Goal: Complete application form

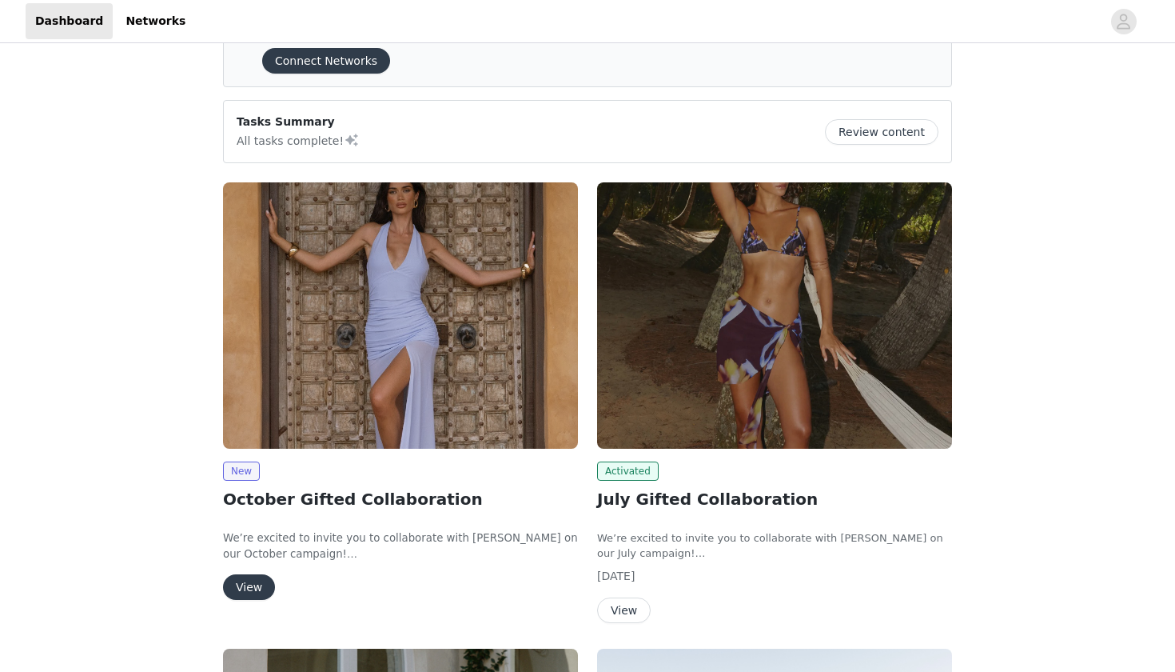
scroll to position [184, 0]
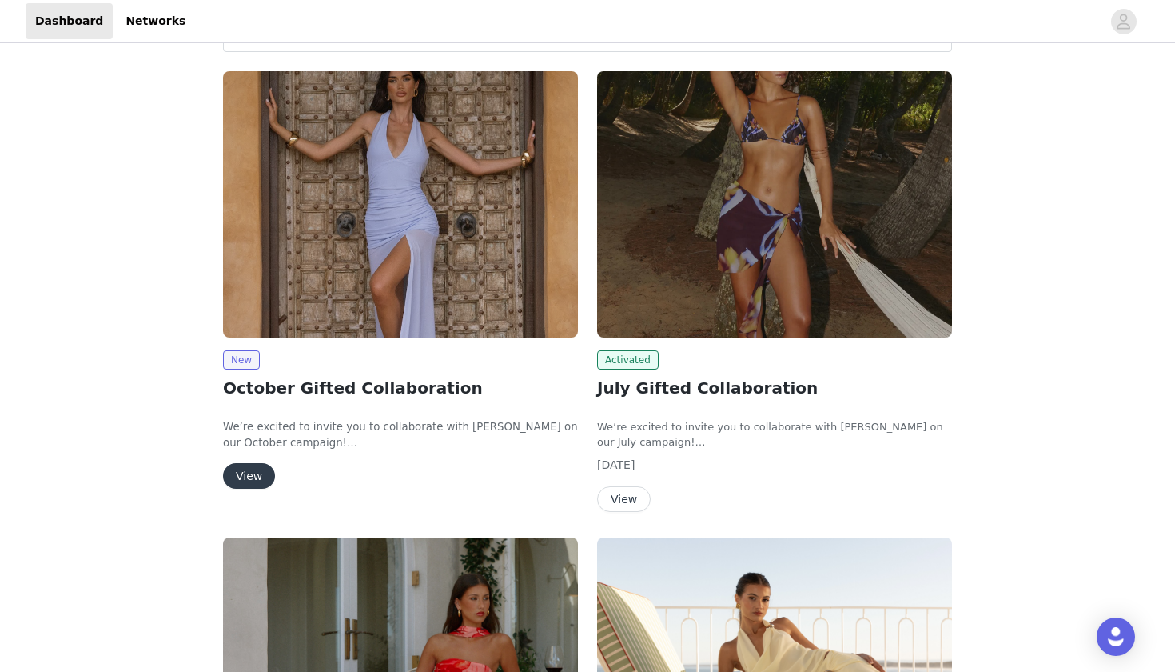
click at [249, 468] on button "View" at bounding box center [249, 476] width 52 height 26
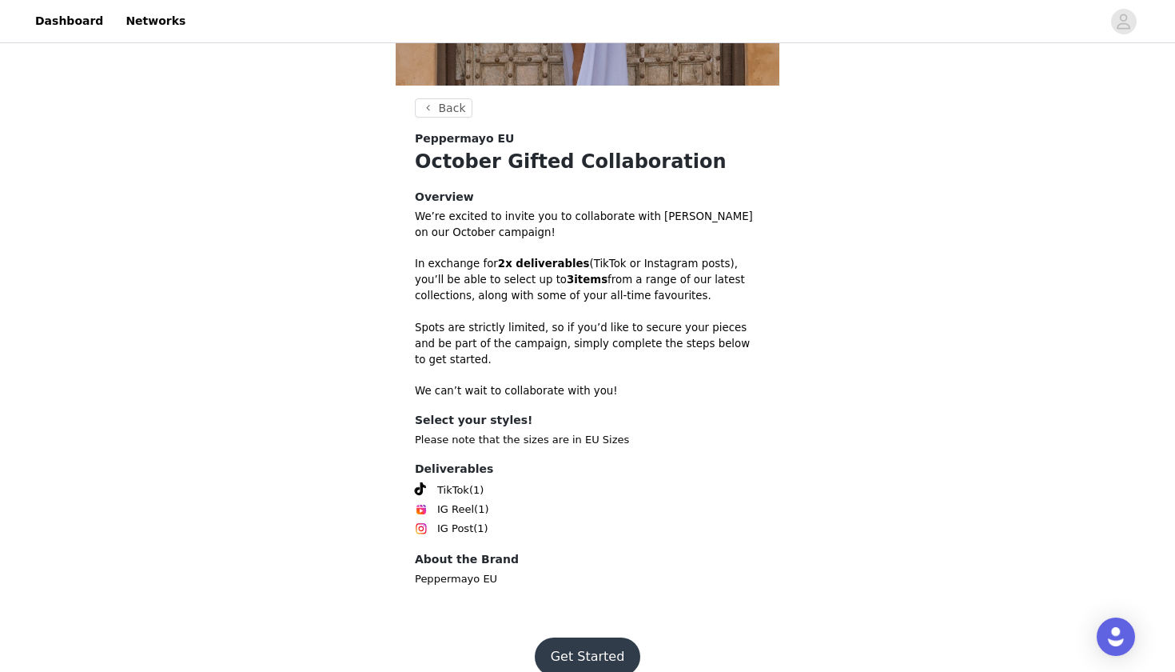
scroll to position [343, 0]
click at [577, 639] on button "Get Started" at bounding box center [588, 657] width 106 height 38
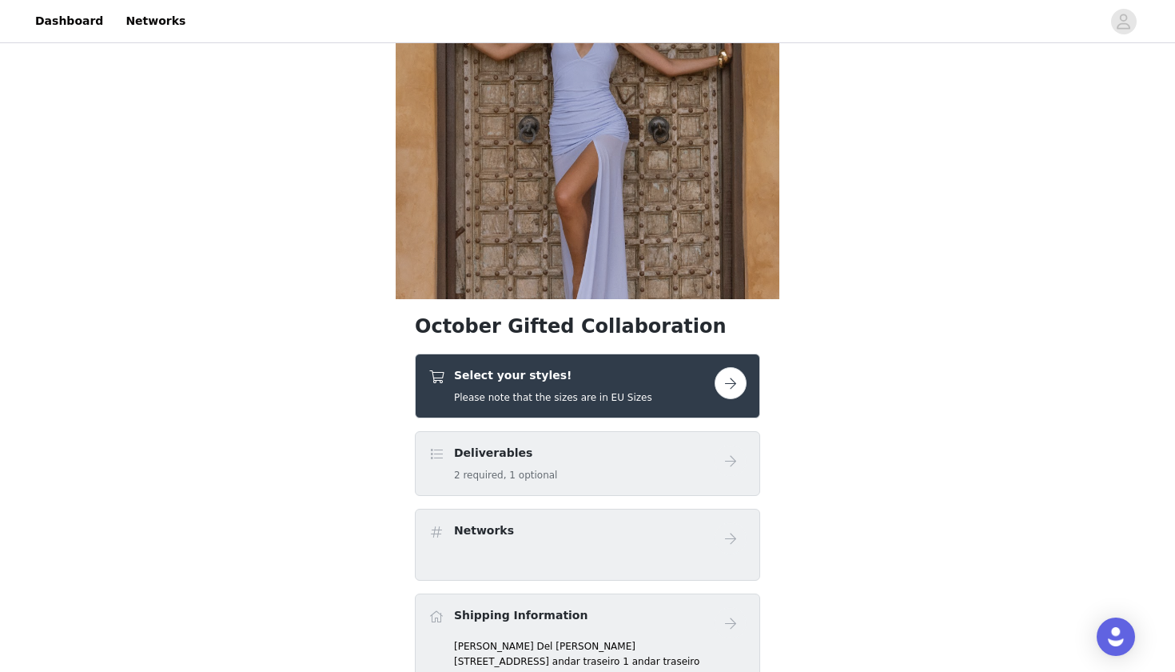
scroll to position [165, 0]
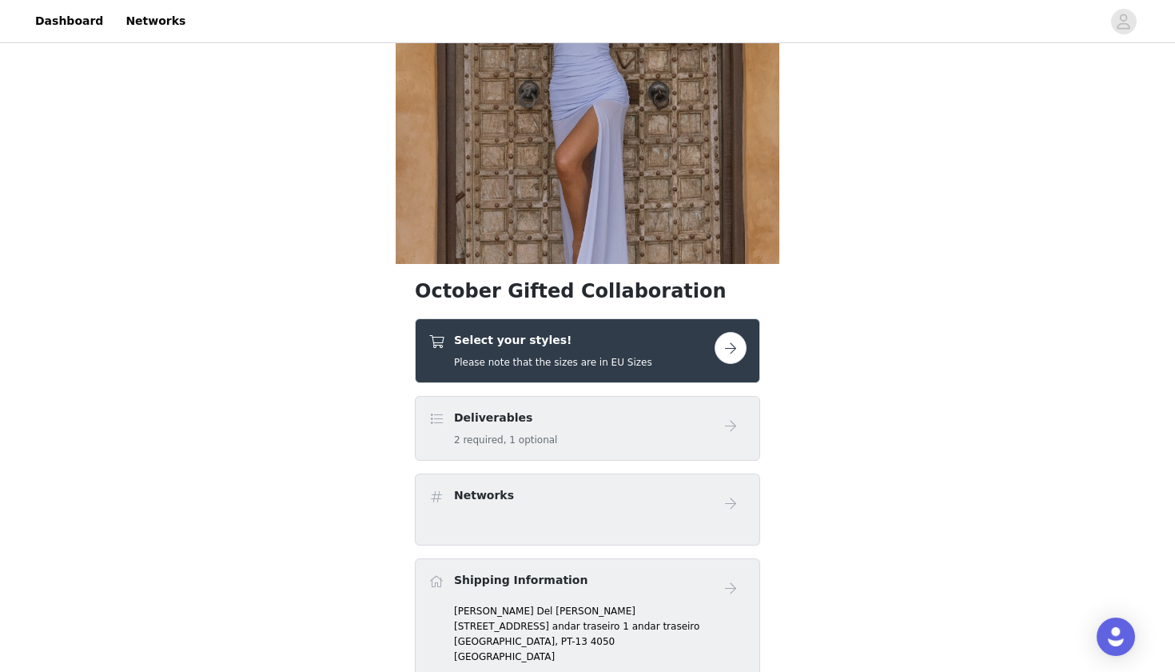
click at [710, 345] on div "Select your styles! Please note that the sizes are in EU Sizes" at bounding box center [572, 351] width 286 height 38
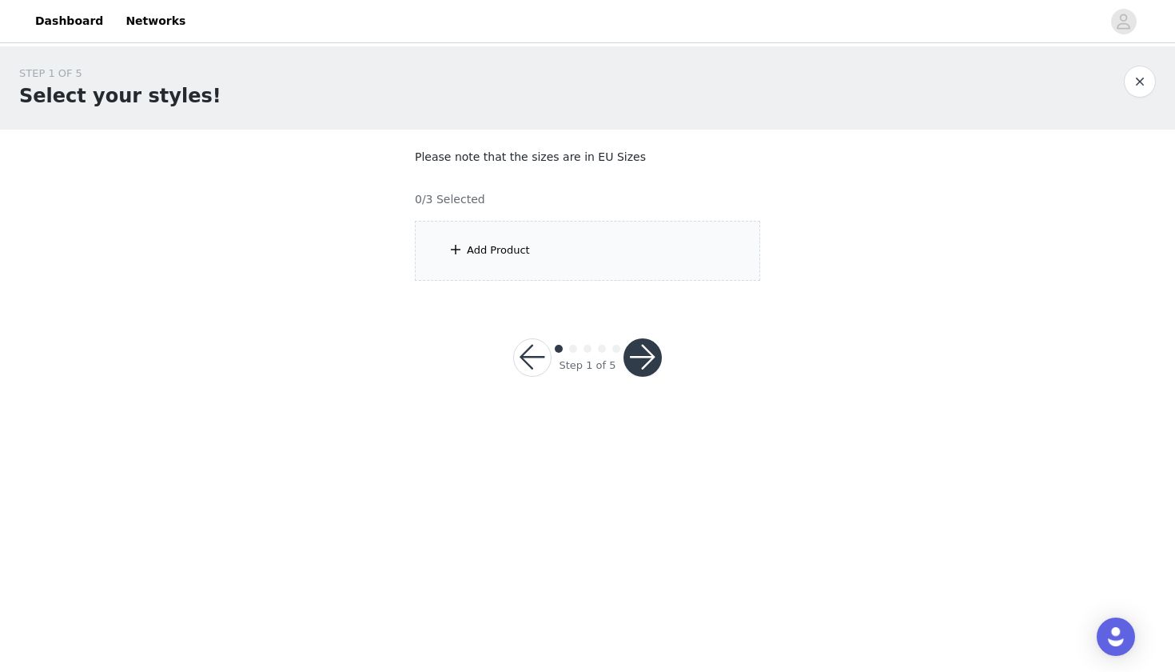
click at [596, 272] on div "Add Product" at bounding box center [587, 251] width 345 height 60
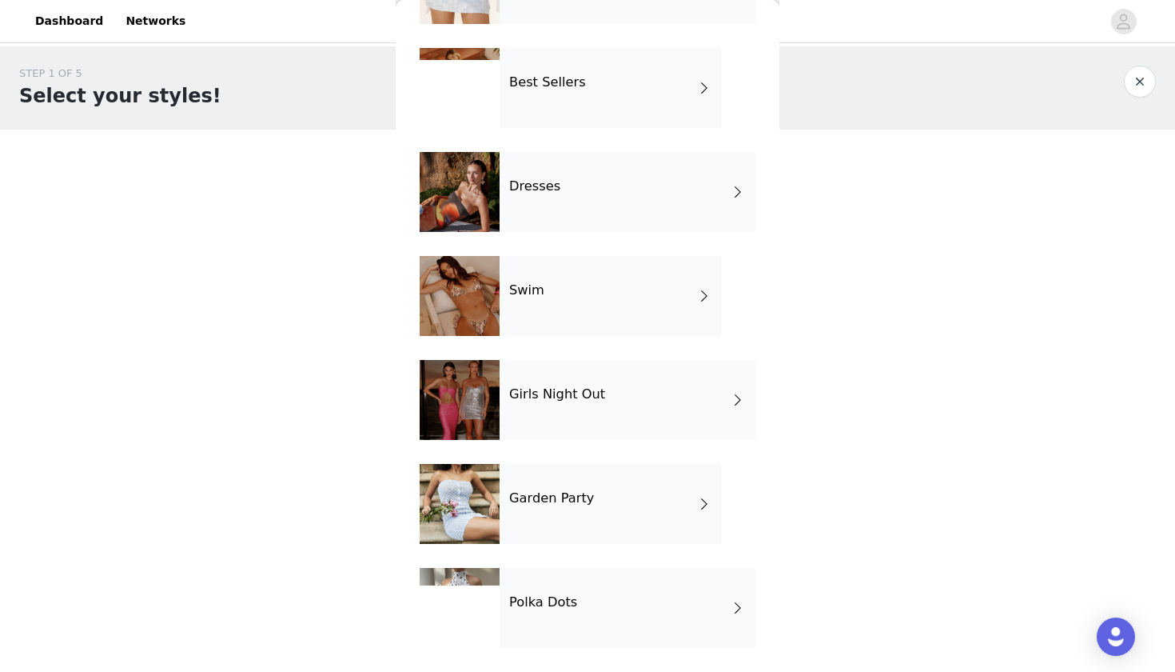
scroll to position [240, 0]
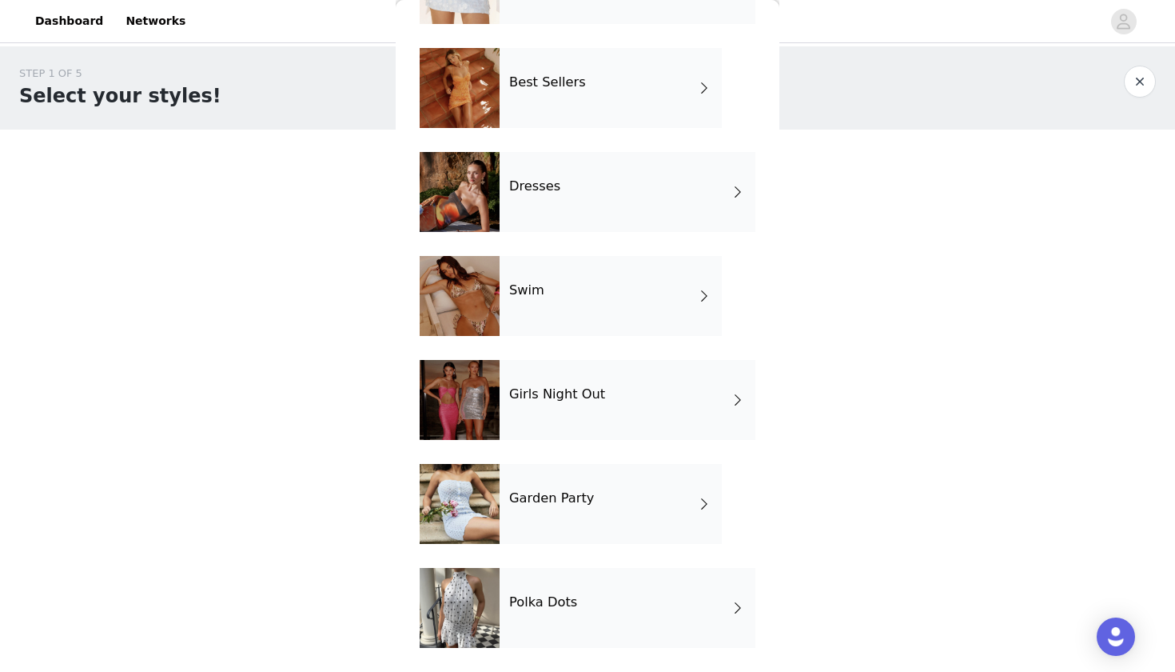
click at [580, 99] on div "Best Sellers" at bounding box center [611, 88] width 222 height 80
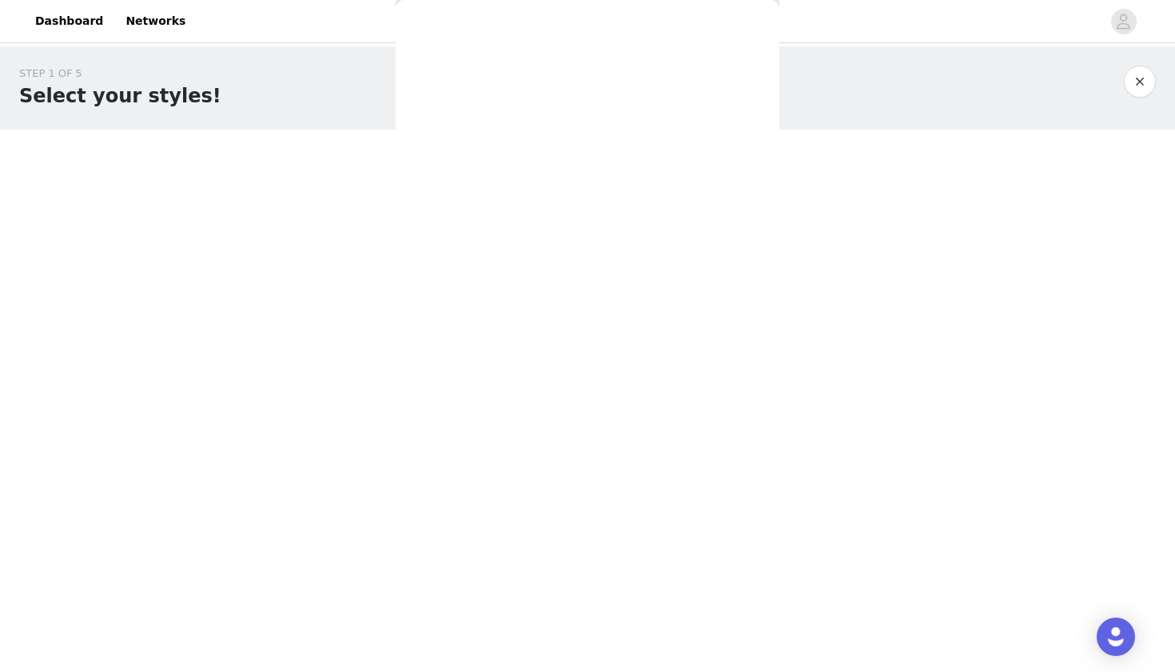
scroll to position [0, 0]
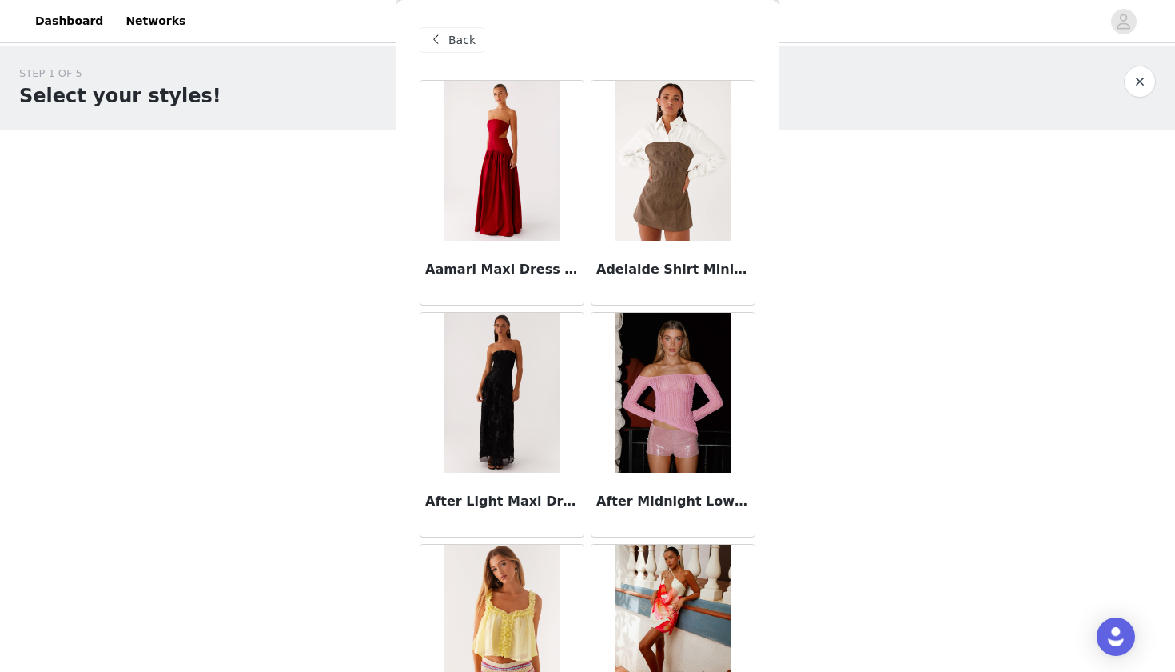
click at [468, 46] on span "Back" at bounding box center [462, 40] width 27 height 17
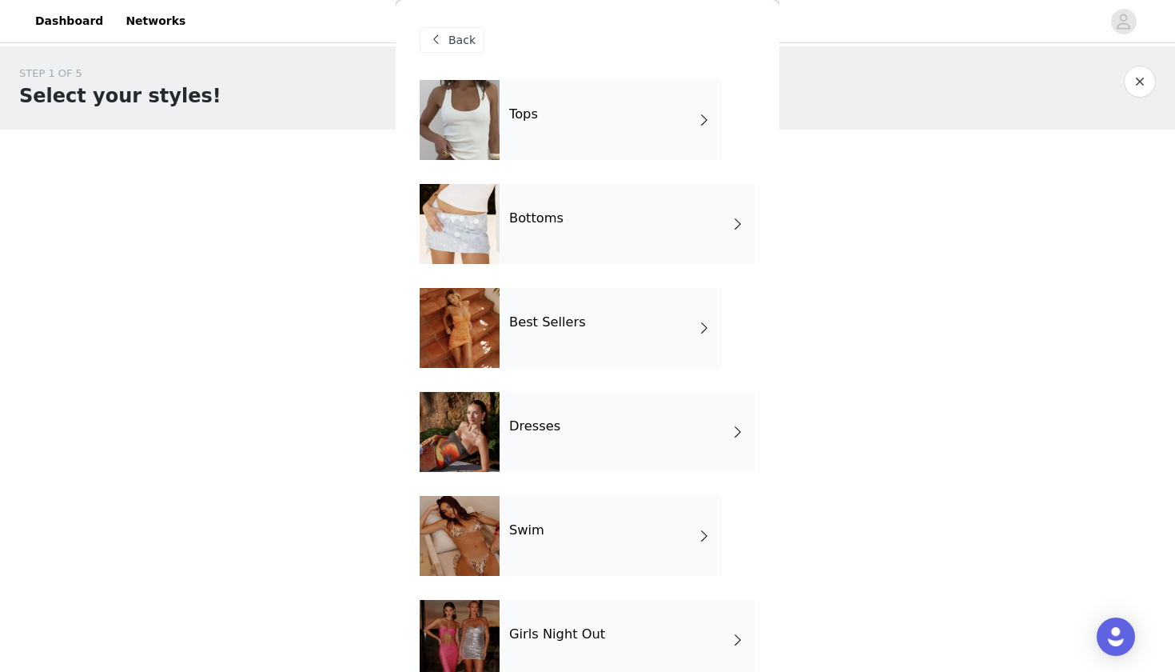
click at [548, 112] on div "Tops" at bounding box center [611, 120] width 222 height 80
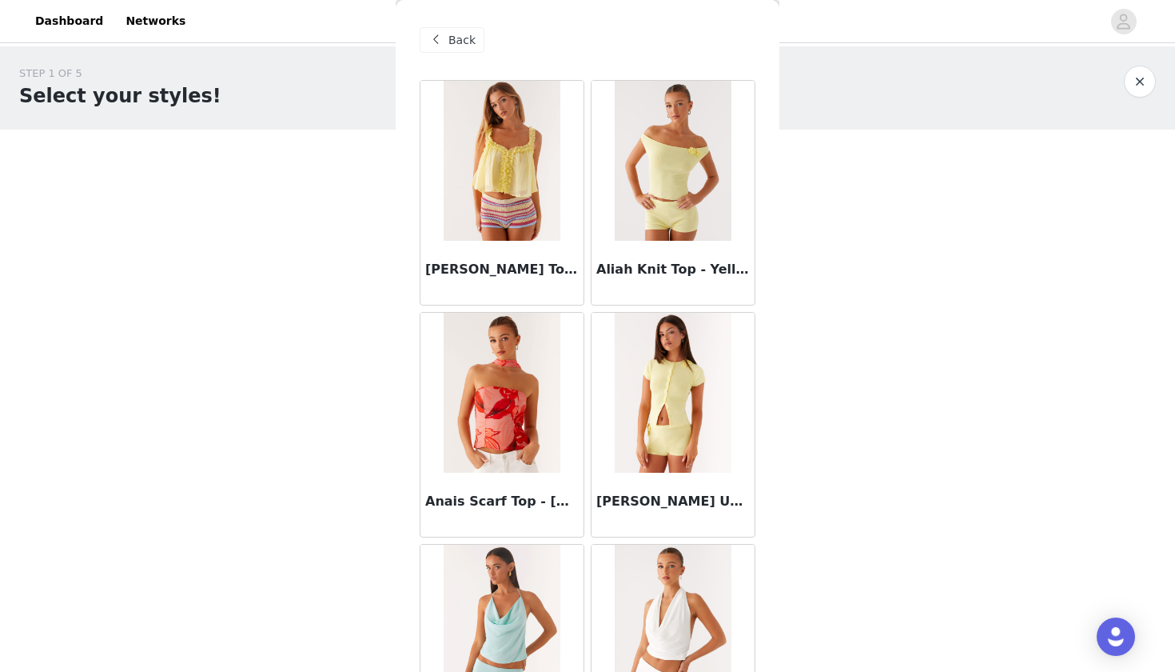
click at [457, 47] on span "Back" at bounding box center [462, 40] width 27 height 17
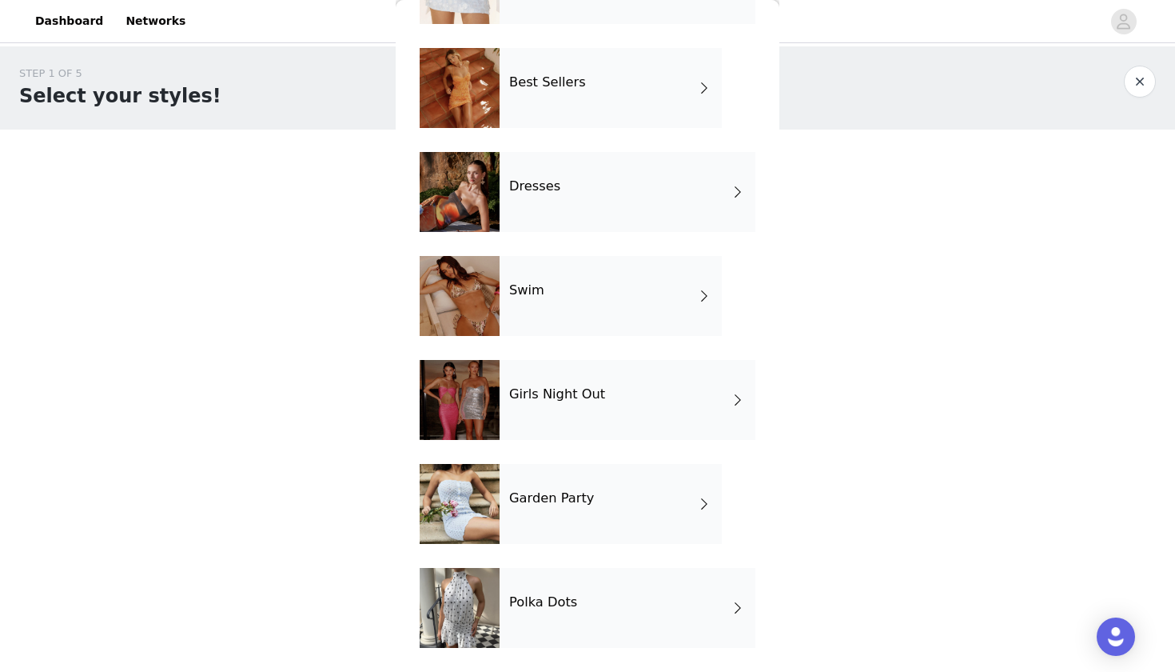
scroll to position [240, 0]
click at [524, 593] on div "Polka Dots" at bounding box center [628, 608] width 256 height 80
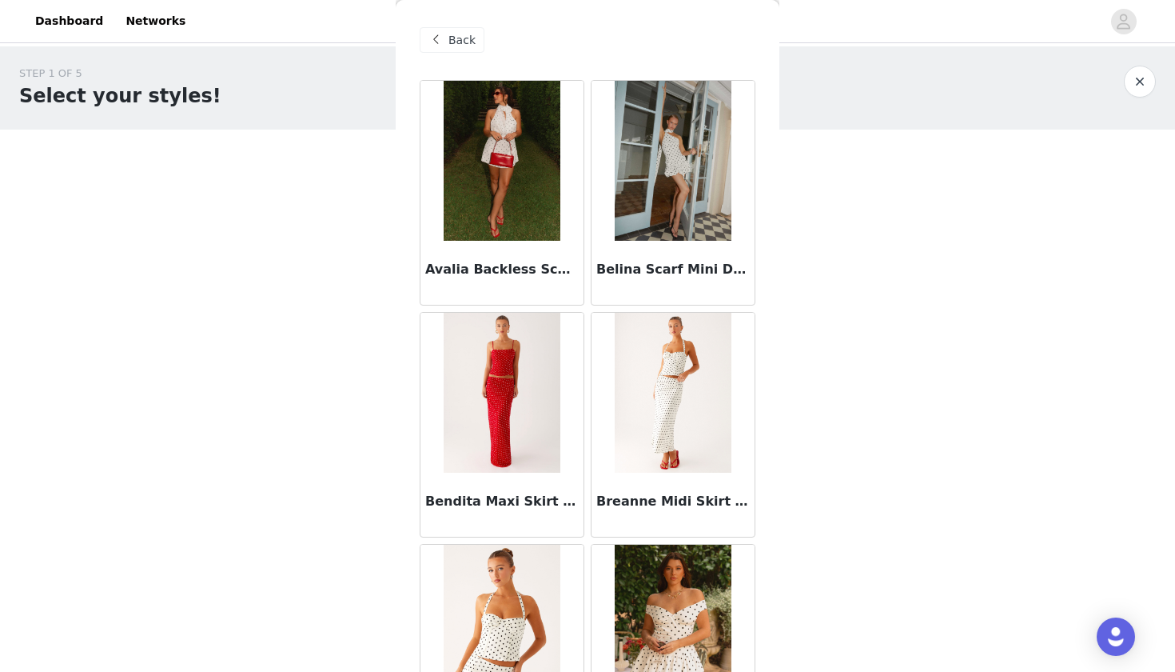
scroll to position [0, 0]
click at [454, 41] on span "Back" at bounding box center [462, 40] width 27 height 17
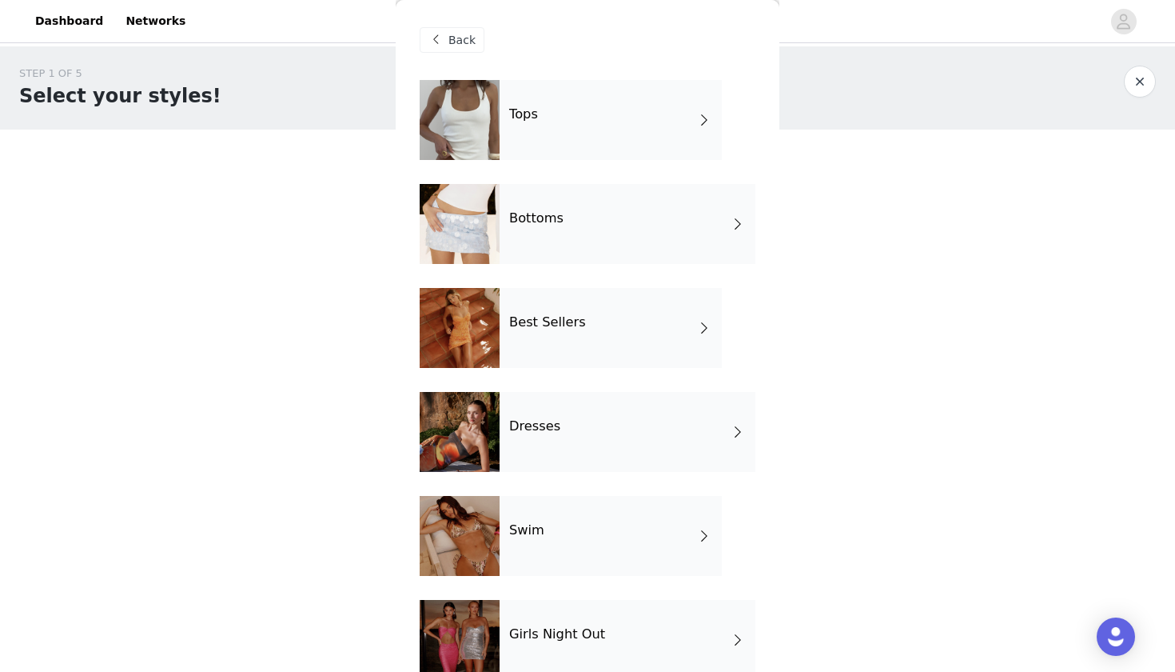
click at [576, 333] on div "Best Sellers" at bounding box center [611, 328] width 222 height 80
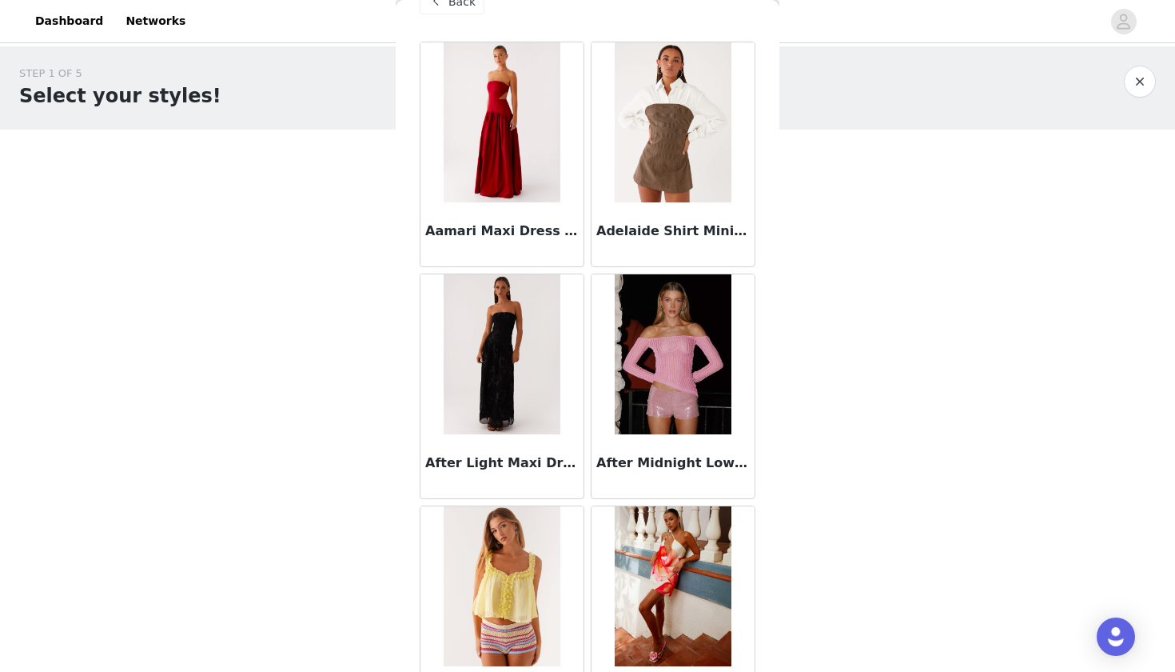
scroll to position [39, 0]
drag, startPoint x: 422, startPoint y: 463, endPoint x: 562, endPoint y: 466, distance: 139.9
click at [562, 466] on div "After Light Maxi Dress - Black" at bounding box center [502, 465] width 163 height 64
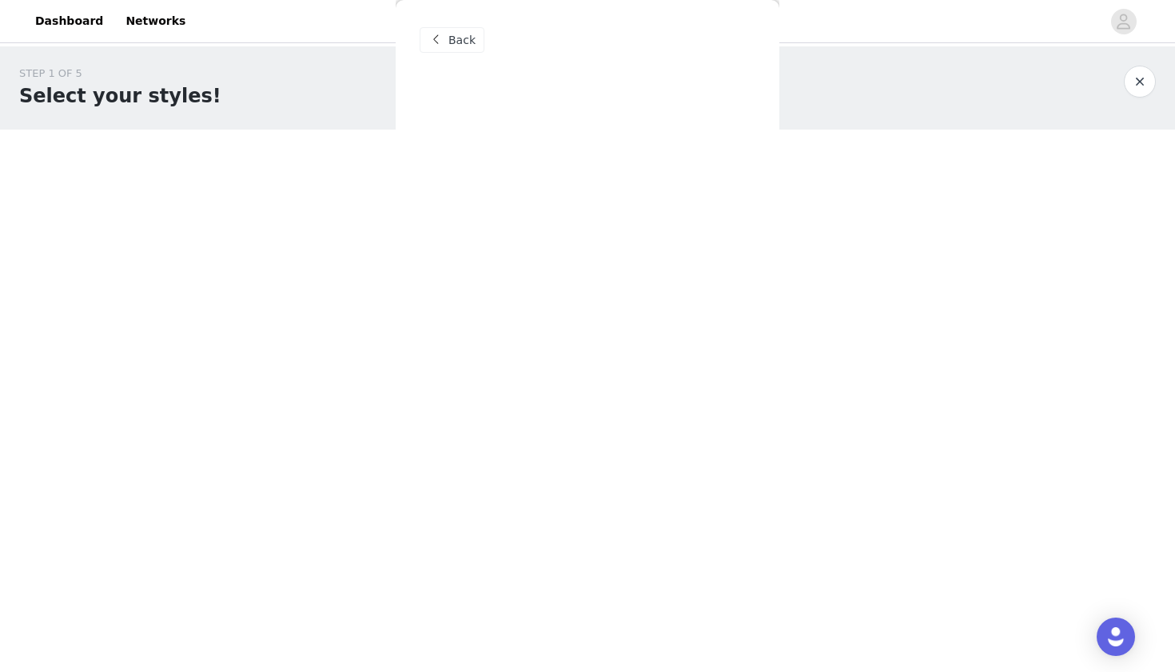
scroll to position [0, 0]
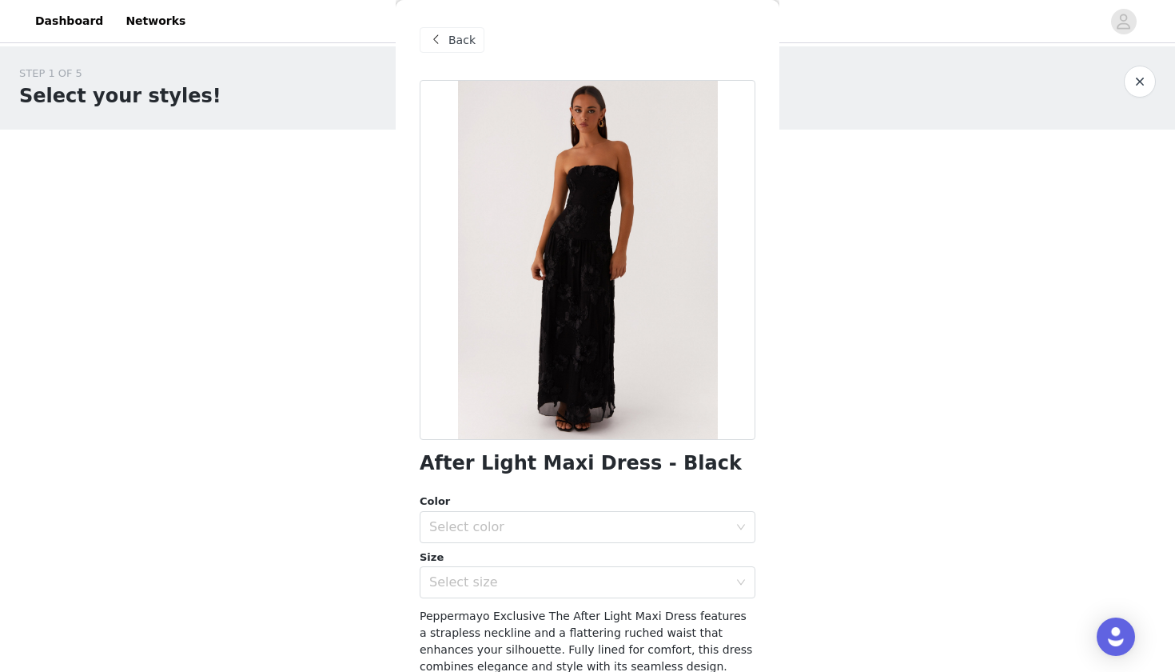
click at [463, 40] on span "Back" at bounding box center [462, 40] width 27 height 17
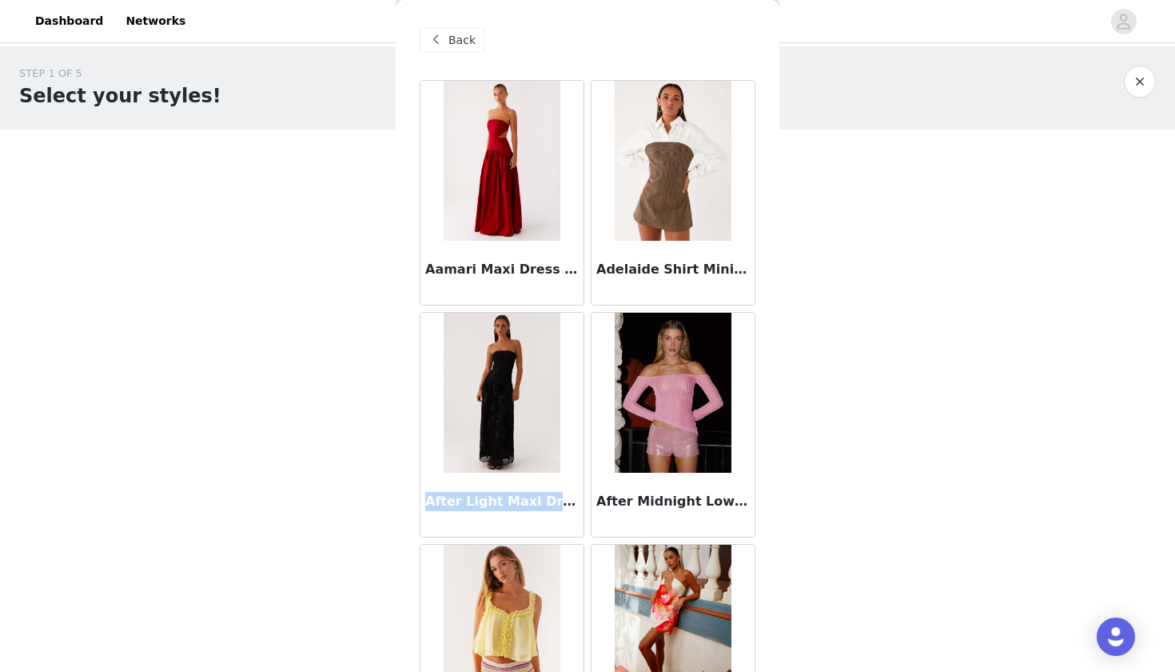
drag, startPoint x: 428, startPoint y: 498, endPoint x: 559, endPoint y: 502, distance: 131.2
click at [559, 502] on h3 "After Light Maxi Dress - Black" at bounding box center [502, 501] width 154 height 19
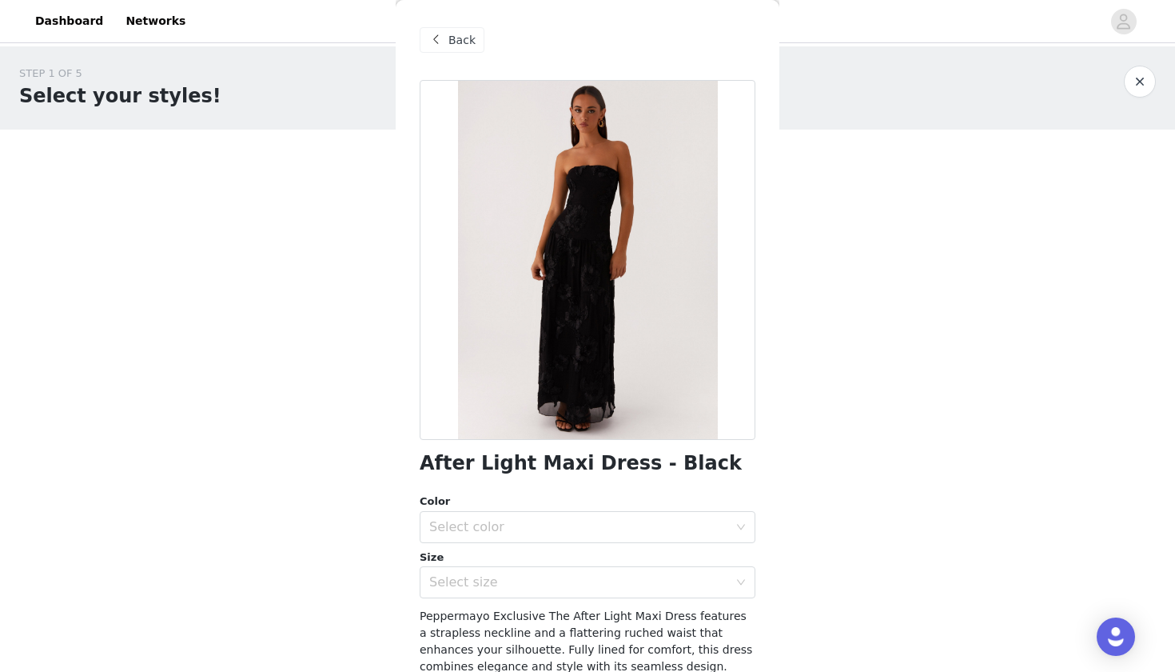
click at [441, 38] on span at bounding box center [435, 39] width 19 height 19
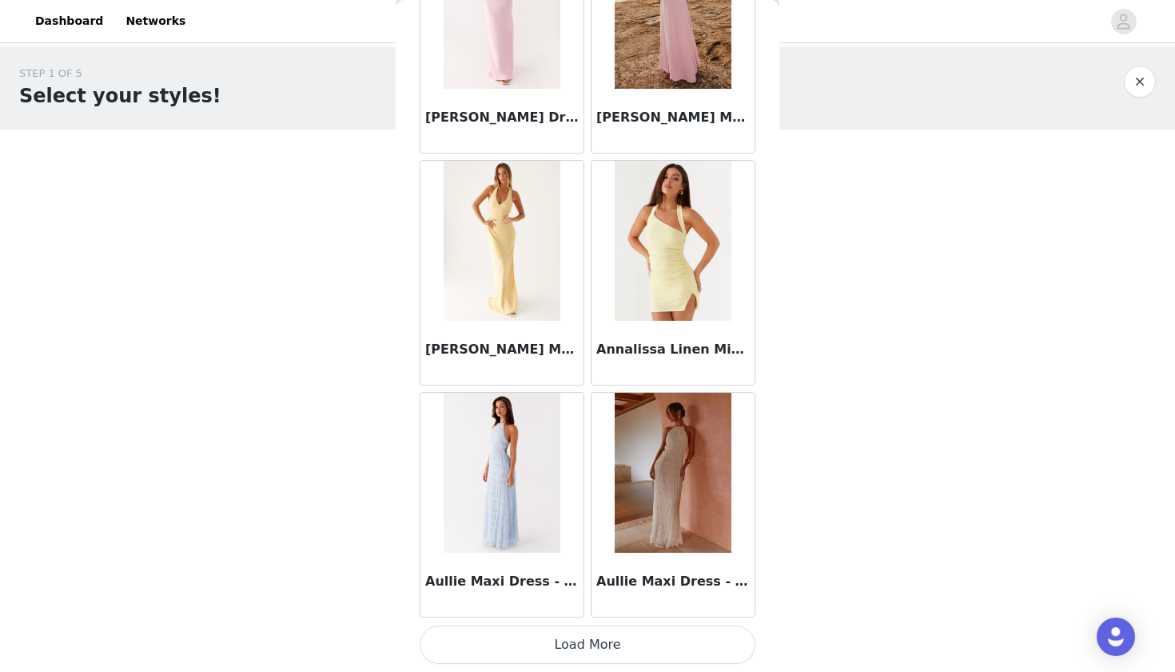
scroll to position [1775, 0]
click at [618, 648] on button "Load More" at bounding box center [588, 644] width 336 height 38
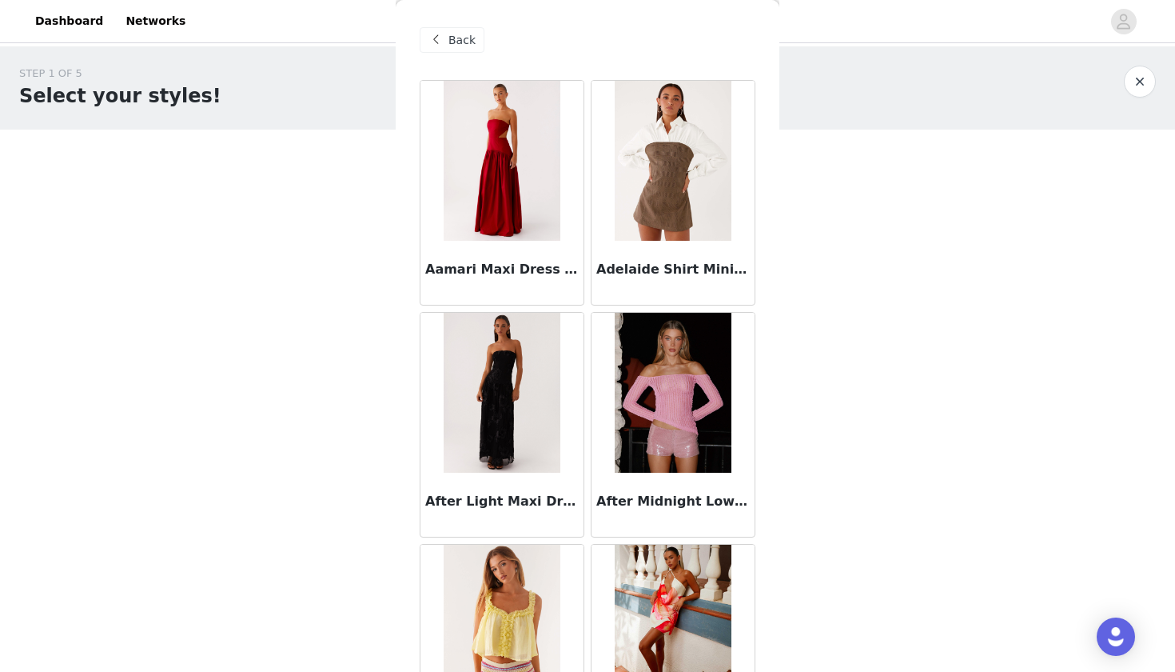
scroll to position [0, 0]
click at [455, 34] on span "Back" at bounding box center [462, 40] width 27 height 17
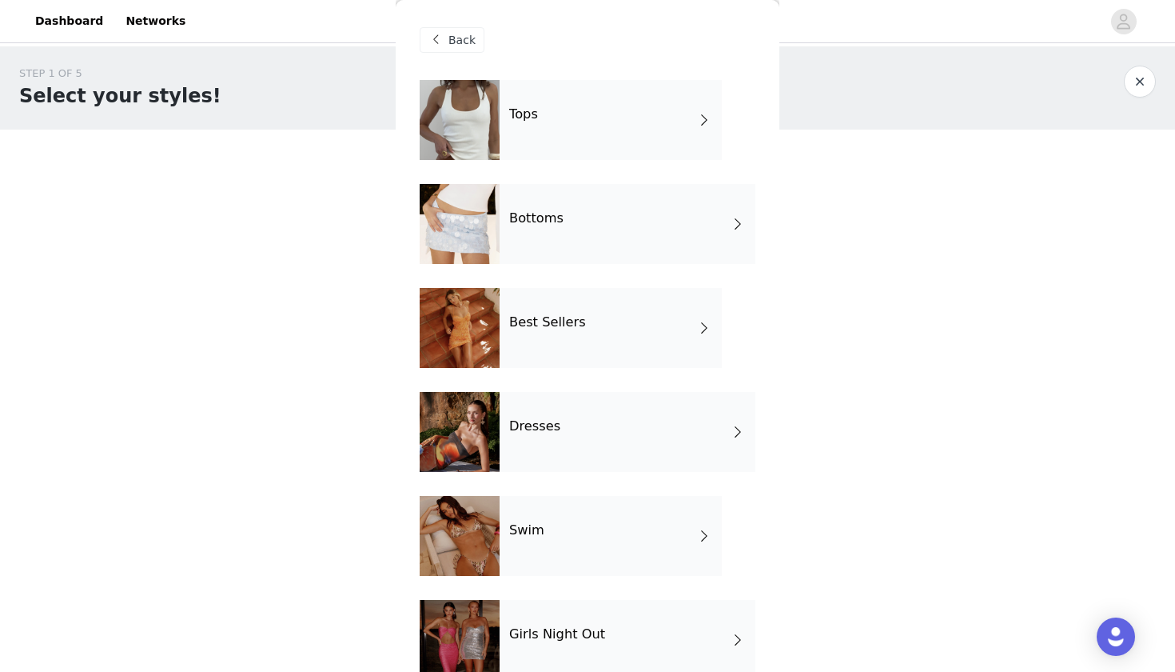
click at [528, 221] on h4 "Bottoms" at bounding box center [536, 218] width 54 height 14
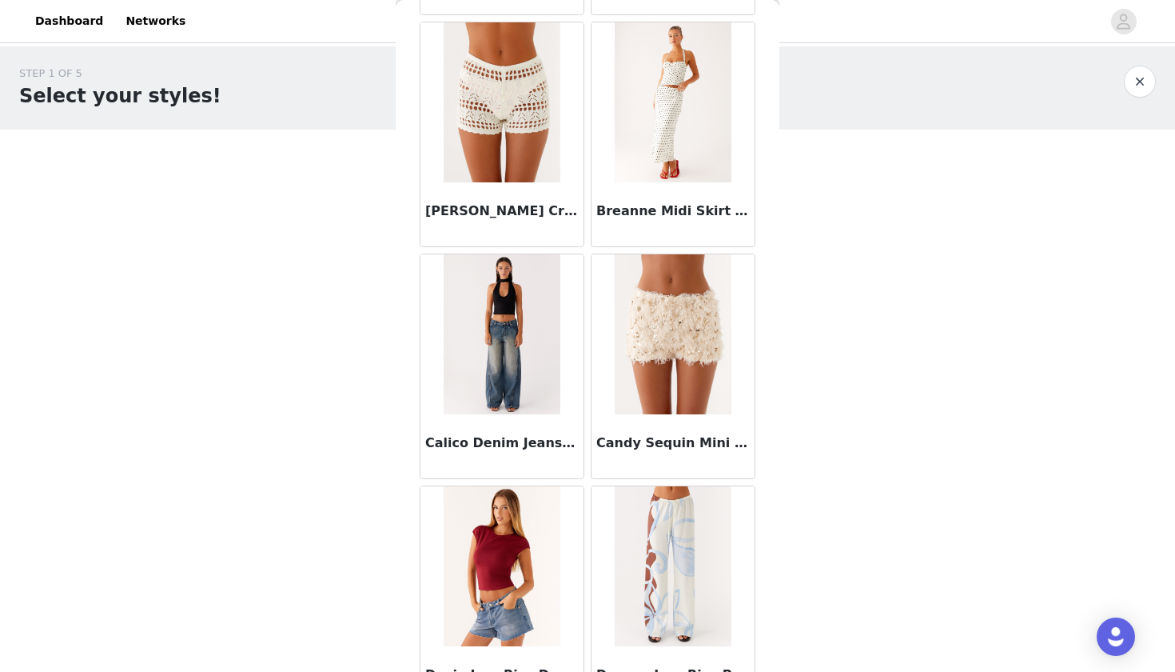
scroll to position [361, 0]
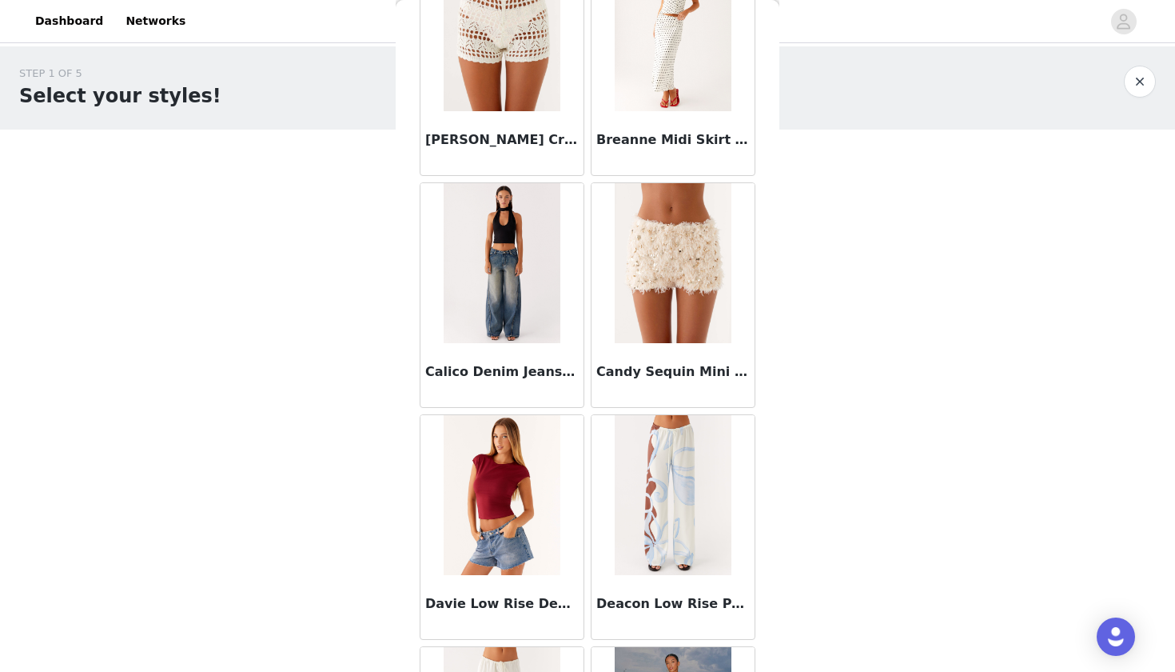
click at [1008, 2] on header "Dashboard Networks" at bounding box center [587, 21] width 1175 height 43
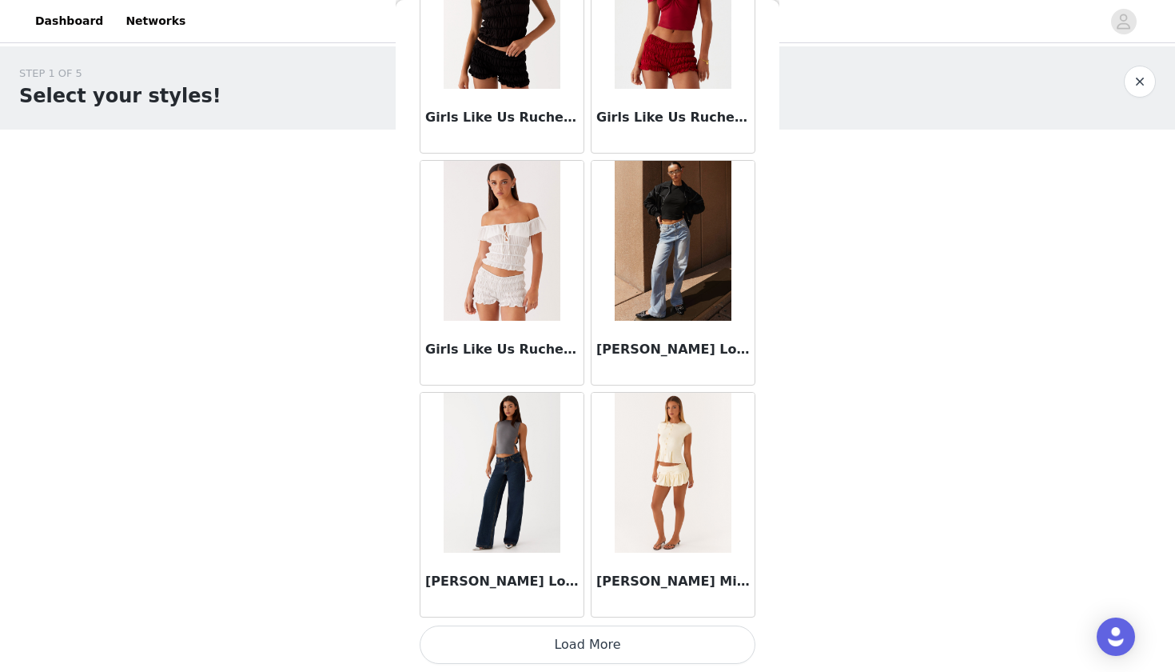
scroll to position [1775, 0]
click at [630, 645] on button "Load More" at bounding box center [588, 644] width 336 height 38
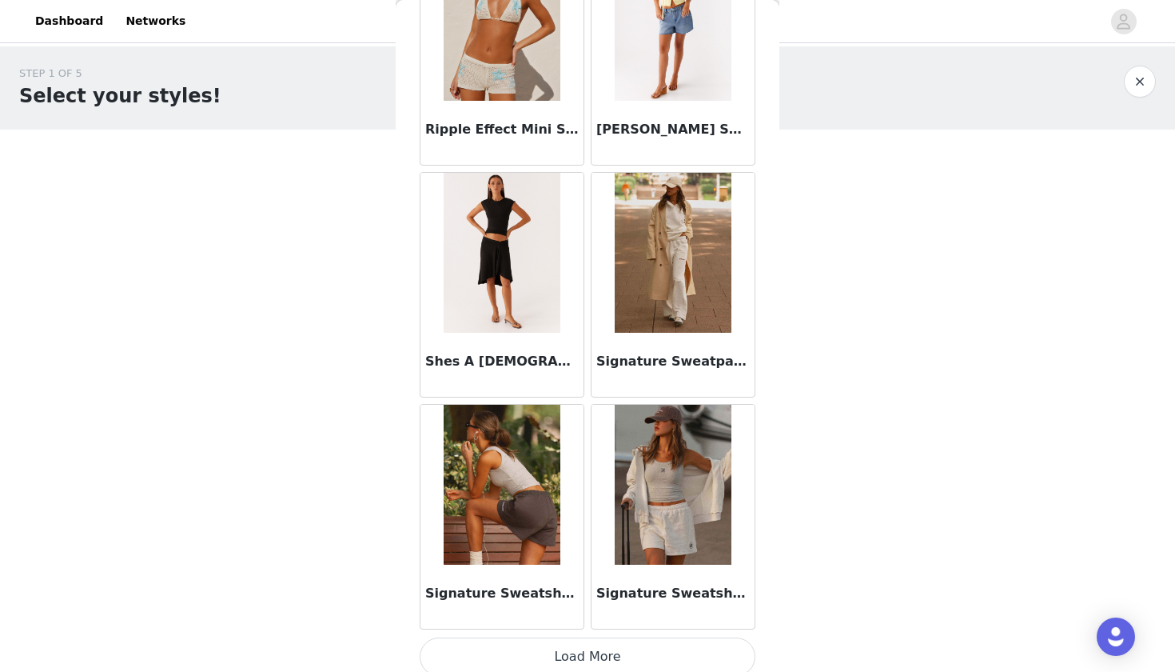
scroll to position [4093, 0]
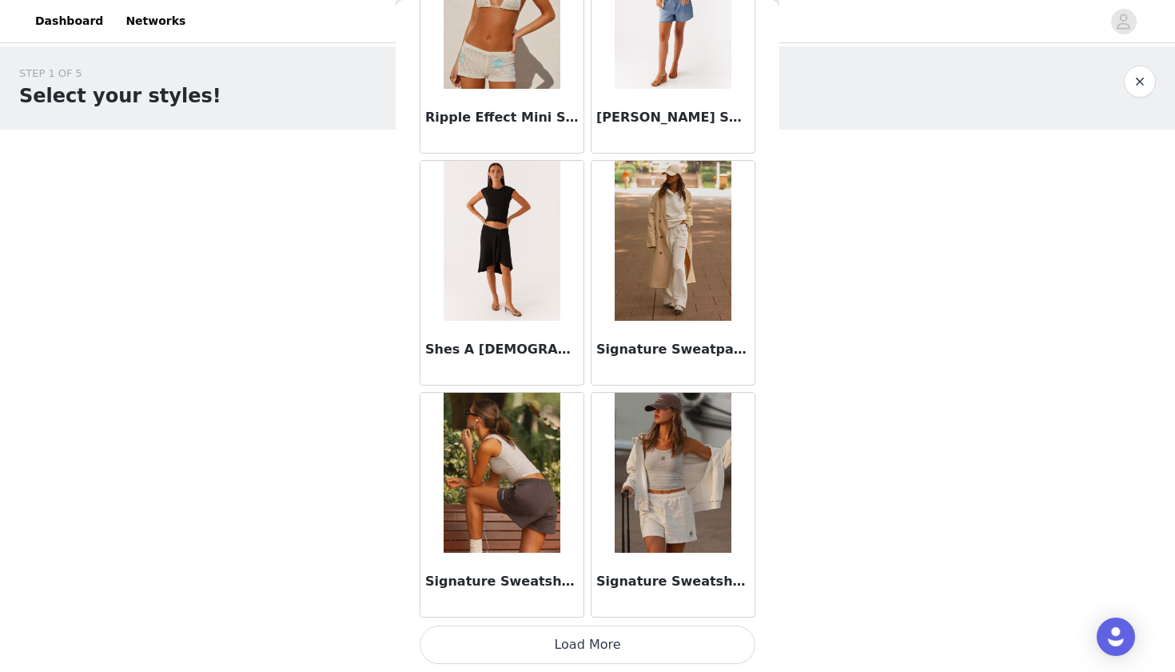
click at [645, 640] on button "Load More" at bounding box center [588, 644] width 336 height 38
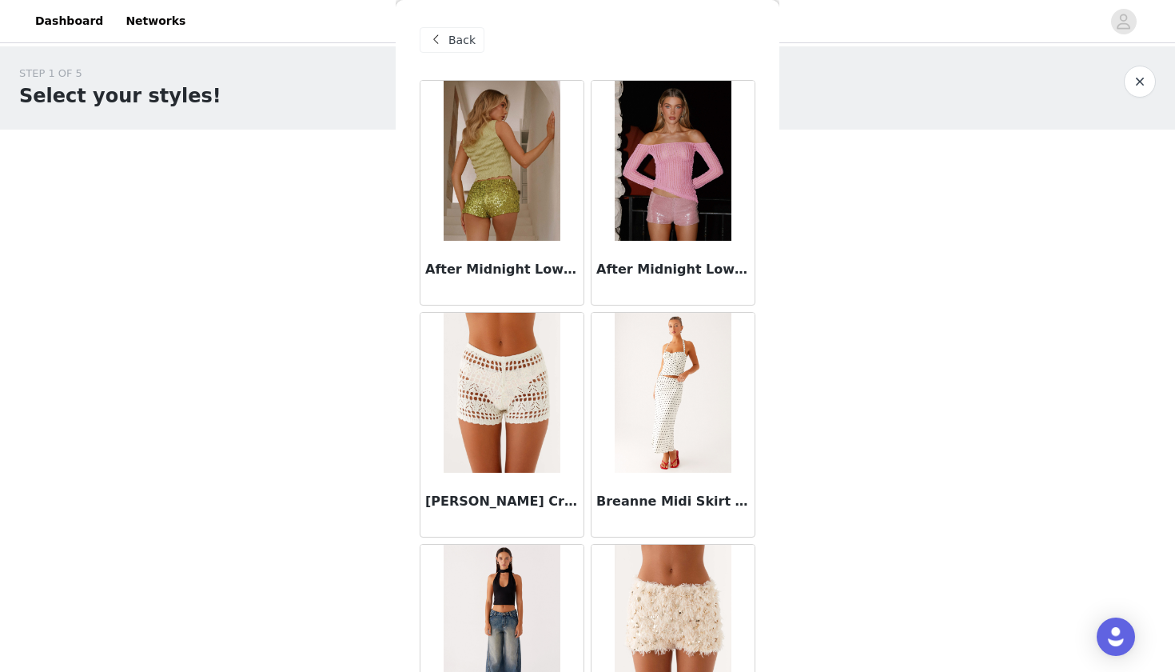
scroll to position [0, 0]
click at [453, 37] on span "Back" at bounding box center [462, 40] width 27 height 17
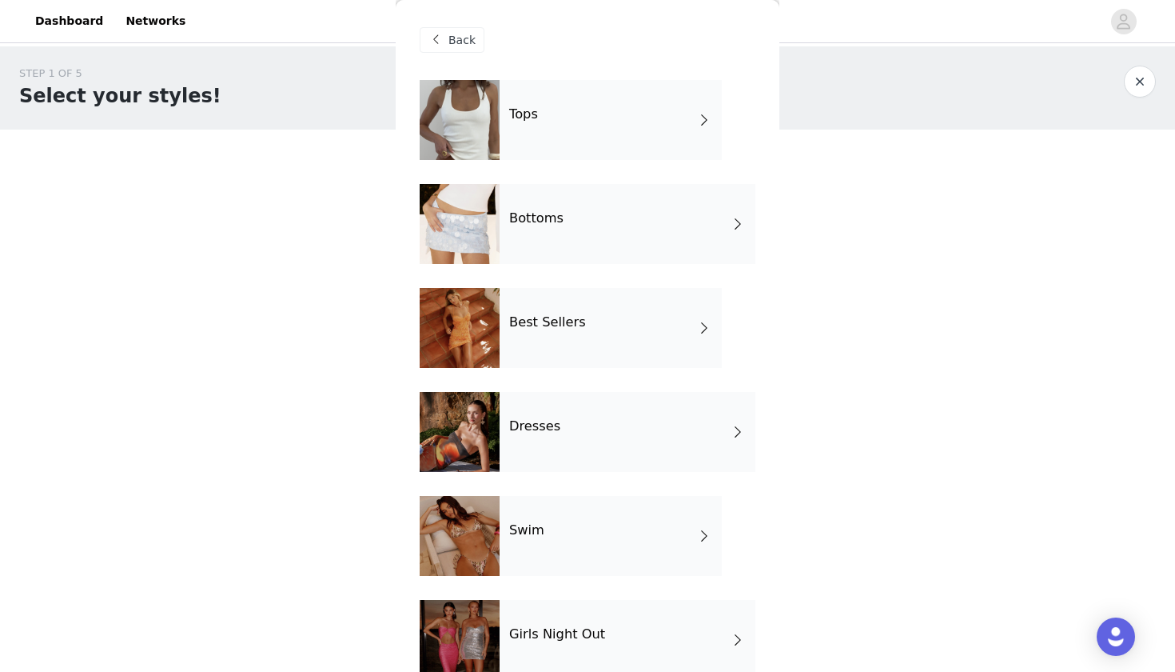
click at [529, 131] on div "Tops" at bounding box center [611, 120] width 222 height 80
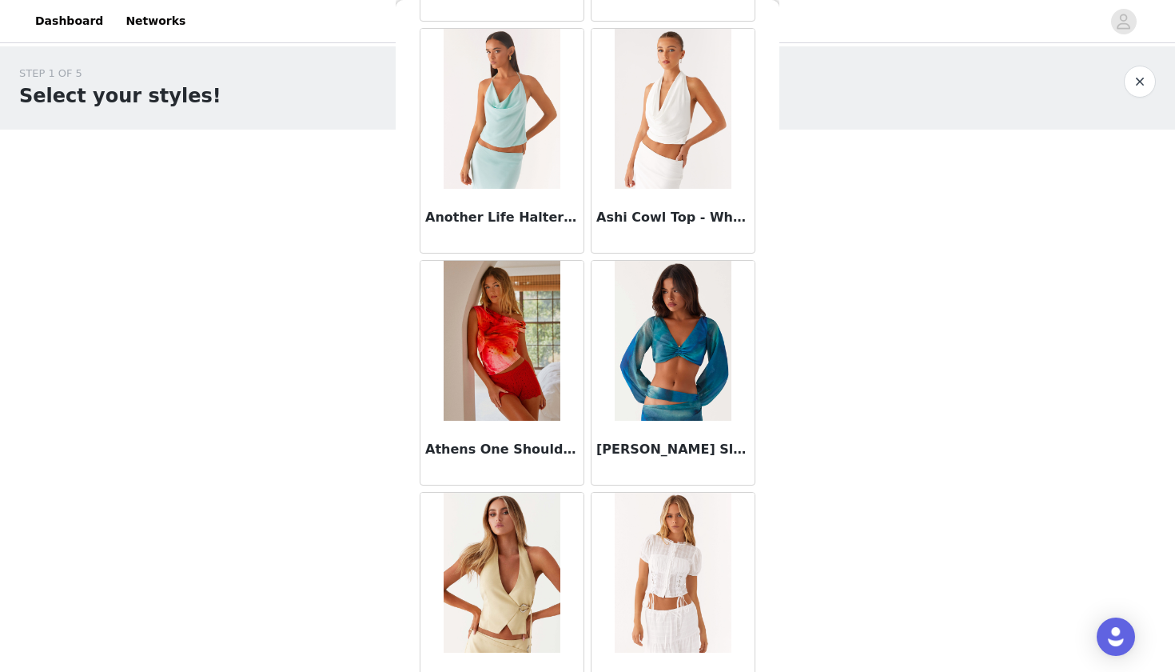
scroll to position [517, 0]
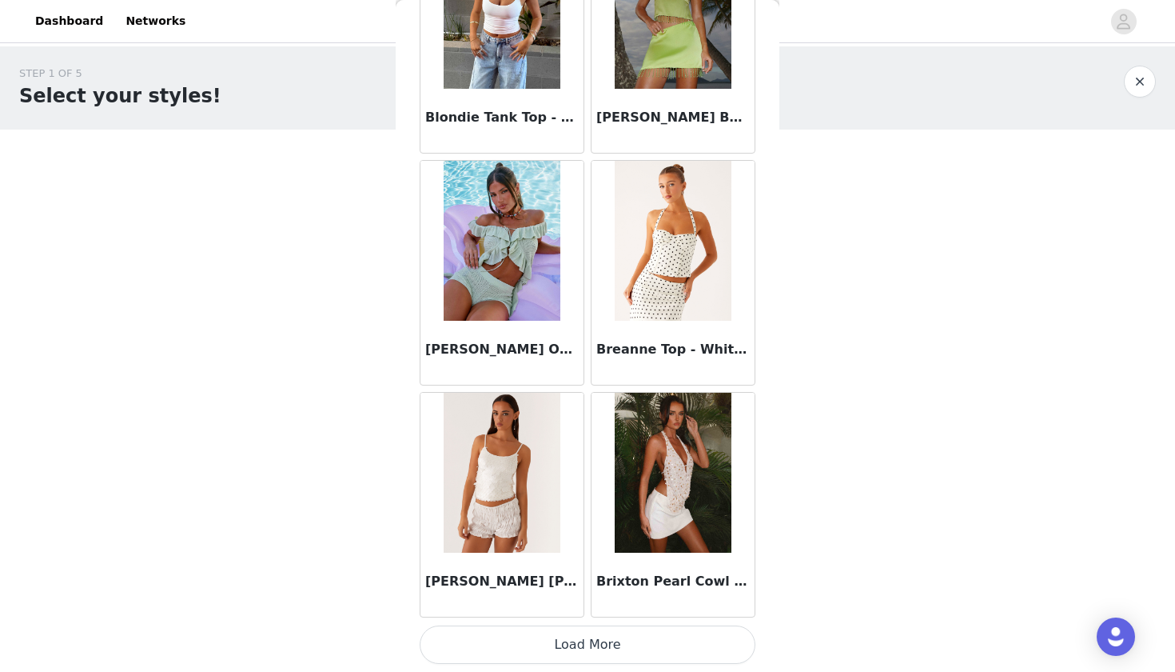
click at [601, 640] on button "Load More" at bounding box center [588, 644] width 336 height 38
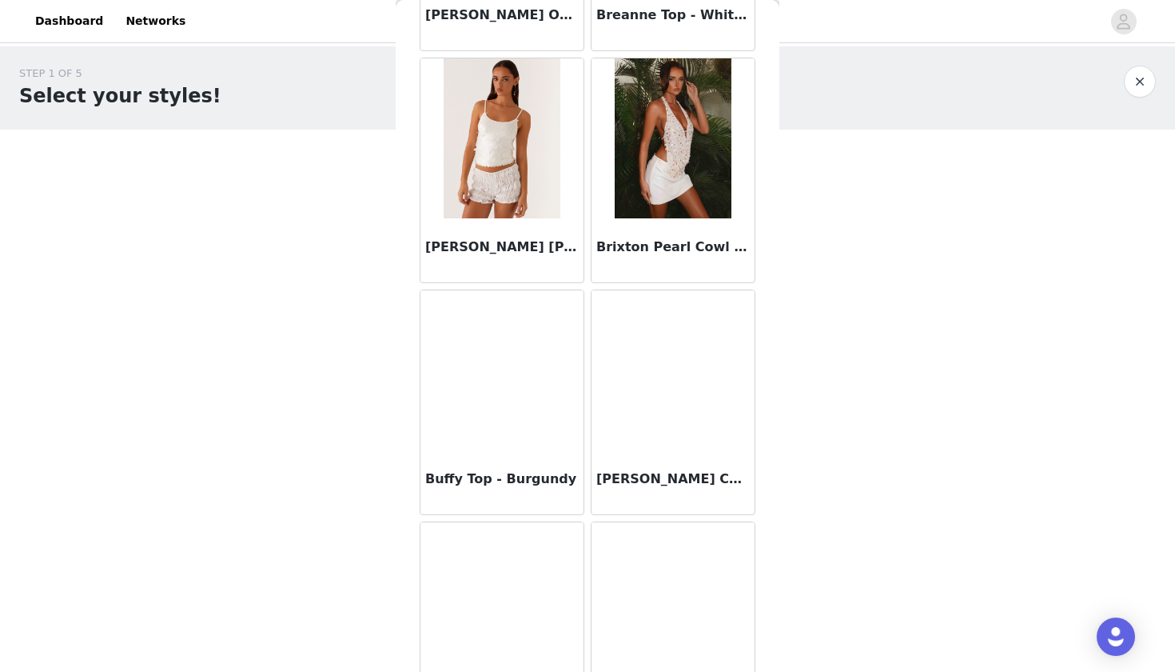
scroll to position [2231, 0]
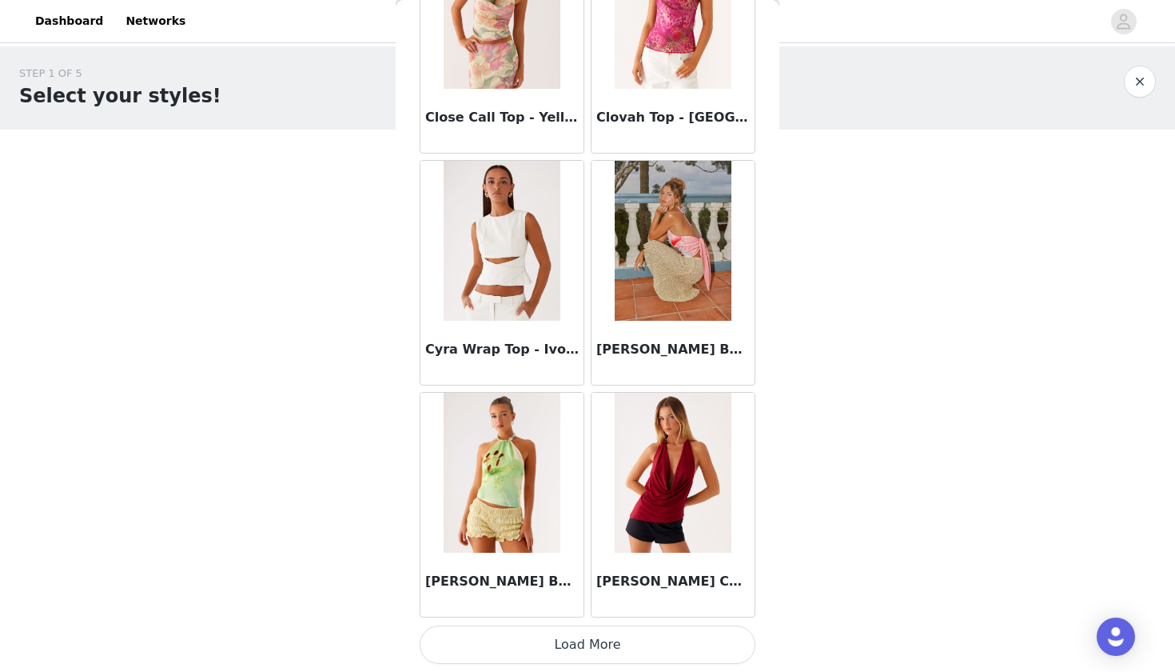
click at [587, 653] on button "Load More" at bounding box center [588, 644] width 336 height 38
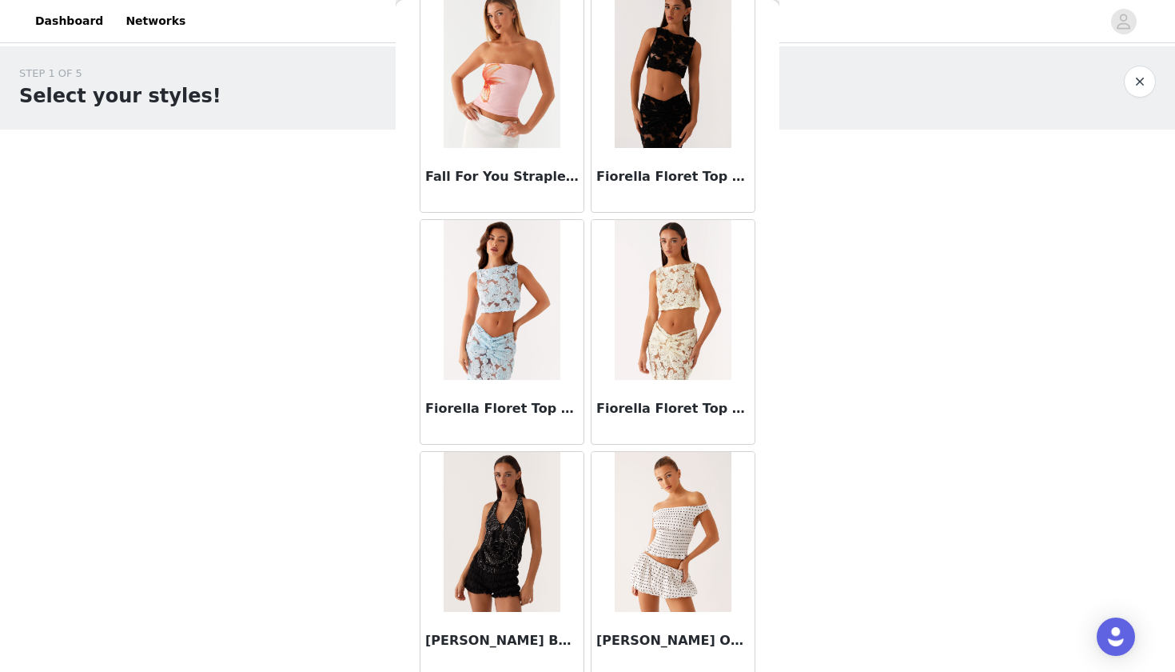
scroll to position [5652, 0]
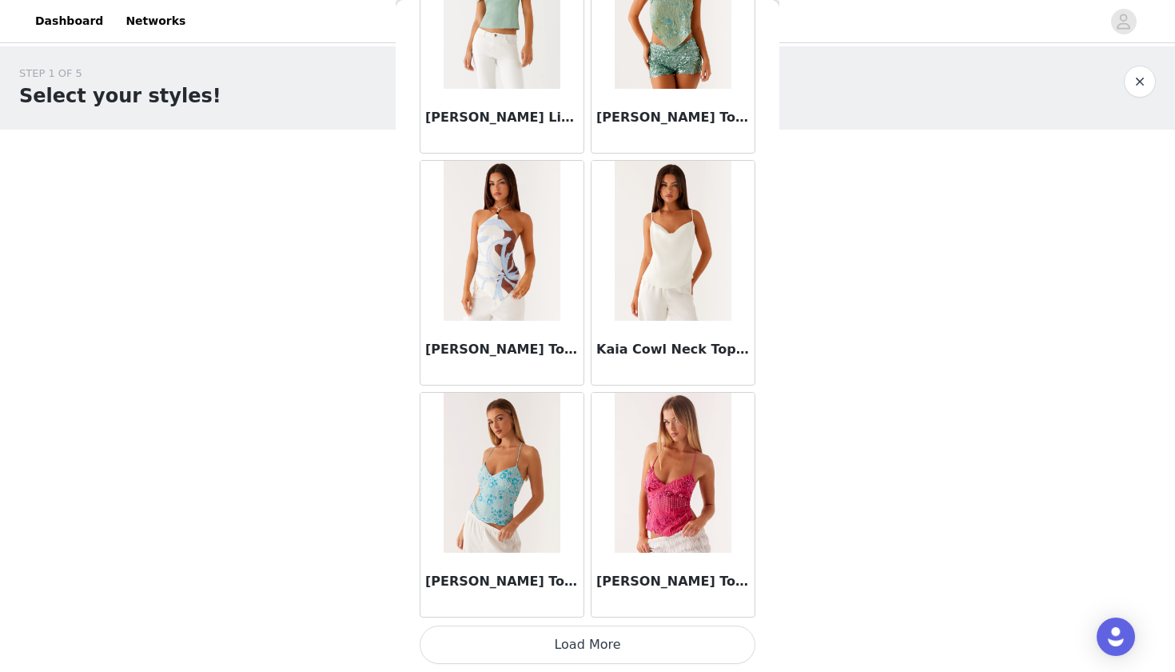
click at [614, 649] on button "Load More" at bounding box center [588, 644] width 336 height 38
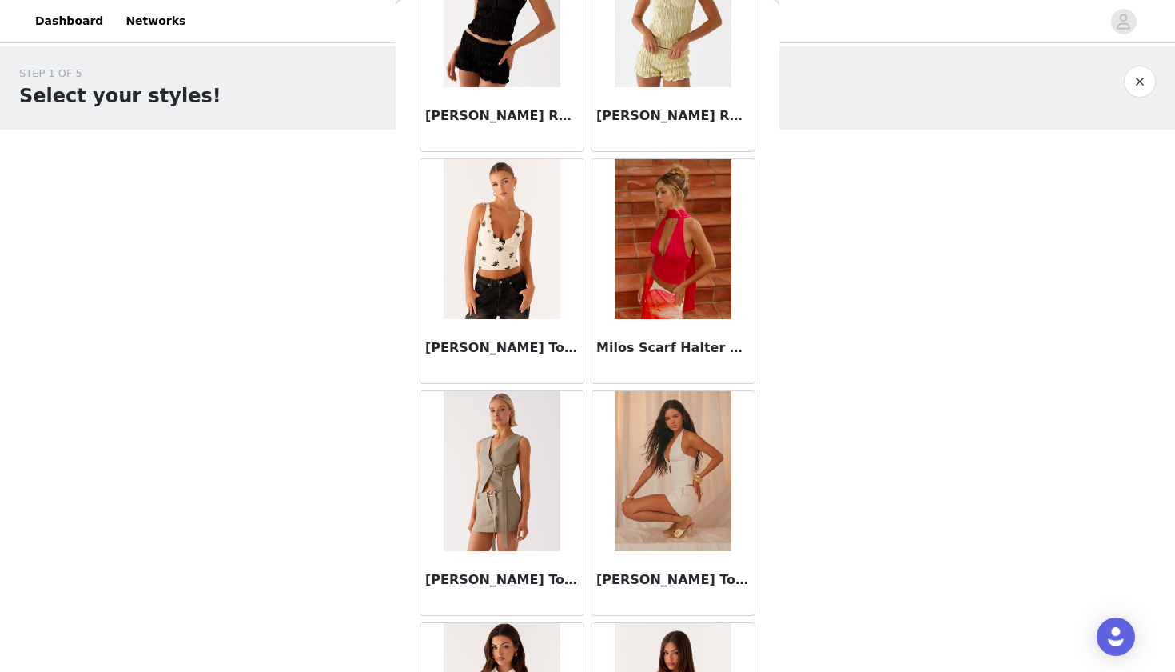
scroll to position [8318, 0]
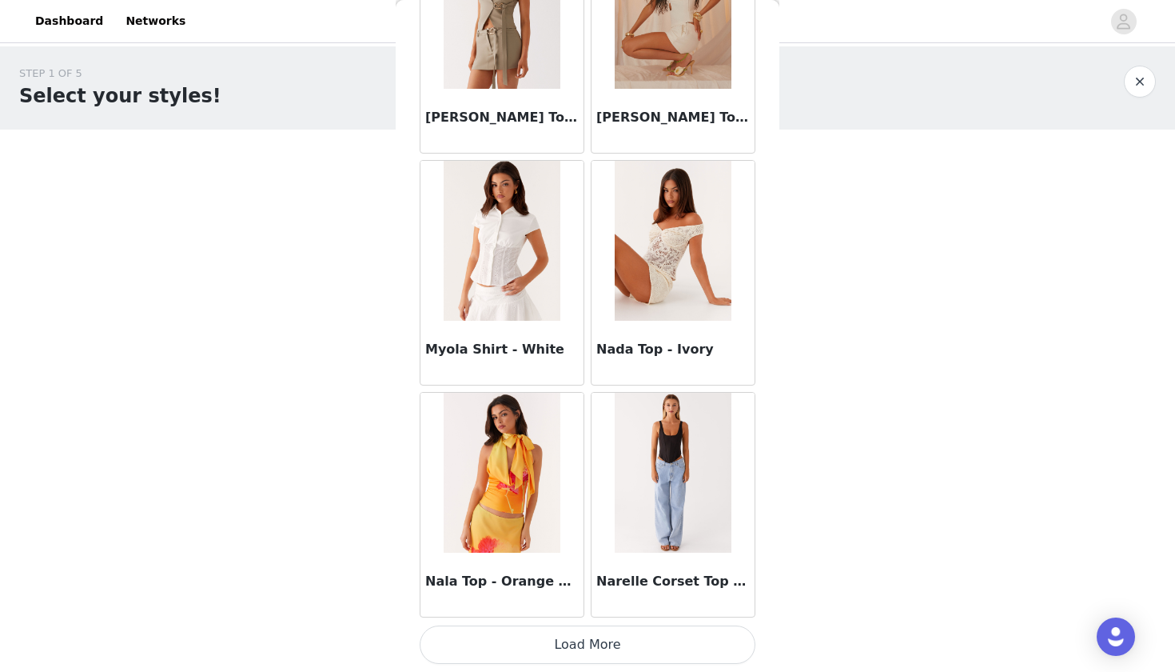
click at [589, 655] on button "Load More" at bounding box center [588, 644] width 336 height 38
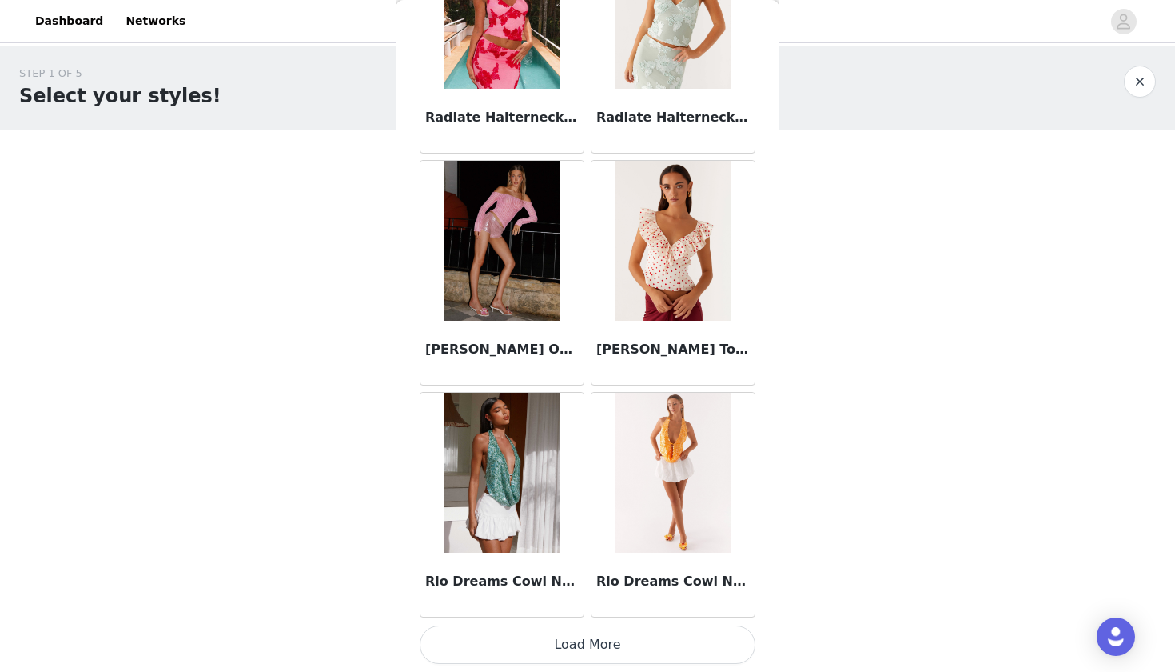
scroll to position [0, 0]
click at [579, 658] on button "Load More" at bounding box center [588, 644] width 336 height 38
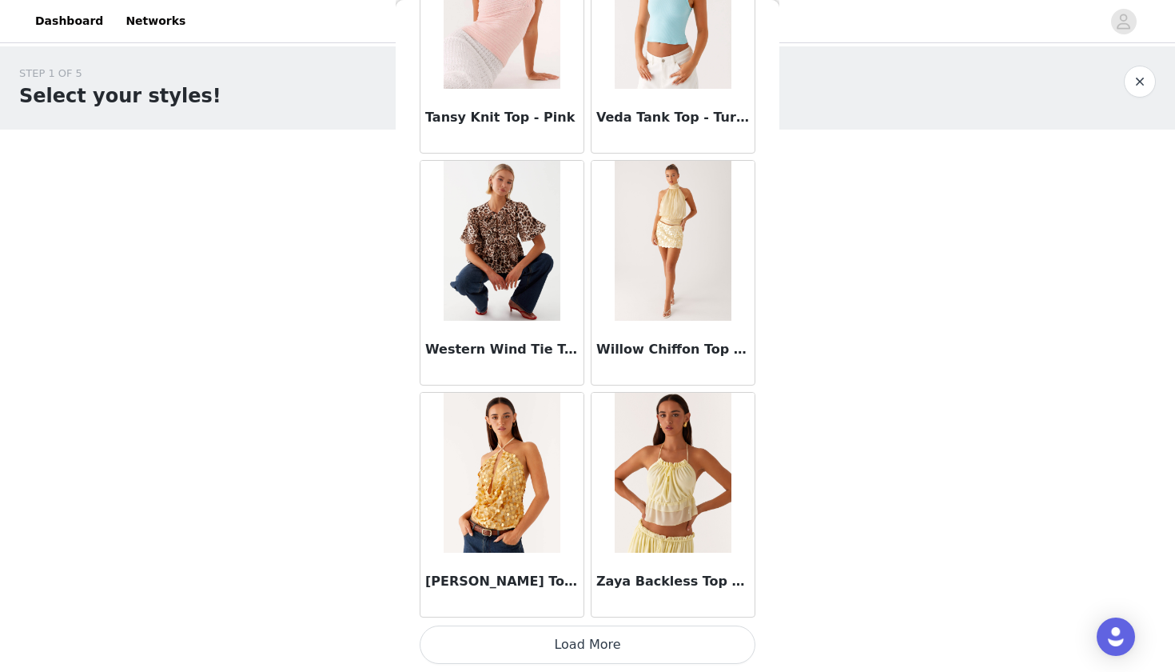
click at [599, 653] on button "Load More" at bounding box center [588, 644] width 336 height 38
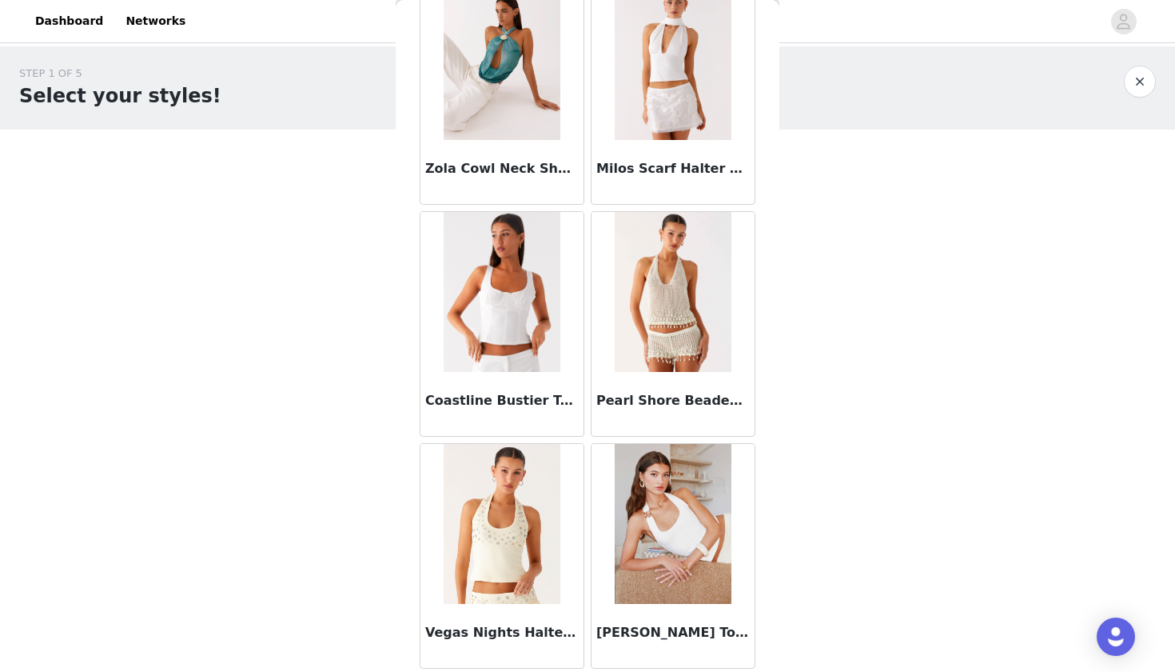
click at [518, 554] on img at bounding box center [502, 524] width 116 height 160
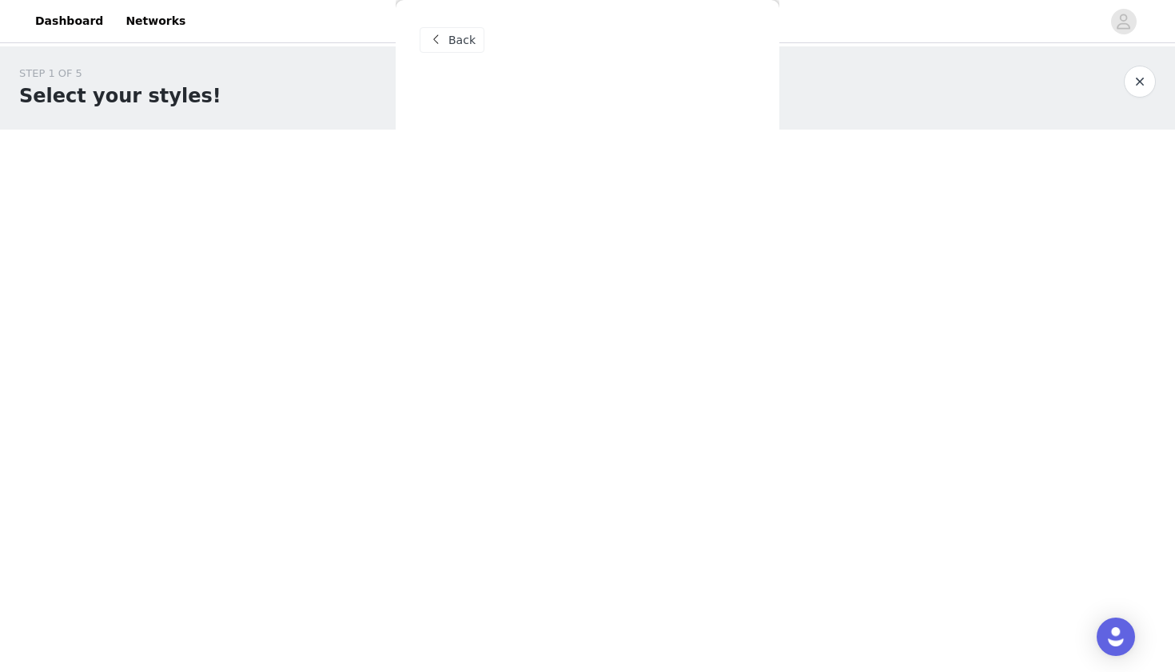
scroll to position [170, 0]
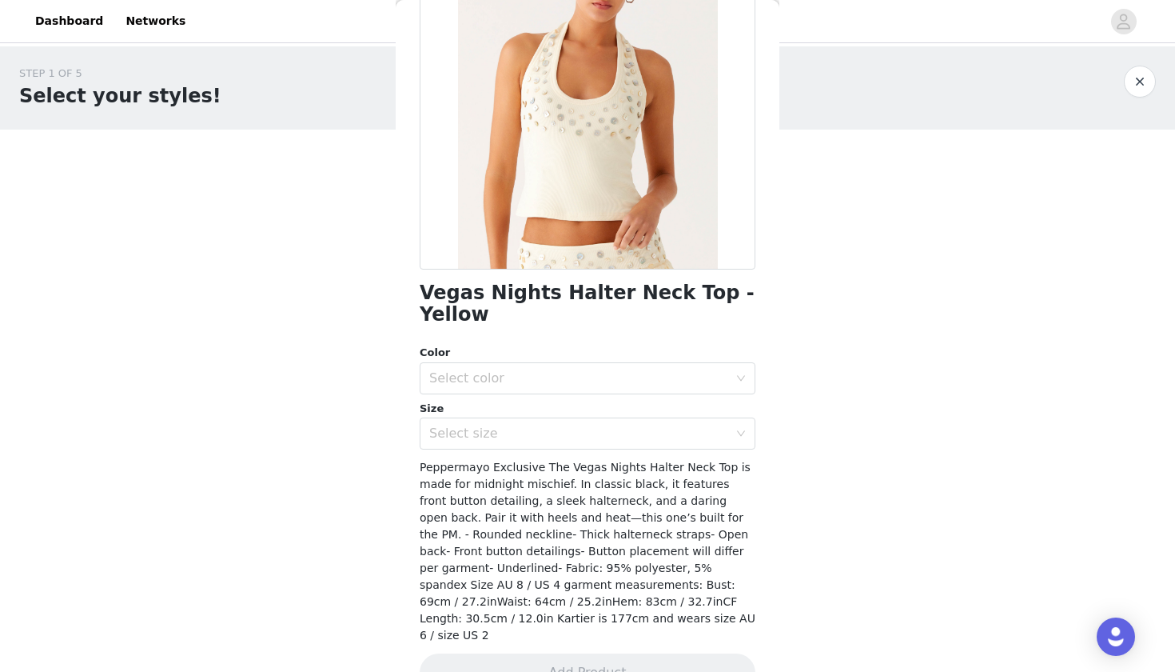
click at [478, 297] on h1 "Vegas Nights Halter Neck Top - Yellow" at bounding box center [588, 303] width 336 height 43
copy div "Vegas Nights Halter Neck Top - Yellow"
click at [519, 370] on div "Select color" at bounding box center [578, 378] width 299 height 16
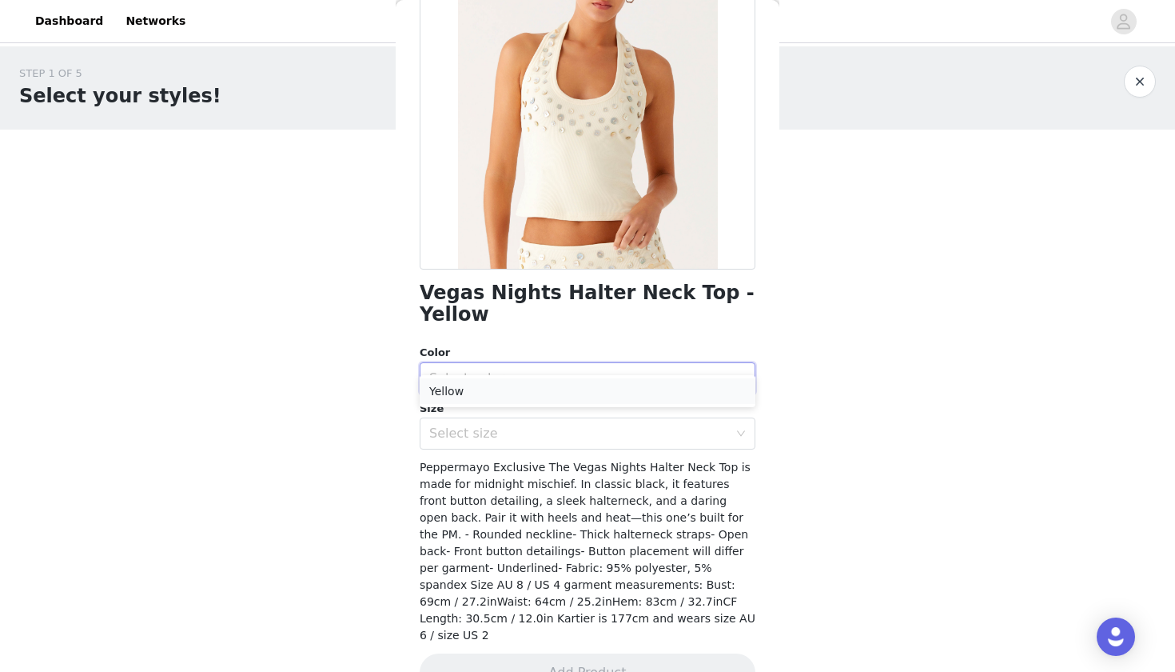
click at [509, 392] on li "Yellow" at bounding box center [588, 391] width 336 height 26
click at [504, 420] on div "Select size" at bounding box center [582, 433] width 306 height 30
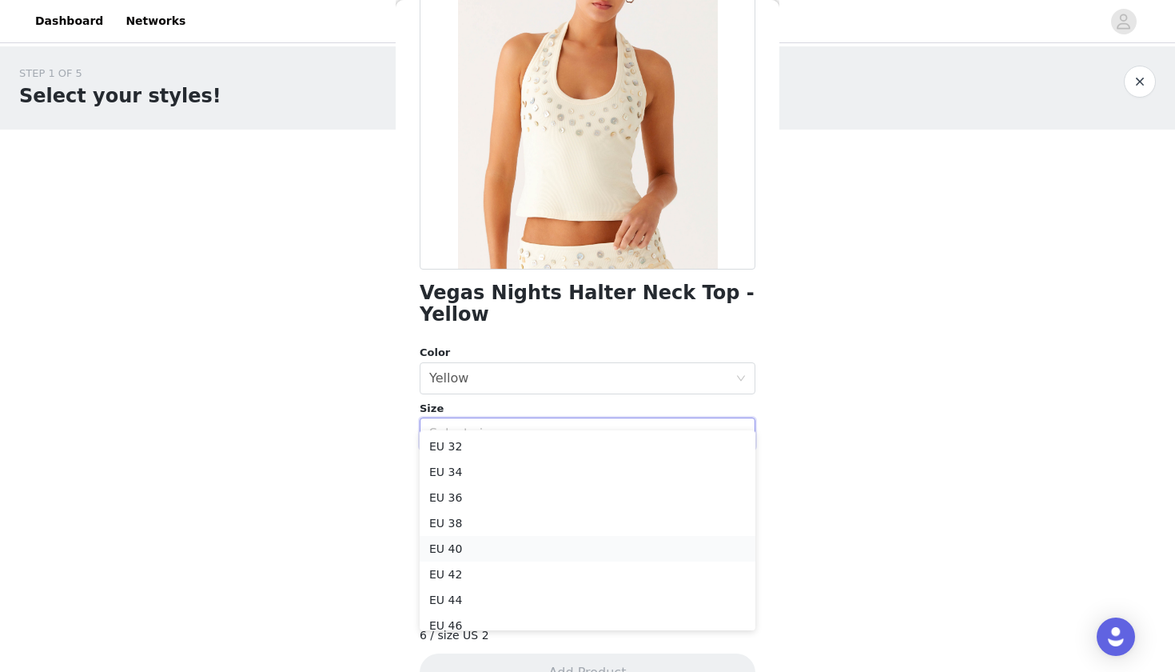
click at [487, 552] on li "EU 40" at bounding box center [588, 549] width 336 height 26
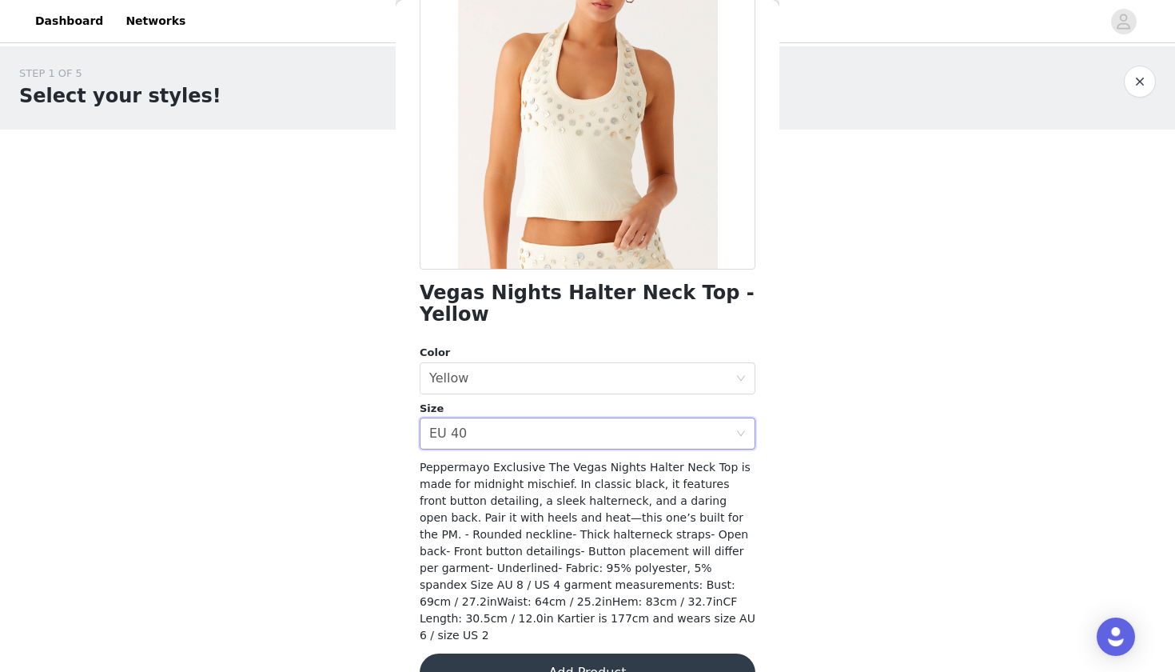
click at [662, 653] on button "Add Product" at bounding box center [588, 672] width 336 height 38
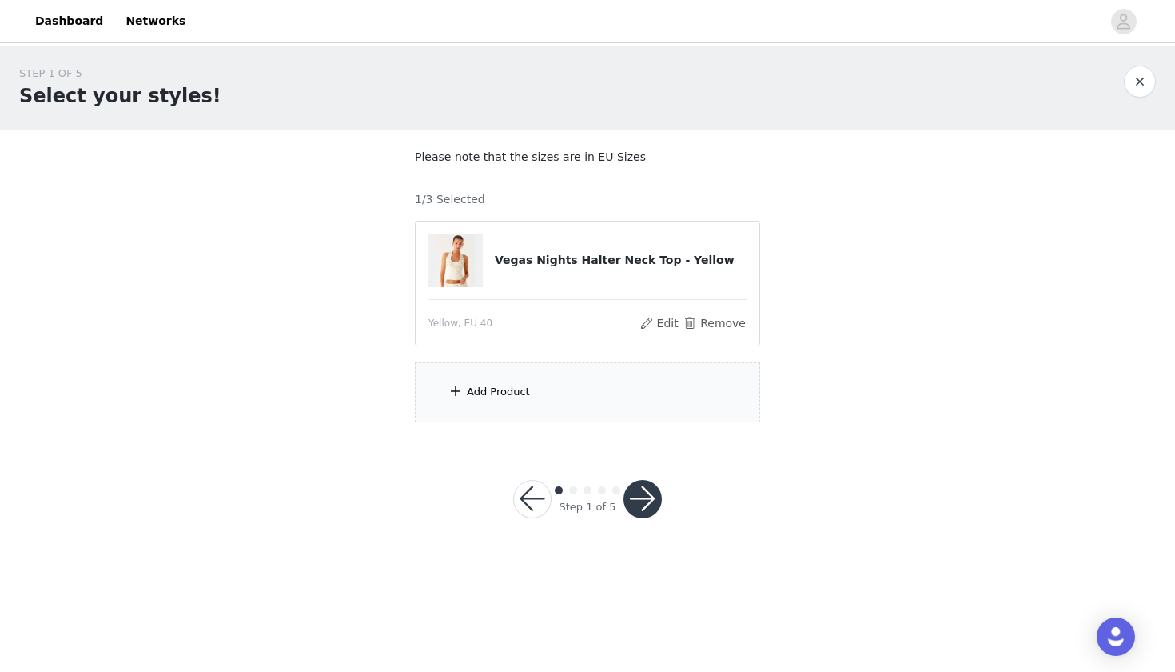
click at [522, 416] on div "Add Product" at bounding box center [587, 392] width 345 height 60
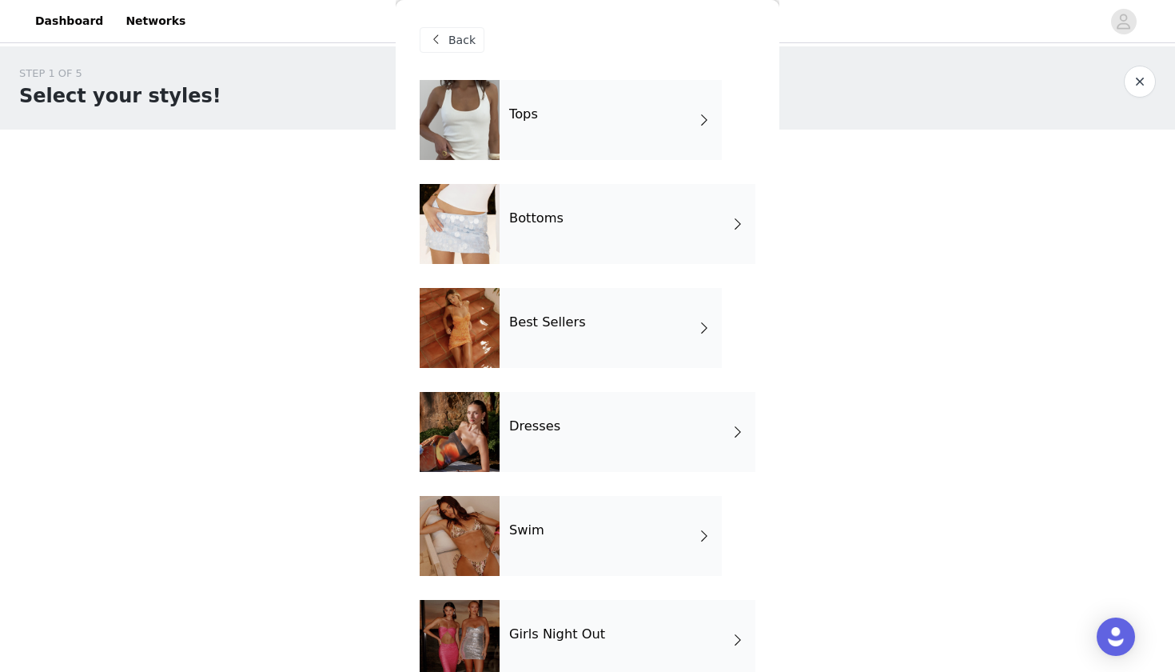
scroll to position [0, 0]
click at [547, 237] on div "Bottoms" at bounding box center [628, 224] width 256 height 80
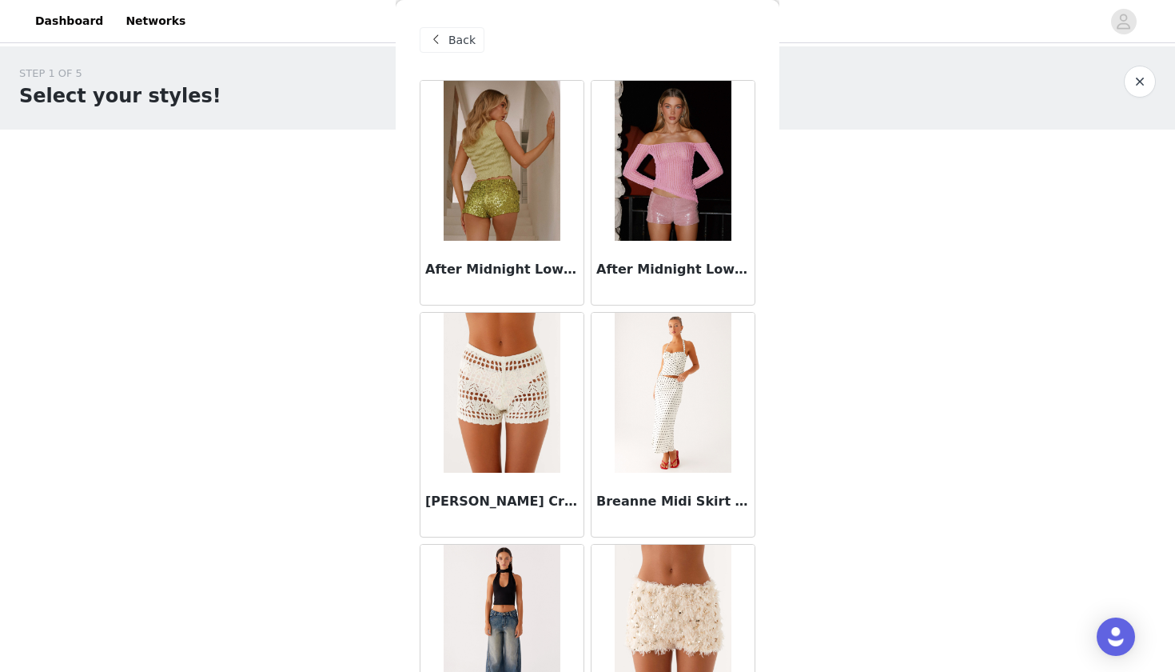
click at [465, 42] on span "Back" at bounding box center [462, 40] width 27 height 17
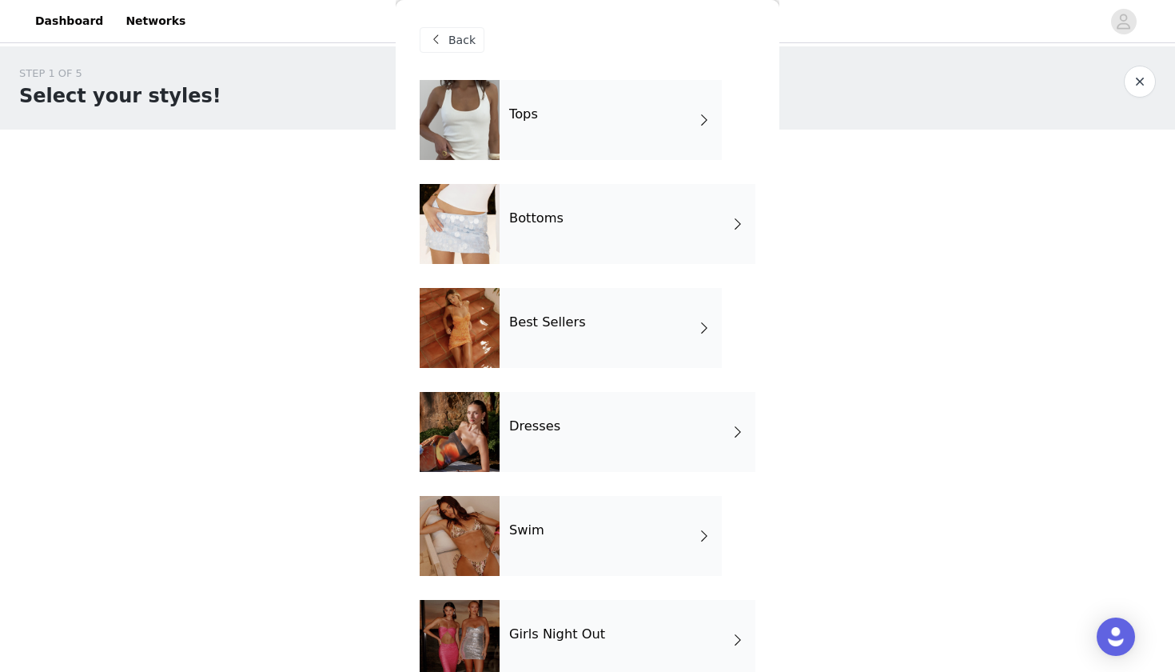
click at [566, 140] on div "Tops" at bounding box center [611, 120] width 222 height 80
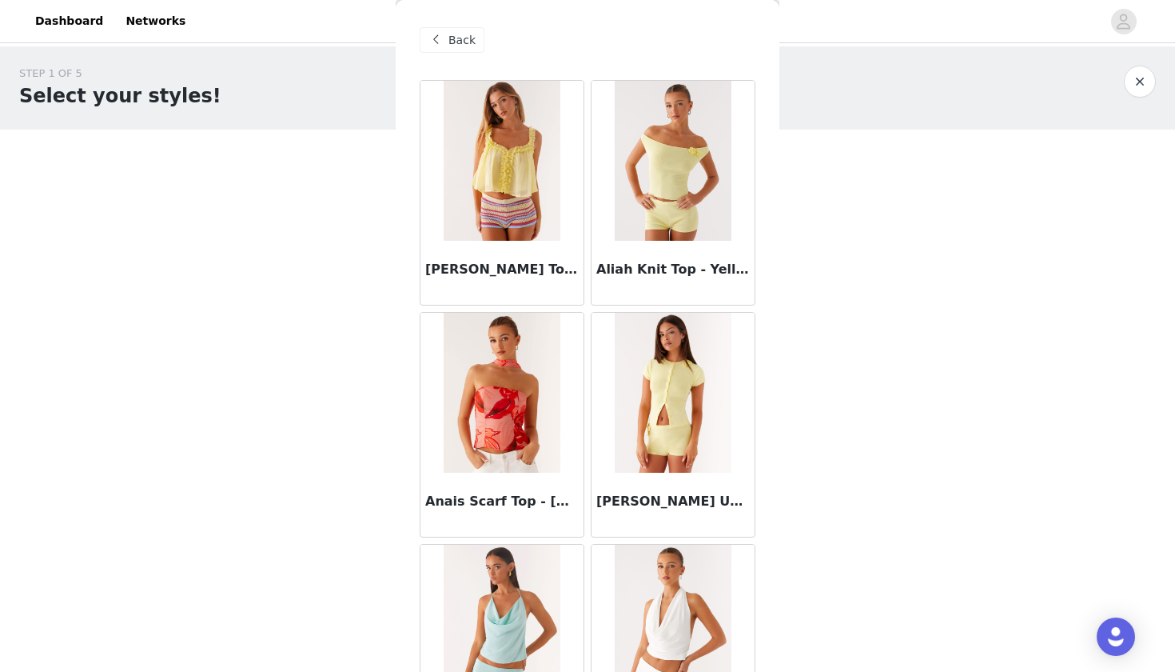
drag, startPoint x: 451, startPoint y: 46, endPoint x: 460, endPoint y: 37, distance: 12.4
click at [451, 46] on span "Back" at bounding box center [462, 40] width 27 height 17
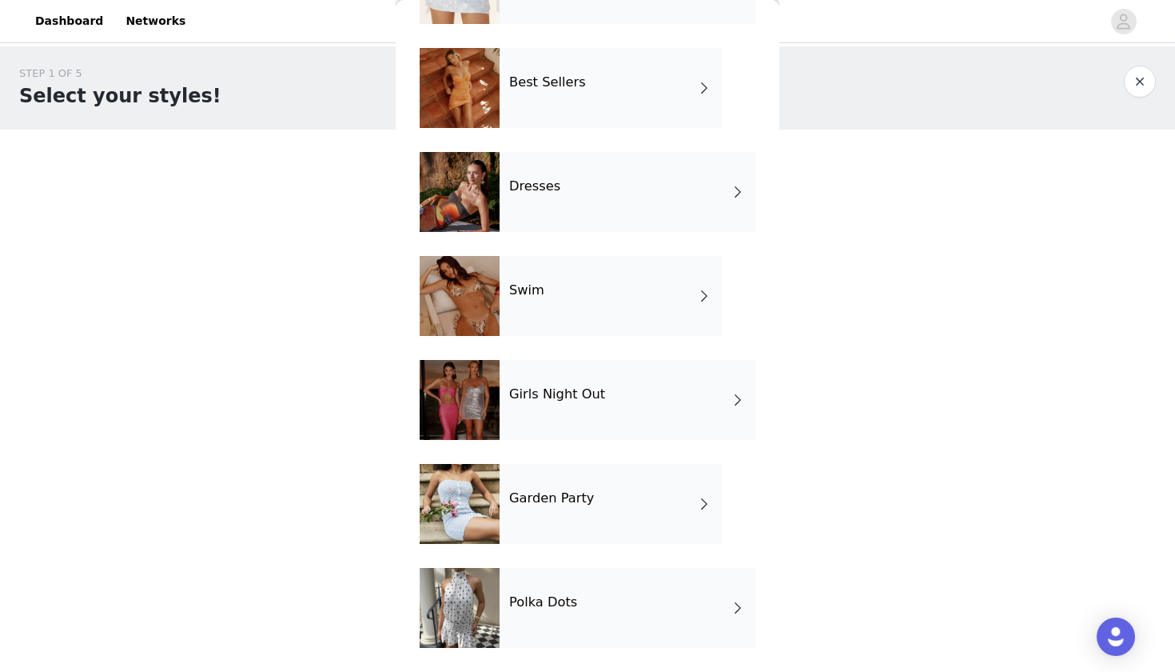
scroll to position [240, 0]
click at [541, 187] on h4 "Dresses" at bounding box center [534, 186] width 51 height 14
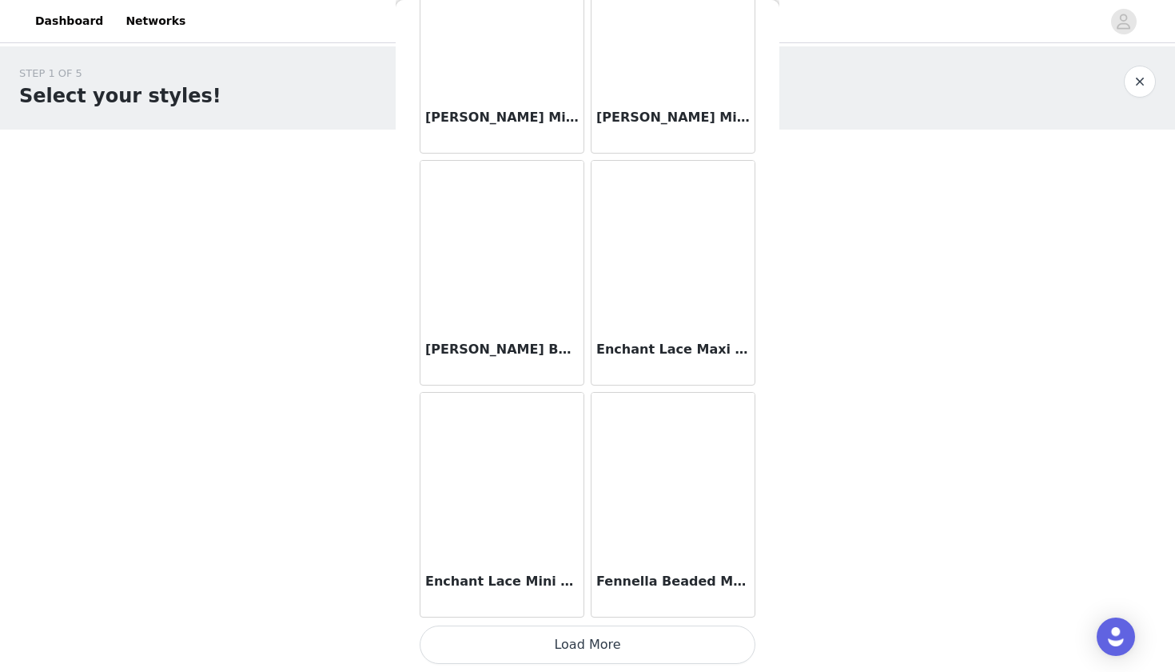
scroll to position [1775, 0]
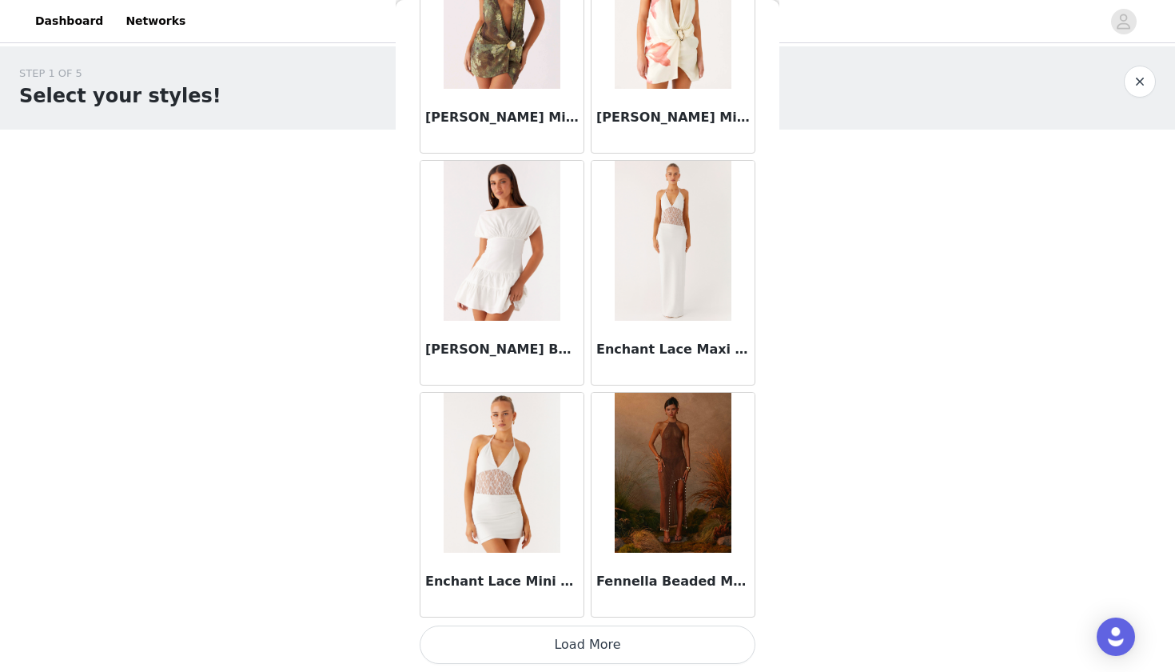
click at [637, 642] on button "Load More" at bounding box center [588, 644] width 336 height 38
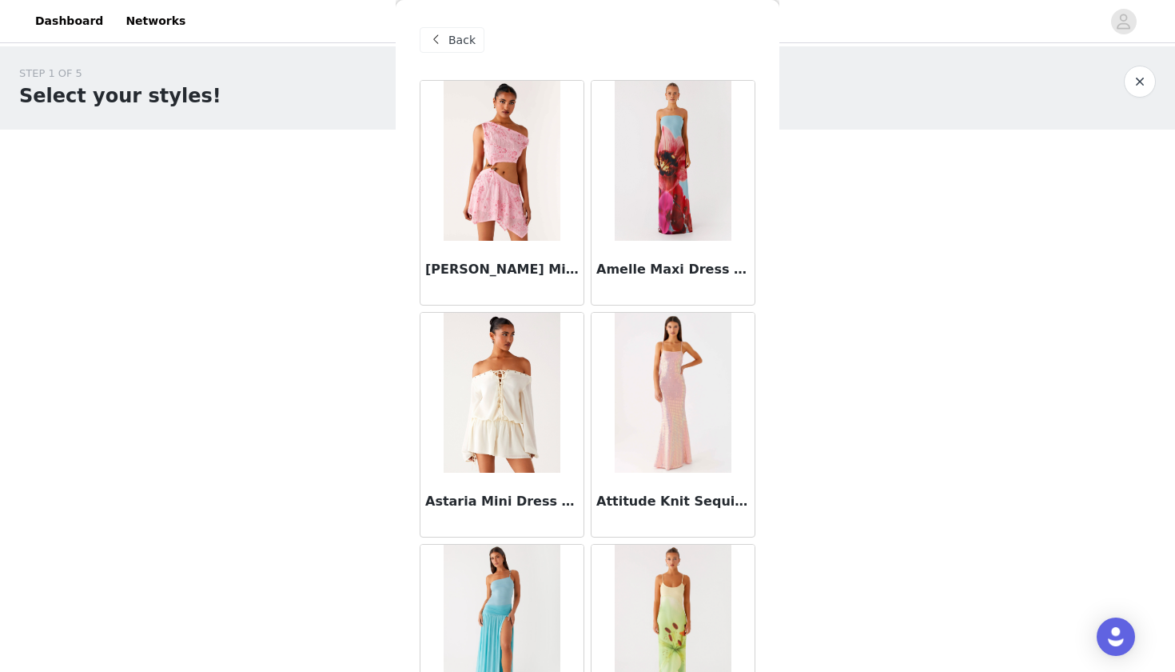
scroll to position [0, 0]
click at [448, 50] on div "Back" at bounding box center [452, 40] width 65 height 26
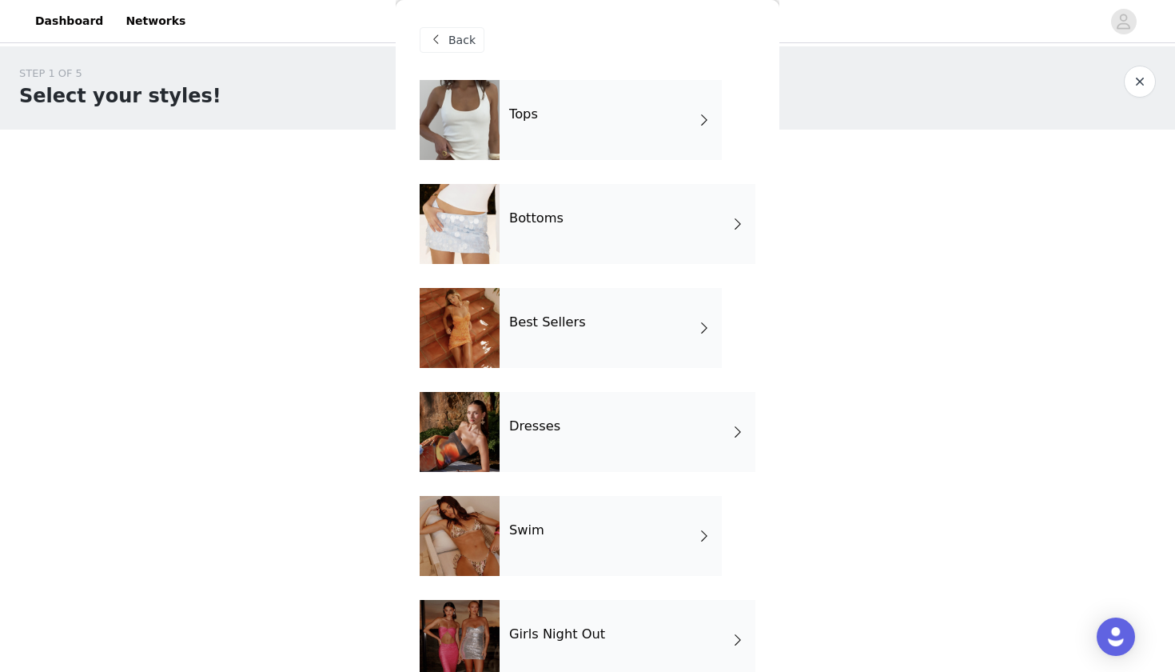
click at [477, 138] on div at bounding box center [460, 120] width 80 height 80
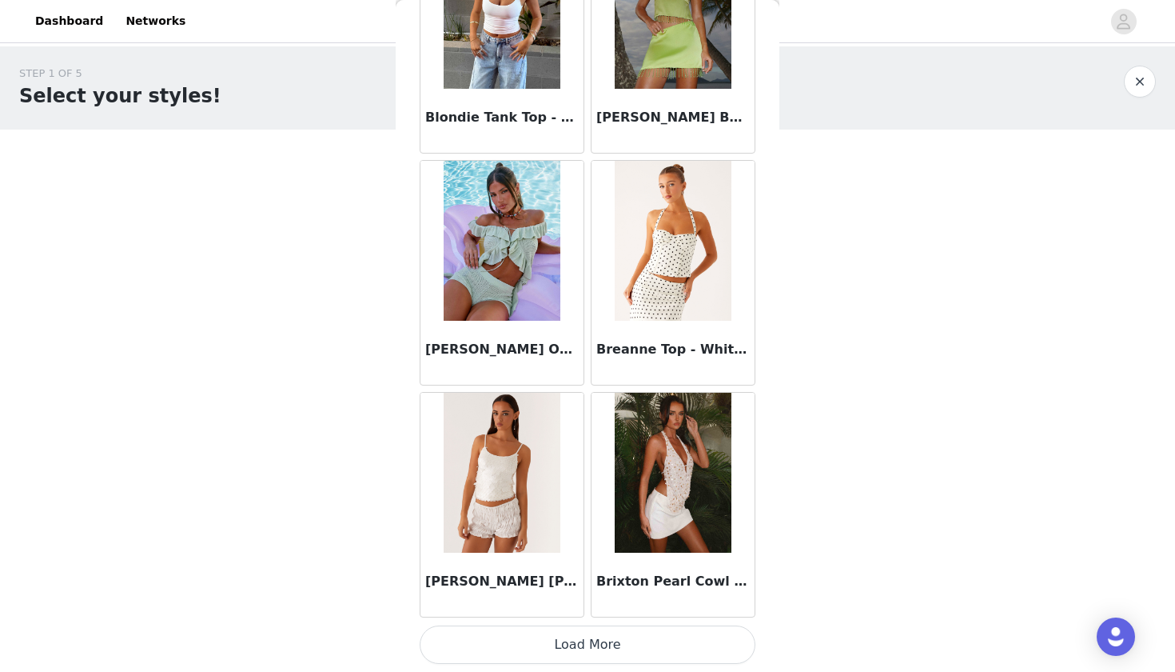
click at [676, 638] on button "Load More" at bounding box center [588, 644] width 336 height 38
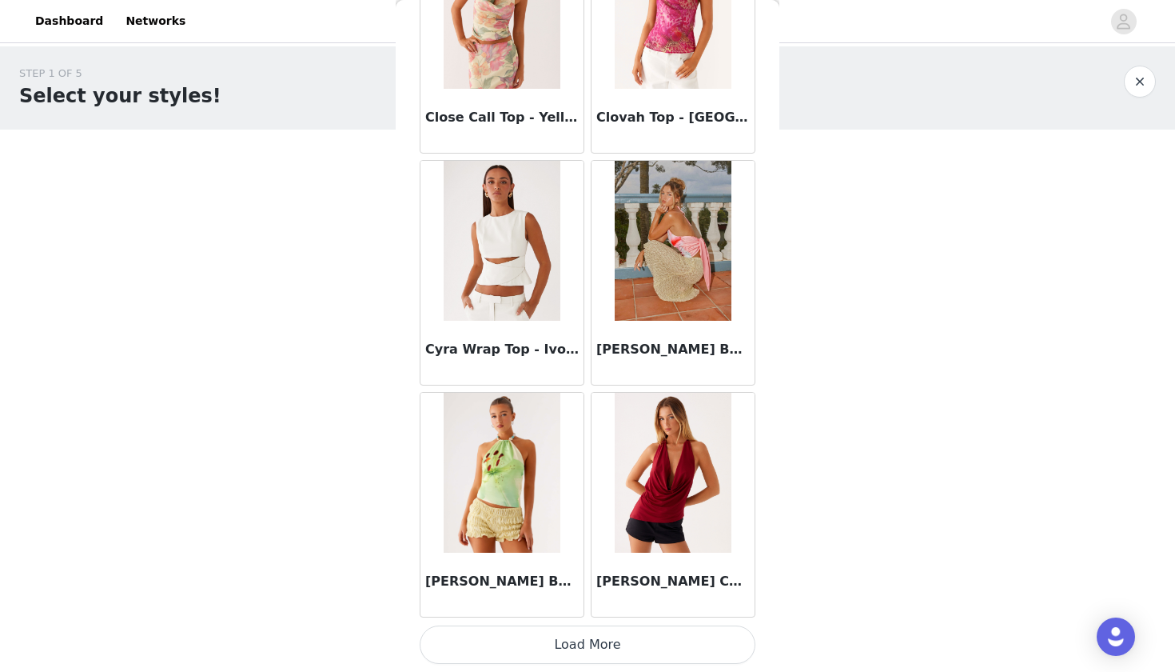
click at [641, 636] on button "Load More" at bounding box center [588, 644] width 336 height 38
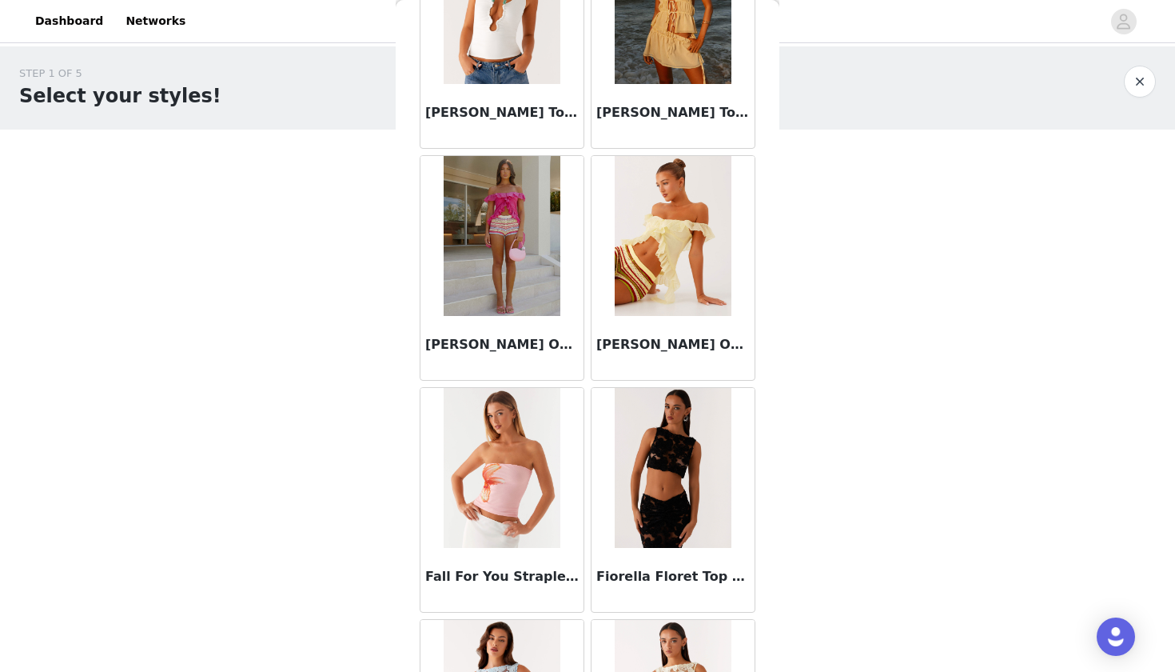
scroll to position [5759, 0]
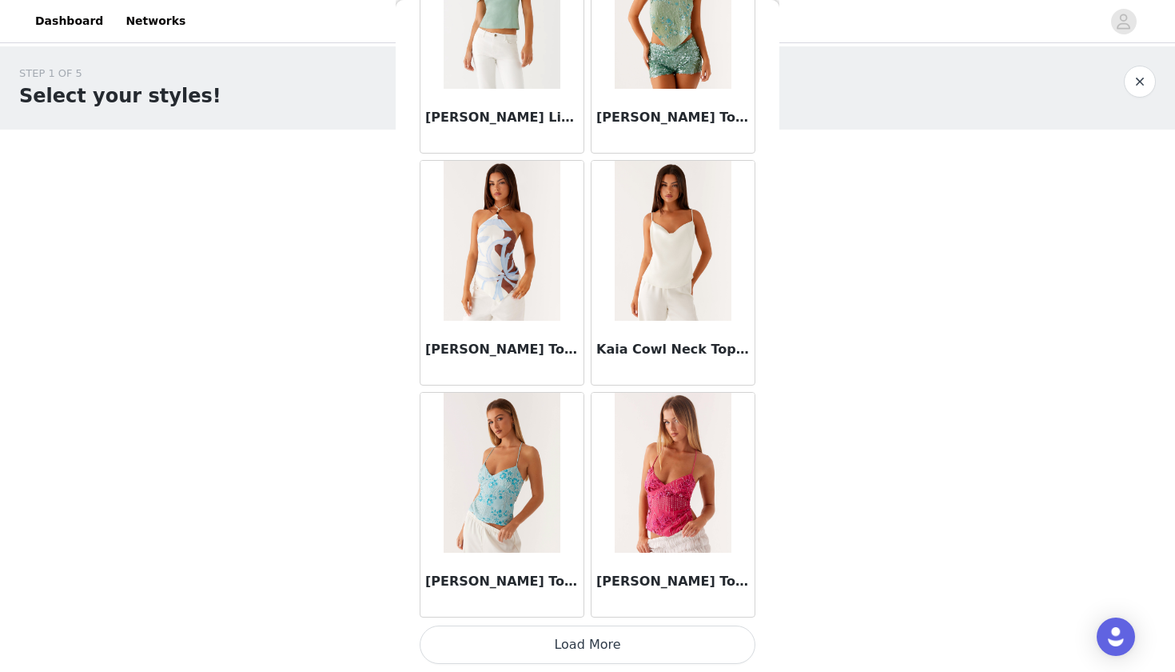
click at [680, 632] on button "Load More" at bounding box center [588, 644] width 336 height 38
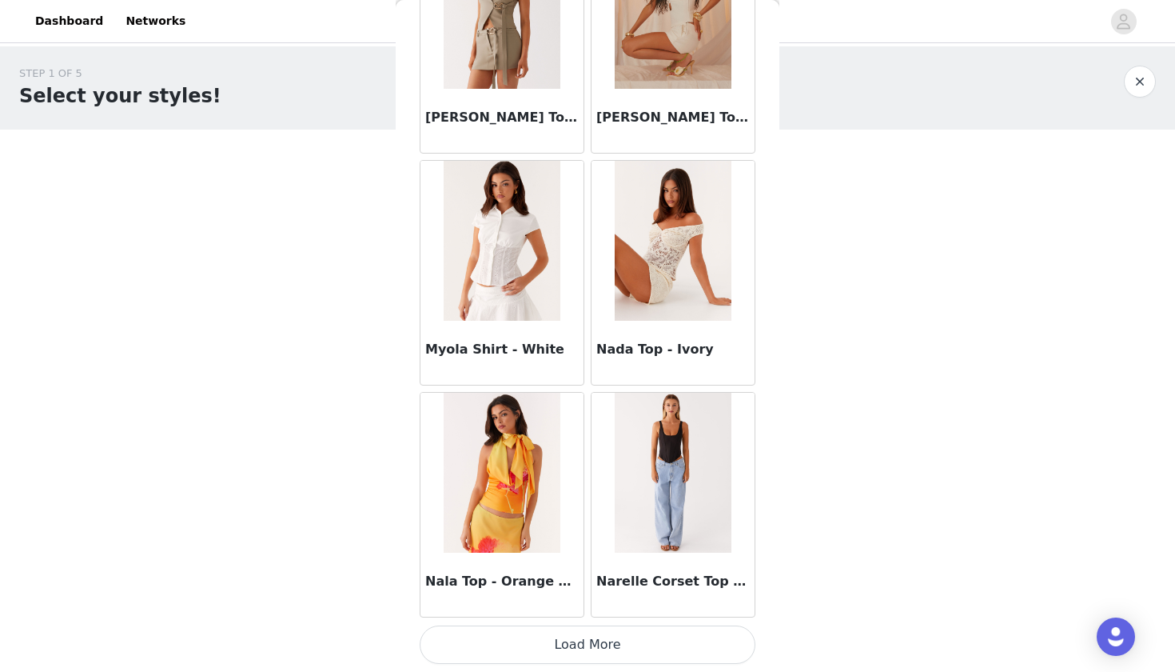
scroll to position [8730, 0]
click at [631, 636] on button "Load More" at bounding box center [588, 644] width 336 height 38
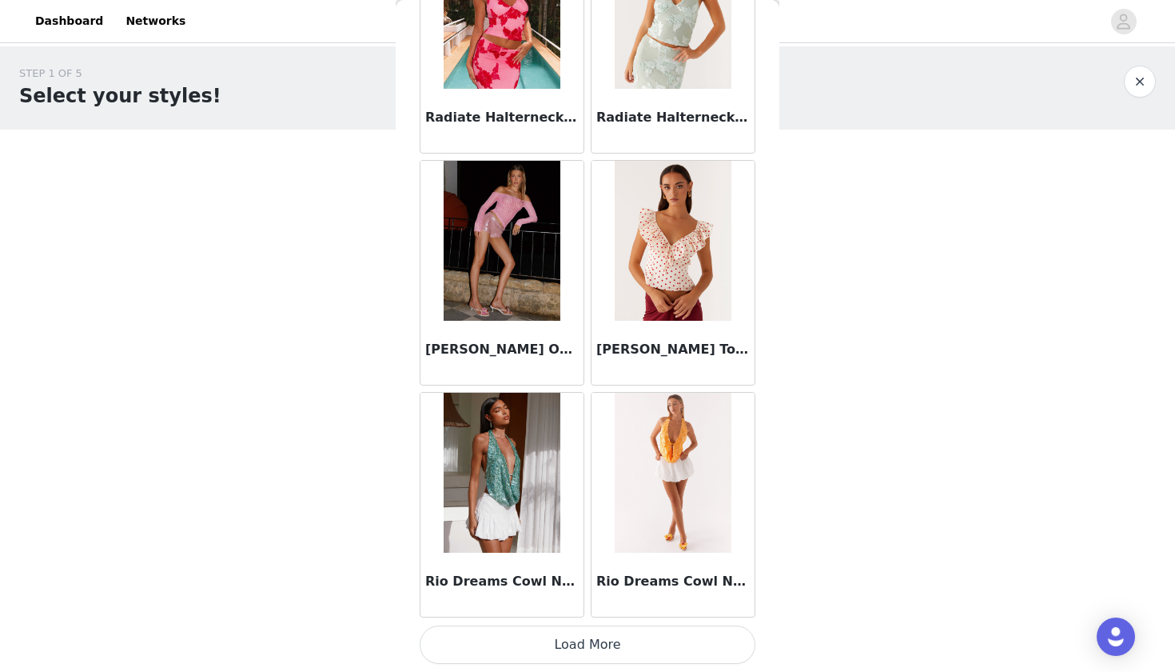
scroll to position [0, 0]
click at [576, 642] on button "Load More" at bounding box center [588, 644] width 336 height 38
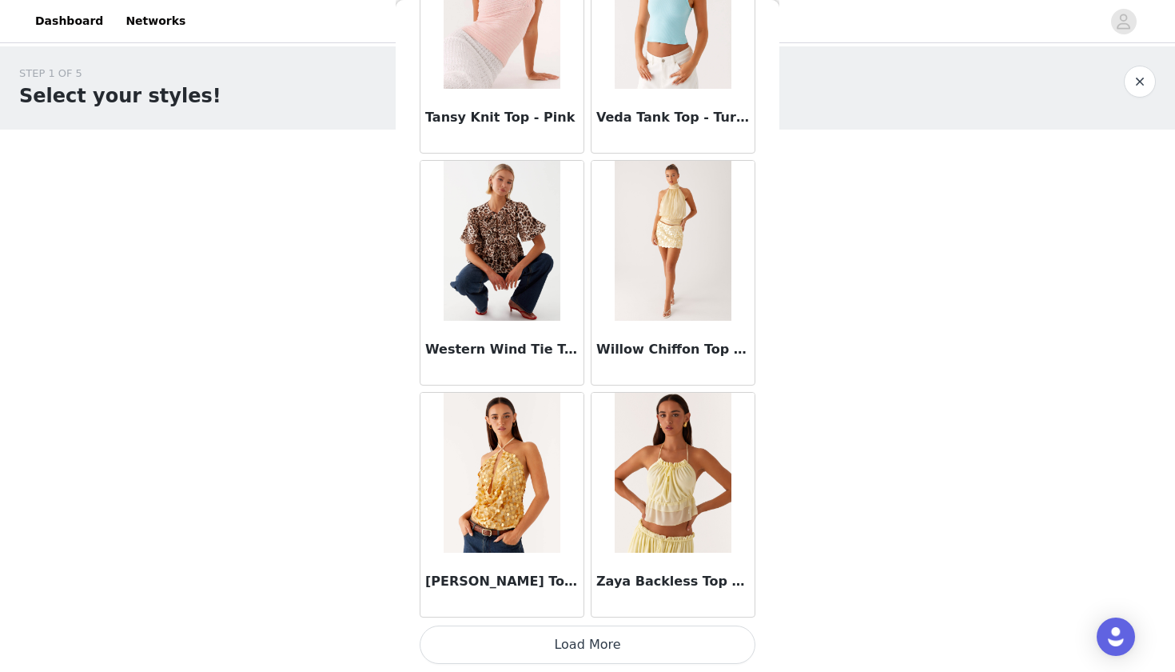
click at [604, 645] on button "Load More" at bounding box center [588, 644] width 336 height 38
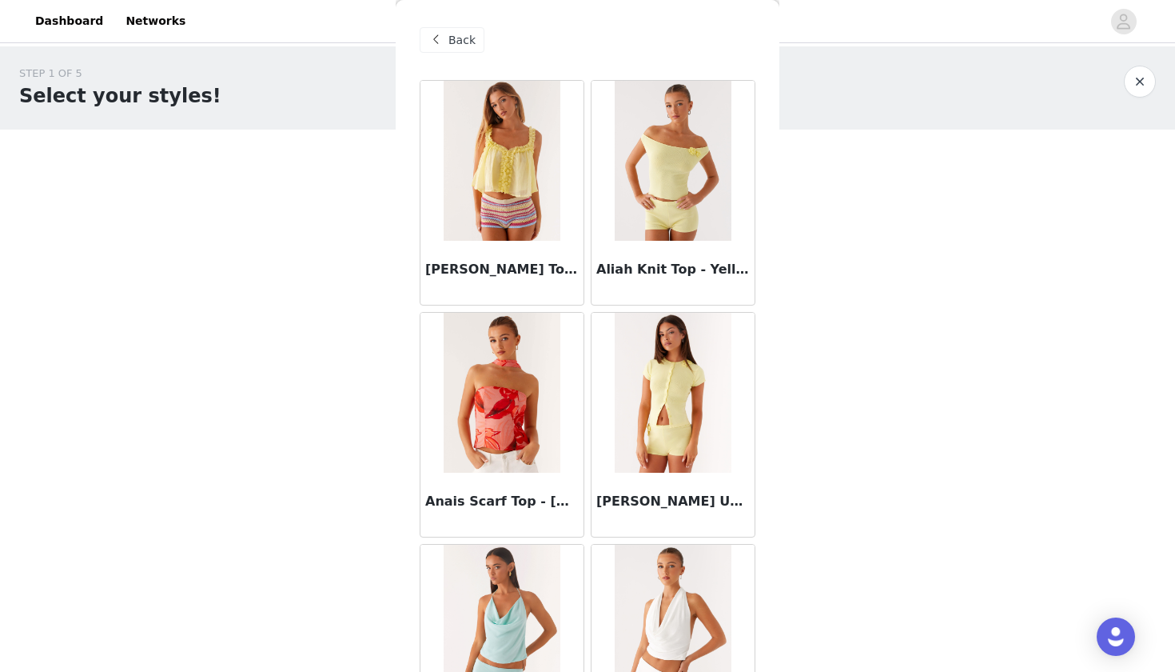
click at [454, 48] on span "Back" at bounding box center [462, 40] width 27 height 17
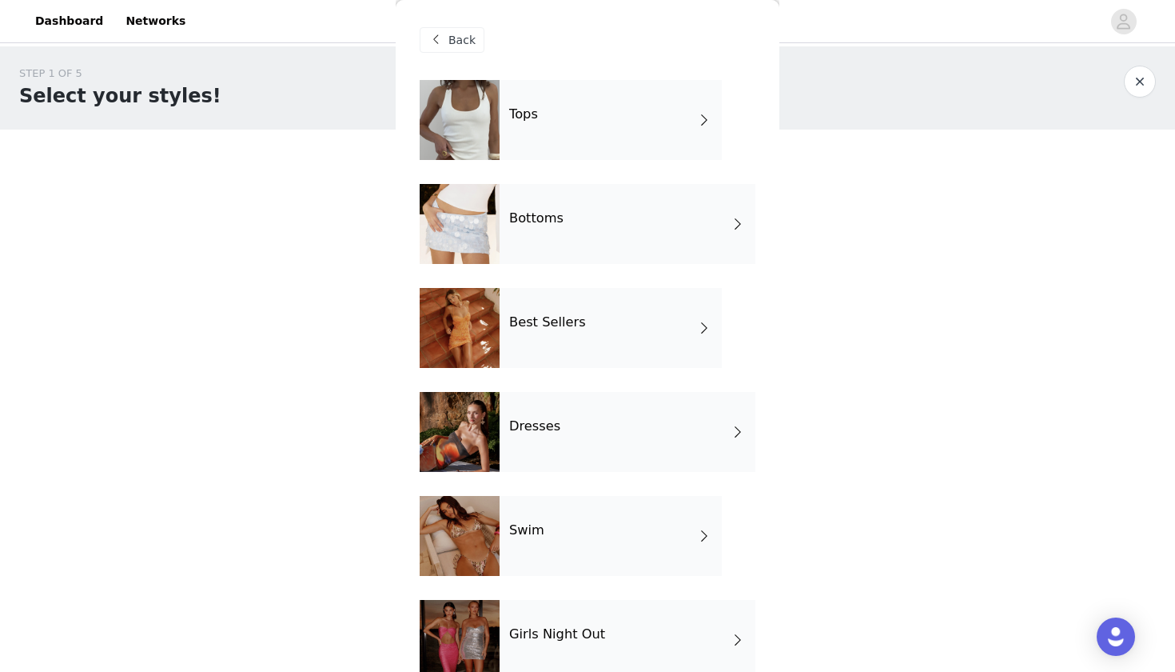
click at [539, 222] on h4 "Bottoms" at bounding box center [536, 218] width 54 height 14
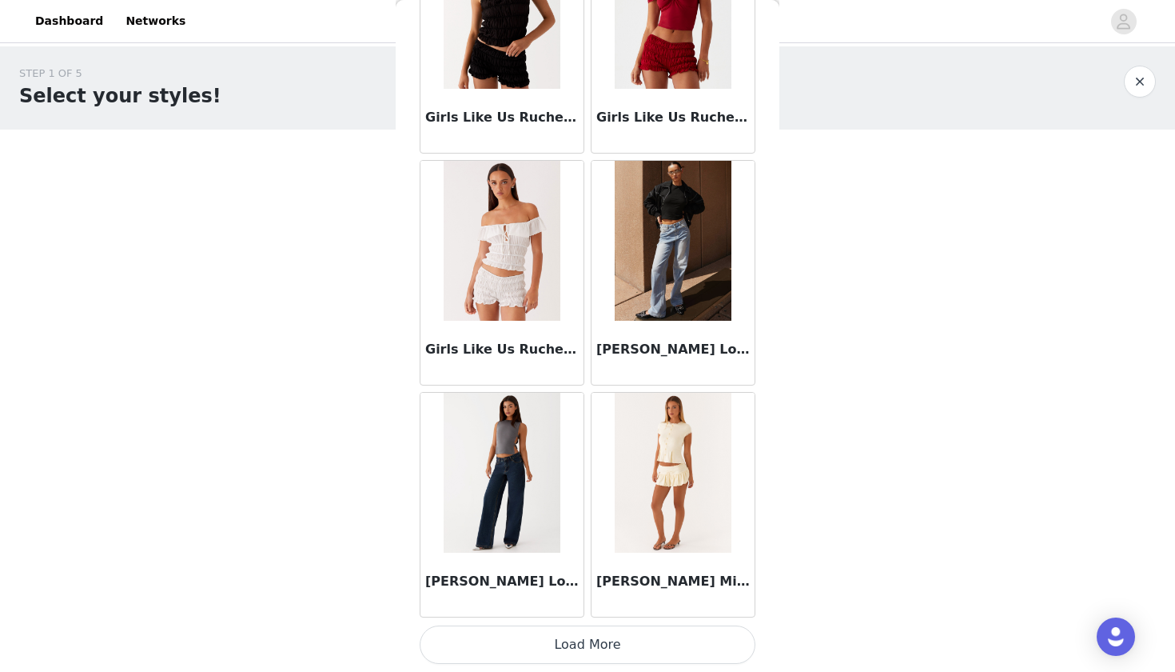
scroll to position [2, 0]
click at [668, 639] on button "Load More" at bounding box center [588, 644] width 336 height 38
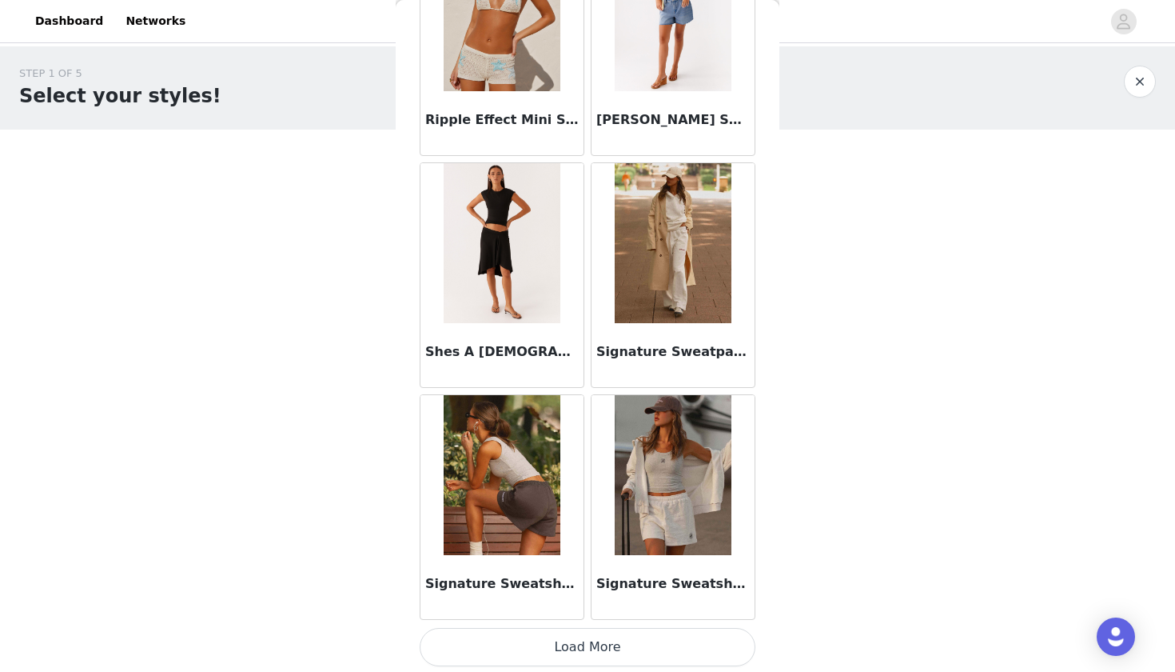
click at [650, 640] on button "Load More" at bounding box center [588, 647] width 336 height 38
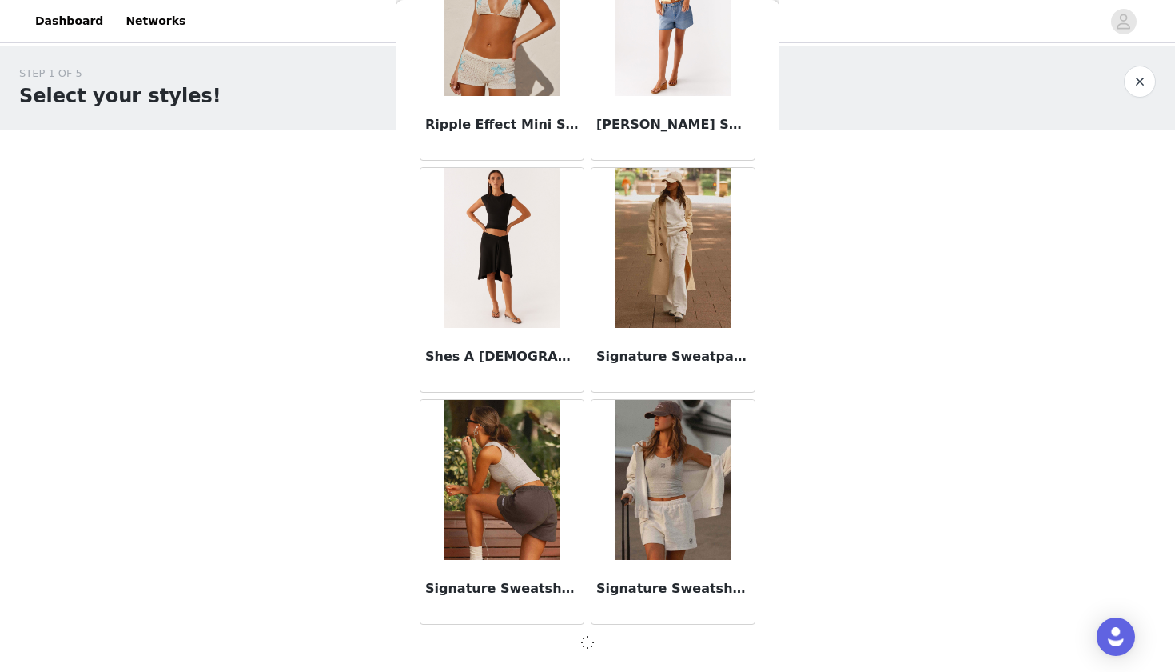
scroll to position [4086, 0]
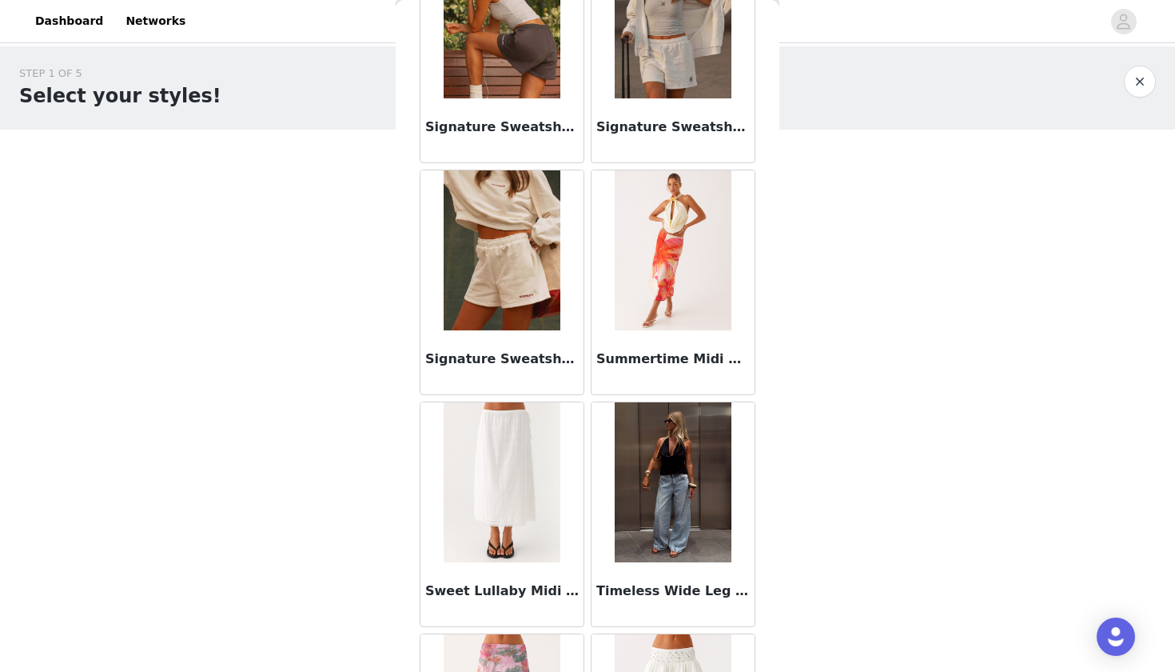
click at [664, 506] on img at bounding box center [673, 482] width 116 height 160
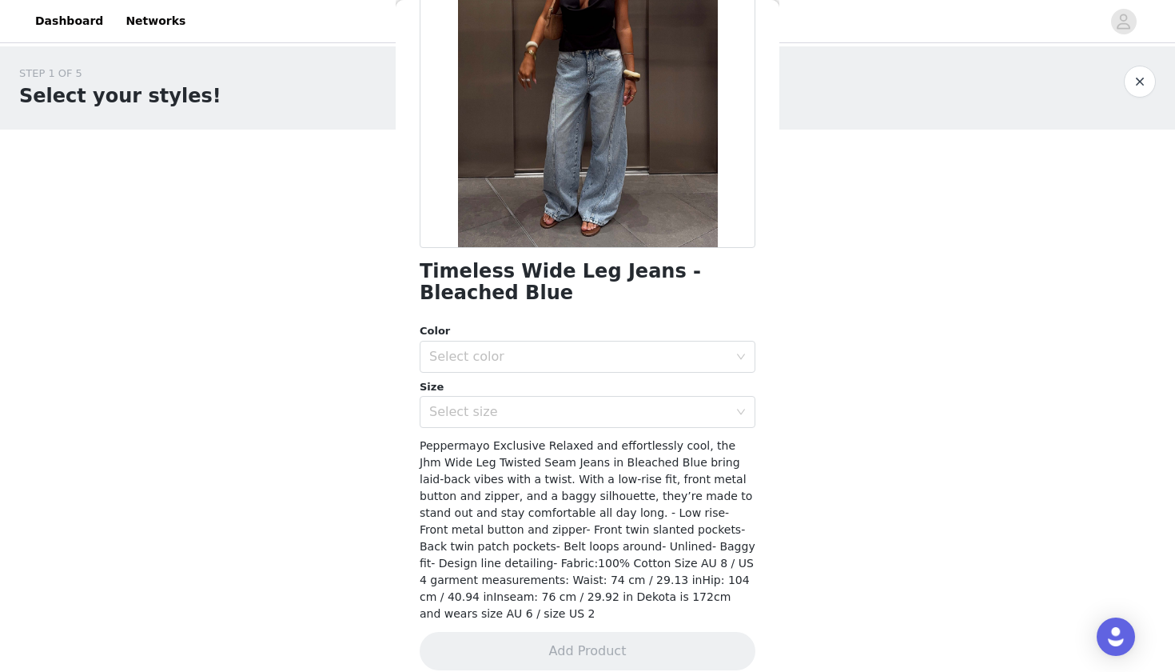
click at [443, 278] on h1 "Timeless Wide Leg Jeans - Bleached Blue" at bounding box center [588, 282] width 336 height 43
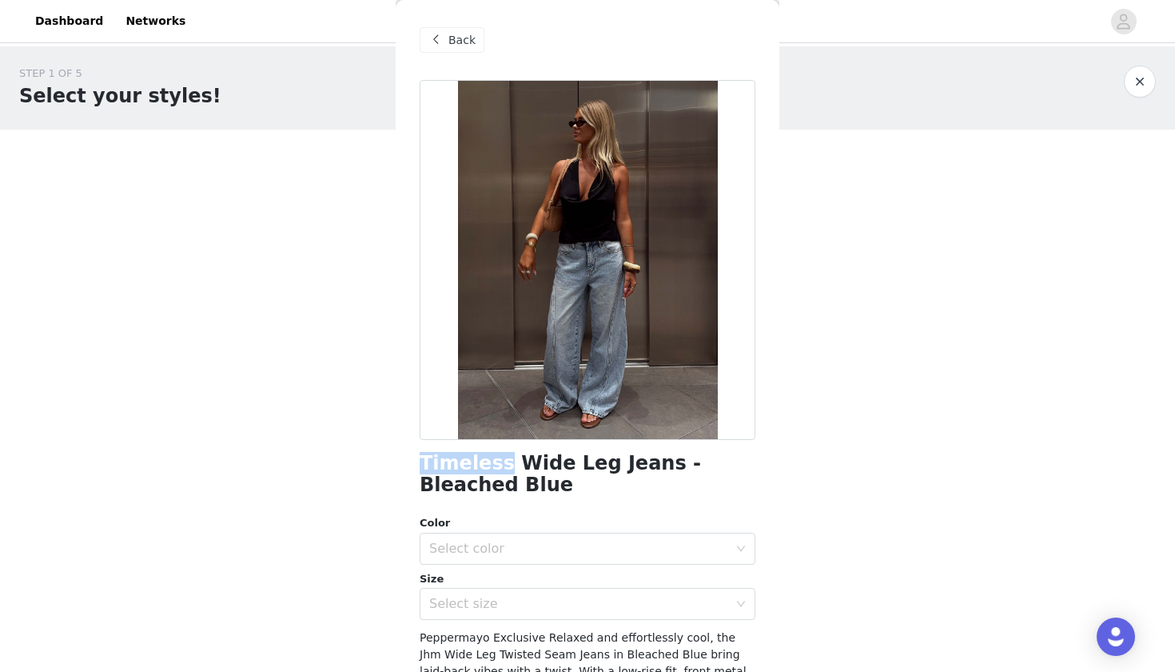
scroll to position [0, 0]
click at [463, 47] on span "Back" at bounding box center [462, 40] width 27 height 17
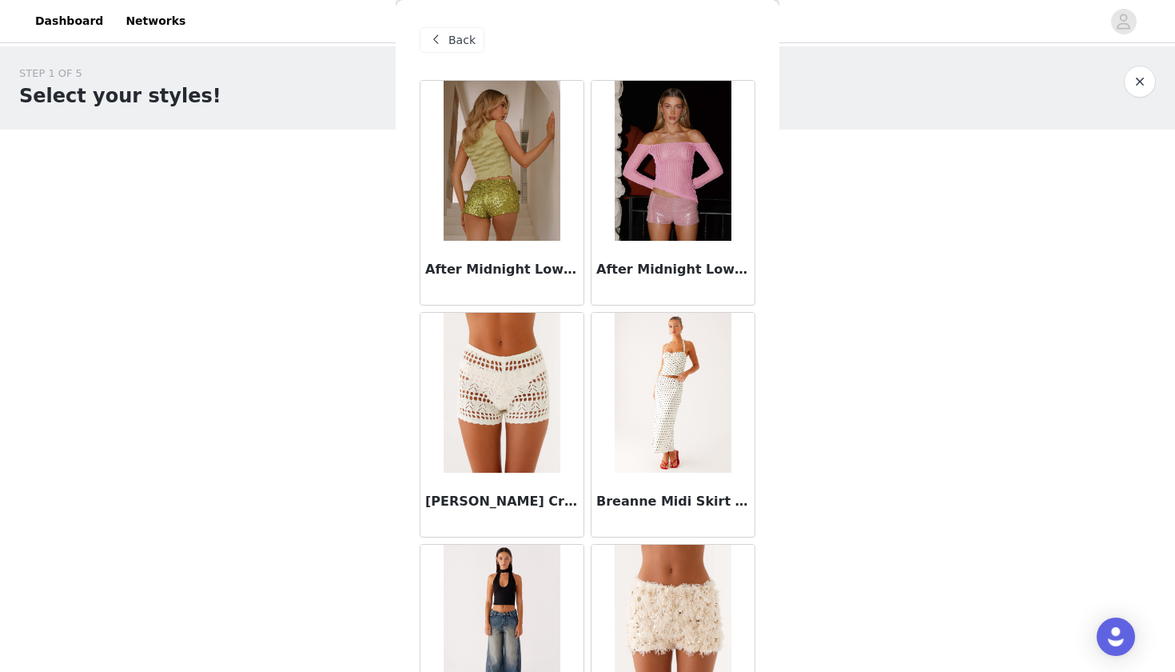
click at [459, 58] on div "Back" at bounding box center [588, 40] width 336 height 80
click at [454, 34] on span "Back" at bounding box center [462, 40] width 27 height 17
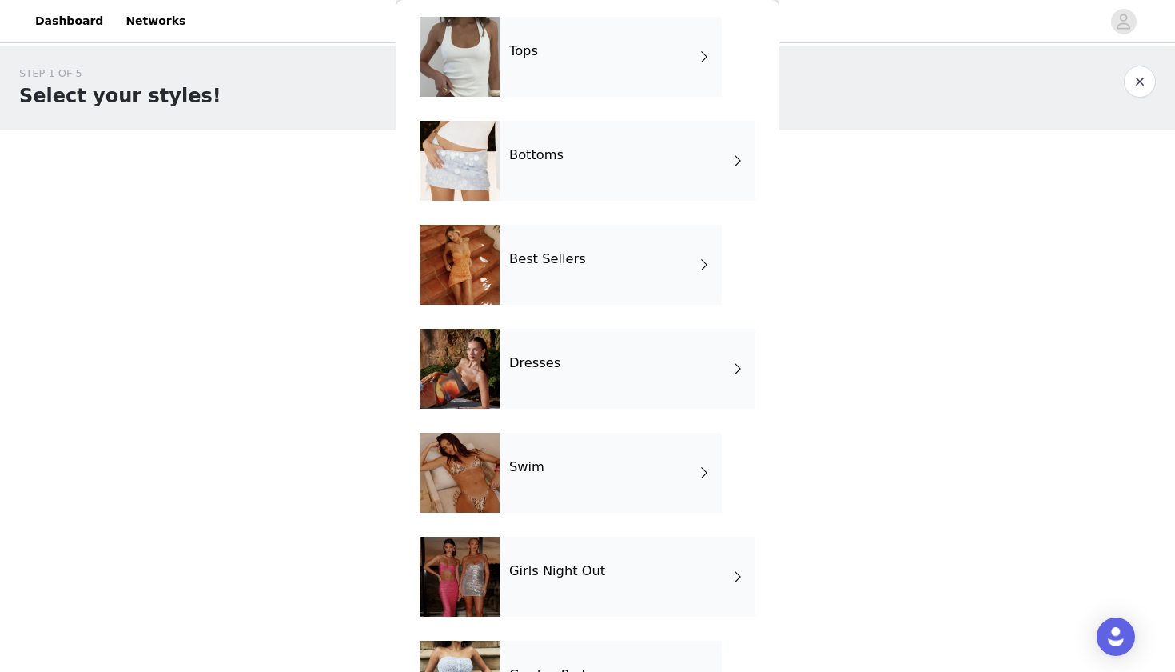
scroll to position [64, 0]
click at [590, 377] on div "Dresses" at bounding box center [628, 368] width 256 height 80
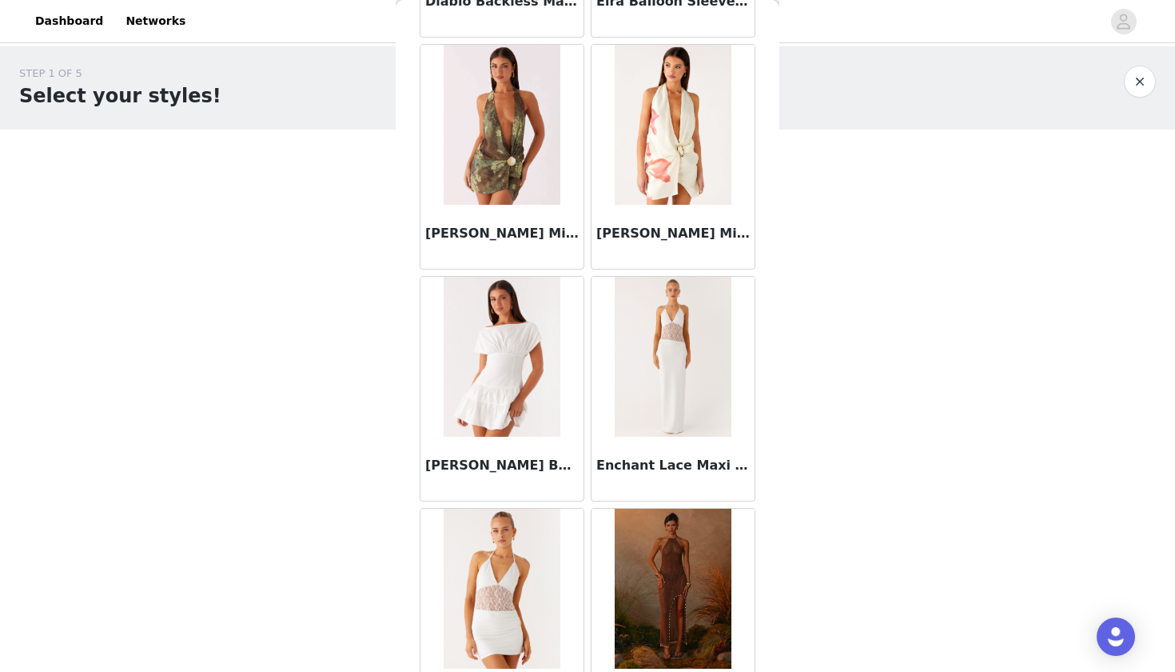
scroll to position [1661, 0]
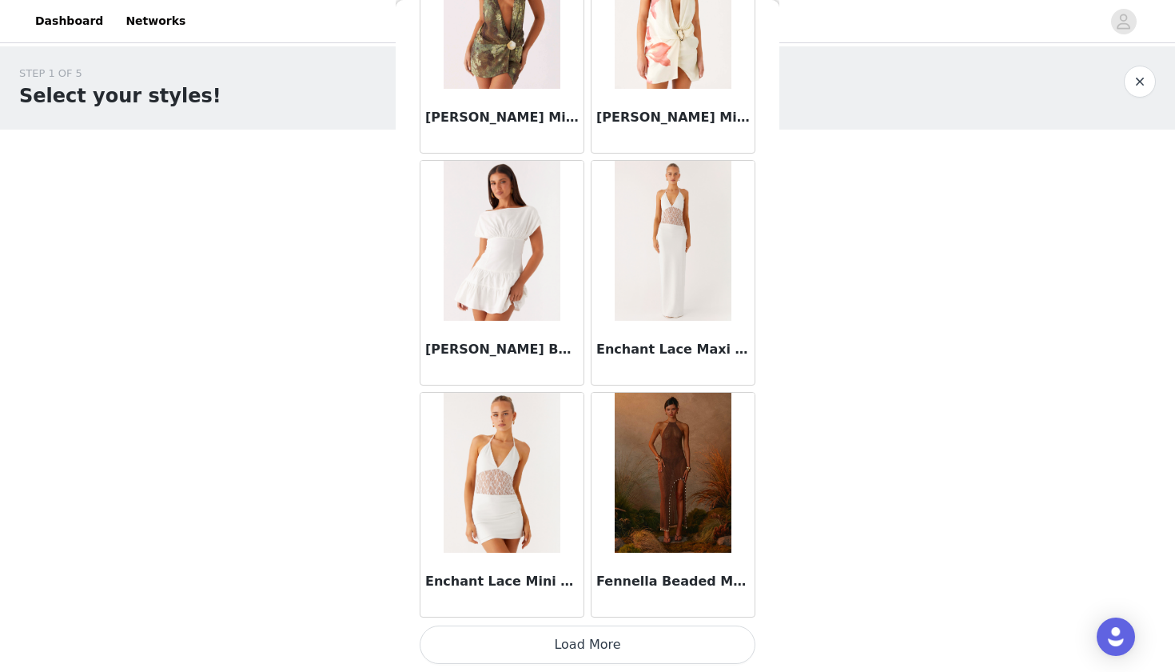
click at [512, 648] on button "Load More" at bounding box center [588, 644] width 336 height 38
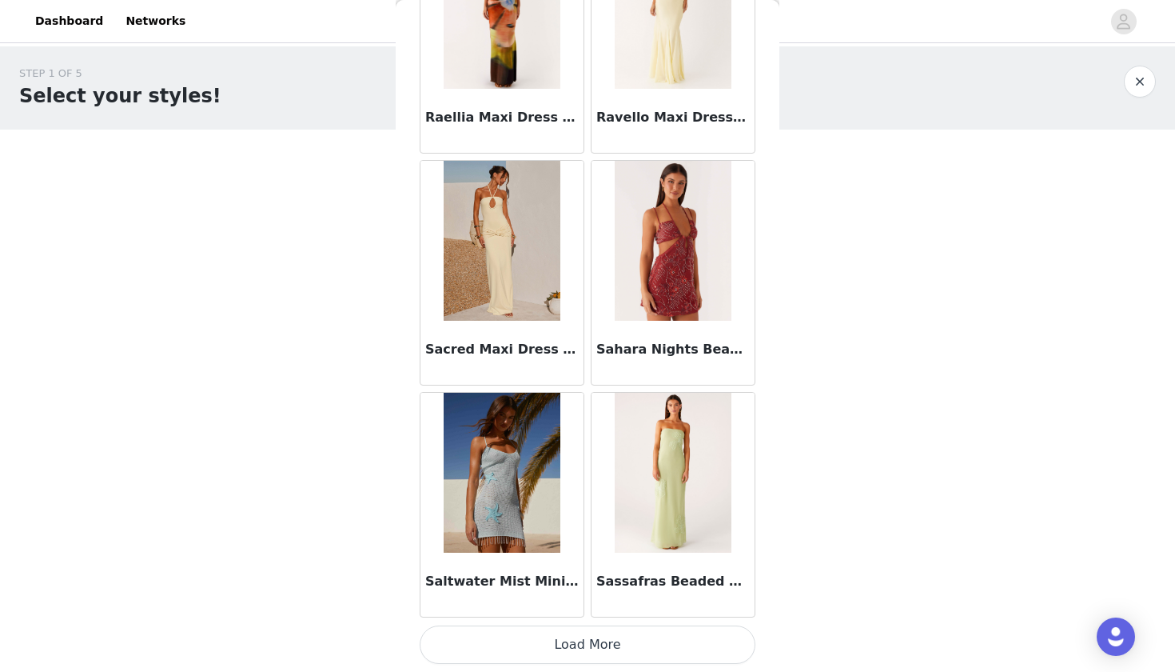
scroll to position [4093, 0]
click at [543, 648] on button "Load More" at bounding box center [588, 644] width 336 height 38
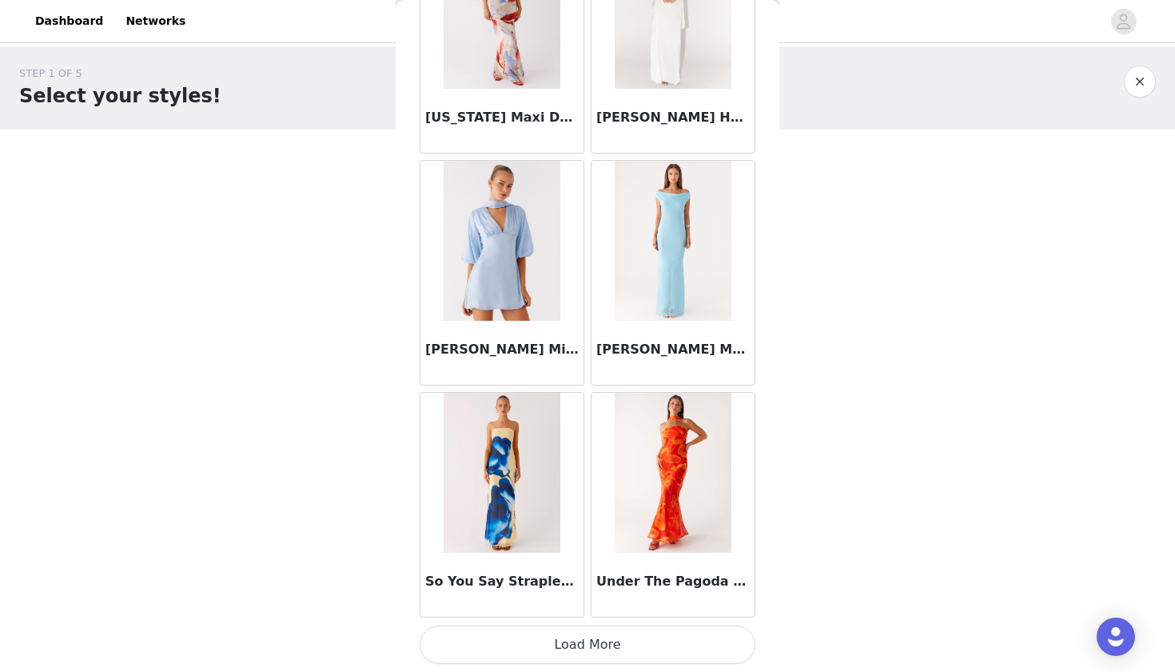
scroll to position [0, 0]
click at [574, 649] on button "Load More" at bounding box center [588, 644] width 336 height 38
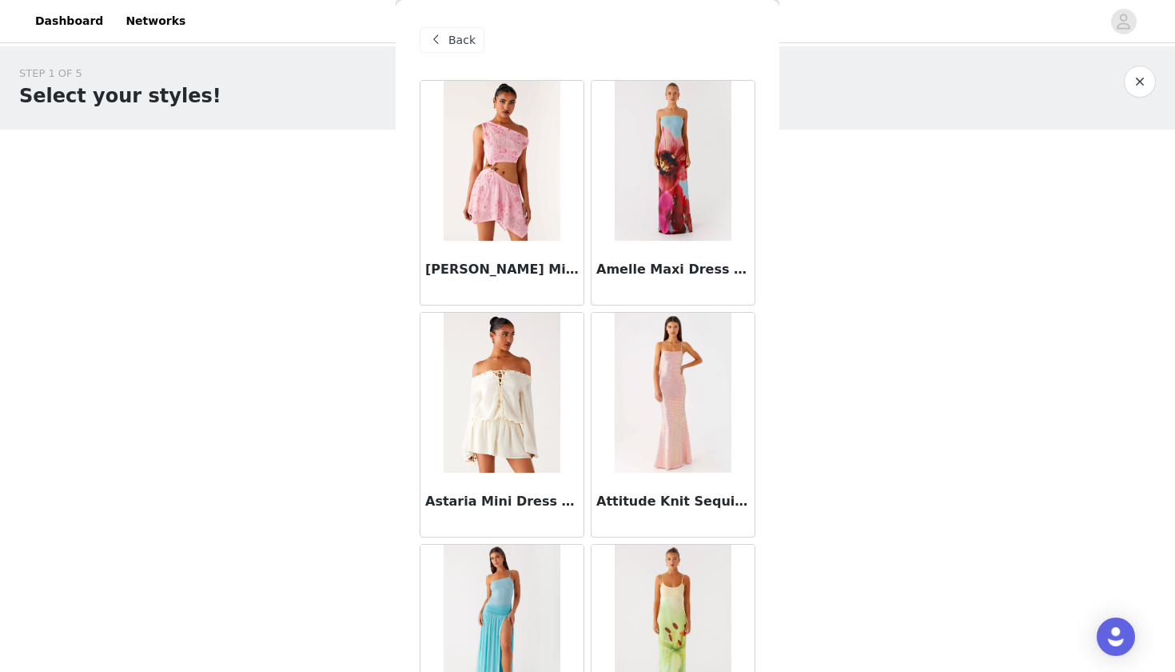
click at [458, 43] on span "Back" at bounding box center [462, 40] width 27 height 17
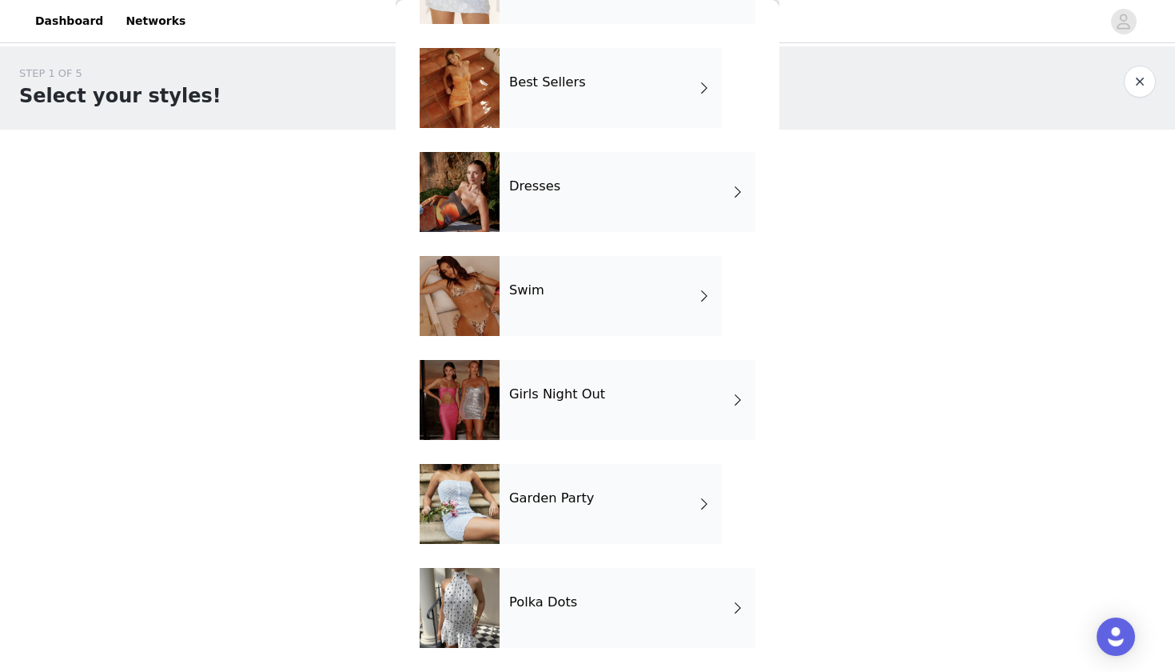
scroll to position [240, 0]
click at [574, 506] on div "Garden Party" at bounding box center [611, 504] width 222 height 80
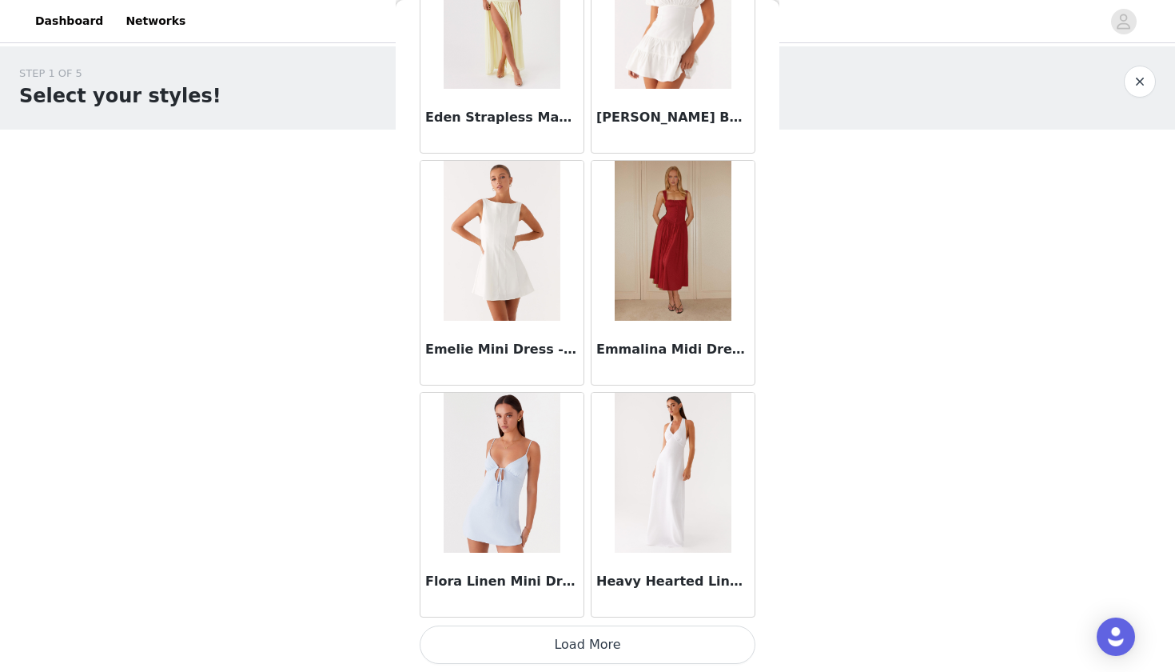
scroll to position [1775, 0]
click at [489, 654] on button "Load More" at bounding box center [588, 644] width 336 height 38
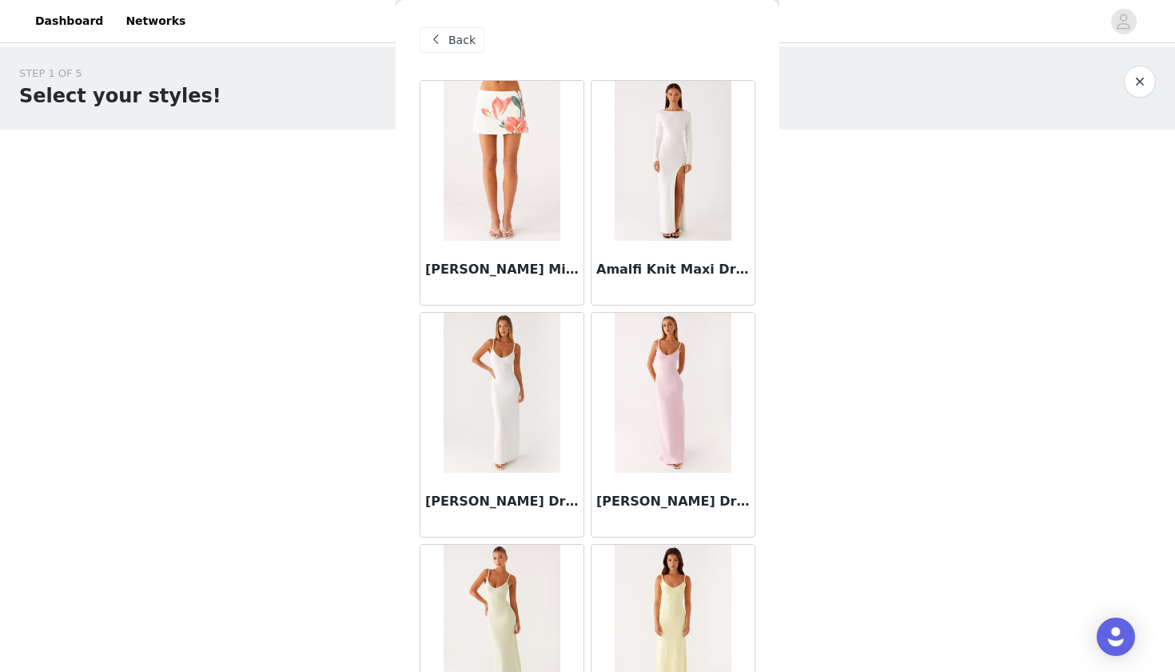
scroll to position [0, 0]
click at [464, 34] on span "Back" at bounding box center [462, 40] width 27 height 17
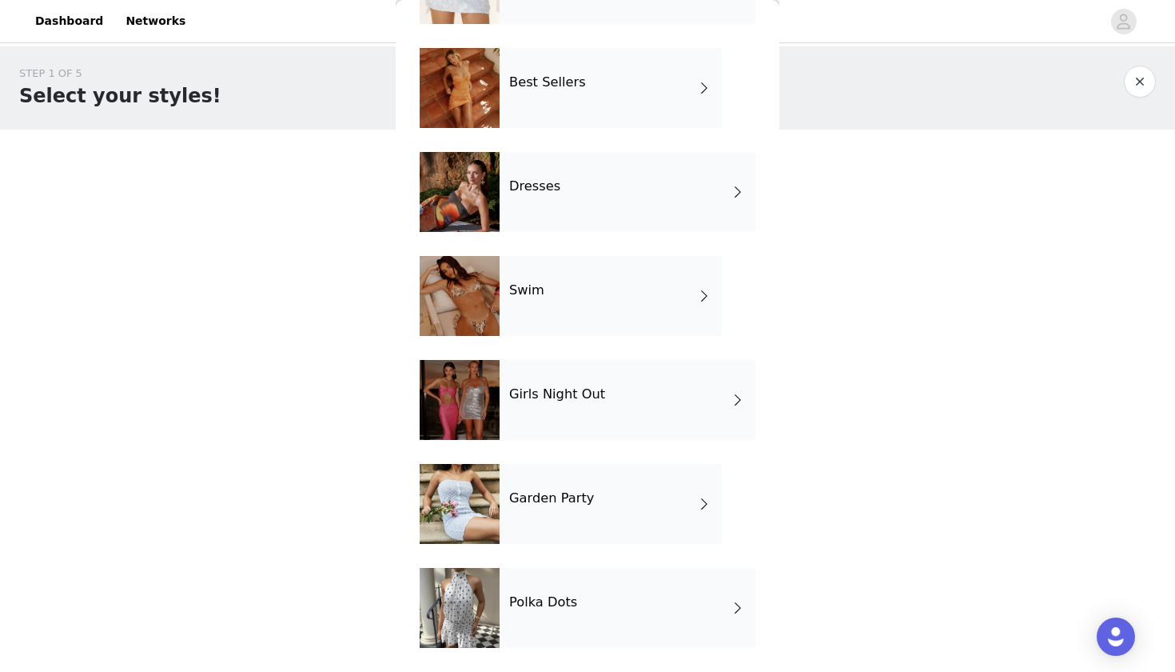
scroll to position [240, 0]
click at [578, 401] on h4 "Girls Night Out" at bounding box center [557, 394] width 96 height 14
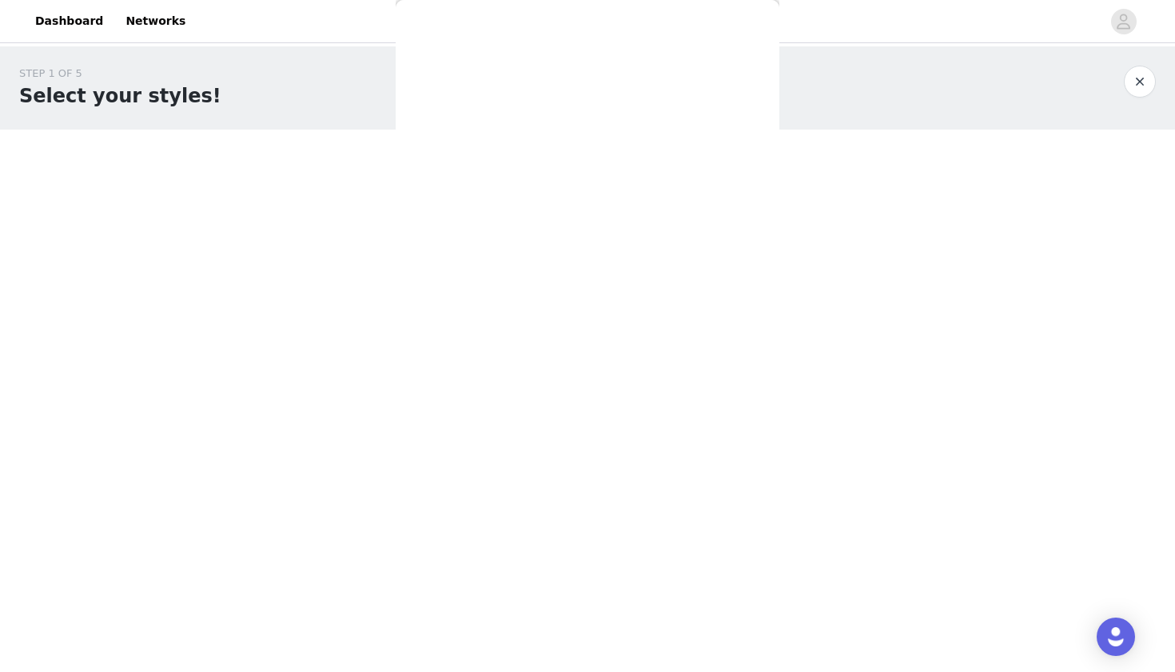
scroll to position [0, 0]
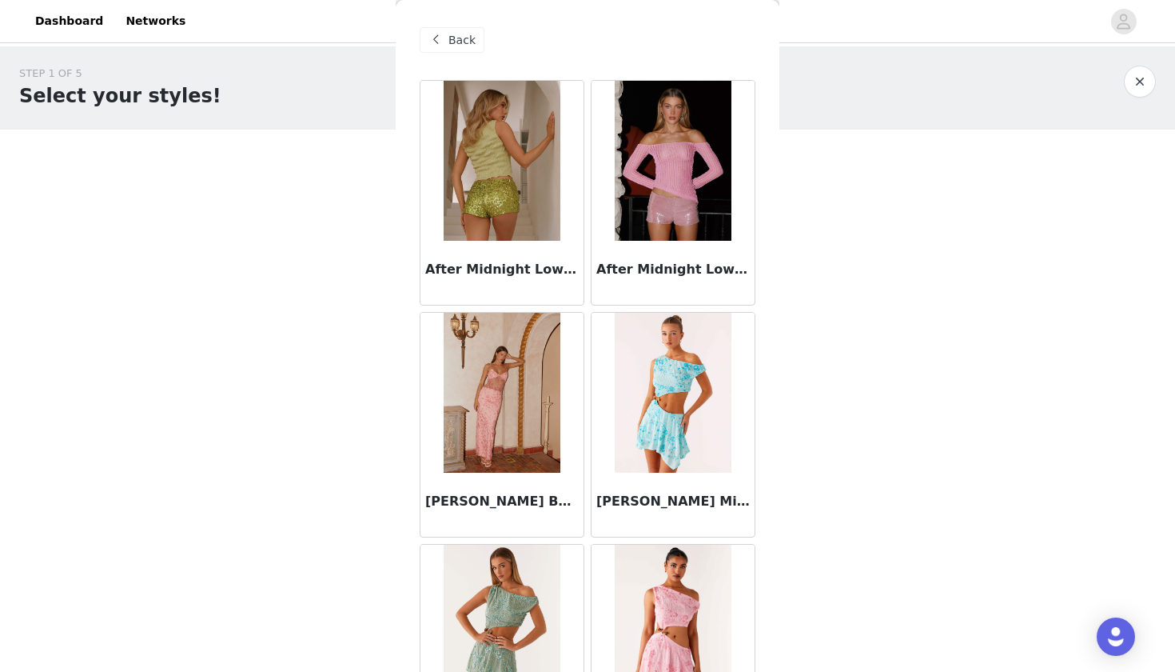
click at [457, 38] on span "Back" at bounding box center [462, 40] width 27 height 17
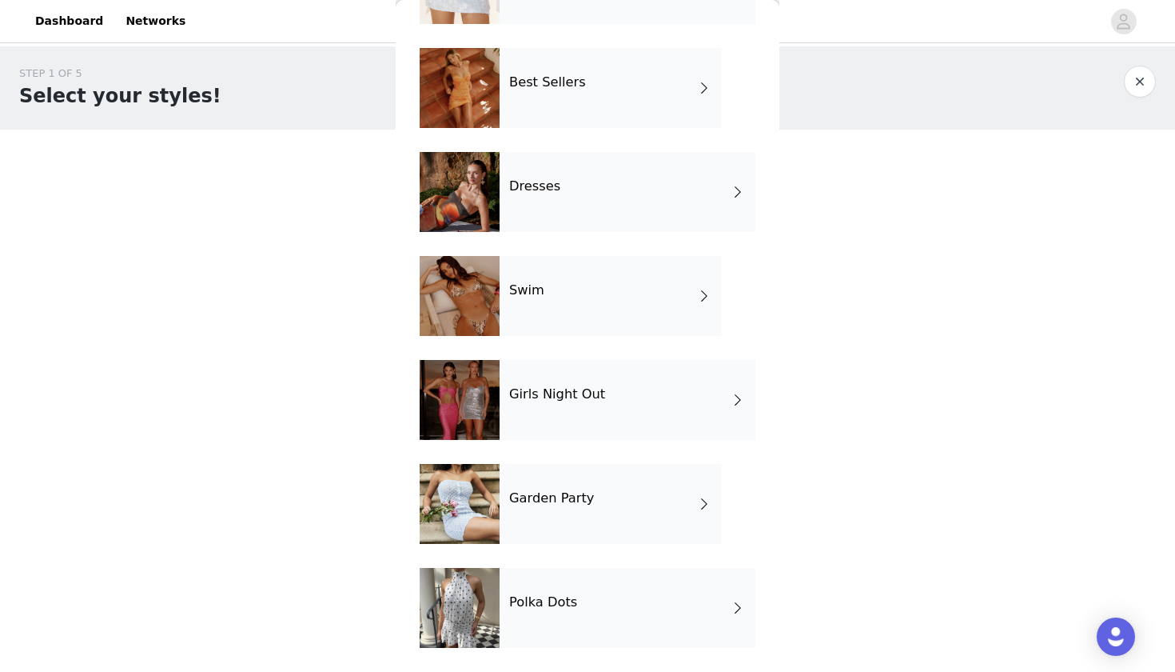
scroll to position [240, 0]
click at [469, 396] on div at bounding box center [460, 400] width 80 height 80
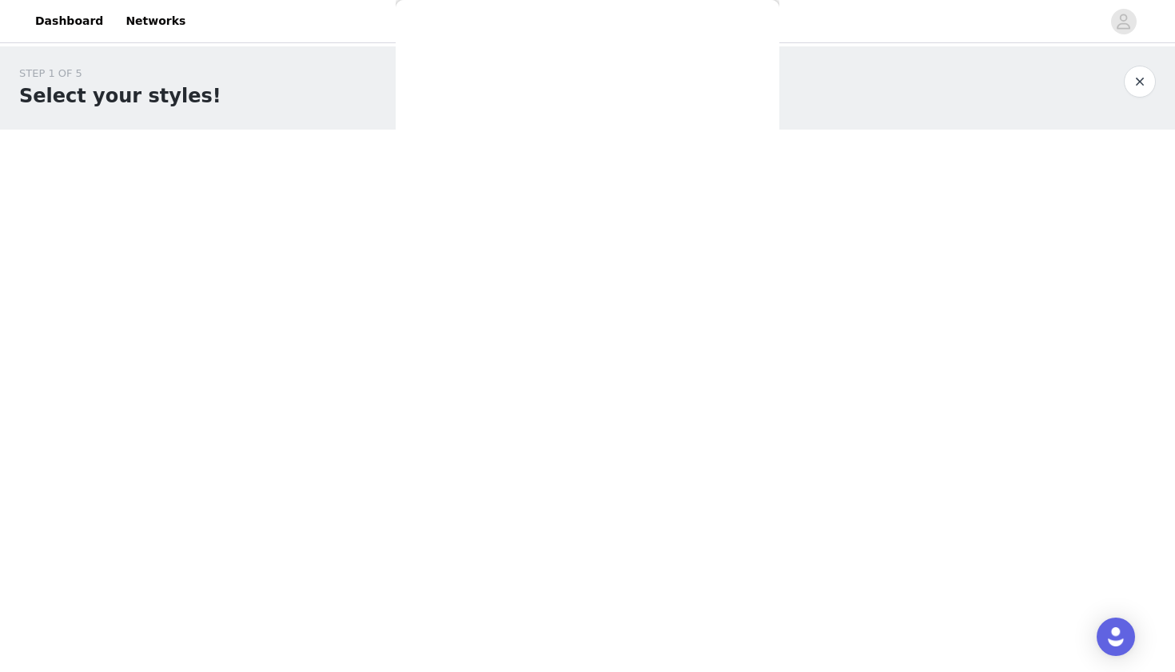
scroll to position [0, 0]
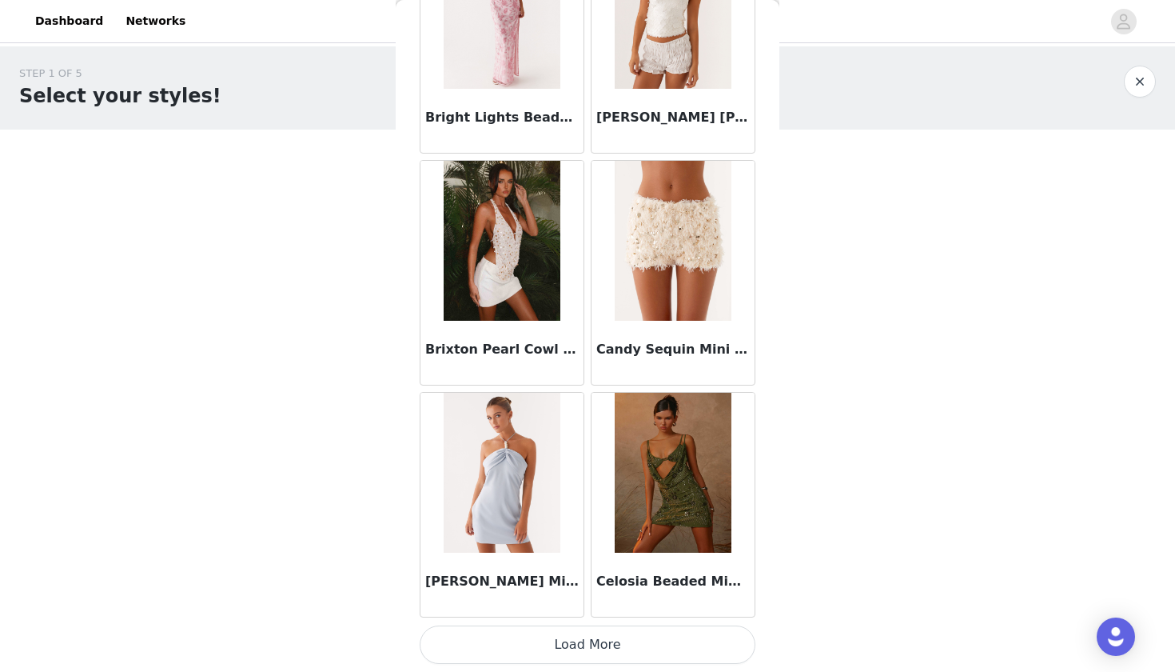
click at [532, 647] on button "Load More" at bounding box center [588, 644] width 336 height 38
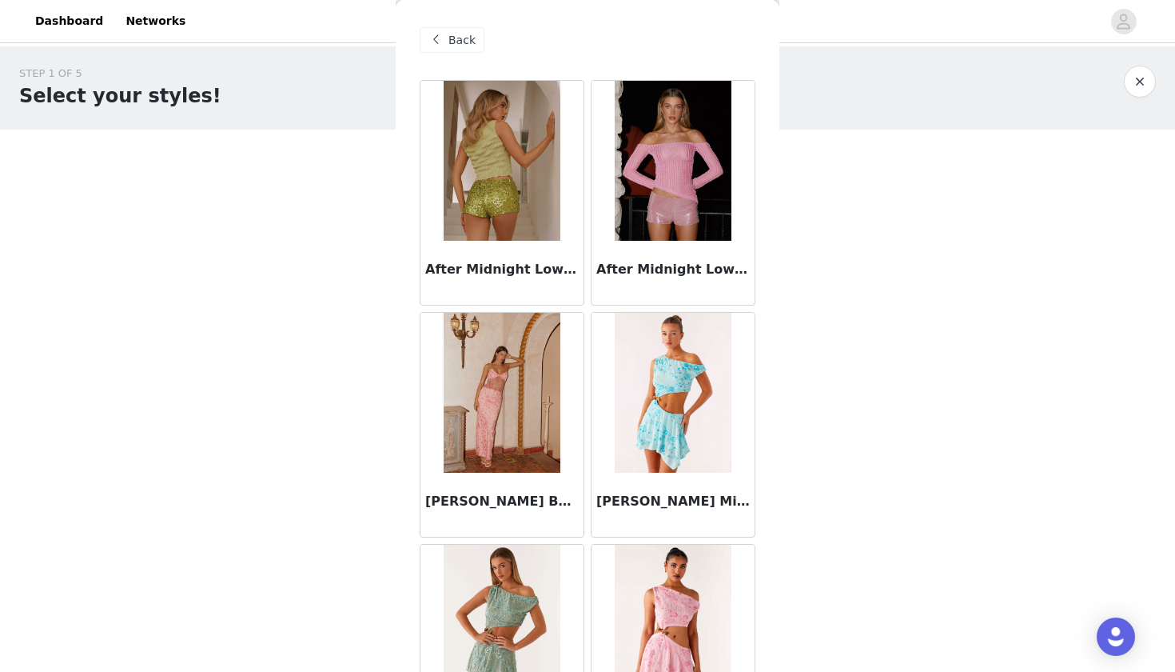
click at [457, 44] on span "Back" at bounding box center [462, 40] width 27 height 17
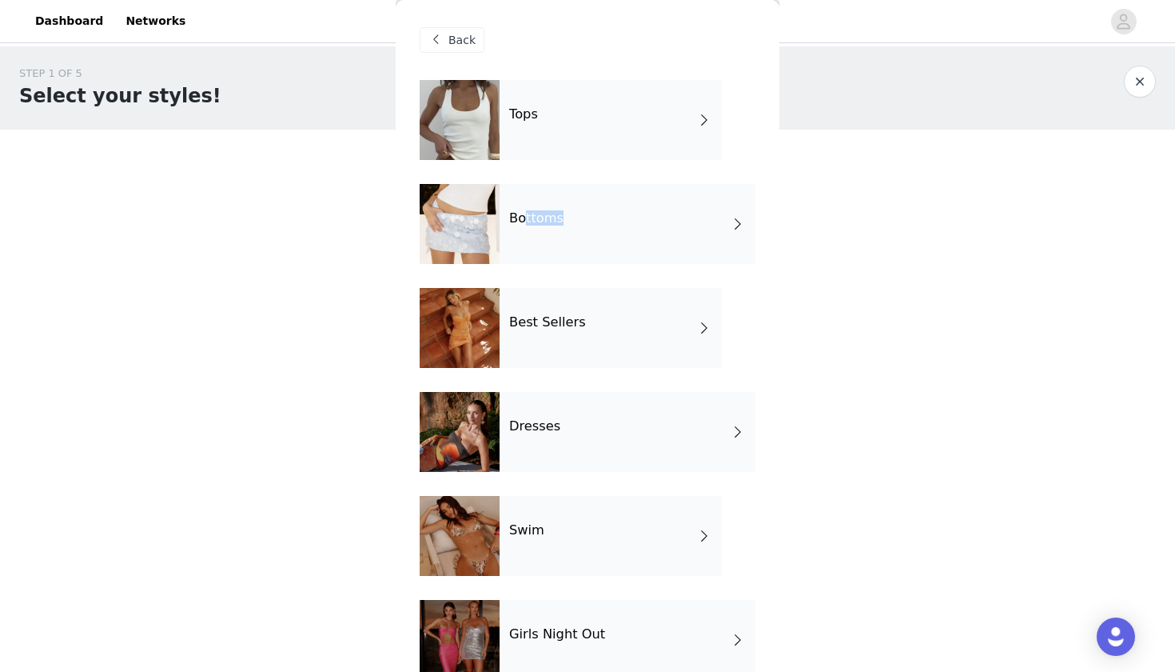
click at [525, 225] on div "Bottoms" at bounding box center [628, 224] width 256 height 80
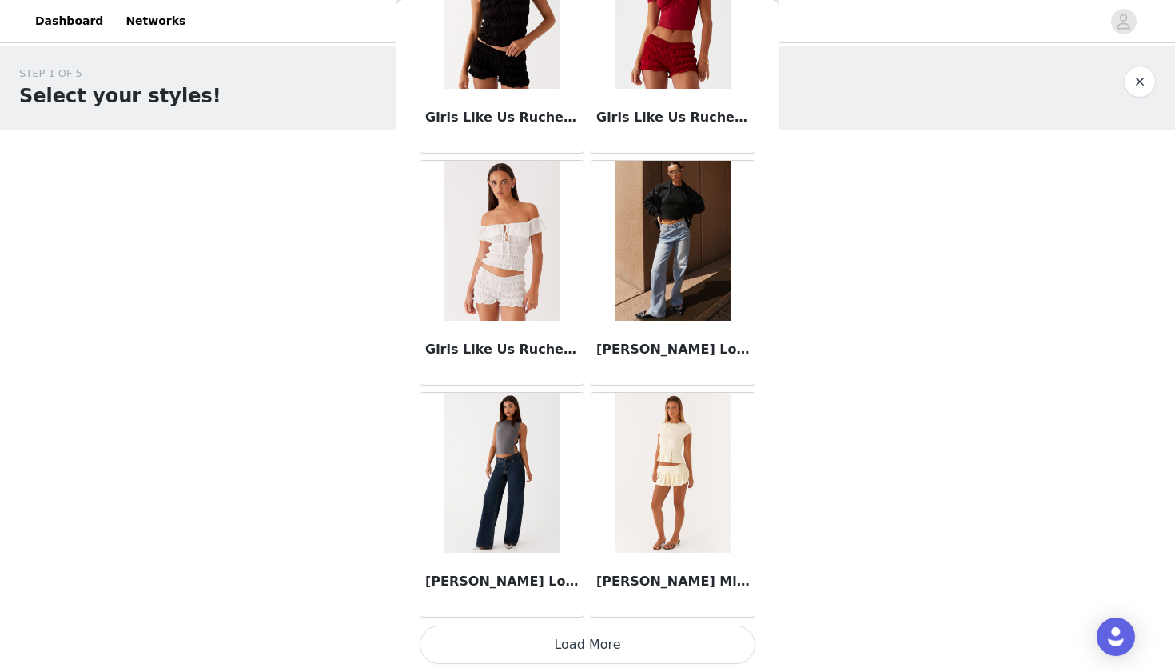
click at [643, 639] on button "Load More" at bounding box center [588, 644] width 336 height 38
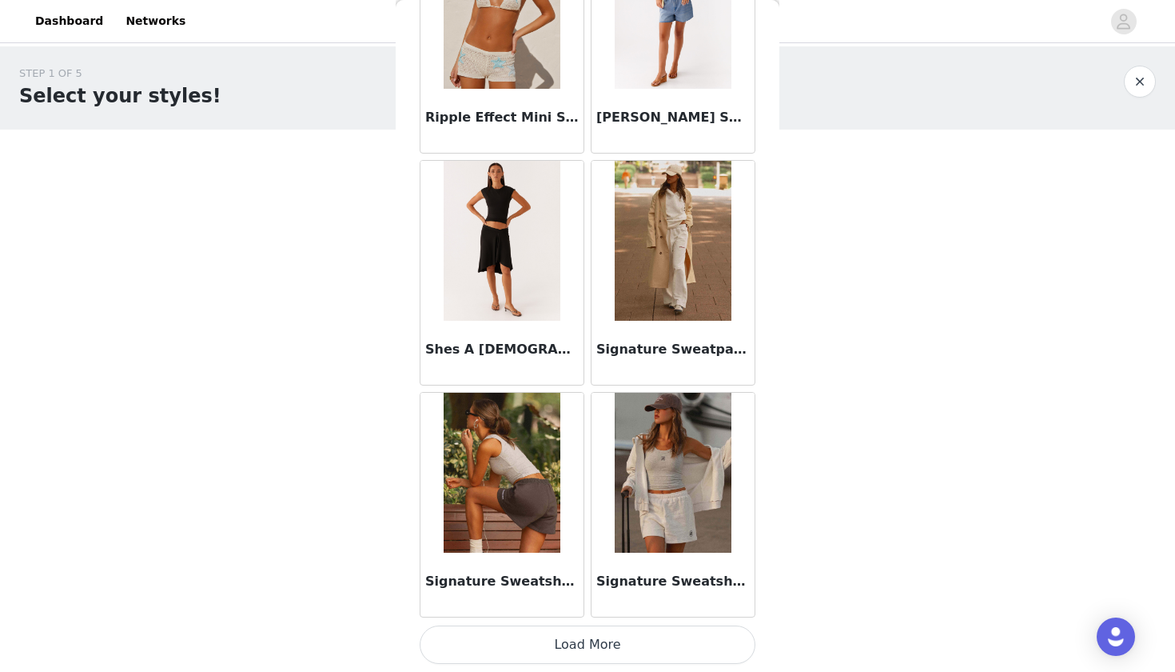
click at [588, 647] on button "Load More" at bounding box center [588, 644] width 336 height 38
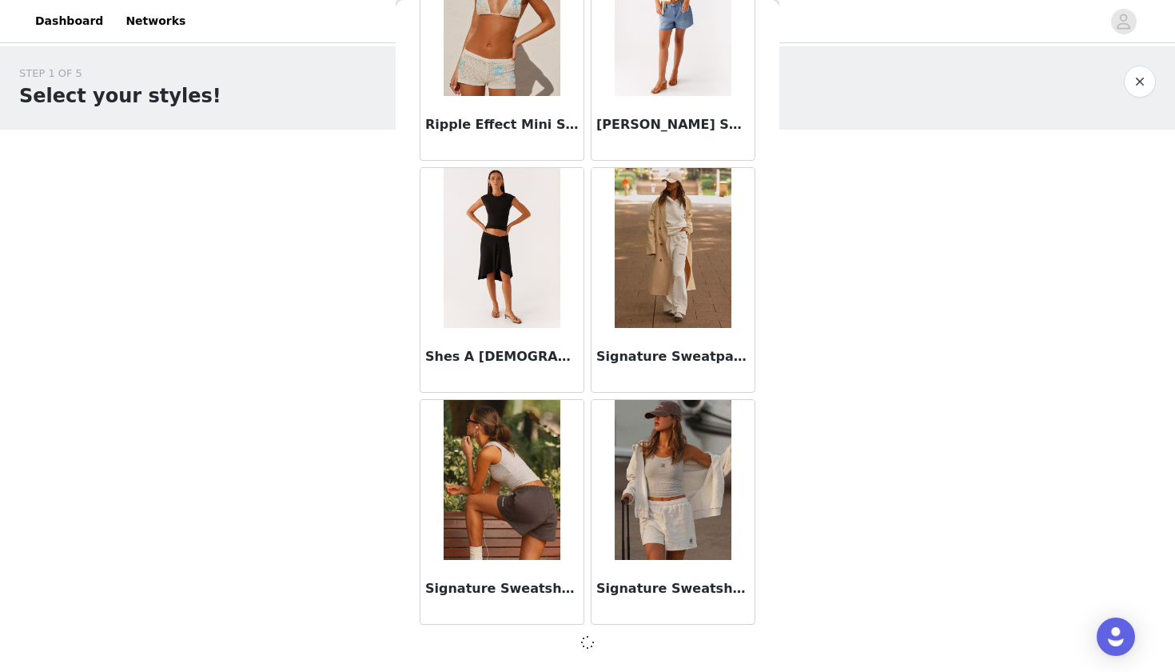
scroll to position [4086, 0]
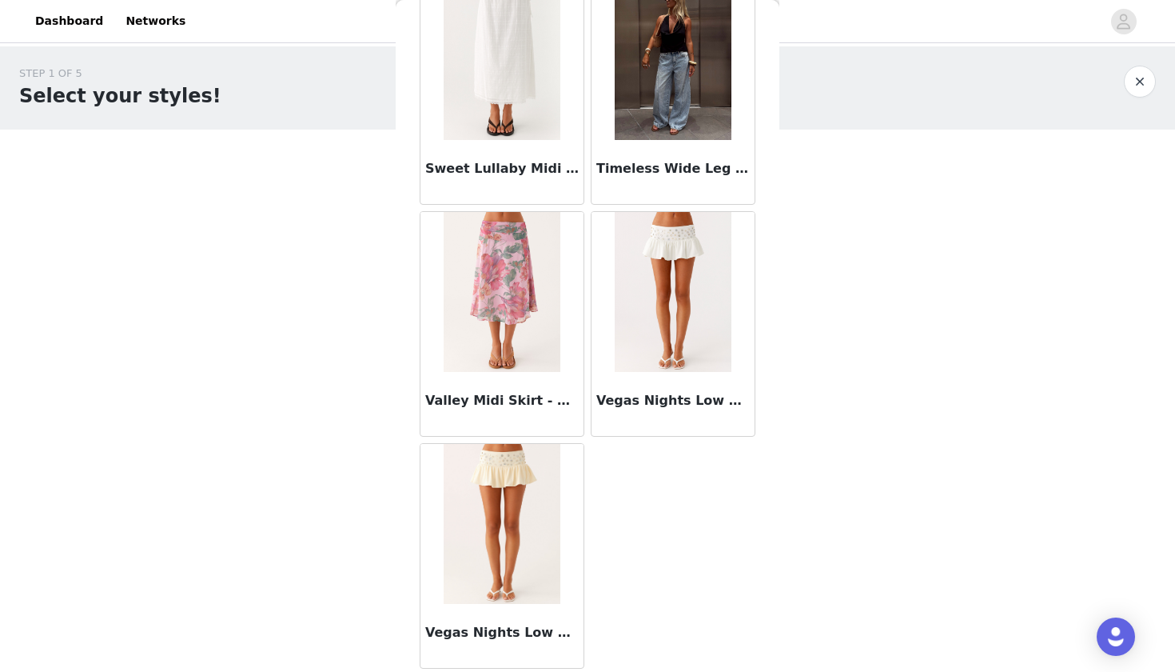
click at [652, 54] on img at bounding box center [673, 60] width 116 height 160
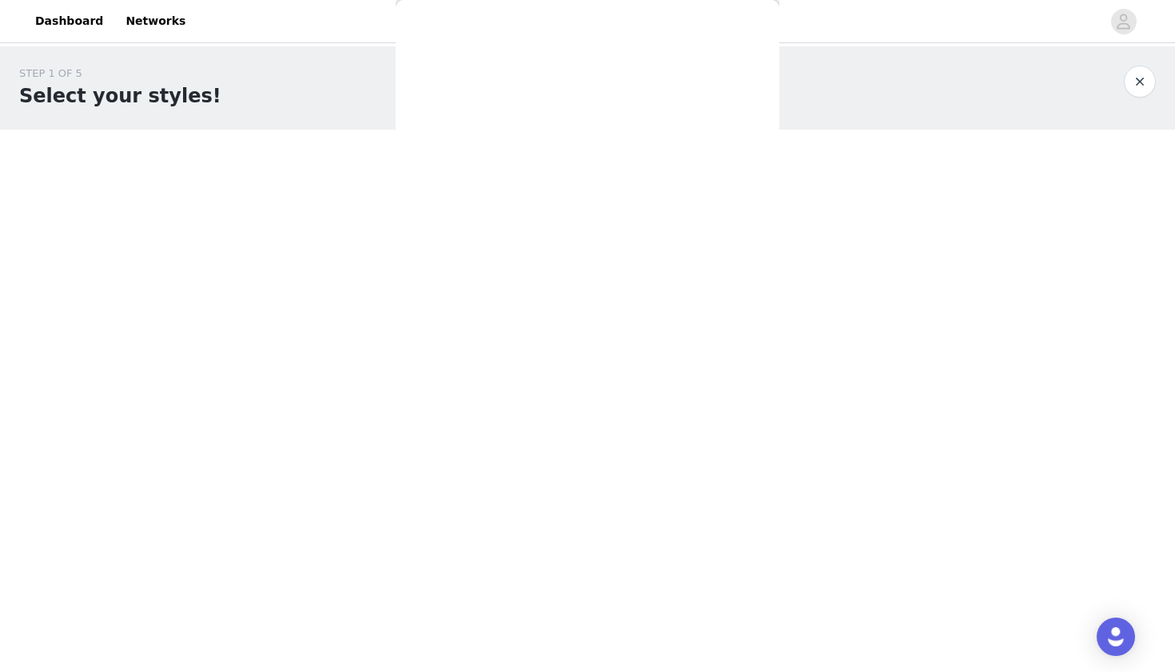
scroll to position [192, 0]
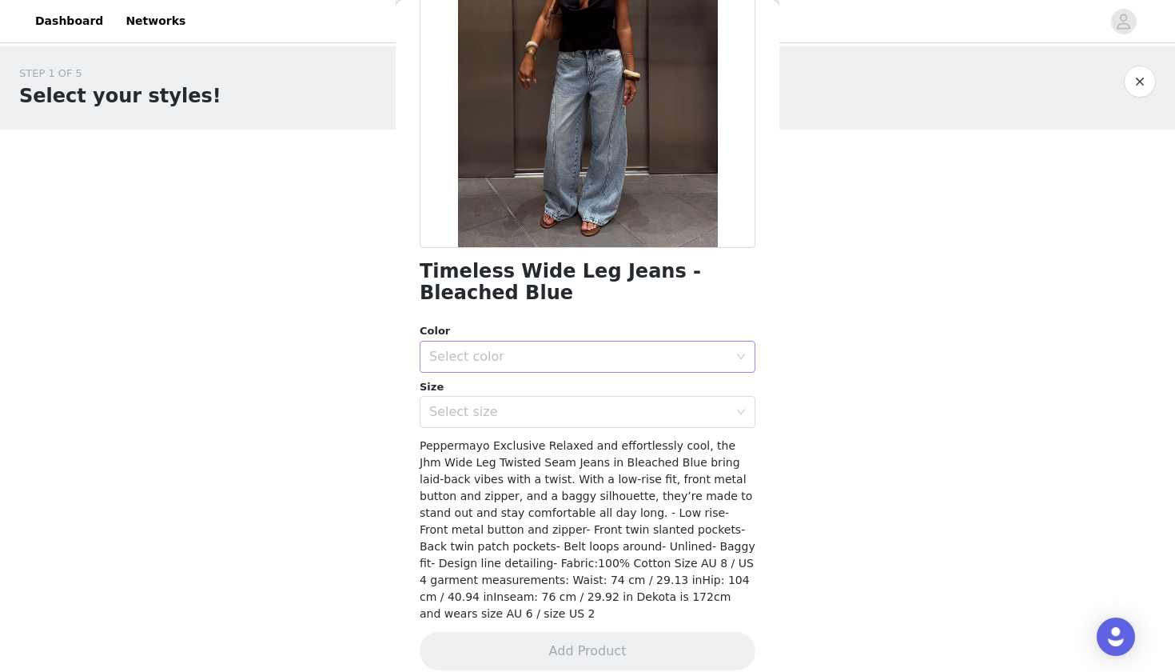
click at [496, 360] on div "Select color" at bounding box center [578, 357] width 299 height 16
click at [488, 391] on li "Bleached Blue" at bounding box center [588, 391] width 336 height 26
click at [485, 414] on div "Select size" at bounding box center [578, 412] width 299 height 16
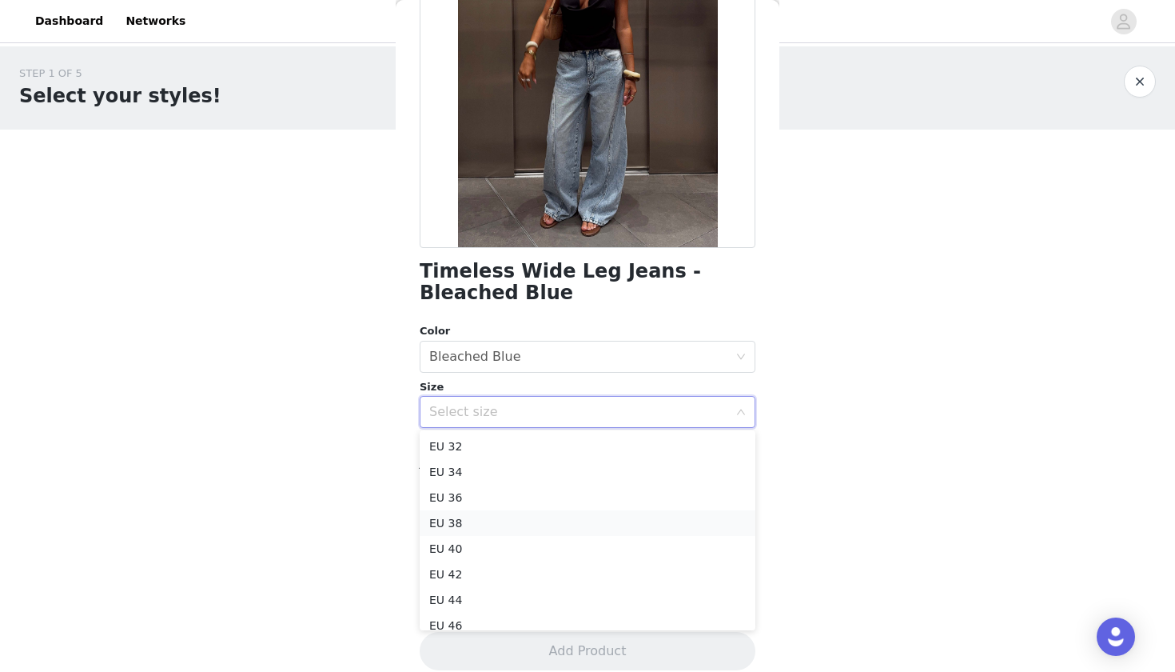
click at [488, 516] on li "EU 38" at bounding box center [588, 523] width 336 height 26
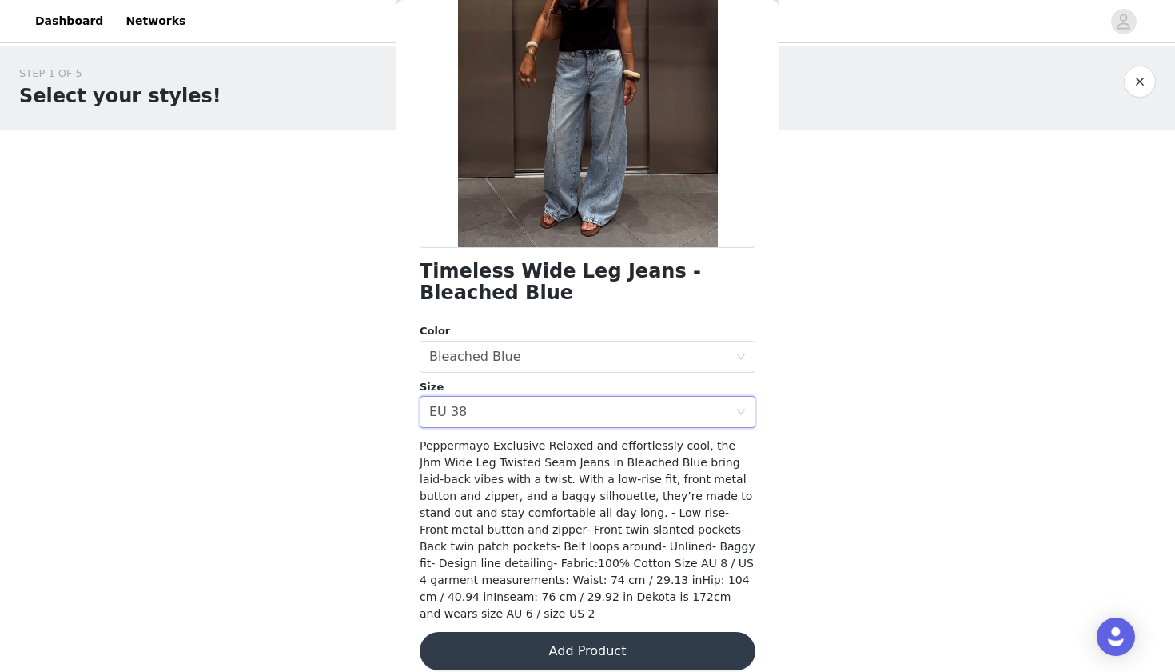
click at [509, 632] on button "Add Product" at bounding box center [588, 651] width 336 height 38
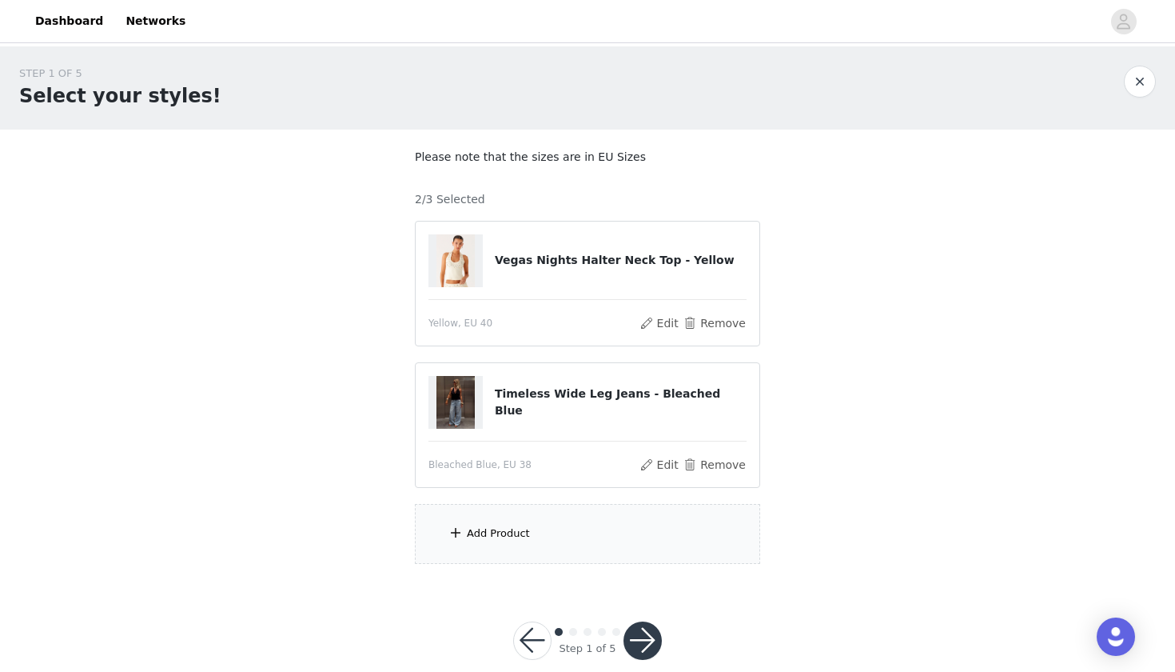
click at [500, 532] on div "Add Product" at bounding box center [498, 533] width 63 height 16
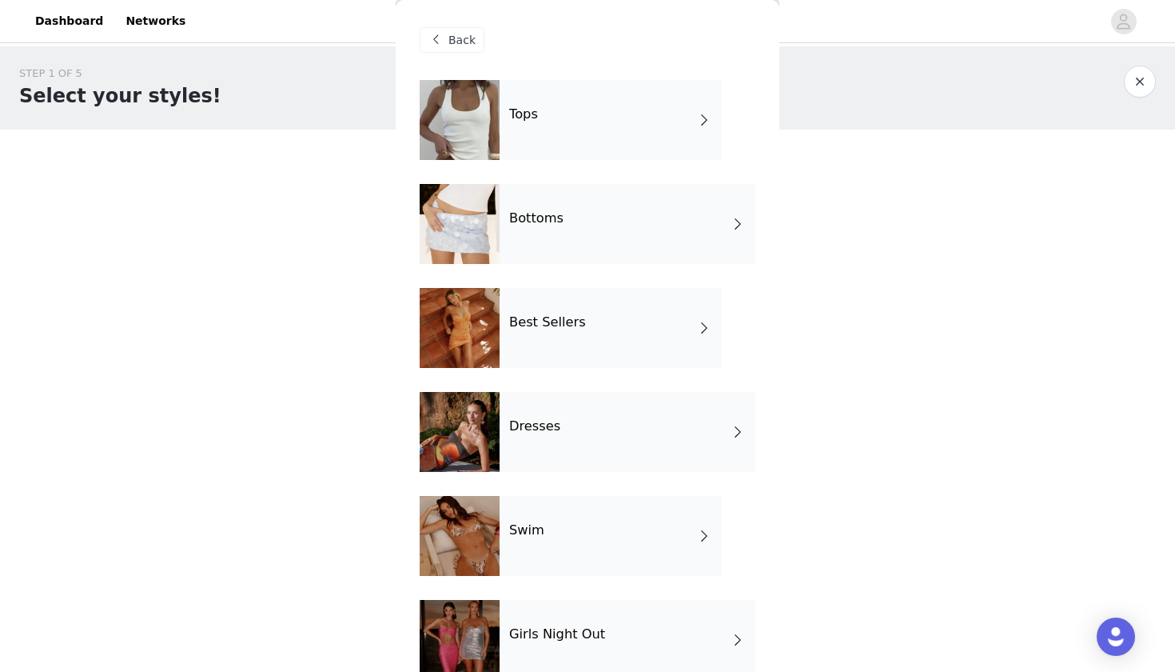
click at [562, 433] on div "Dresses" at bounding box center [628, 432] width 256 height 80
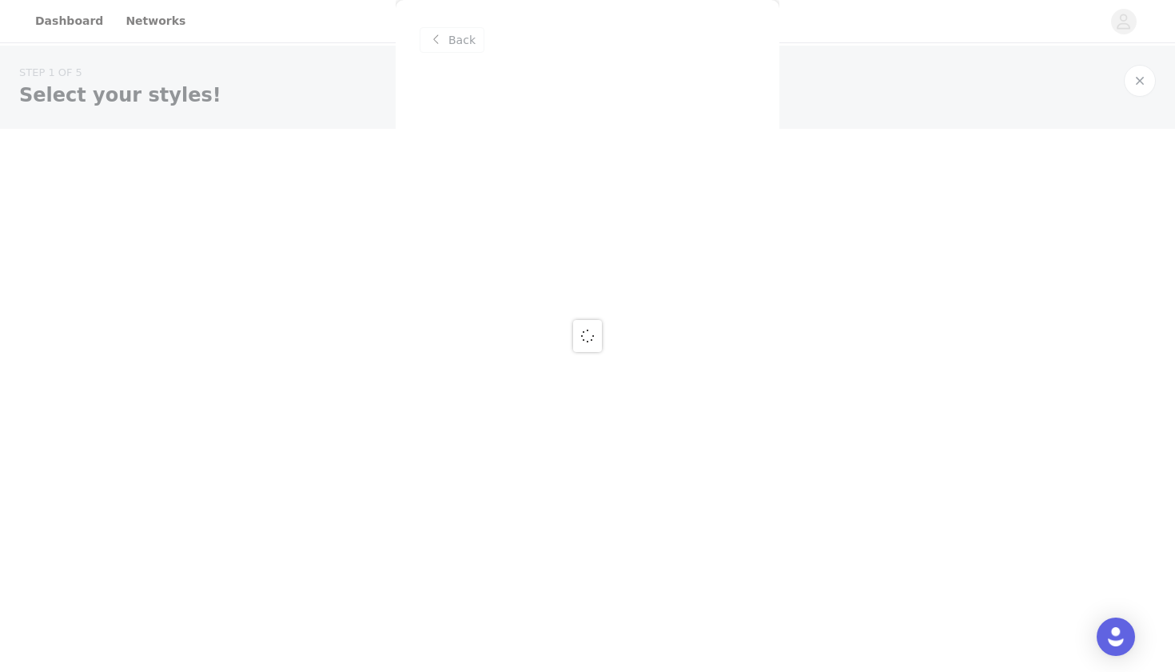
scroll to position [0, 0]
drag, startPoint x: 221, startPoint y: 4, endPoint x: 691, endPoint y: 118, distance: 483.0
click at [689, 122] on div at bounding box center [587, 336] width 1175 height 672
click at [447, 51] on div at bounding box center [587, 336] width 1175 height 672
click at [448, 42] on div at bounding box center [587, 336] width 1175 height 672
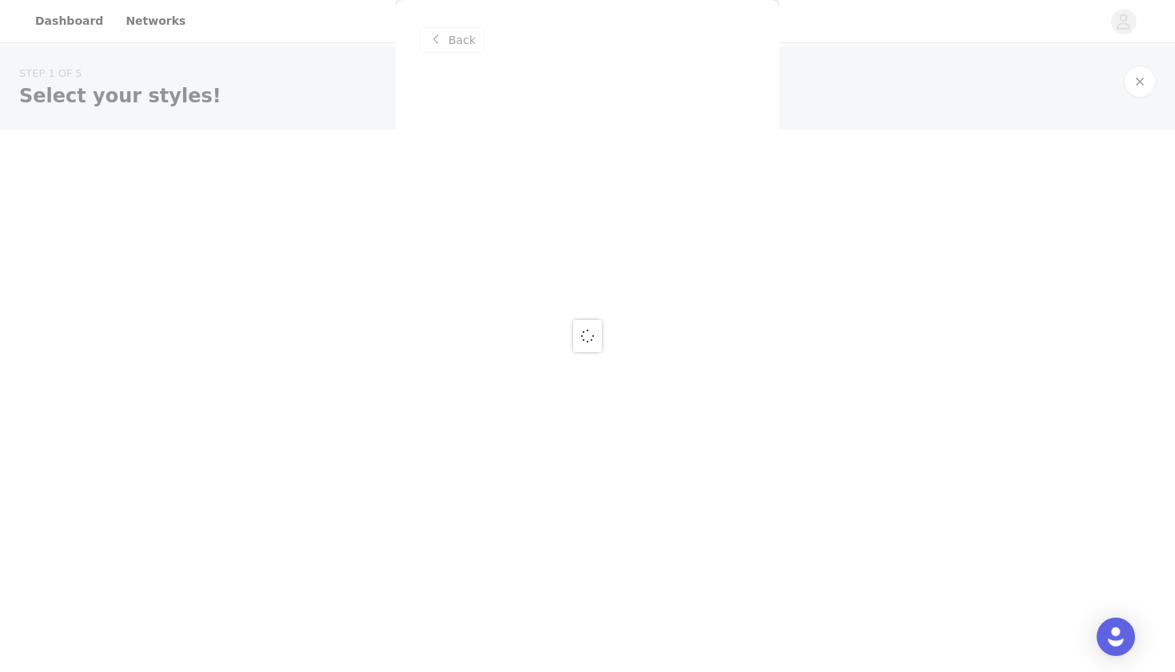
scroll to position [26, 0]
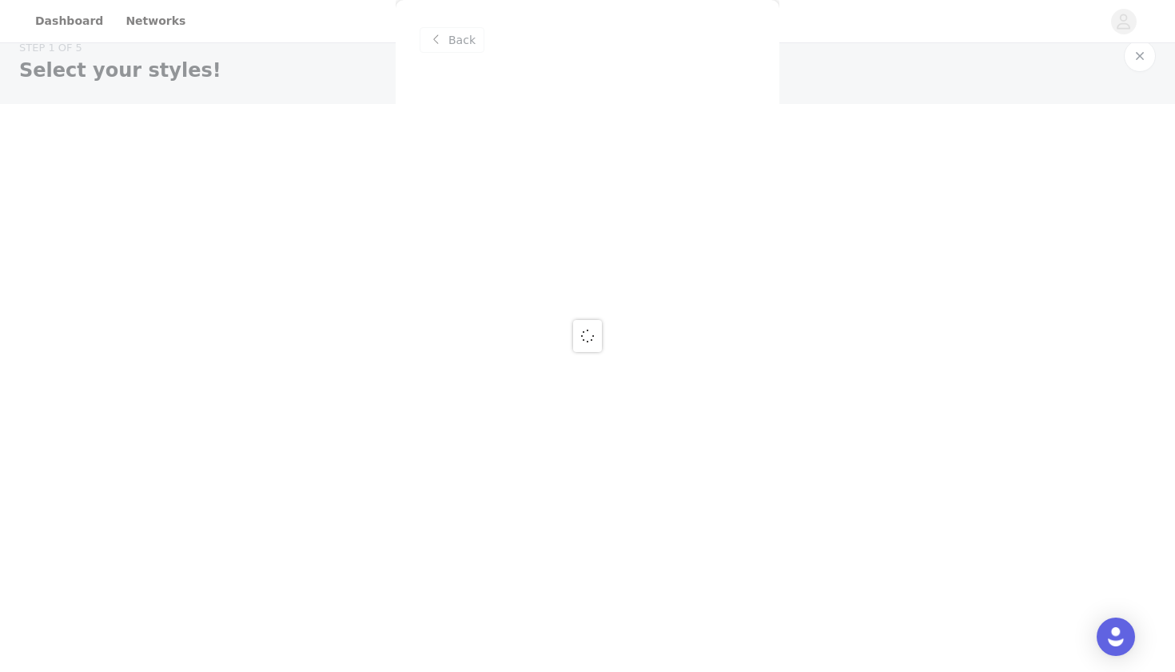
click at [442, 46] on div at bounding box center [587, 336] width 1175 height 672
click at [480, 39] on div at bounding box center [587, 336] width 1175 height 672
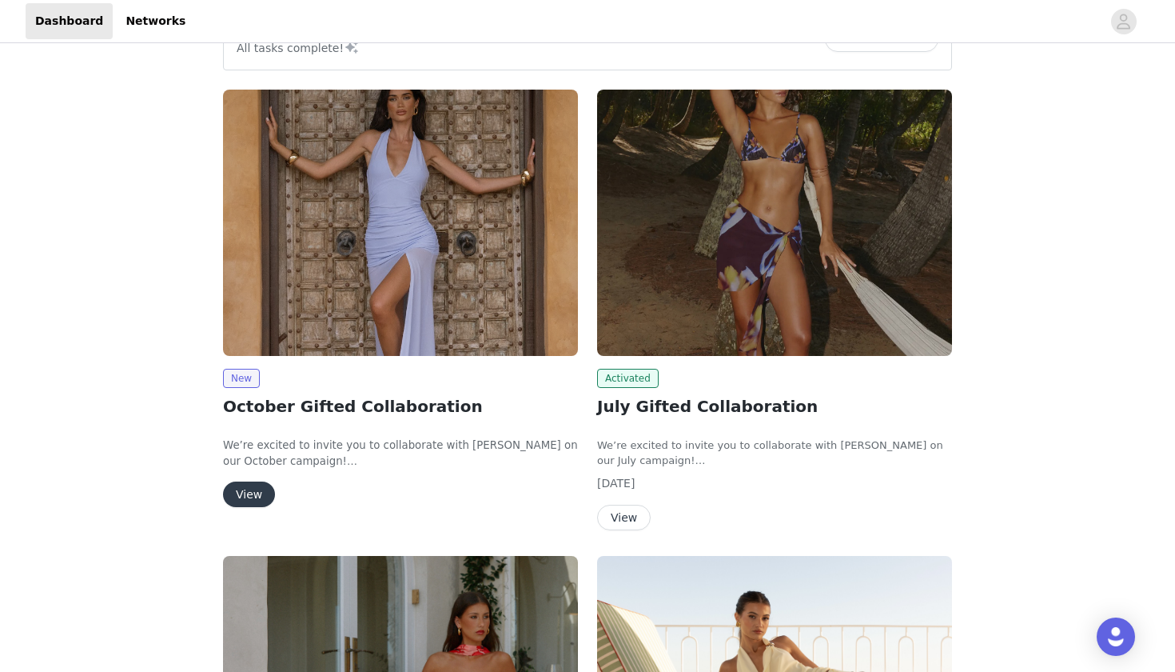
scroll to position [244, 0]
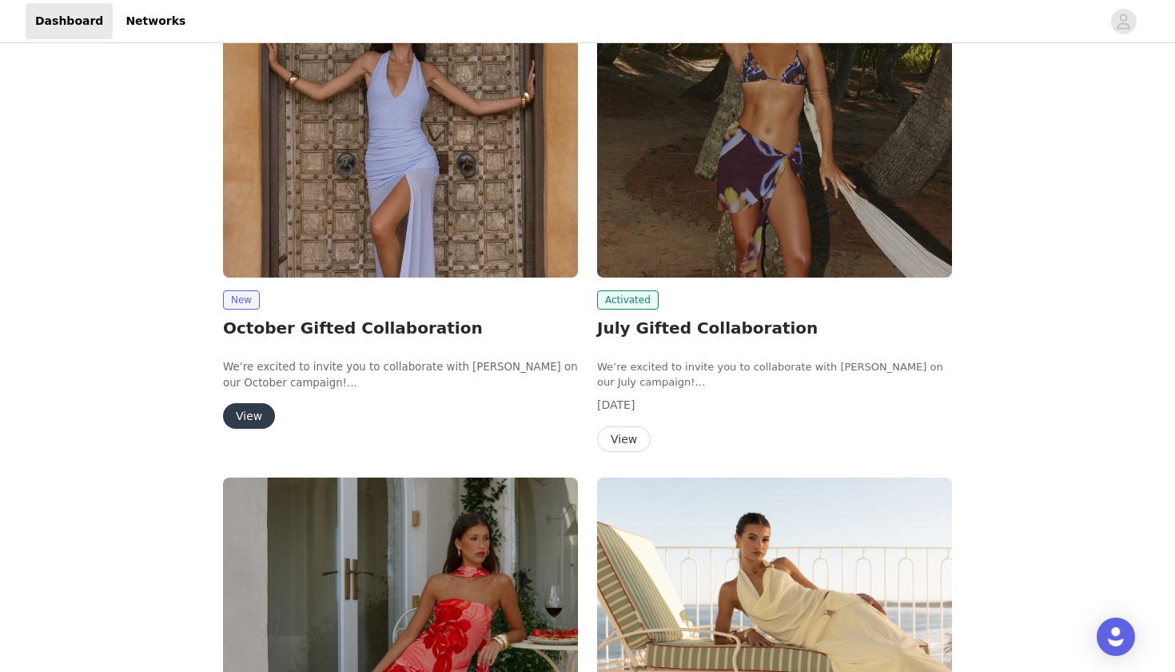
click at [623, 437] on button "View" at bounding box center [624, 439] width 54 height 26
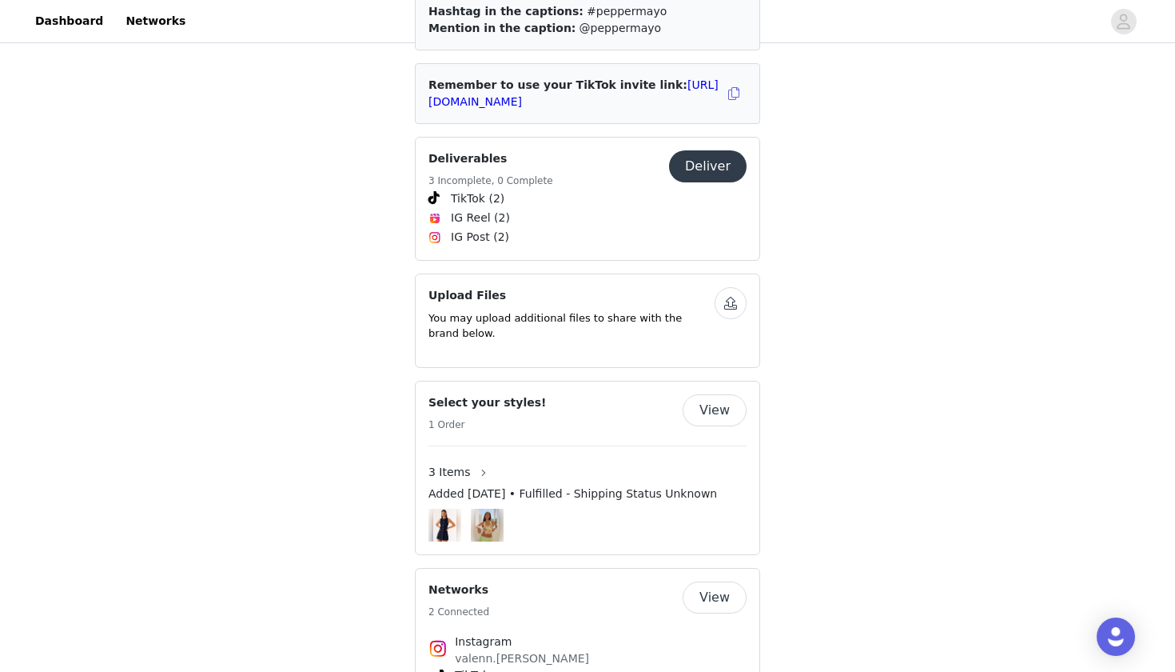
scroll to position [833, 0]
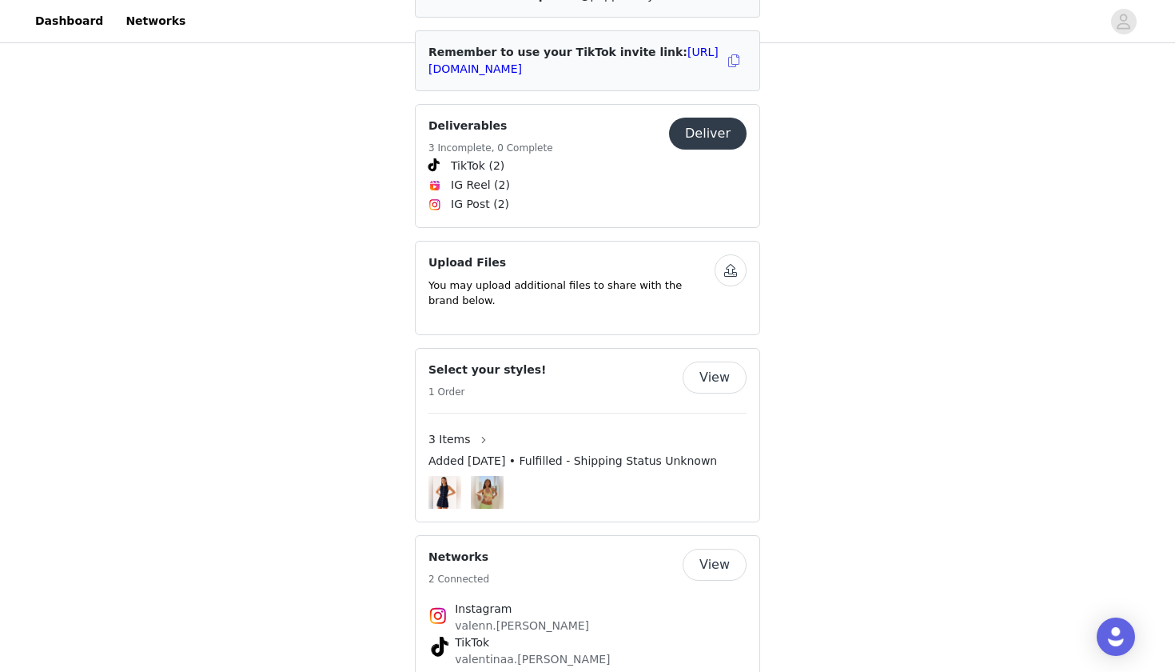
click at [724, 361] on button "View" at bounding box center [715, 377] width 64 height 32
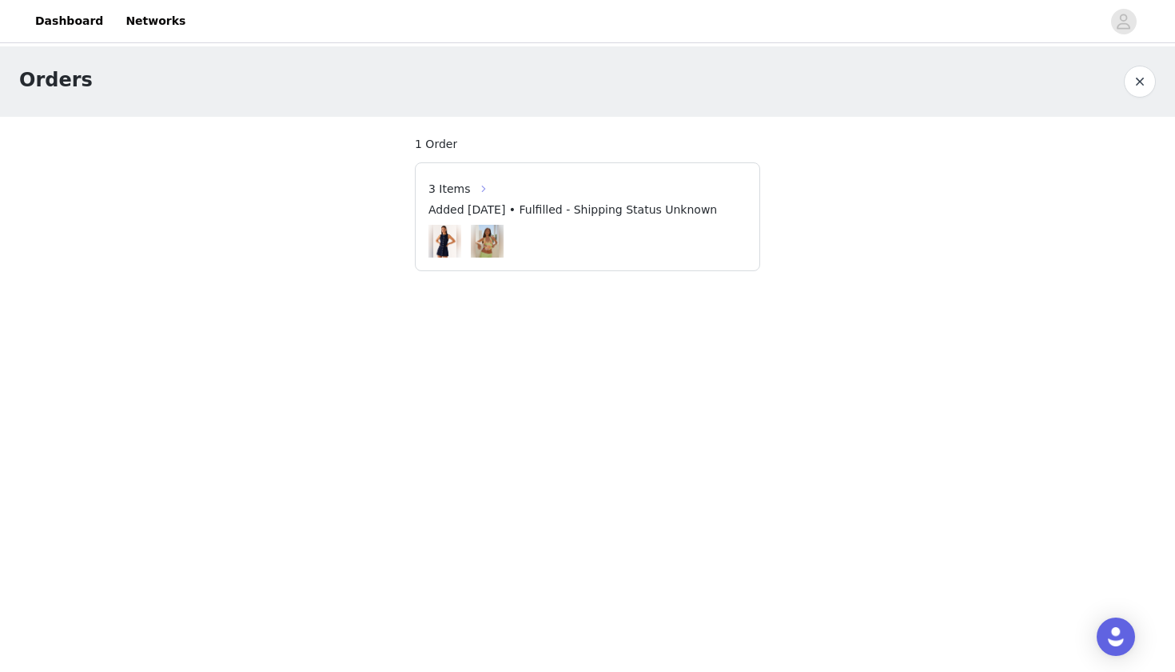
click at [471, 193] on button "button" at bounding box center [484, 189] width 26 height 26
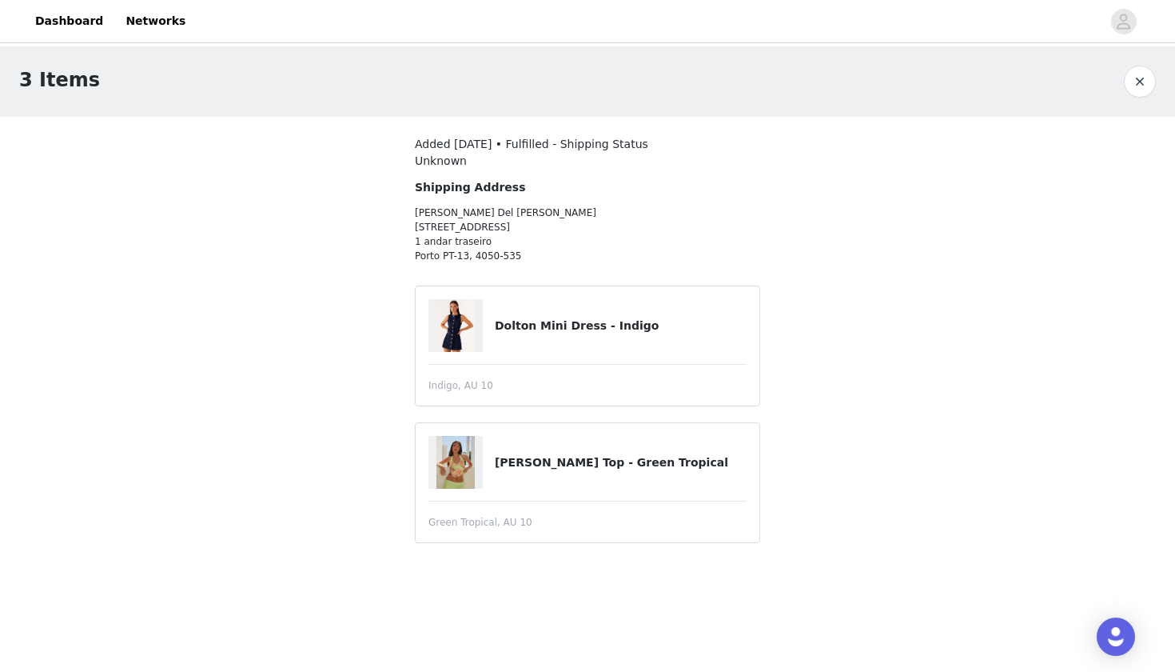
click at [1138, 85] on button "button" at bounding box center [1140, 82] width 32 height 32
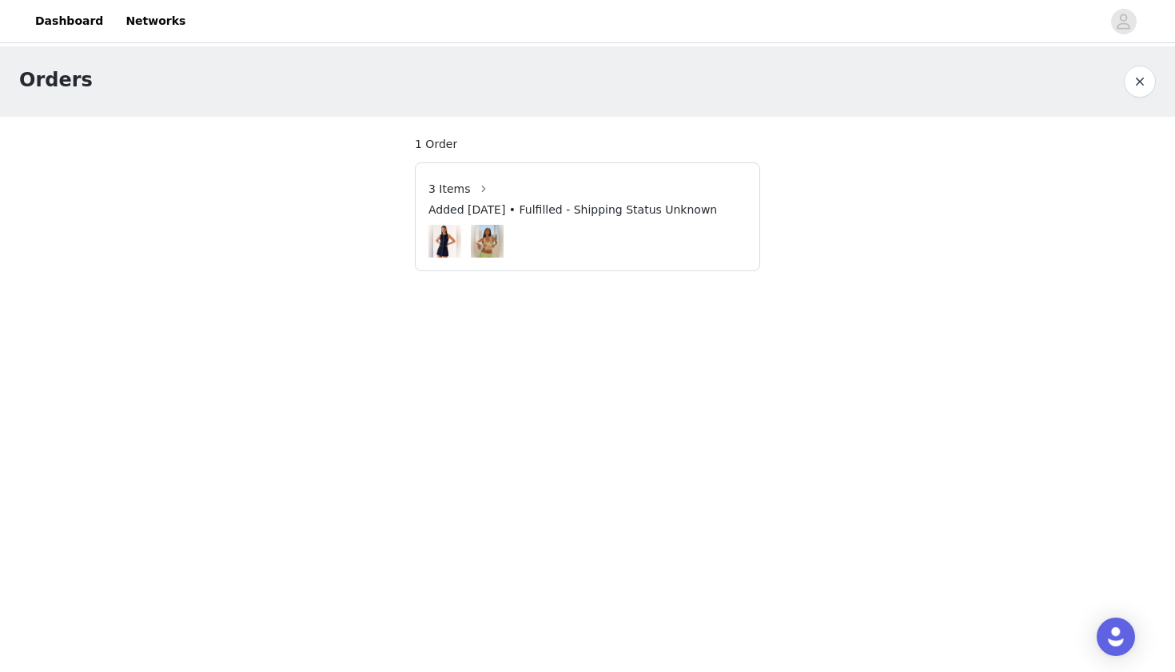
click at [434, 153] on section "1 Order 3 Items Added Jul 23, 2025 • Fulfilled - Shipping Status Unknown" at bounding box center [588, 203] width 384 height 173
click at [1146, 88] on button "button" at bounding box center [1140, 82] width 32 height 32
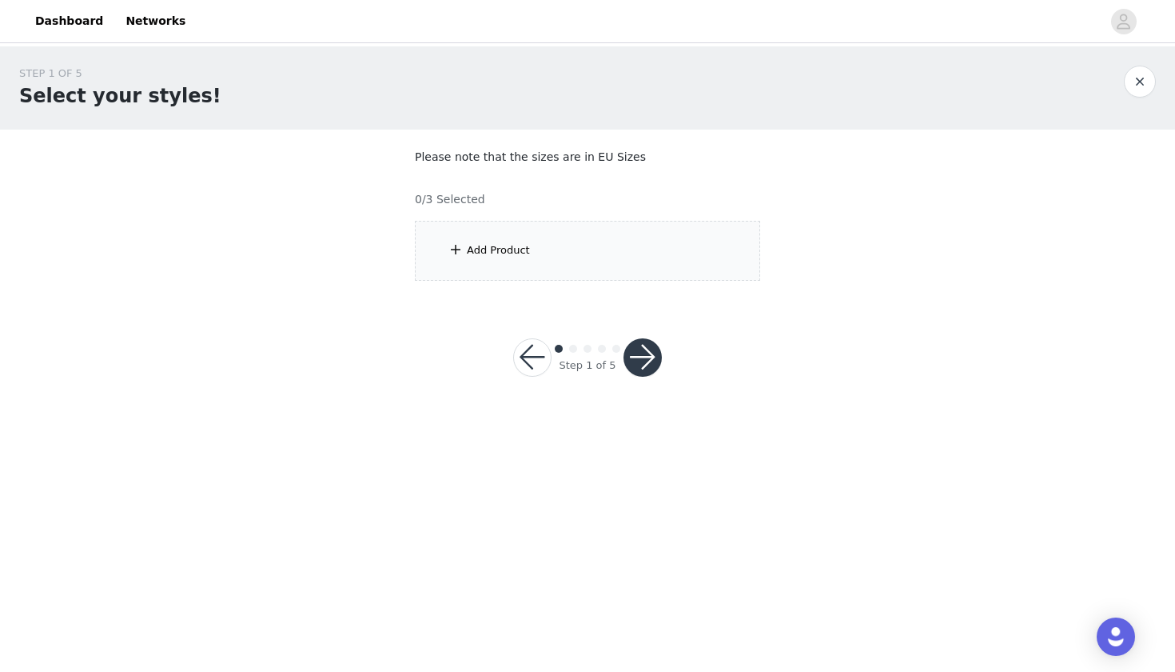
click at [486, 248] on div "Add Product" at bounding box center [498, 250] width 63 height 16
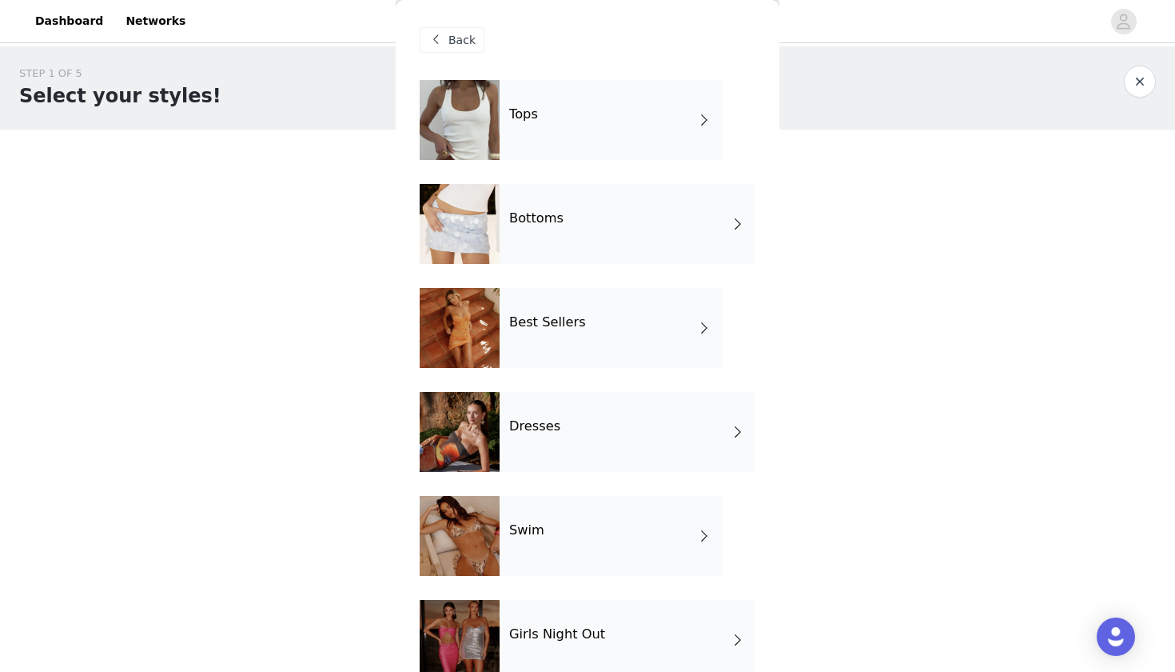
click at [542, 211] on h4 "Bottoms" at bounding box center [536, 218] width 54 height 14
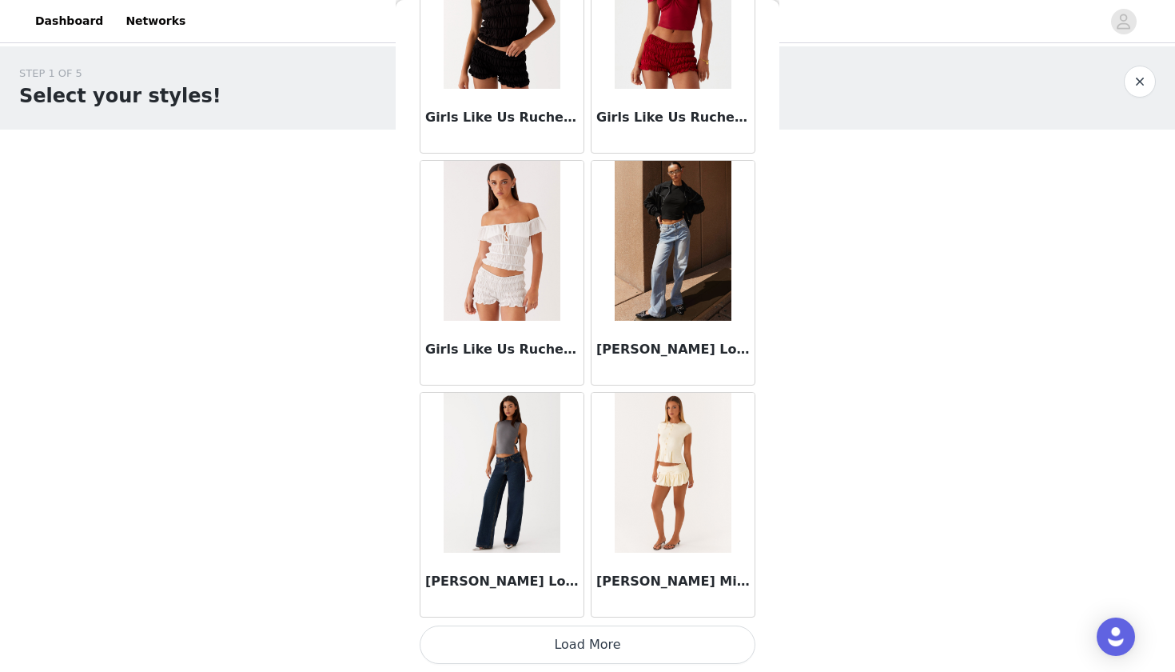
click at [658, 646] on button "Load More" at bounding box center [588, 644] width 336 height 38
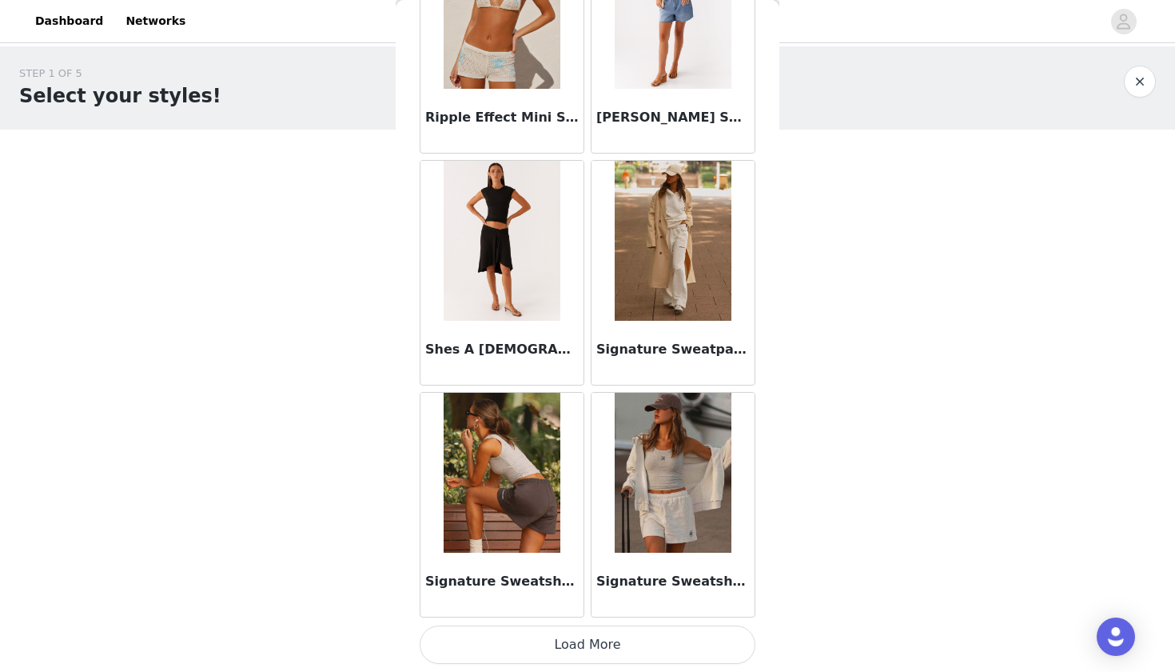
click at [665, 632] on button "Load More" at bounding box center [588, 644] width 336 height 38
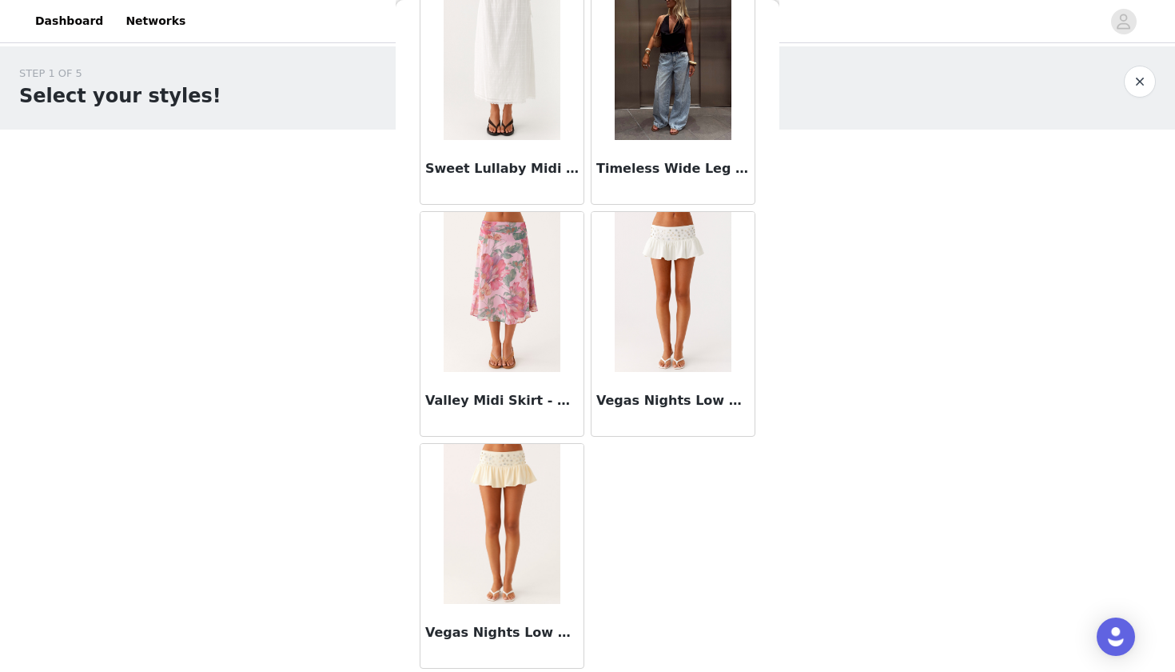
scroll to position [4970, 0]
click at [664, 98] on img at bounding box center [673, 60] width 116 height 160
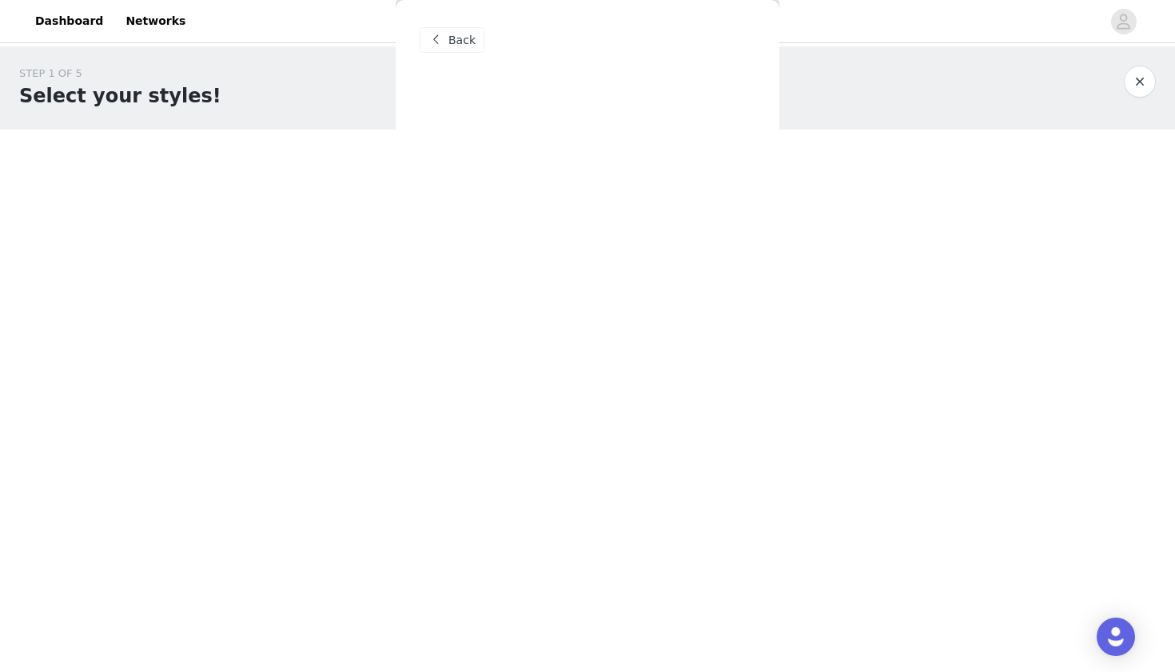
scroll to position [0, 0]
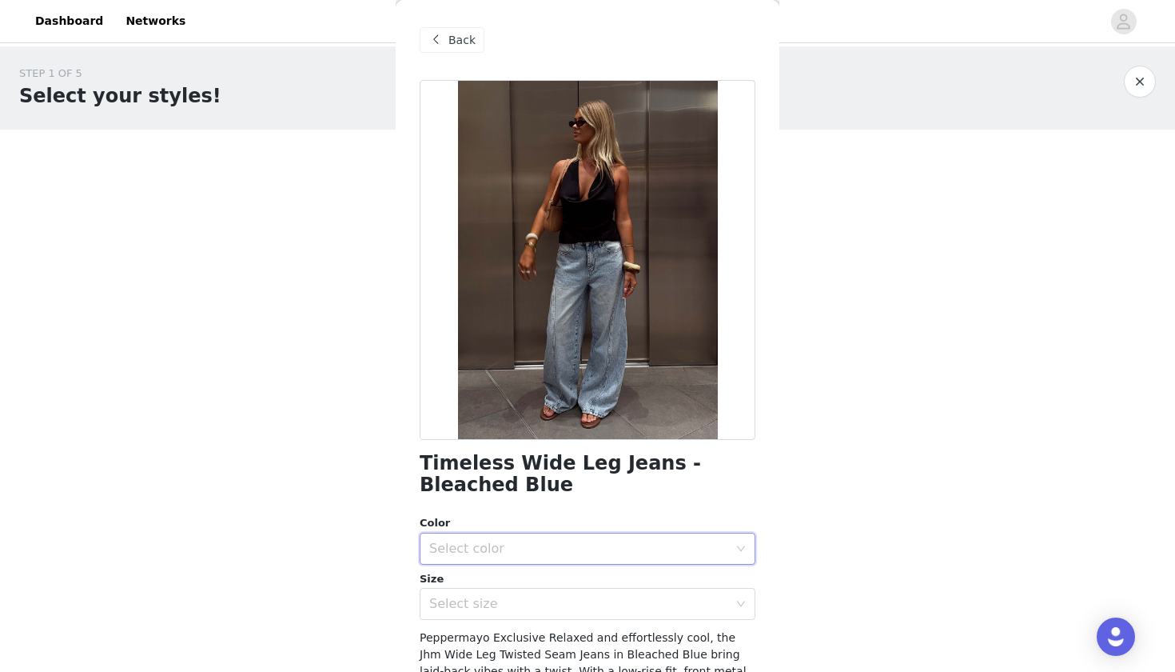
click at [611, 534] on div "Select color" at bounding box center [582, 548] width 306 height 30
click at [564, 572] on li "Bleached Blue" at bounding box center [588, 583] width 336 height 26
click at [560, 616] on div "Select size" at bounding box center [582, 603] width 306 height 30
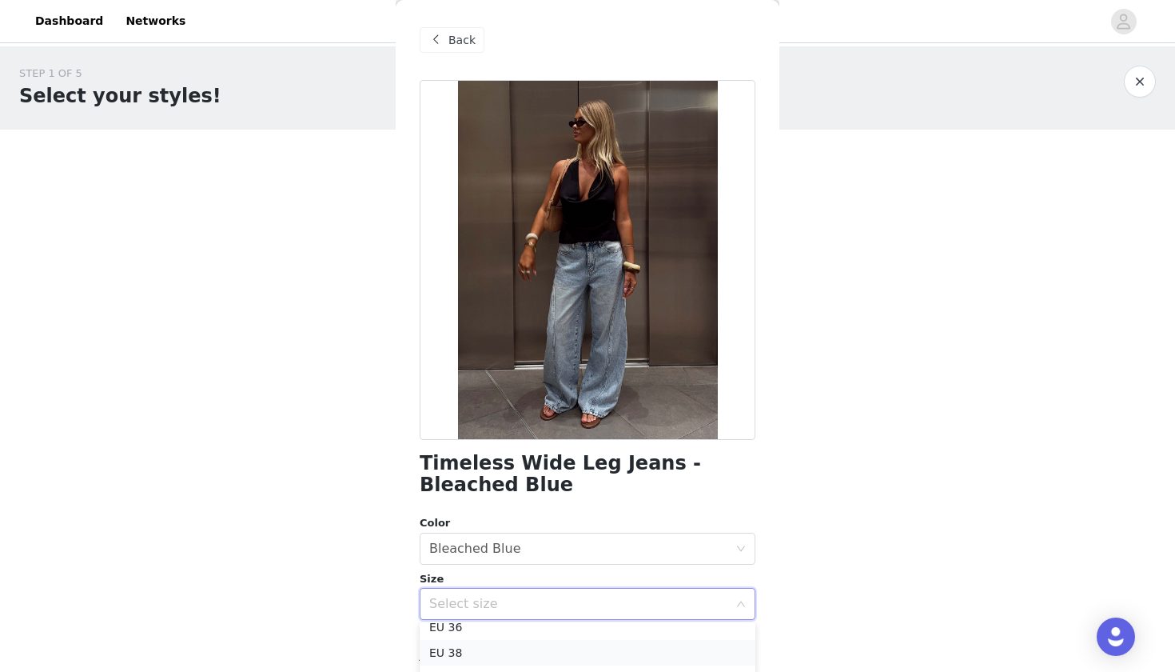
scroll to position [62, 0]
click at [507, 641] on li "EU 38" at bounding box center [588, 653] width 336 height 26
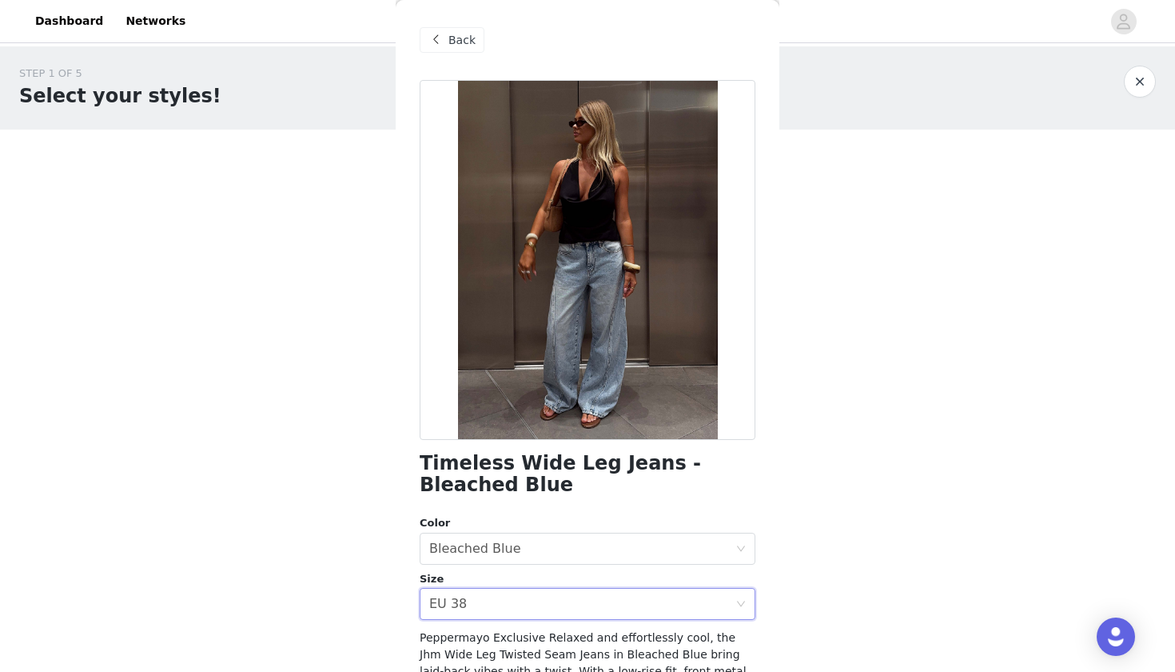
click at [327, 551] on body "Dashboard Networks STEP 1 OF 5 Select your styles! Please note that the sizes a…" at bounding box center [587, 336] width 1175 height 672
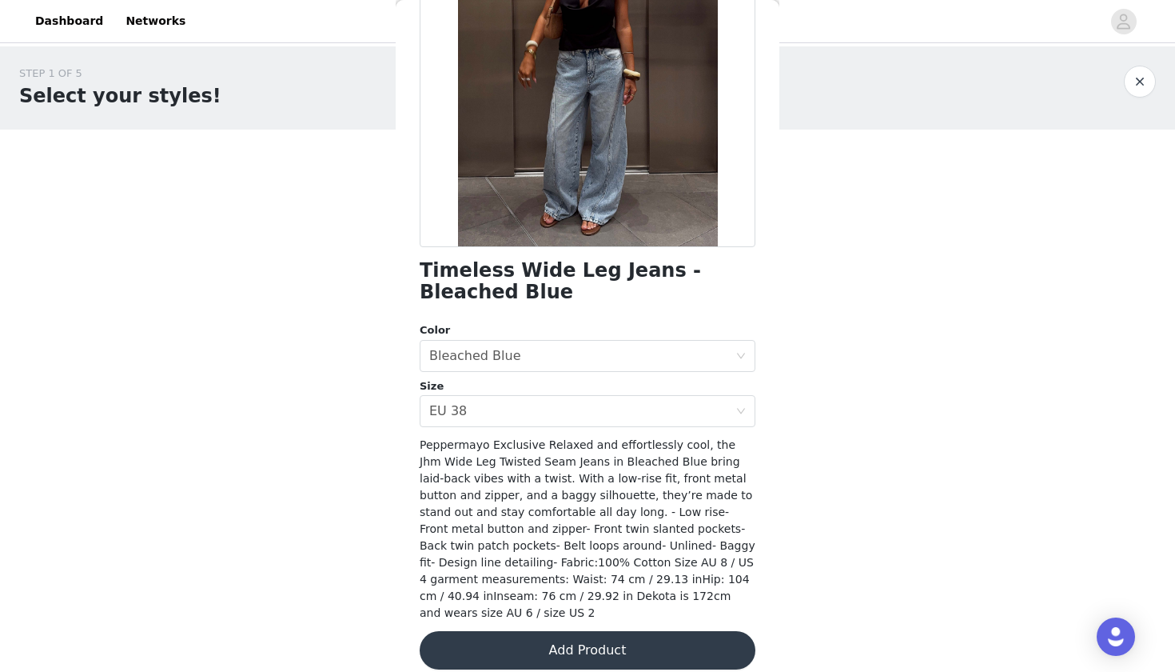
scroll to position [192, 0]
click at [604, 637] on button "Add Product" at bounding box center [588, 651] width 336 height 38
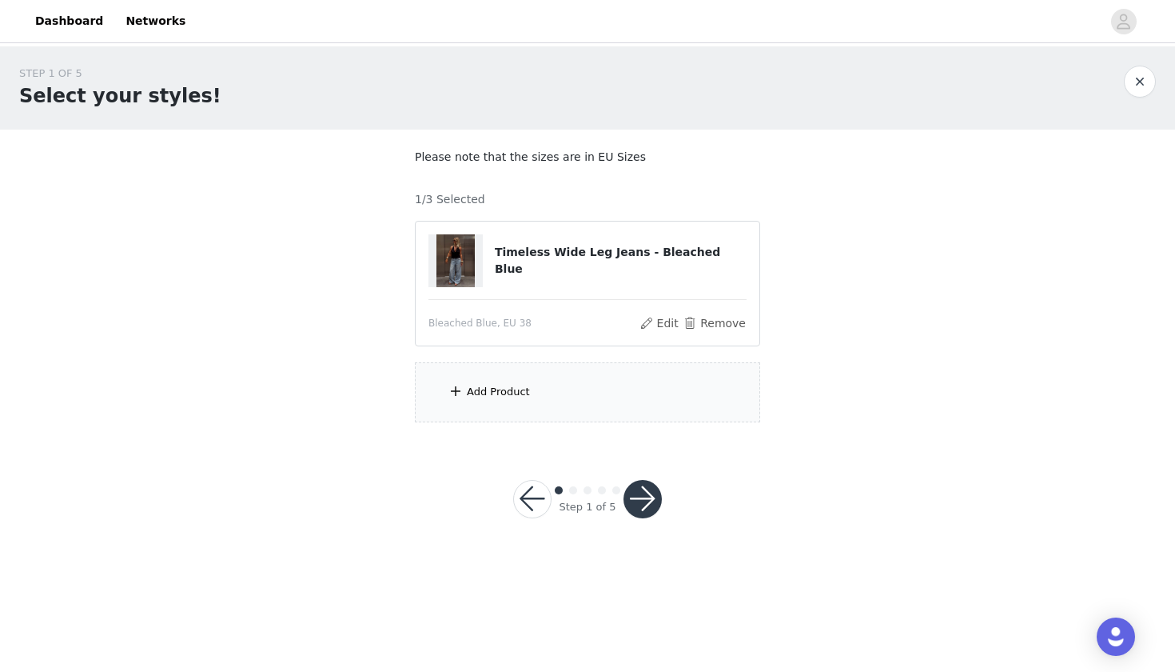
click at [515, 413] on div "Add Product" at bounding box center [587, 392] width 345 height 60
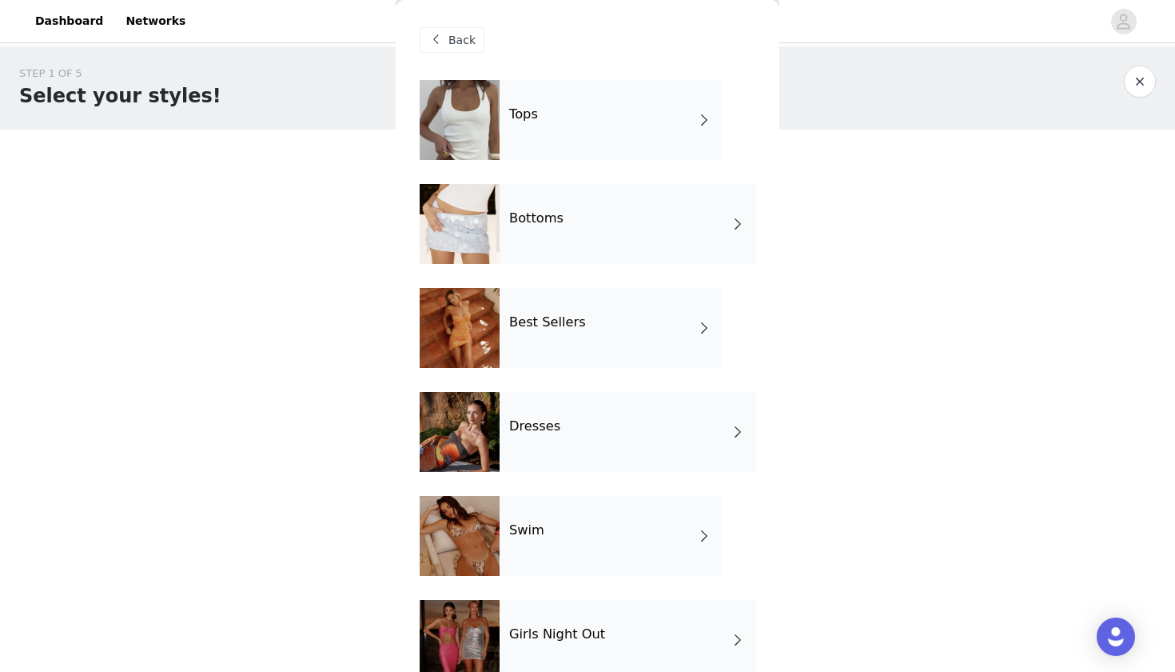
click at [596, 94] on div "Tops" at bounding box center [611, 120] width 222 height 80
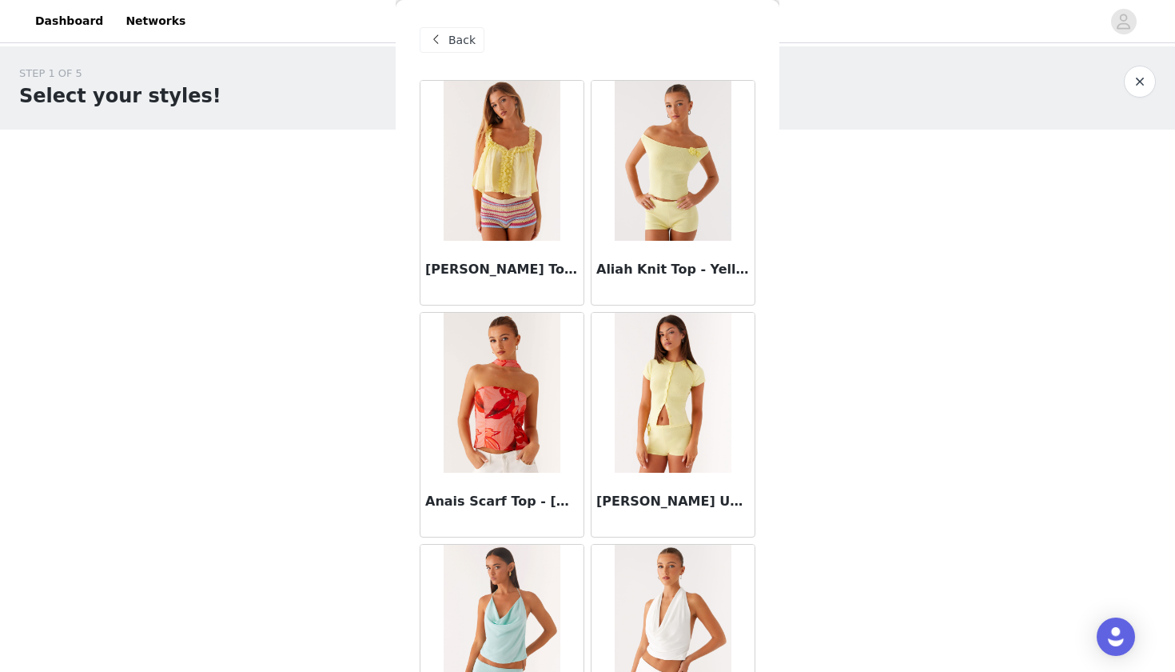
scroll to position [0, 0]
click at [461, 46] on span "Back" at bounding box center [462, 40] width 27 height 17
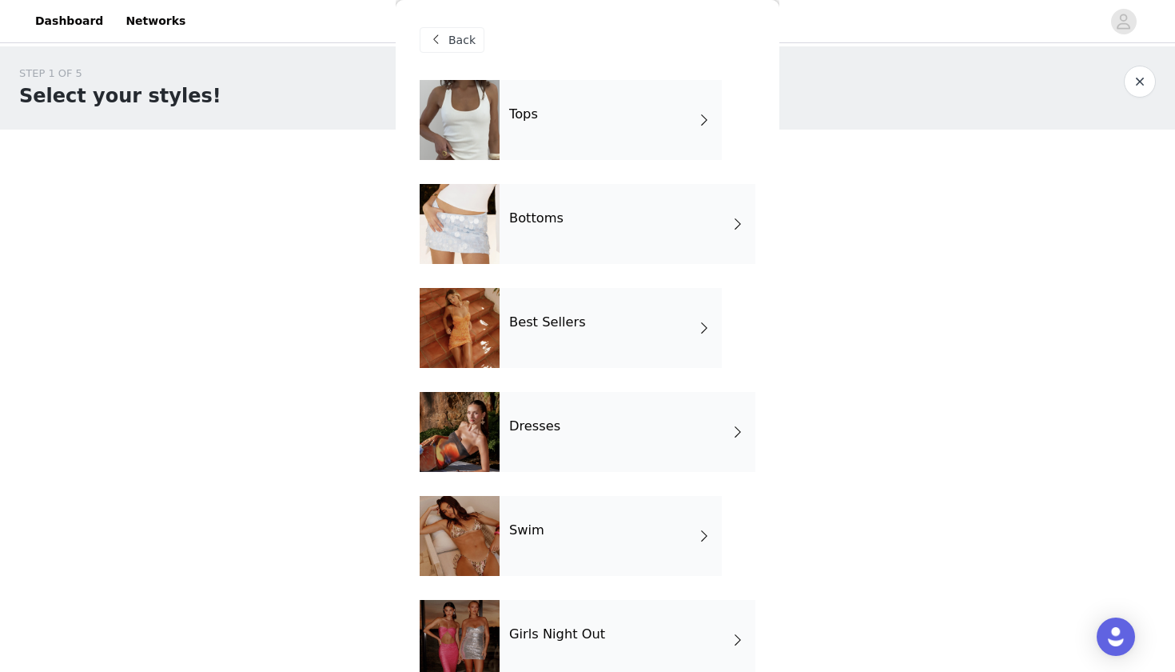
click at [552, 409] on div "Dresses" at bounding box center [628, 432] width 256 height 80
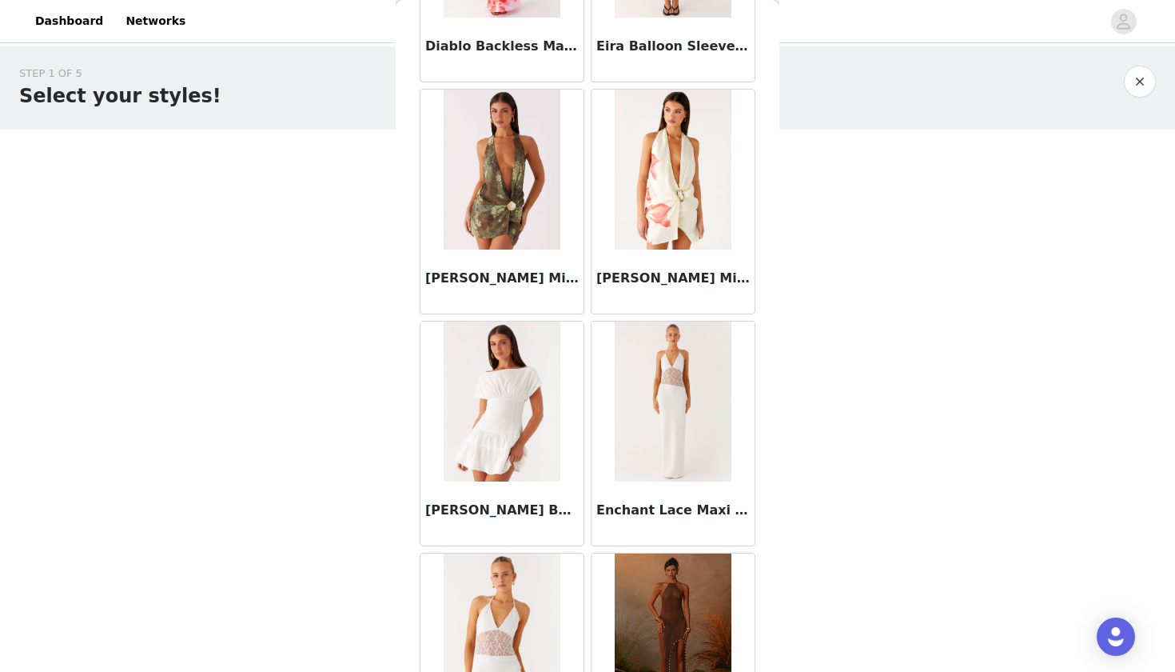
scroll to position [1648, 0]
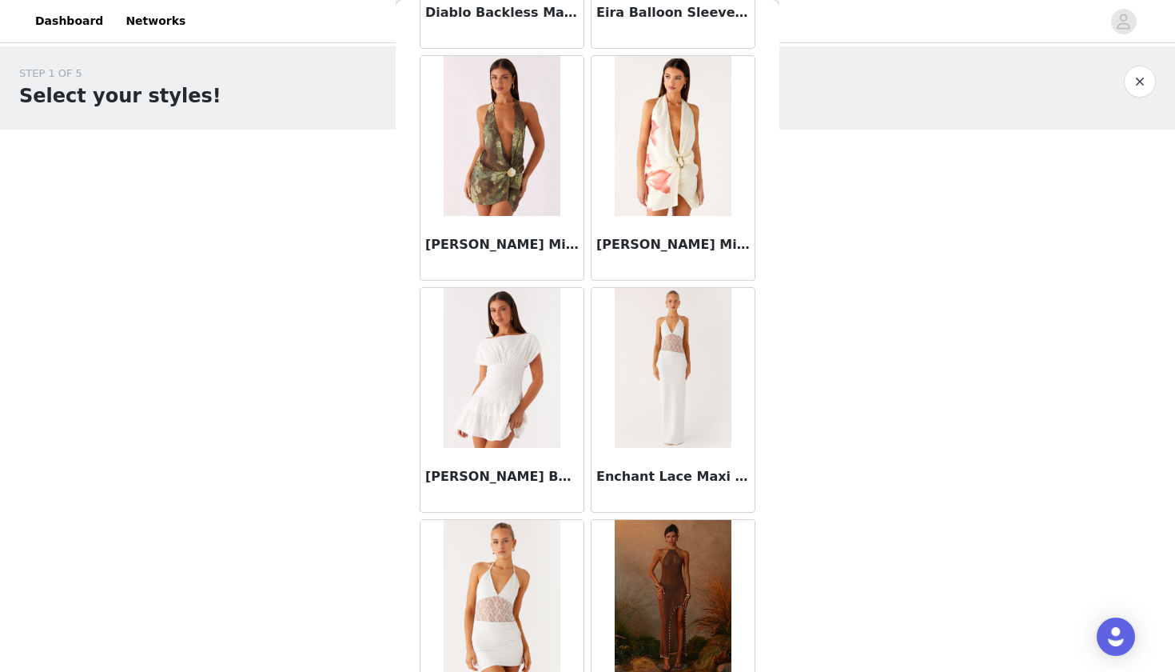
click at [488, 417] on img at bounding box center [502, 368] width 116 height 160
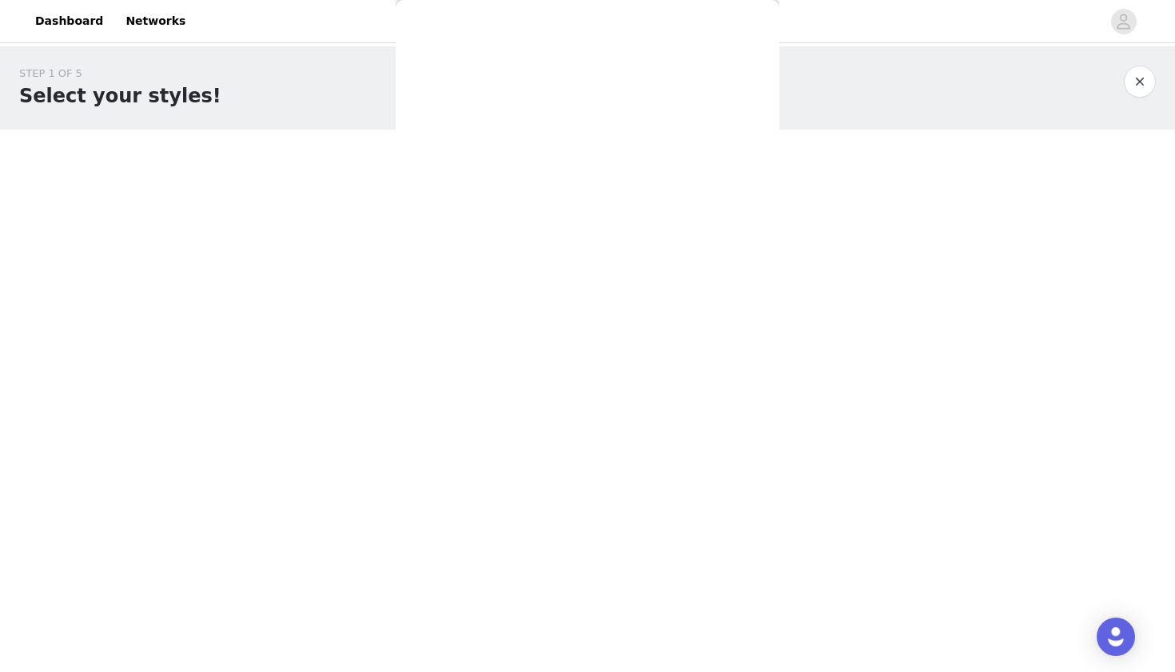
scroll to position [0, 0]
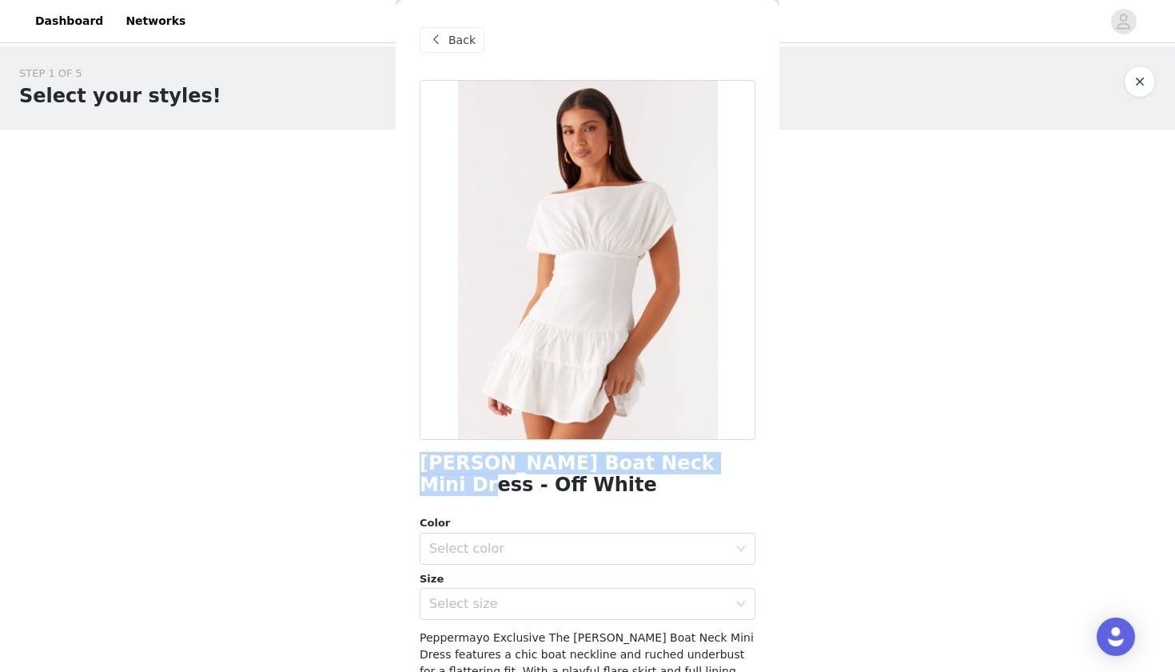
drag, startPoint x: 414, startPoint y: 461, endPoint x: 711, endPoint y: 461, distance: 296.6
click at [711, 461] on div "Back Ember Haze Boat Neck Mini Dress - Off White Color Select color Size Select…" at bounding box center [588, 336] width 384 height 672
copy h1 "Ember Haze Boat Neck Mini Dress"
click at [536, 537] on div "Select color" at bounding box center [582, 548] width 306 height 30
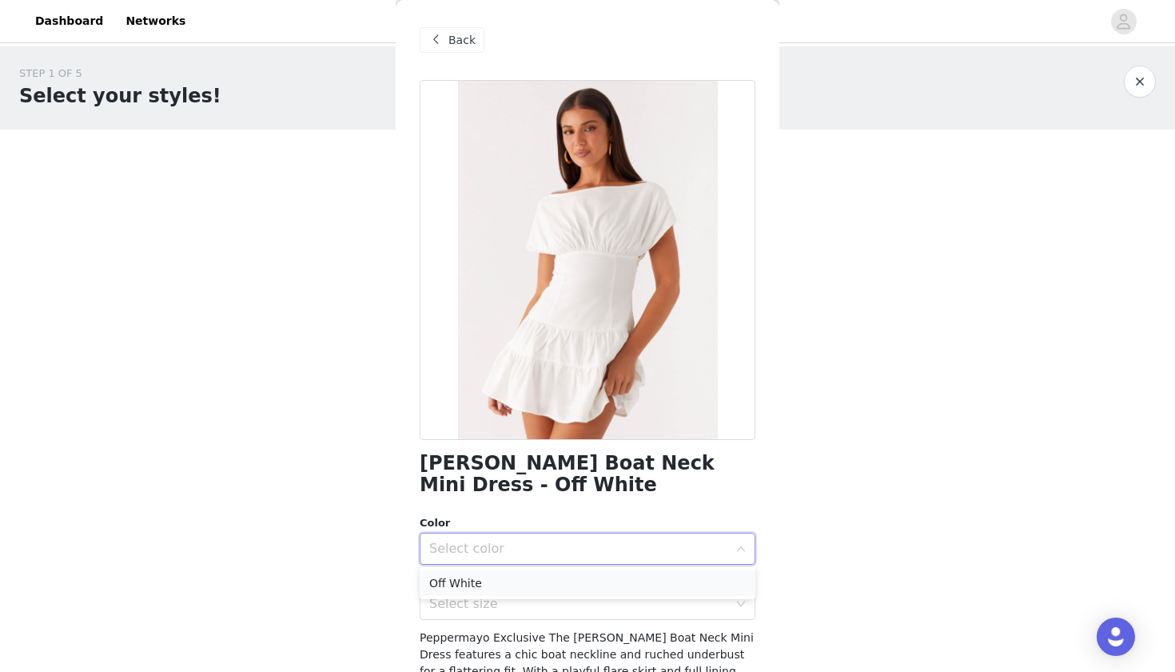
click at [515, 570] on li "Off White" at bounding box center [588, 583] width 336 height 26
click at [510, 607] on div "Select size" at bounding box center [578, 604] width 299 height 16
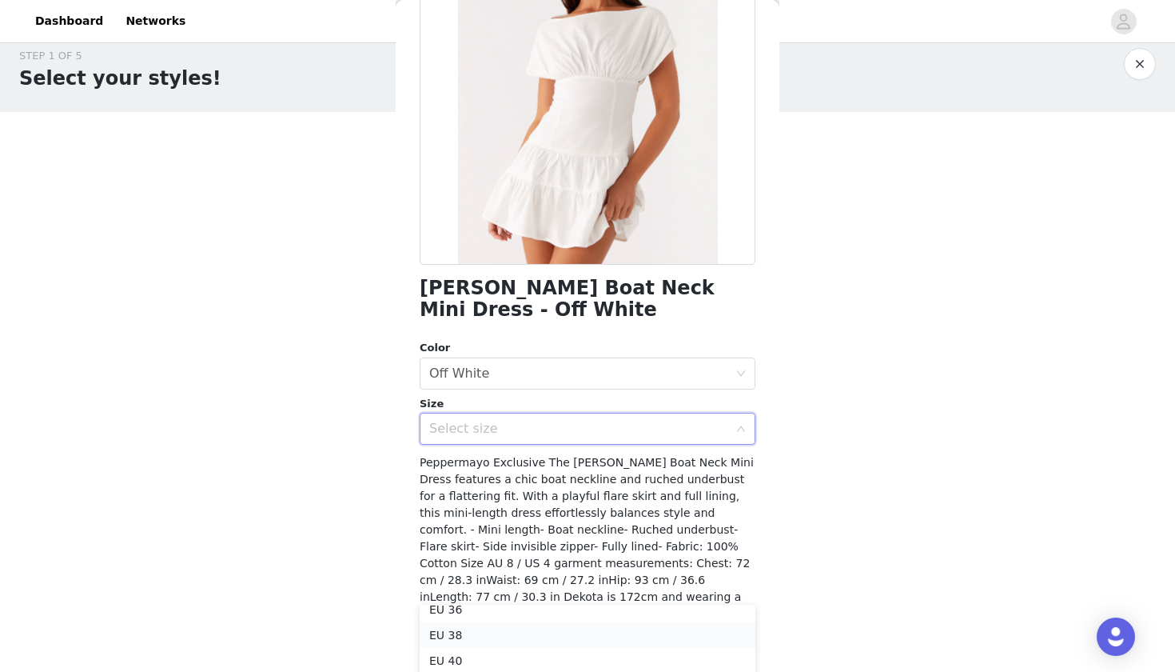
scroll to position [20, 0]
click at [456, 659] on li "EU 40" at bounding box center [588, 658] width 336 height 26
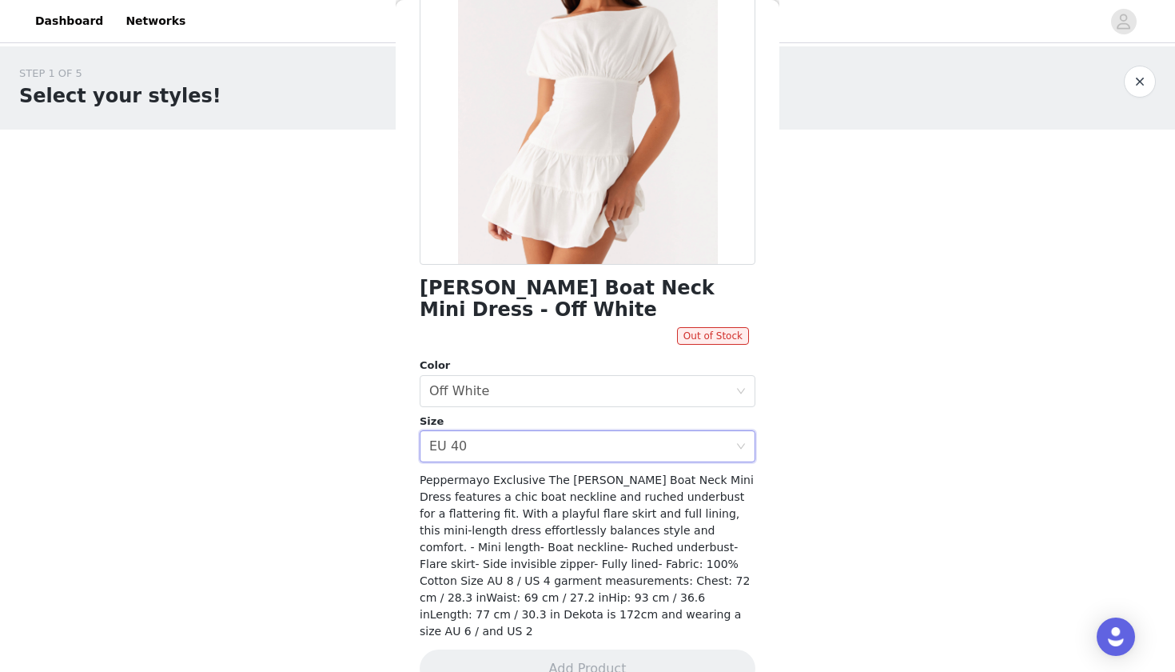
scroll to position [0, 0]
click at [1143, 74] on button "button" at bounding box center [1140, 82] width 32 height 32
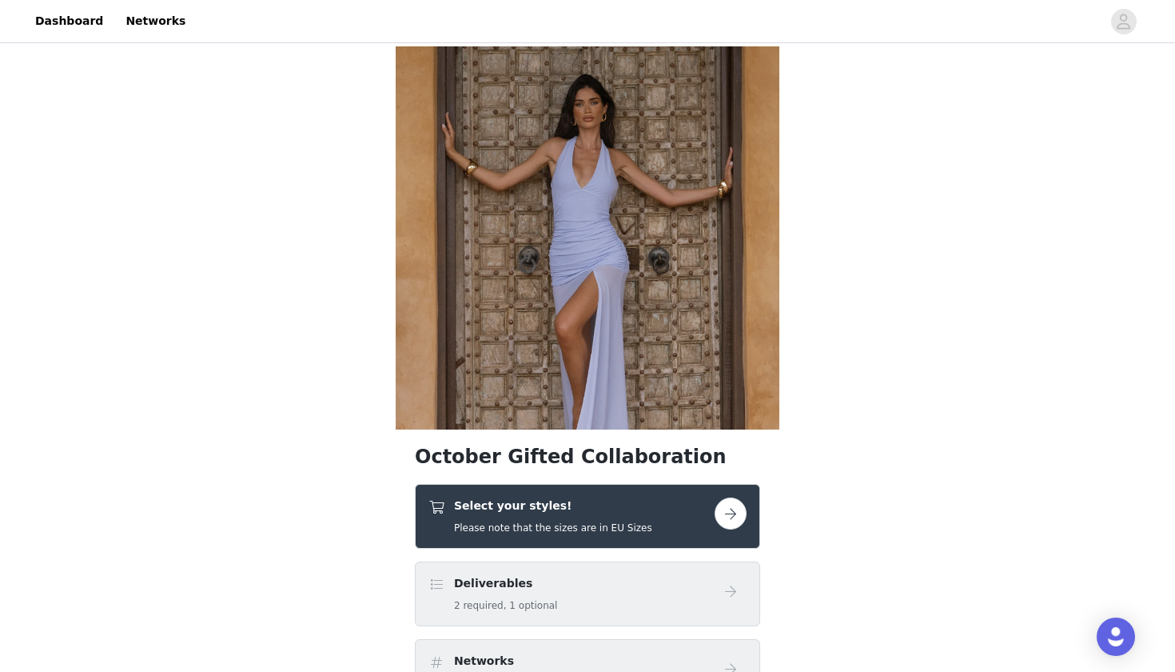
click at [543, 514] on div "Select your styles! Please note that the sizes are in EU Sizes" at bounding box center [553, 516] width 198 height 38
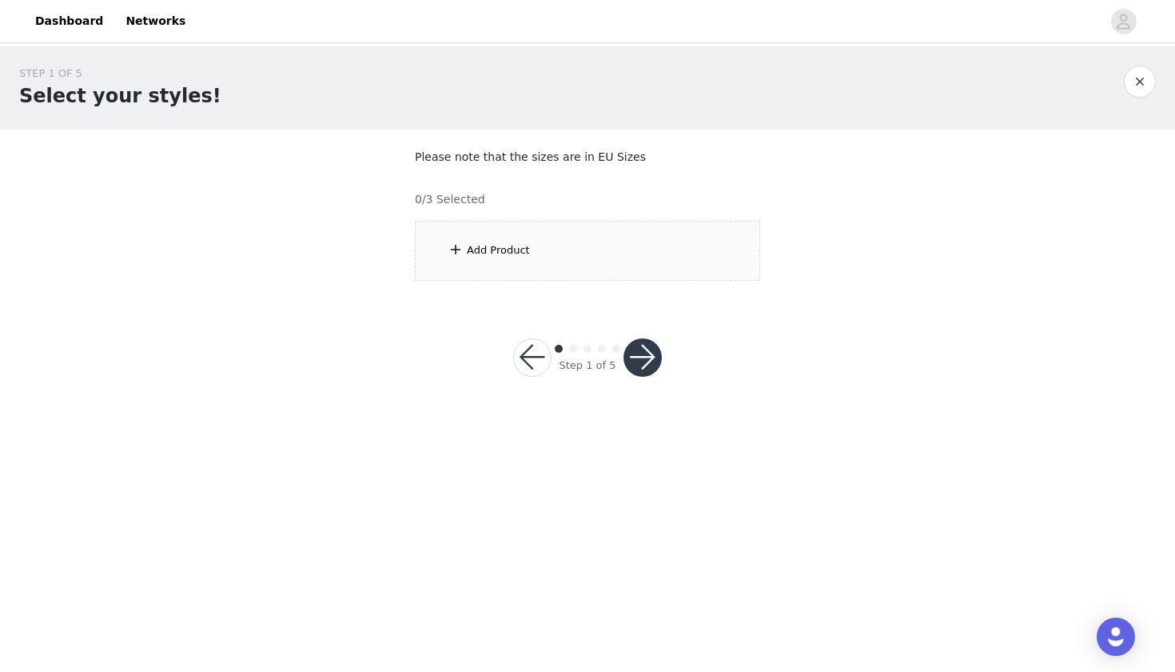
click at [465, 221] on div "Add Product" at bounding box center [587, 251] width 345 height 60
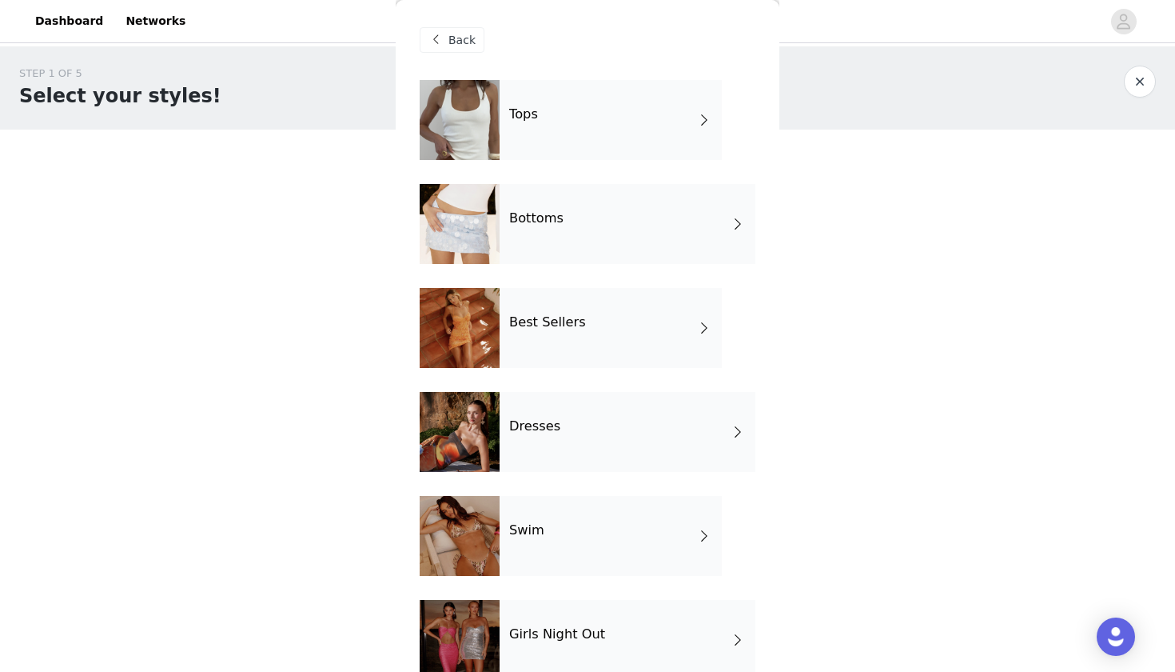
click at [642, 241] on div "Bottoms" at bounding box center [628, 224] width 256 height 80
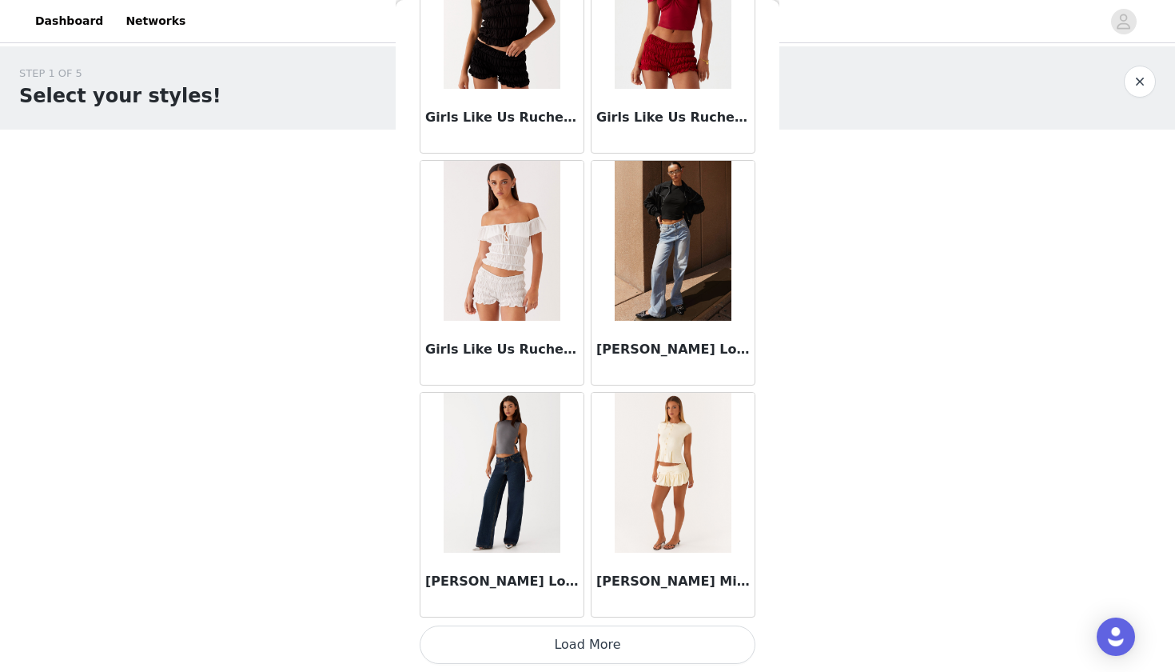
click at [665, 652] on button "Load More" at bounding box center [588, 644] width 336 height 38
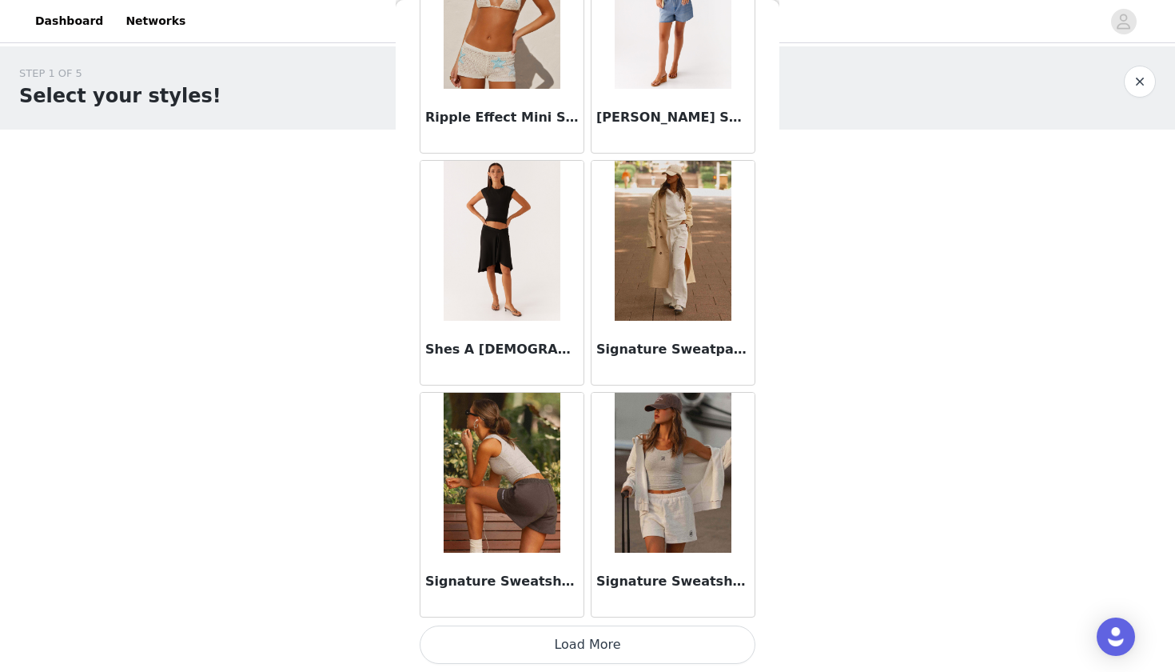
click at [653, 645] on button "Load More" at bounding box center [588, 644] width 336 height 38
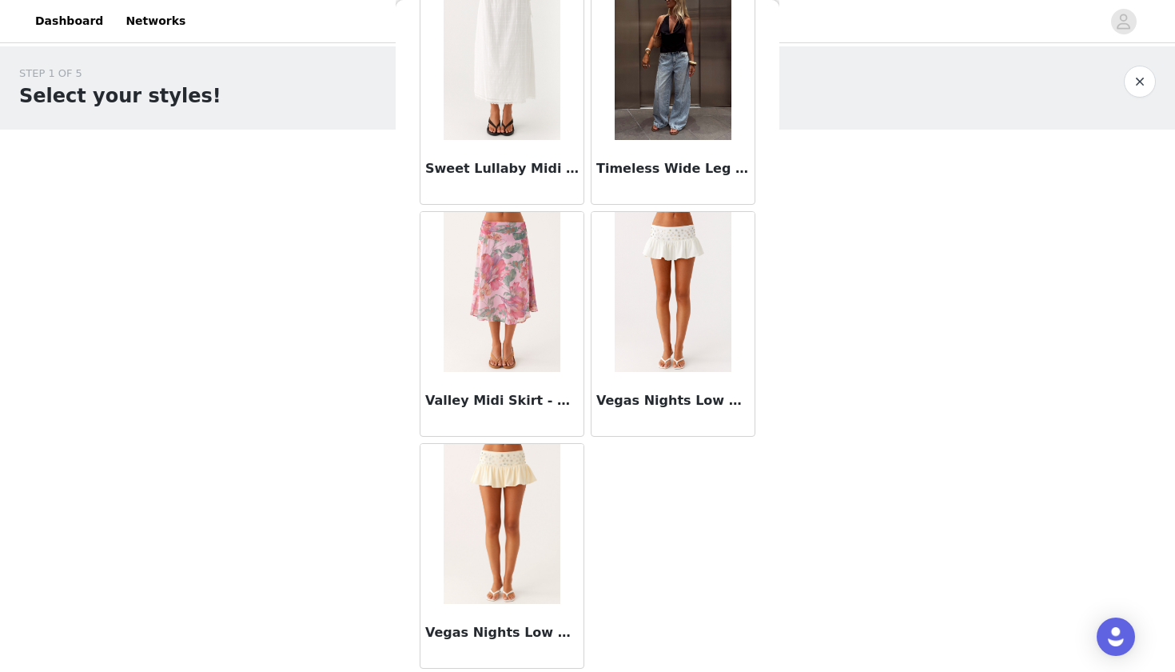
click at [687, 71] on img at bounding box center [673, 60] width 116 height 160
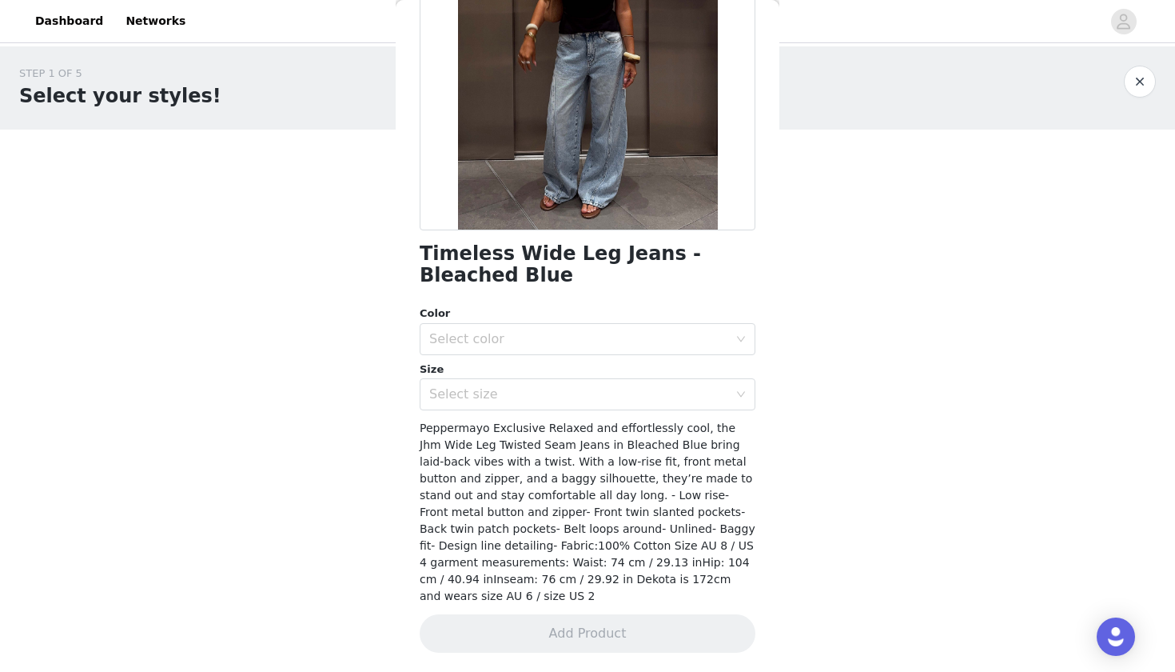
scroll to position [192, 0]
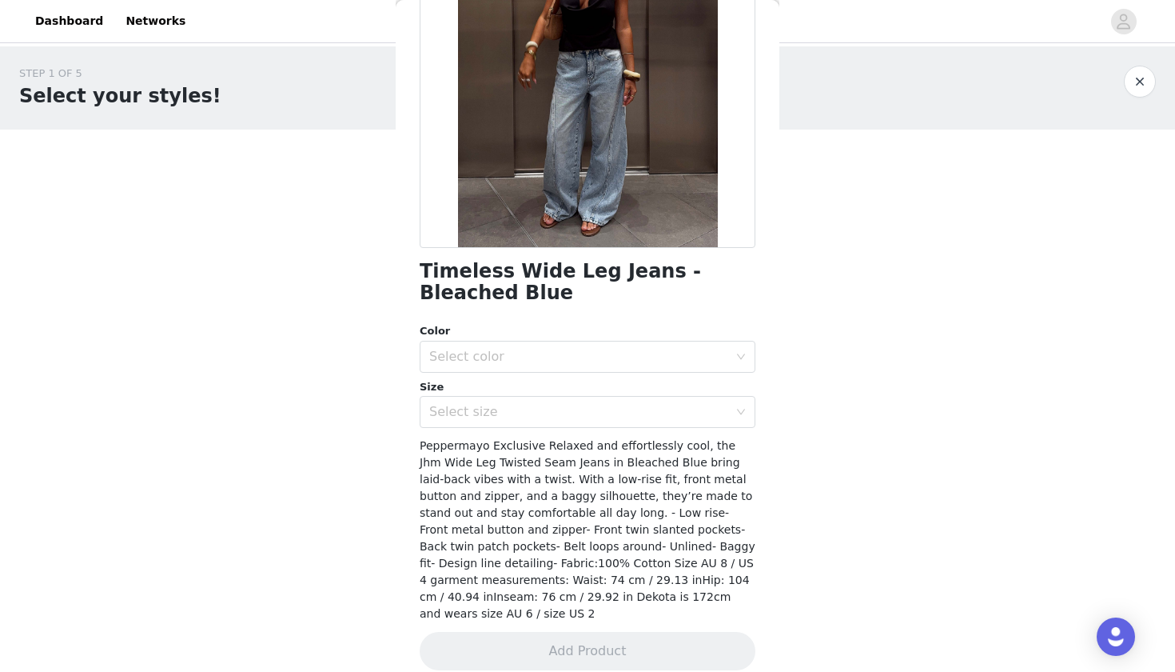
click at [623, 338] on div "Color Select color" at bounding box center [588, 348] width 336 height 50
click at [617, 359] on div "Select color" at bounding box center [578, 357] width 299 height 16
click at [605, 386] on li "Bleached Blue" at bounding box center [588, 391] width 336 height 26
click at [596, 404] on div "Select size" at bounding box center [578, 412] width 299 height 16
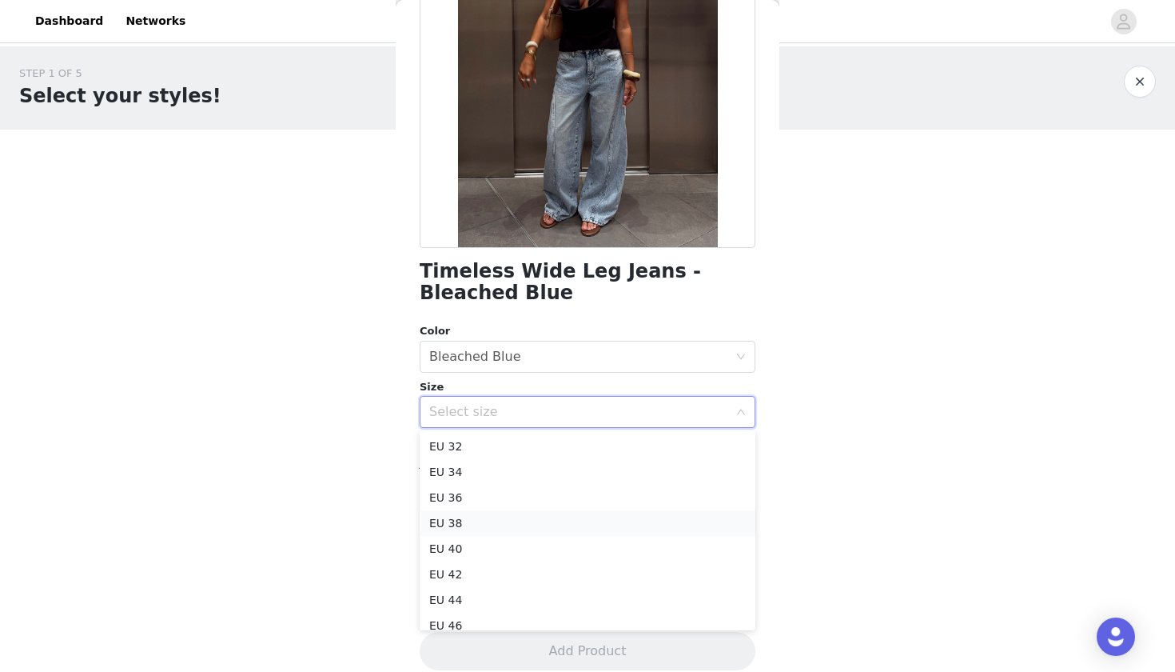
click at [498, 520] on li "EU 38" at bounding box center [588, 523] width 336 height 26
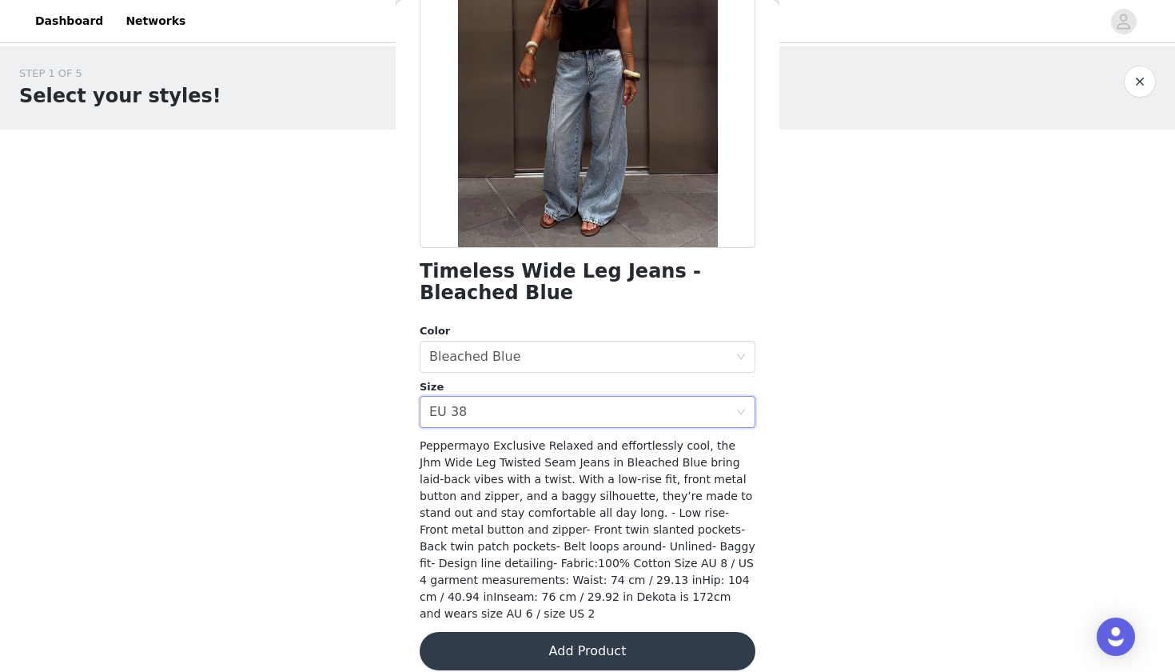
click at [511, 632] on button "Add Product" at bounding box center [588, 651] width 336 height 38
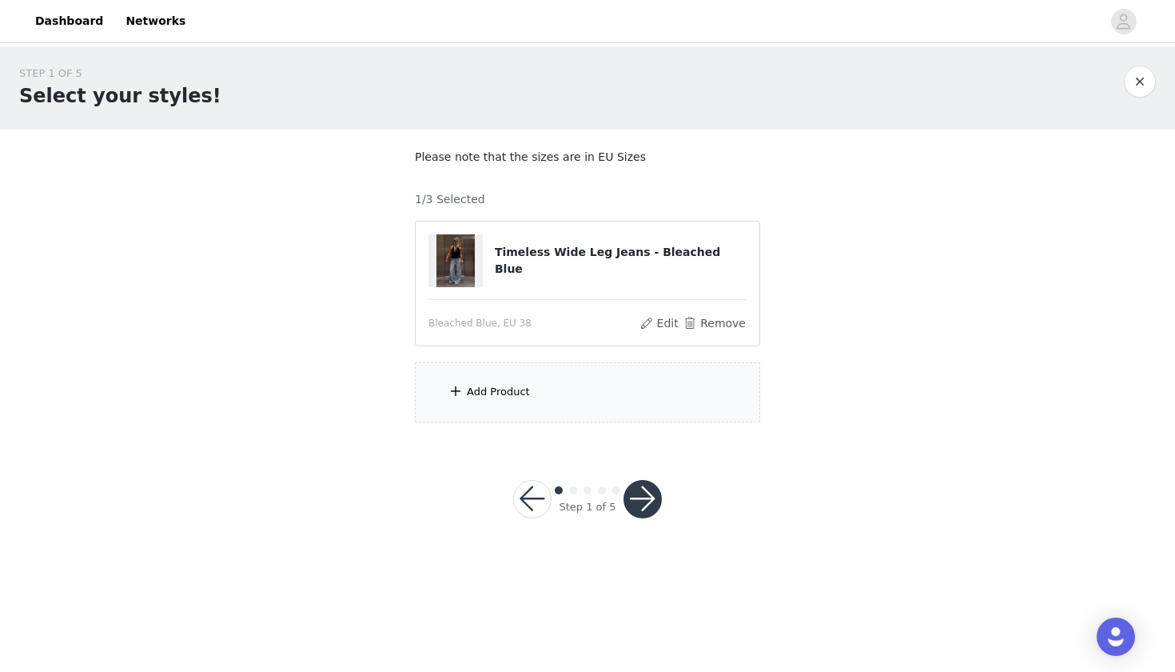
click at [478, 411] on div "Add Product" at bounding box center [587, 392] width 345 height 60
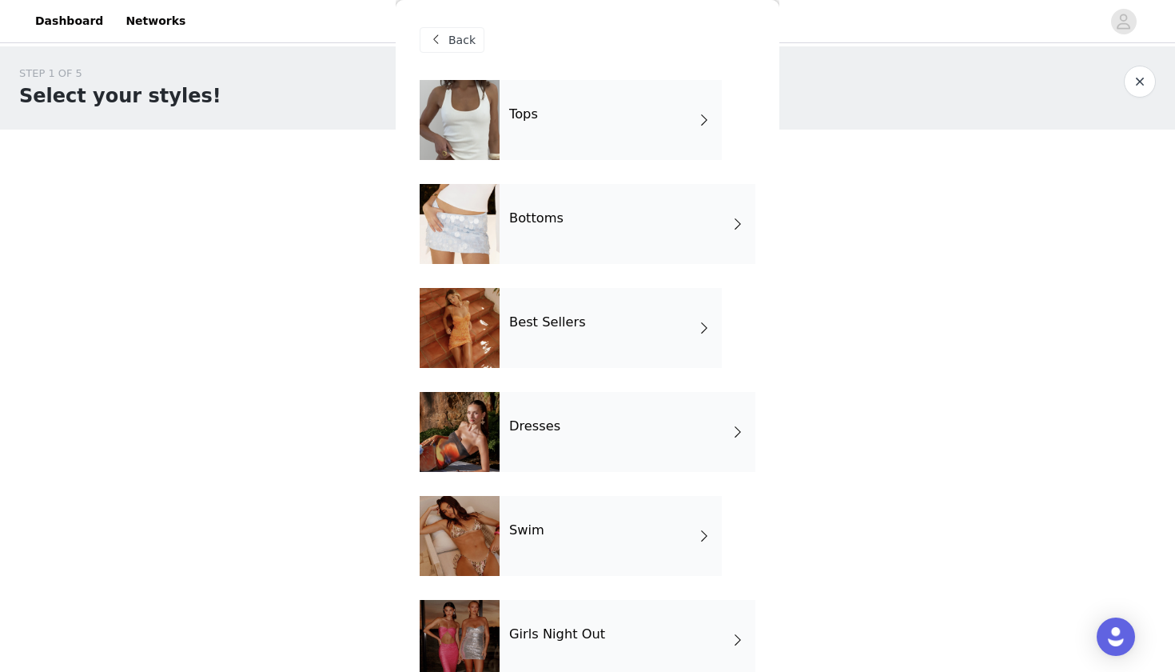
click at [544, 411] on div "Dresses" at bounding box center [628, 432] width 256 height 80
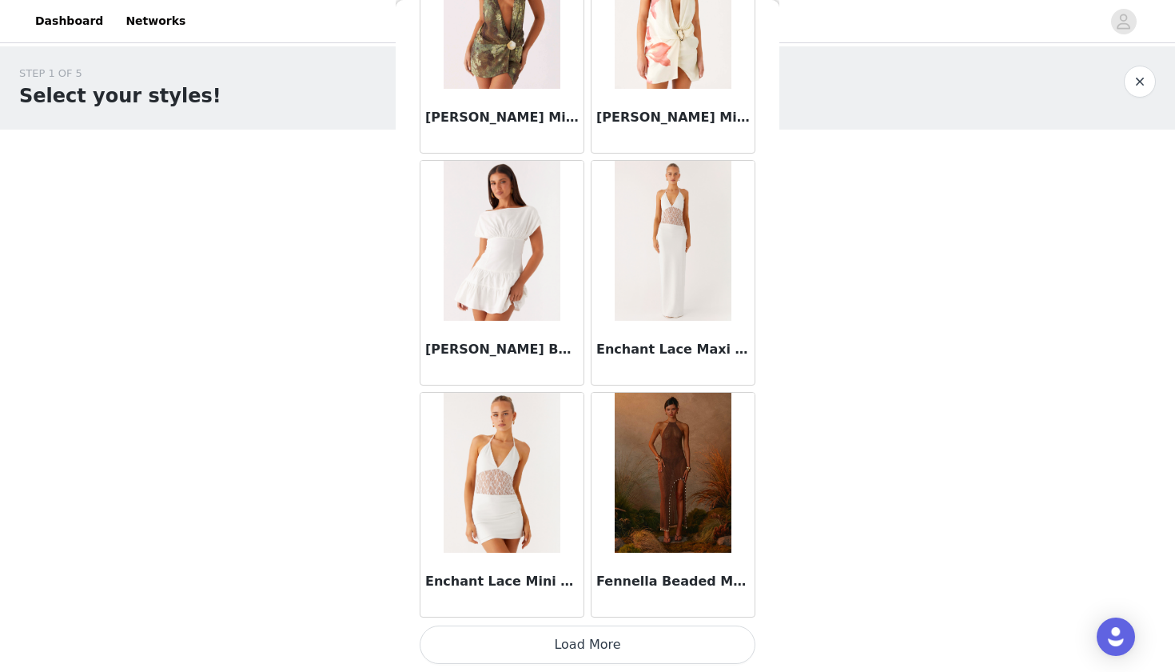
click at [573, 643] on button "Load More" at bounding box center [588, 644] width 336 height 38
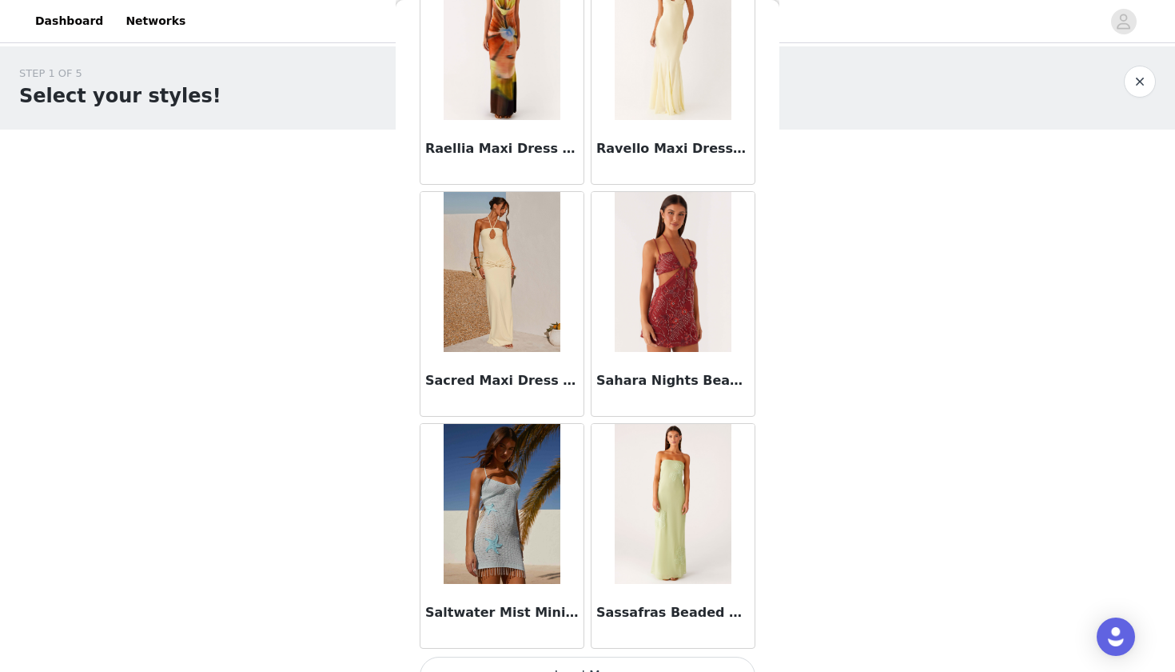
scroll to position [4085, 0]
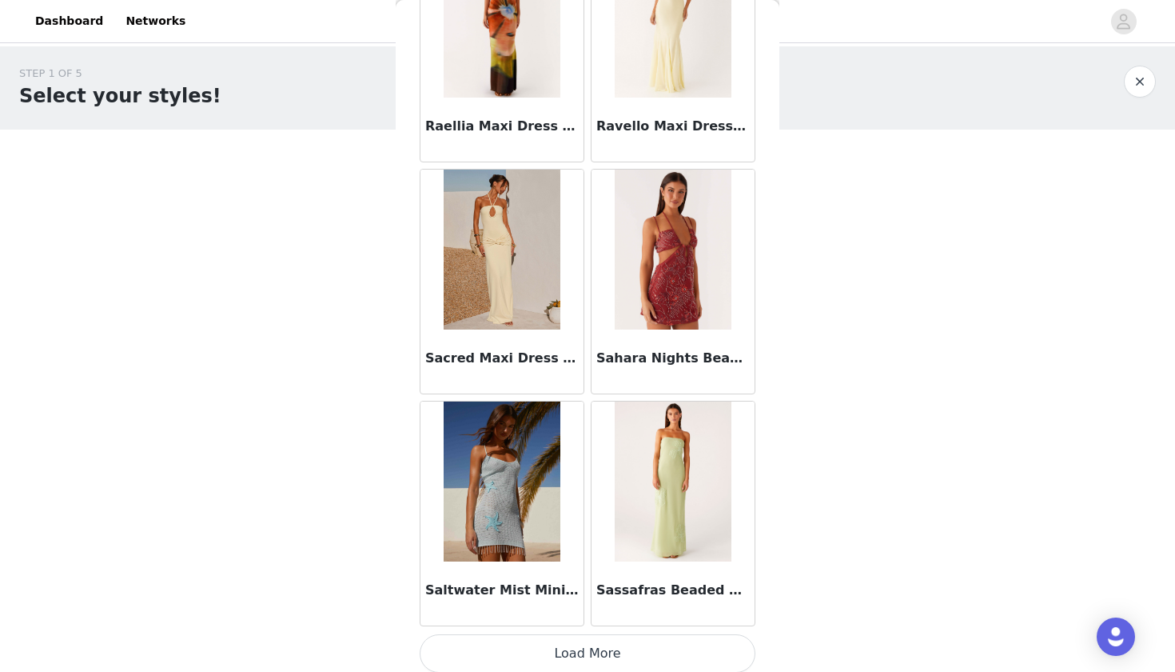
click at [579, 669] on button "Load More" at bounding box center [588, 653] width 336 height 38
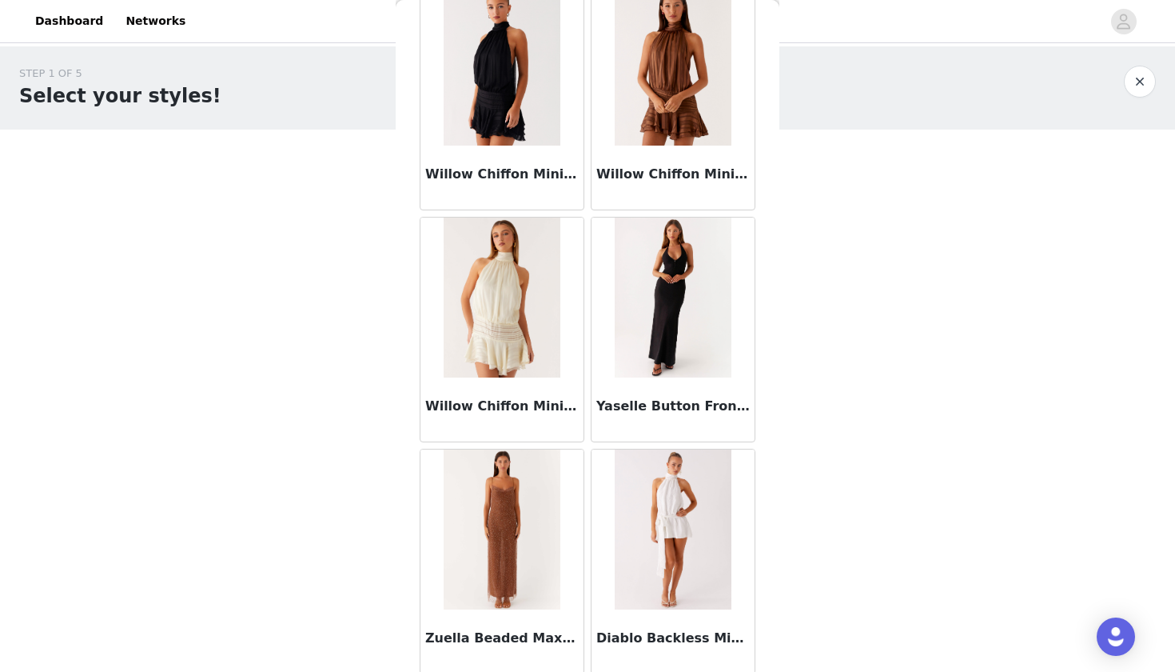
scroll to position [5887, 0]
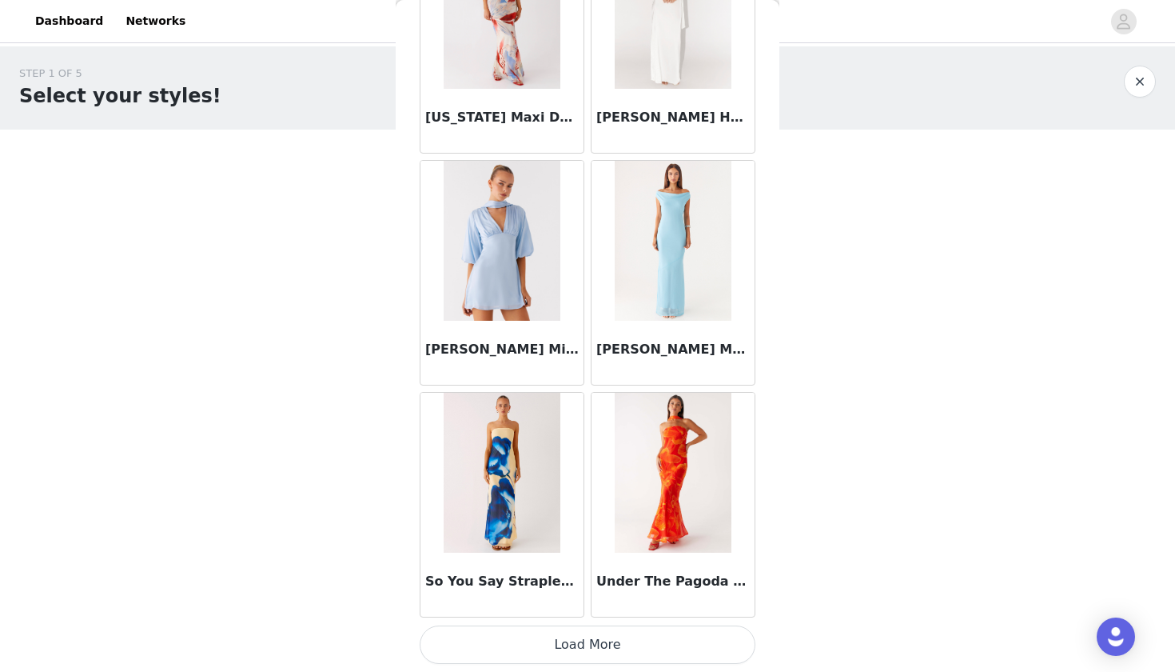
click at [575, 647] on button "Load More" at bounding box center [588, 644] width 336 height 38
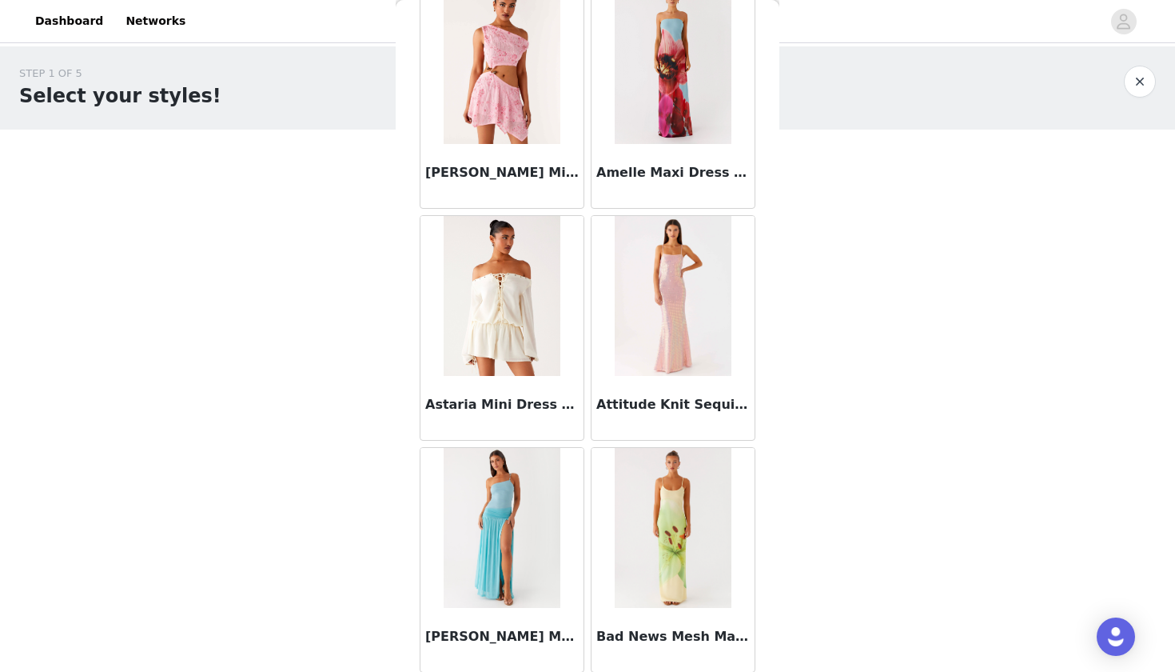
scroll to position [160, 0]
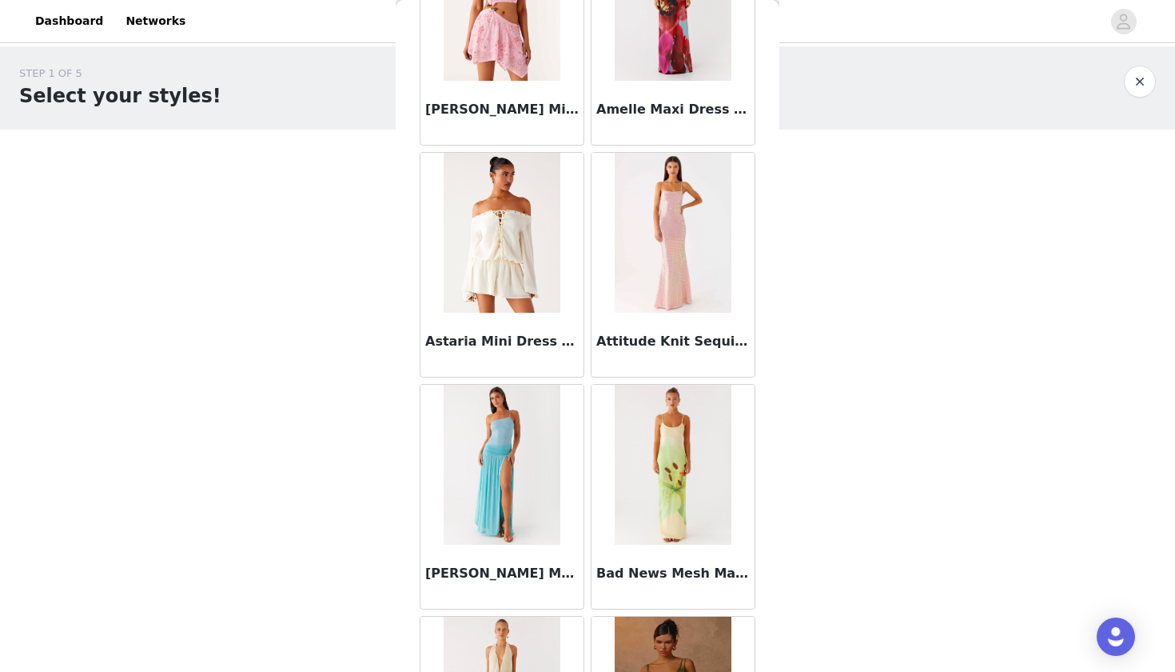
click at [489, 237] on img at bounding box center [502, 233] width 117 height 160
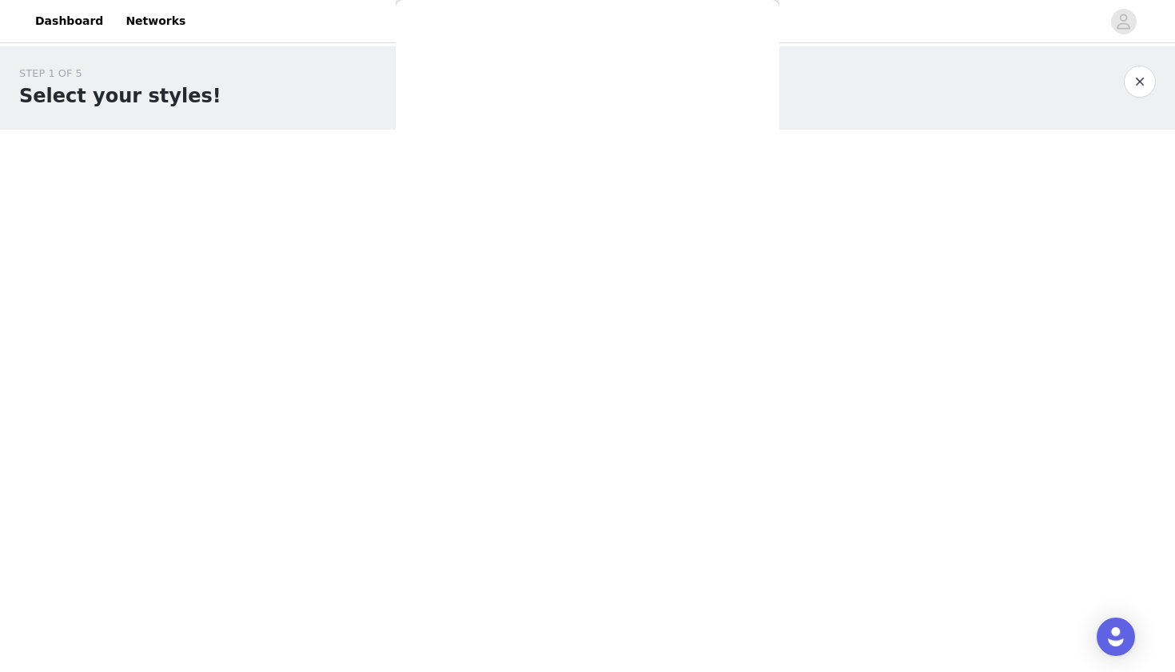
scroll to position [0, 0]
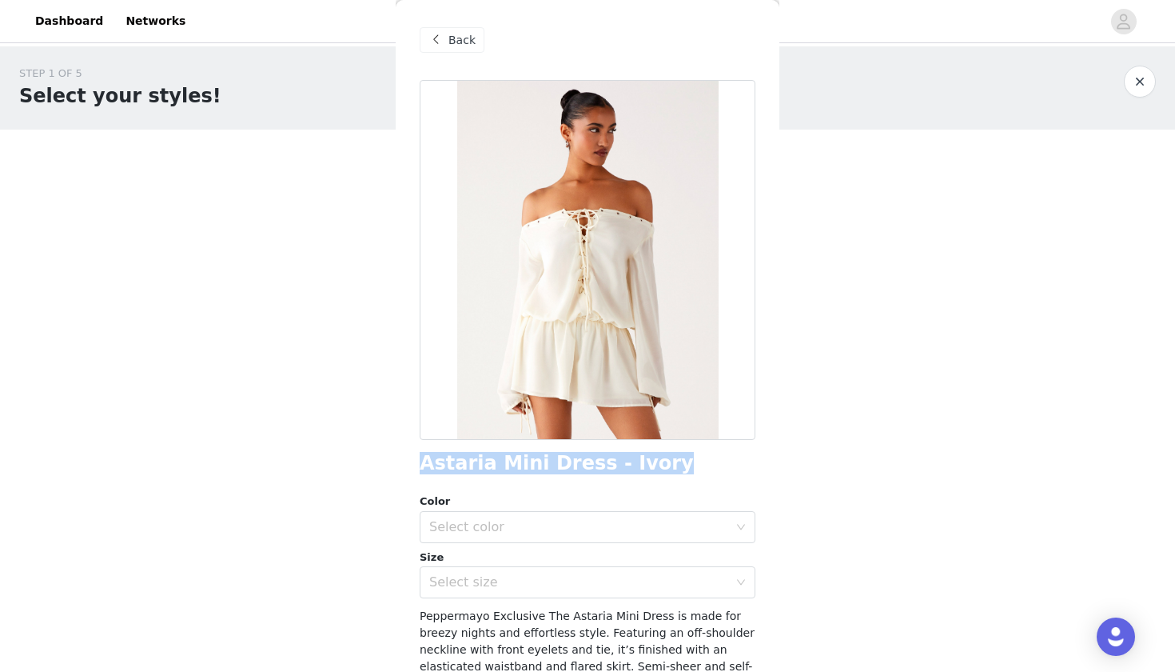
drag, startPoint x: 421, startPoint y: 457, endPoint x: 696, endPoint y: 472, distance: 274.6
click at [696, 472] on div "Astaria Mini Dress - Ivory" at bounding box center [588, 464] width 336 height 22
copy h1 "Astaria Mini Dress - Ivory"
click at [451, 45] on span "Back" at bounding box center [462, 40] width 27 height 17
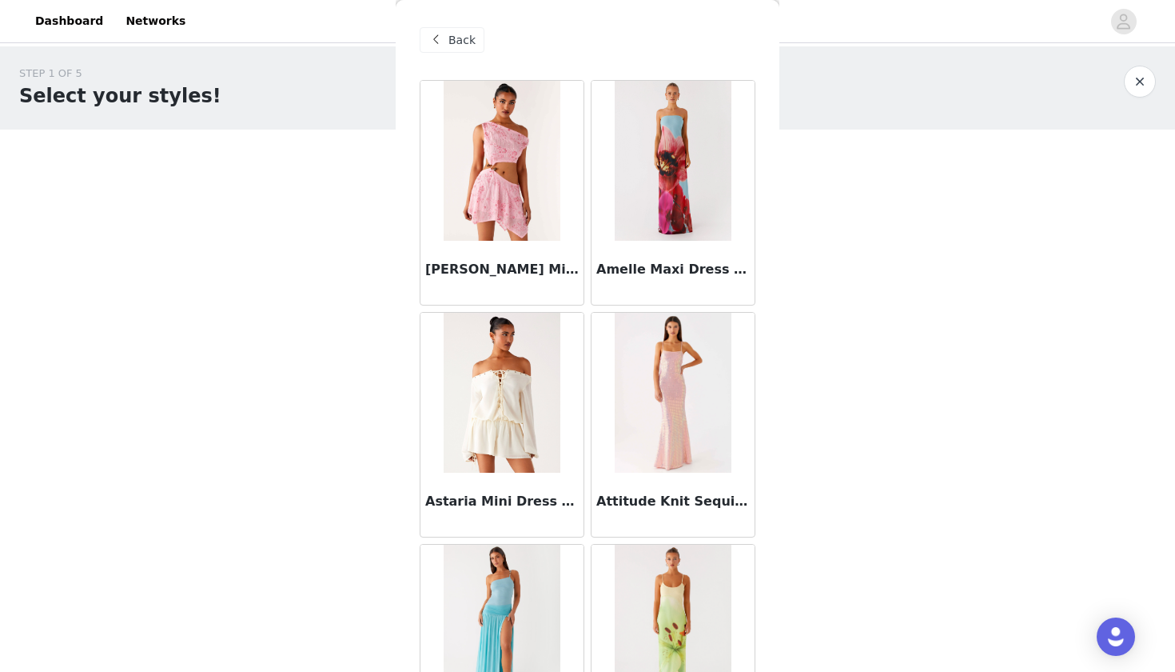
click at [435, 26] on div "Back" at bounding box center [588, 40] width 336 height 80
click at [438, 33] on span at bounding box center [435, 39] width 19 height 19
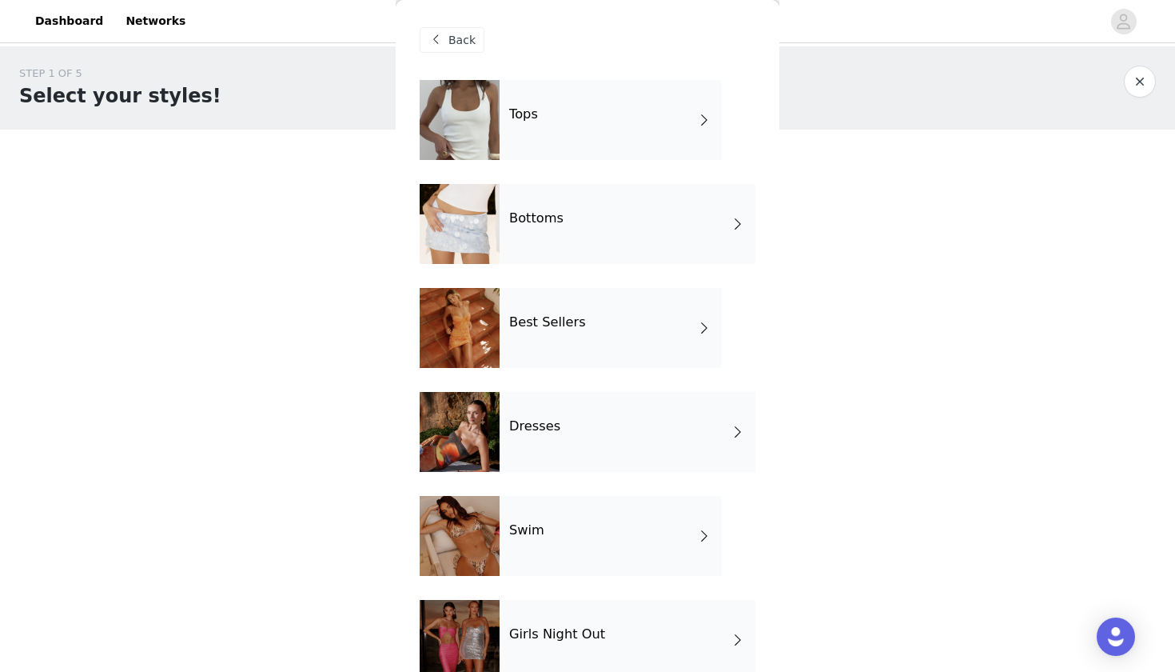
click at [490, 110] on div at bounding box center [460, 120] width 80 height 80
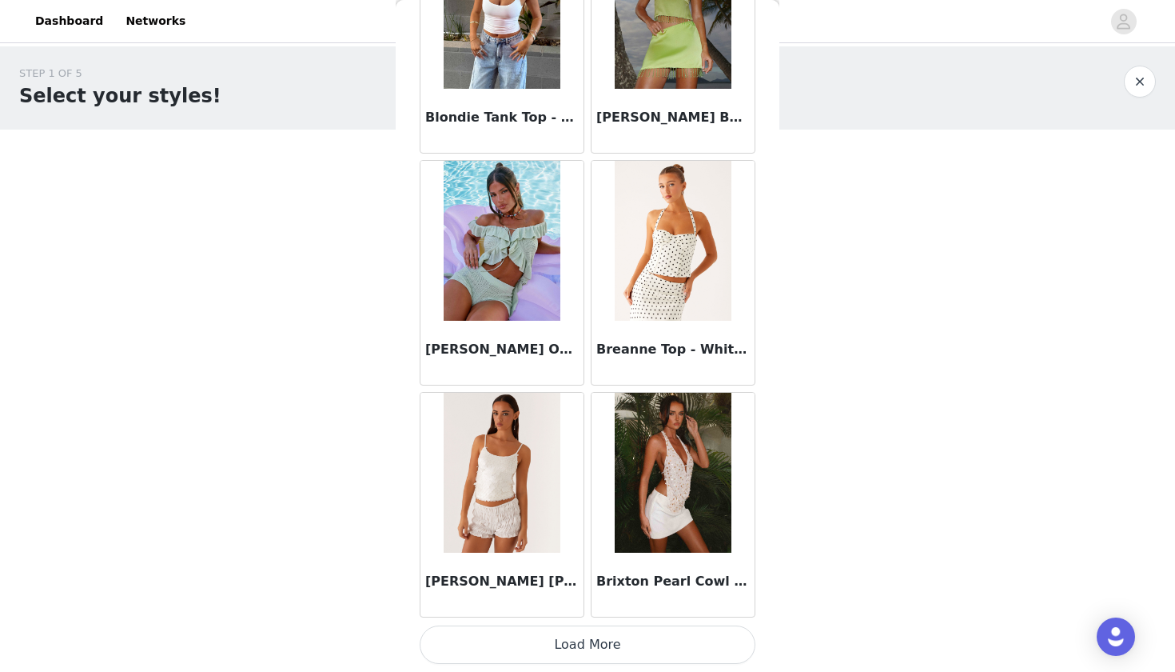
scroll to position [1775, 0]
click at [549, 636] on button "Load More" at bounding box center [588, 644] width 336 height 38
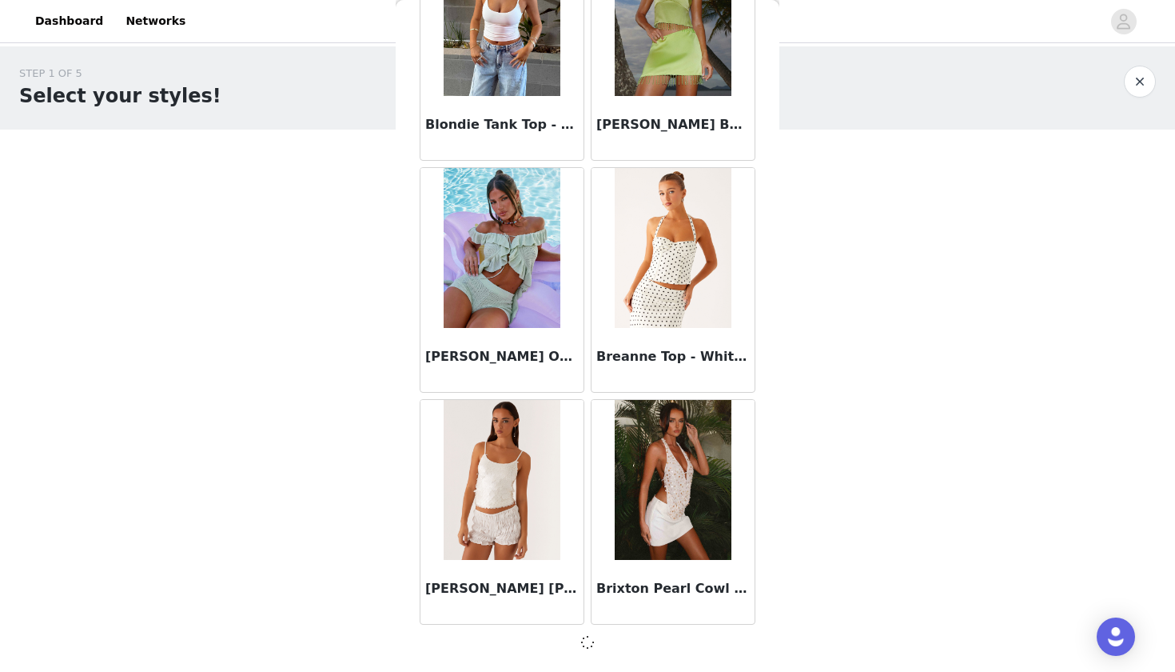
scroll to position [1768, 0]
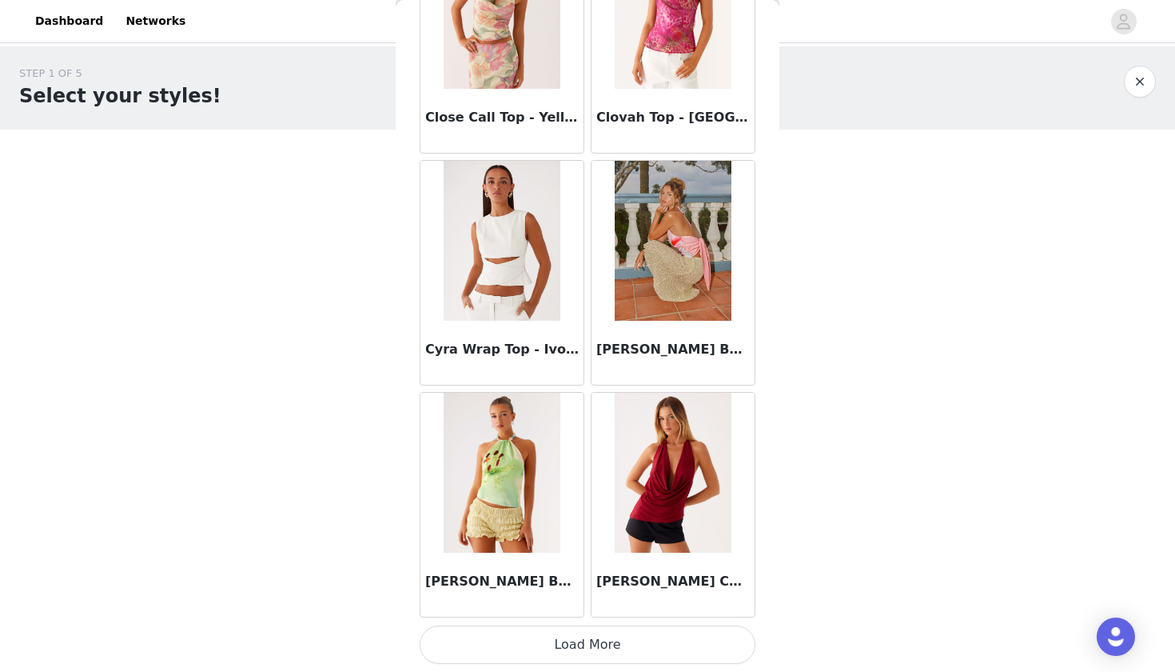
click at [604, 638] on button "Load More" at bounding box center [588, 644] width 336 height 38
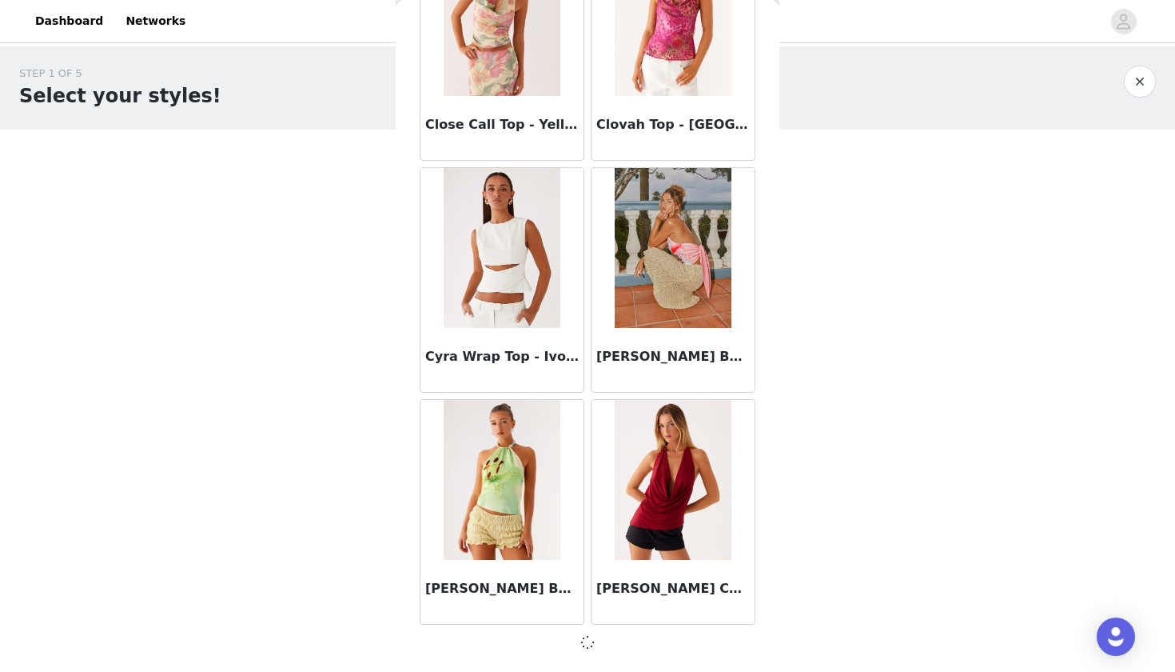
scroll to position [4086, 0]
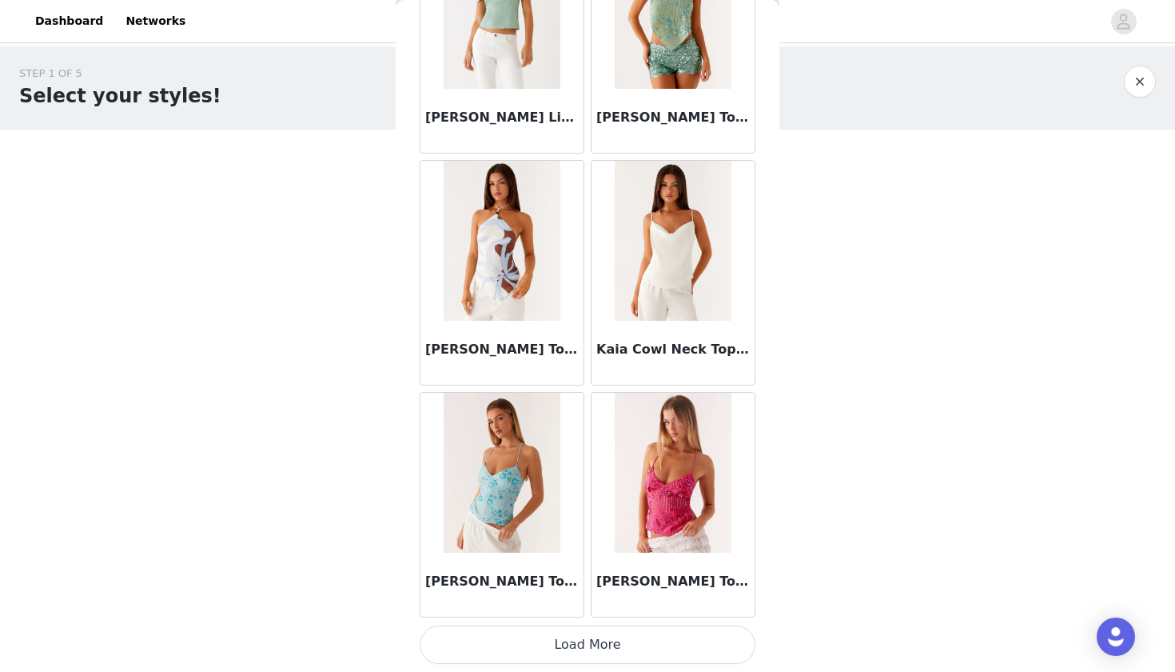
click at [605, 638] on button "Load More" at bounding box center [588, 644] width 336 height 38
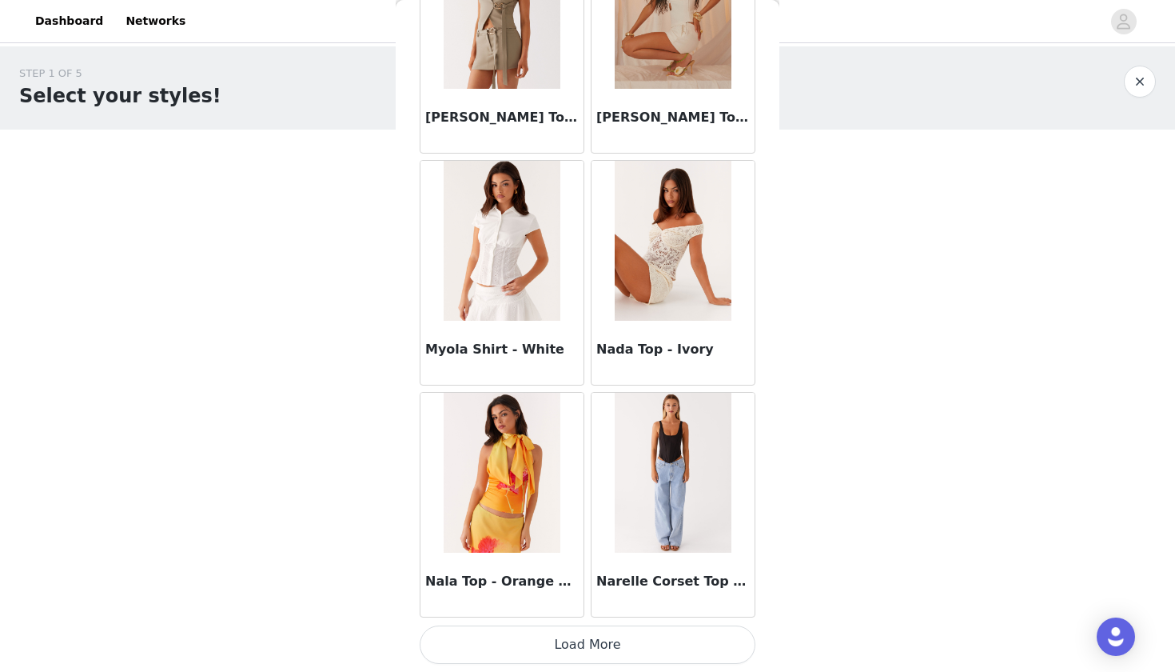
scroll to position [8730, 0]
click at [591, 656] on button "Load More" at bounding box center [588, 644] width 336 height 38
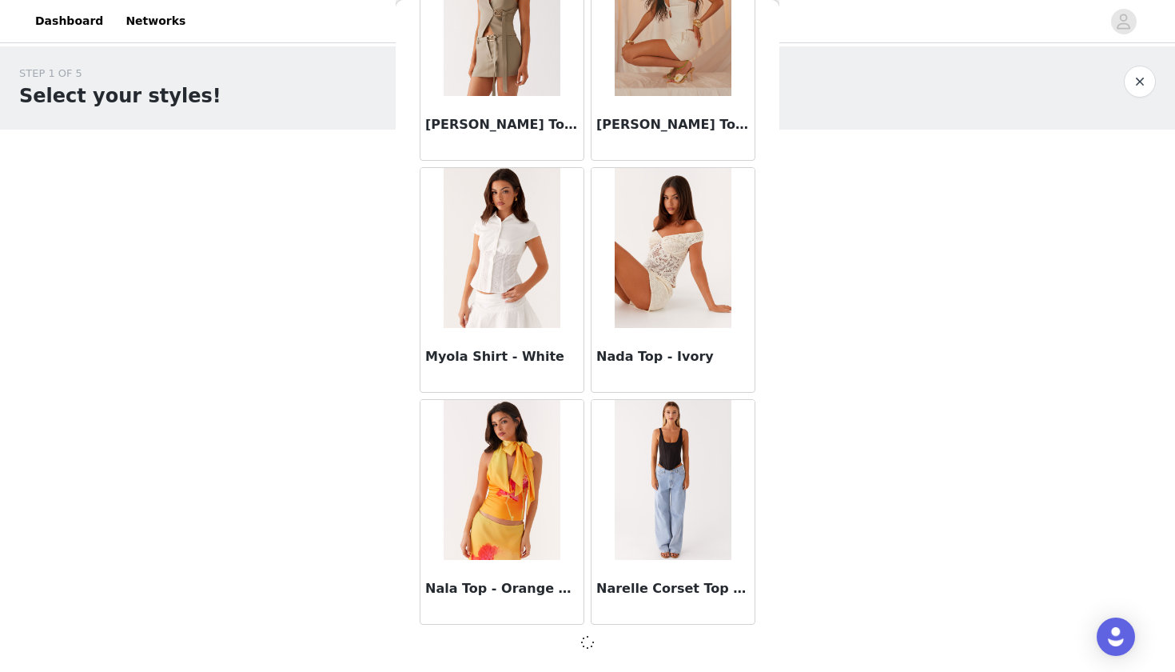
scroll to position [8723, 0]
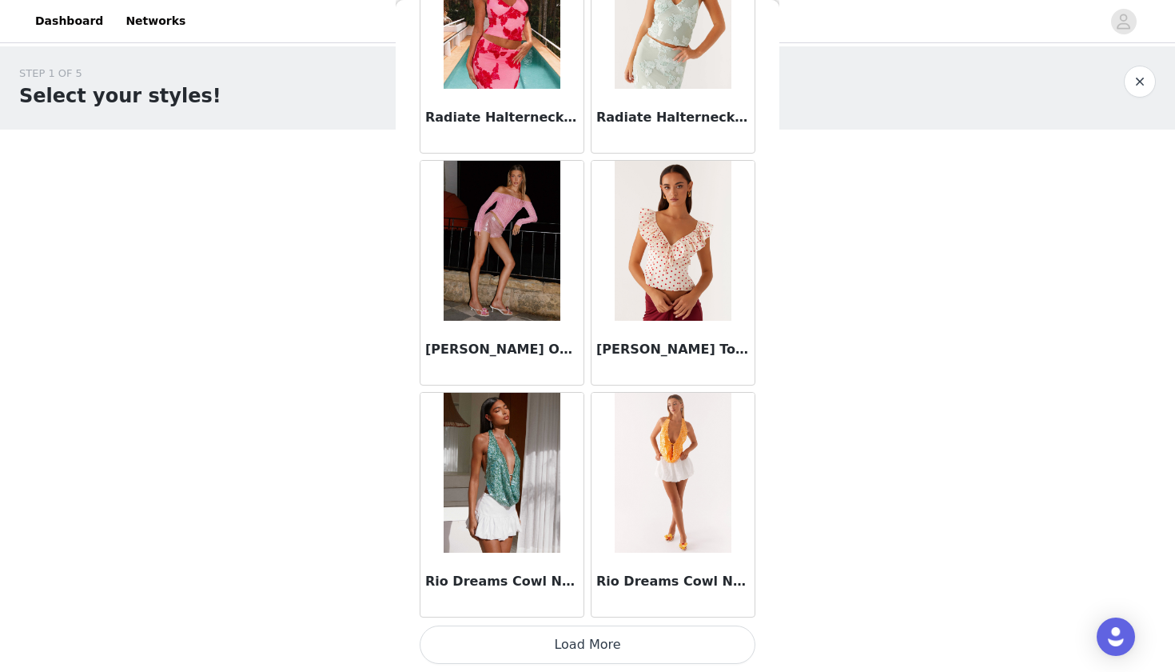
click at [602, 638] on button "Load More" at bounding box center [588, 644] width 336 height 38
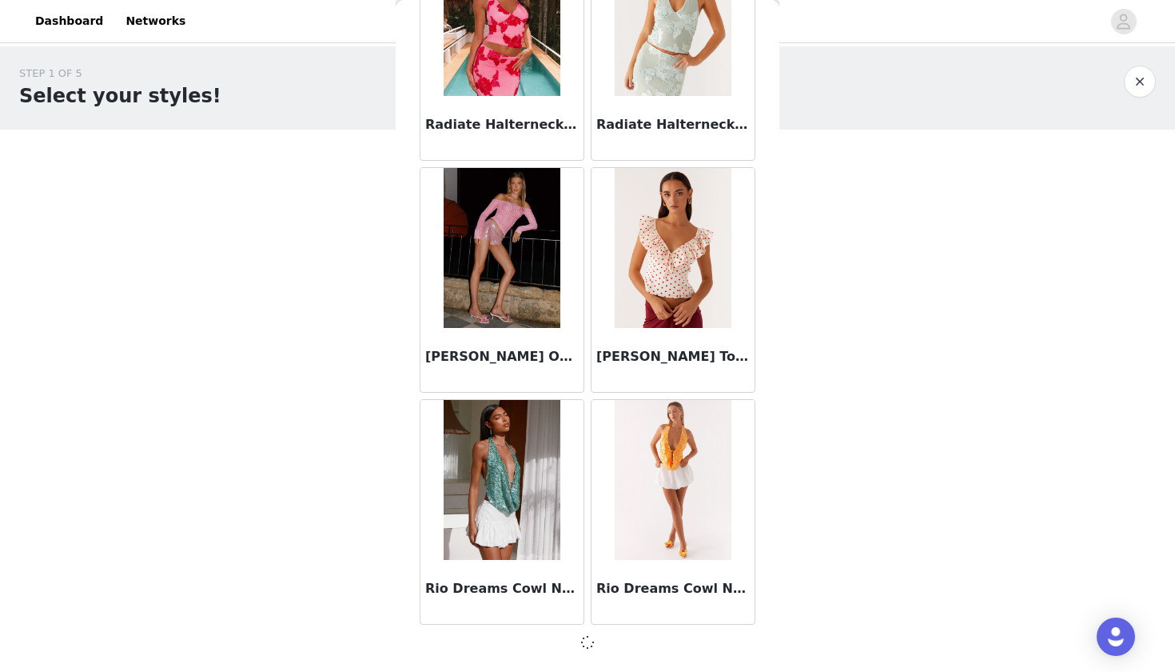
scroll to position [11042, 0]
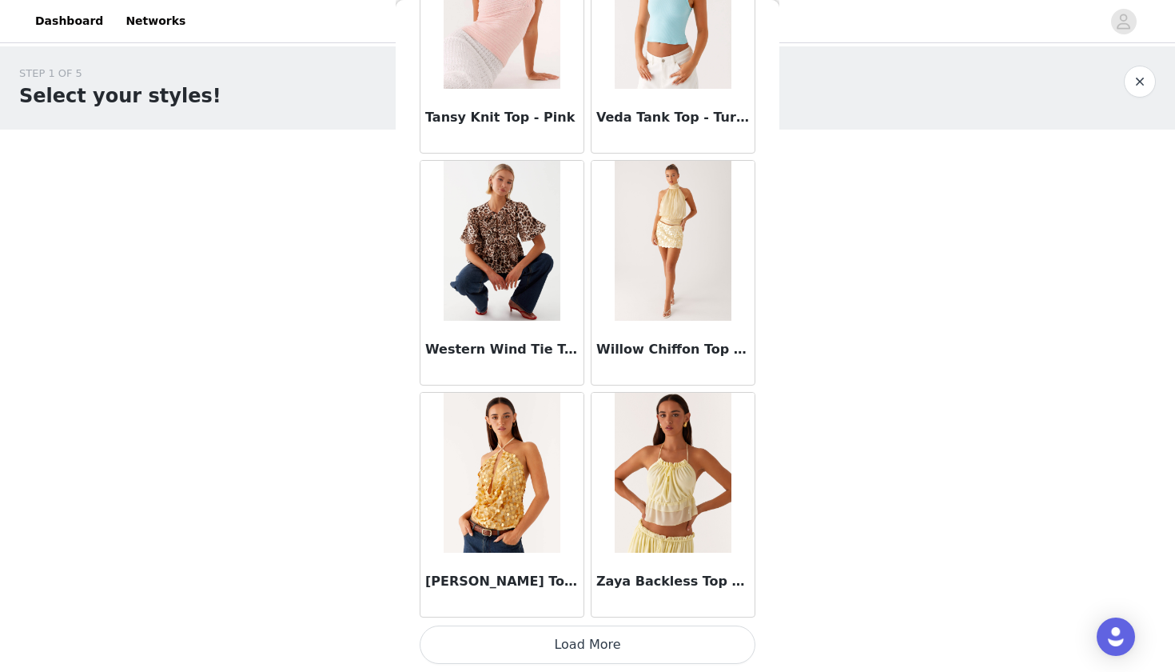
click at [578, 644] on button "Load More" at bounding box center [588, 644] width 336 height 38
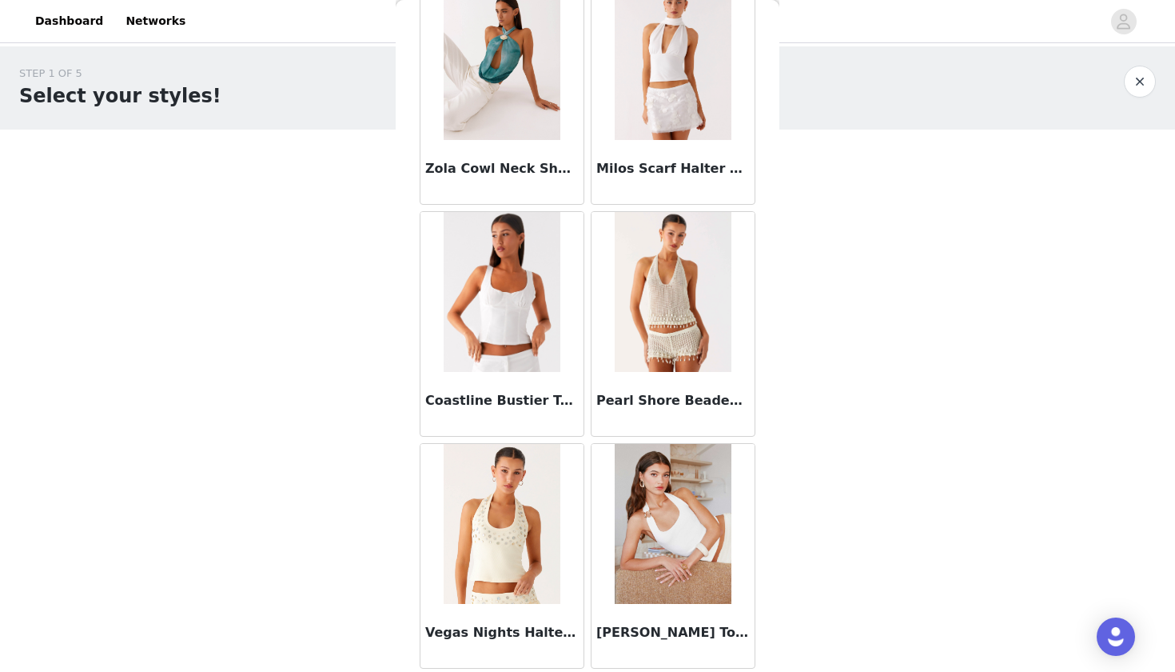
scroll to position [14012, 0]
click at [488, 543] on img at bounding box center [502, 524] width 116 height 160
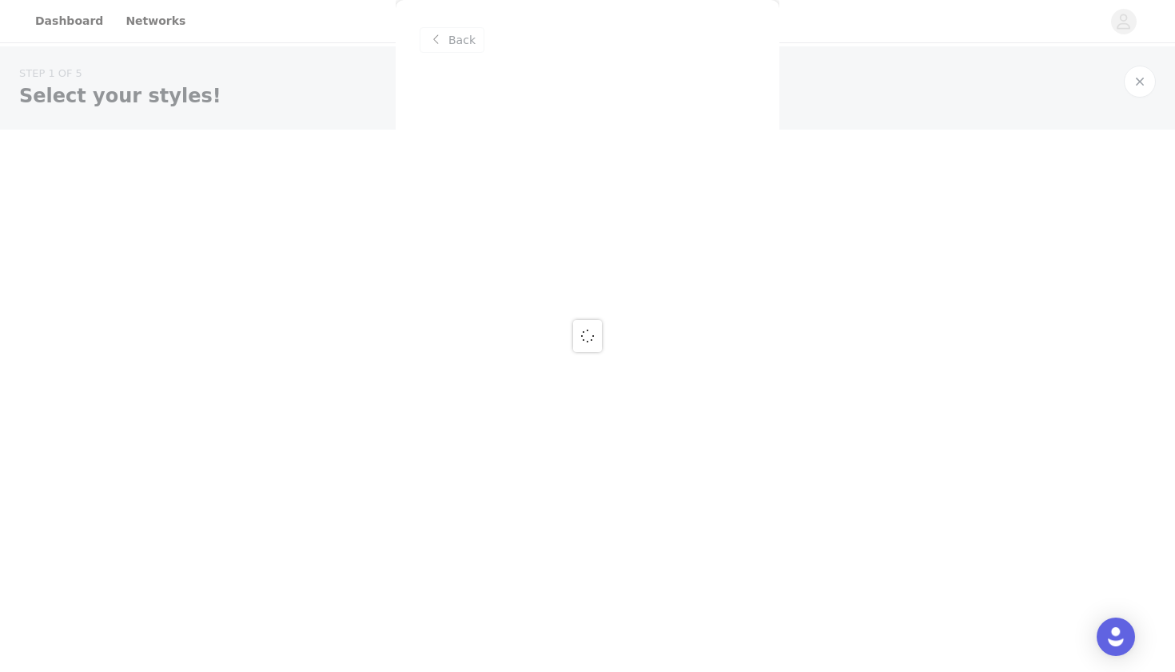
scroll to position [0, 0]
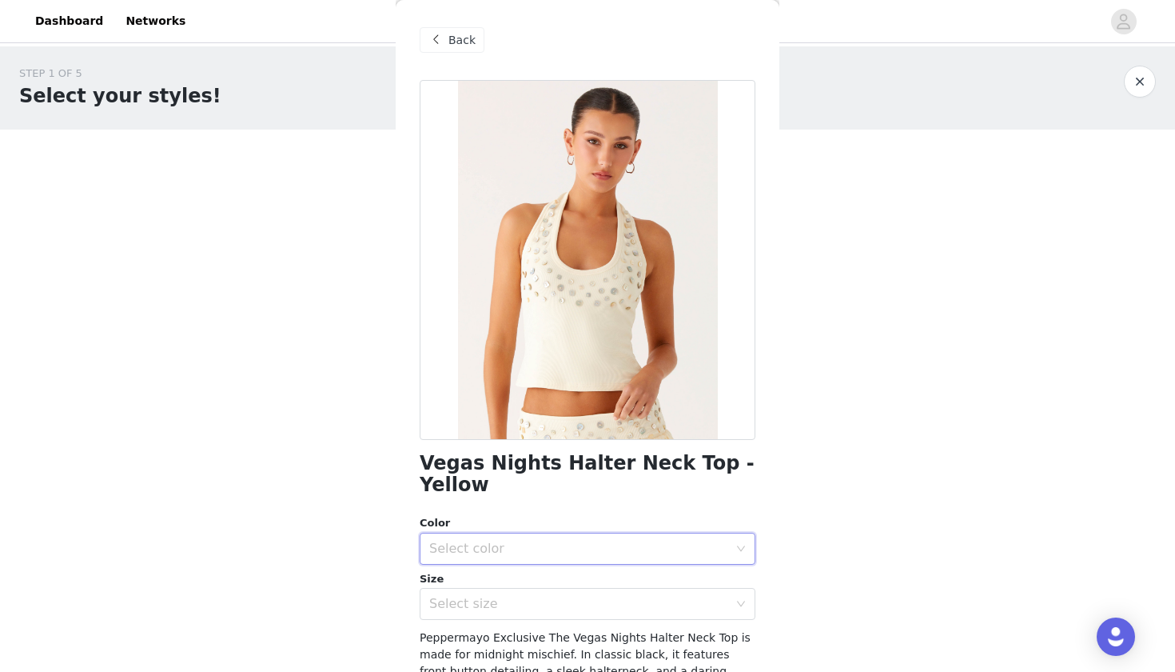
click at [518, 535] on div "Select color" at bounding box center [582, 548] width 306 height 30
click at [516, 564] on li "Yellow" at bounding box center [588, 561] width 336 height 26
click at [510, 596] on div "Select size" at bounding box center [578, 604] width 299 height 16
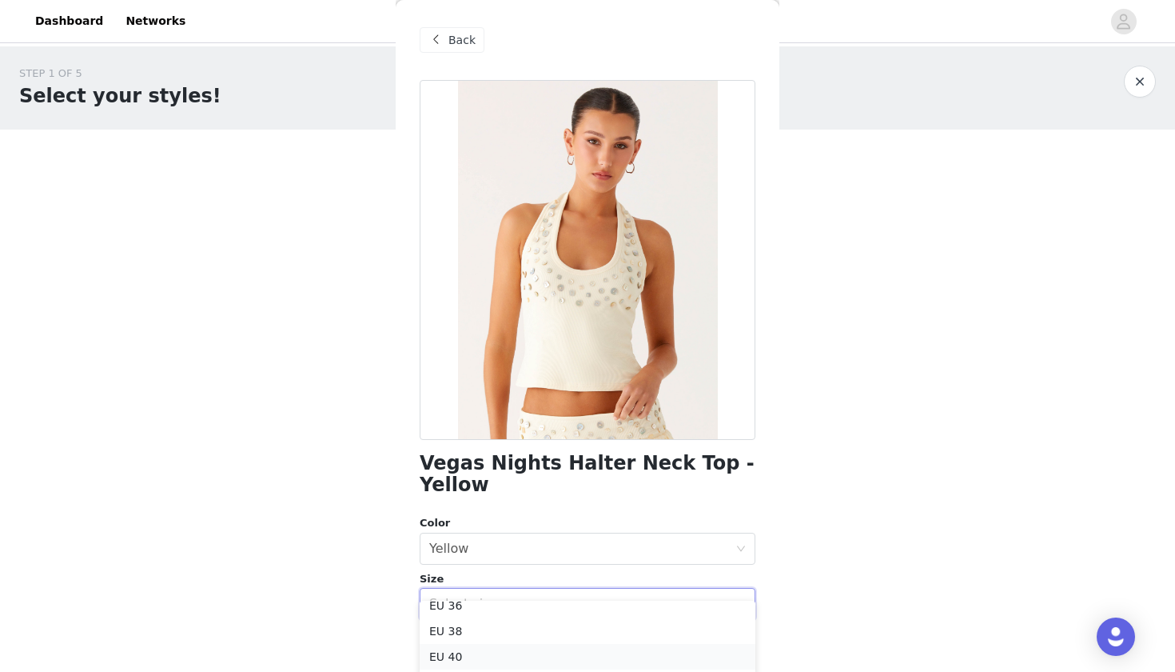
scroll to position [62, 0]
click at [475, 660] on li "EU 40" at bounding box center [588, 657] width 336 height 26
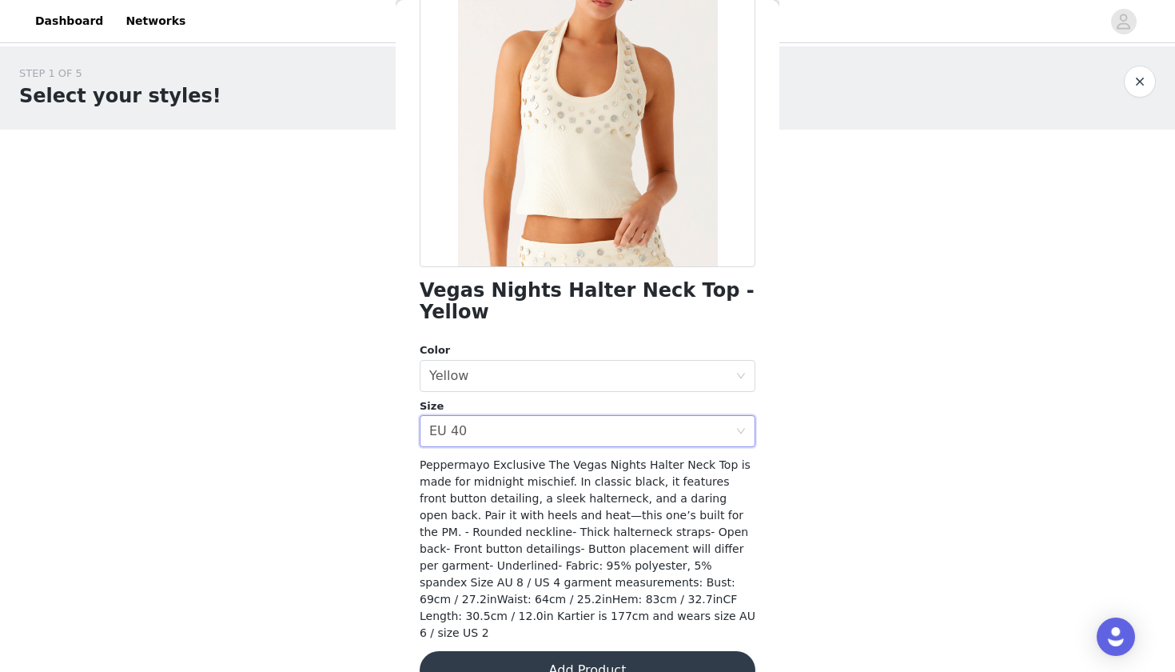
scroll to position [170, 0]
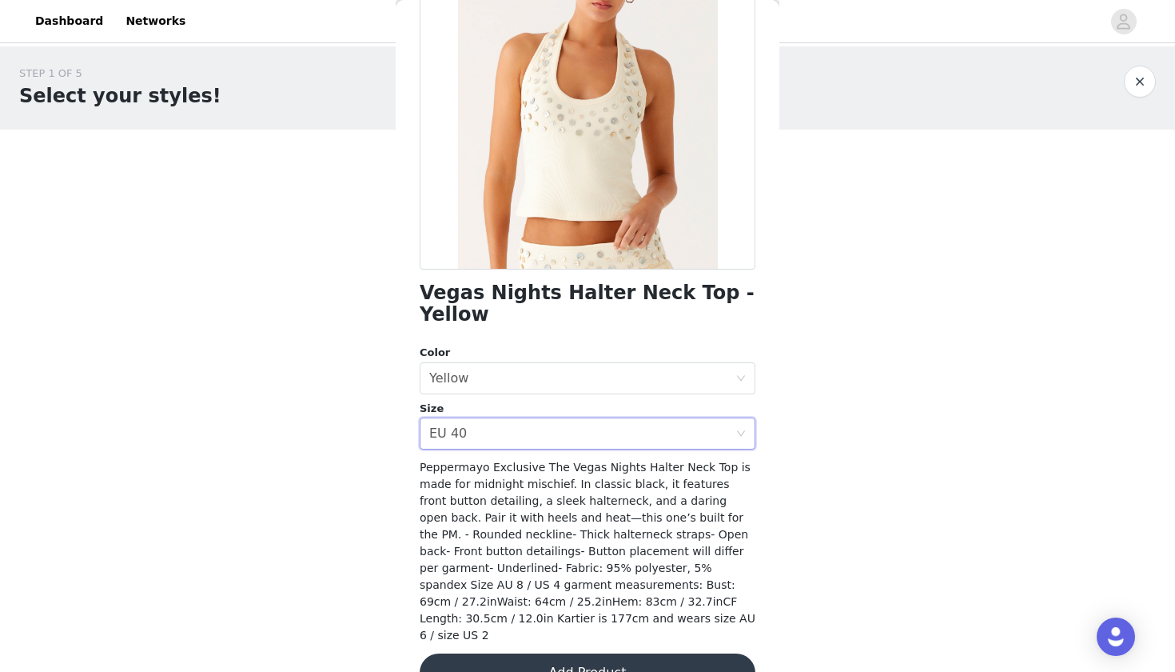
click at [486, 653] on button "Add Product" at bounding box center [588, 672] width 336 height 38
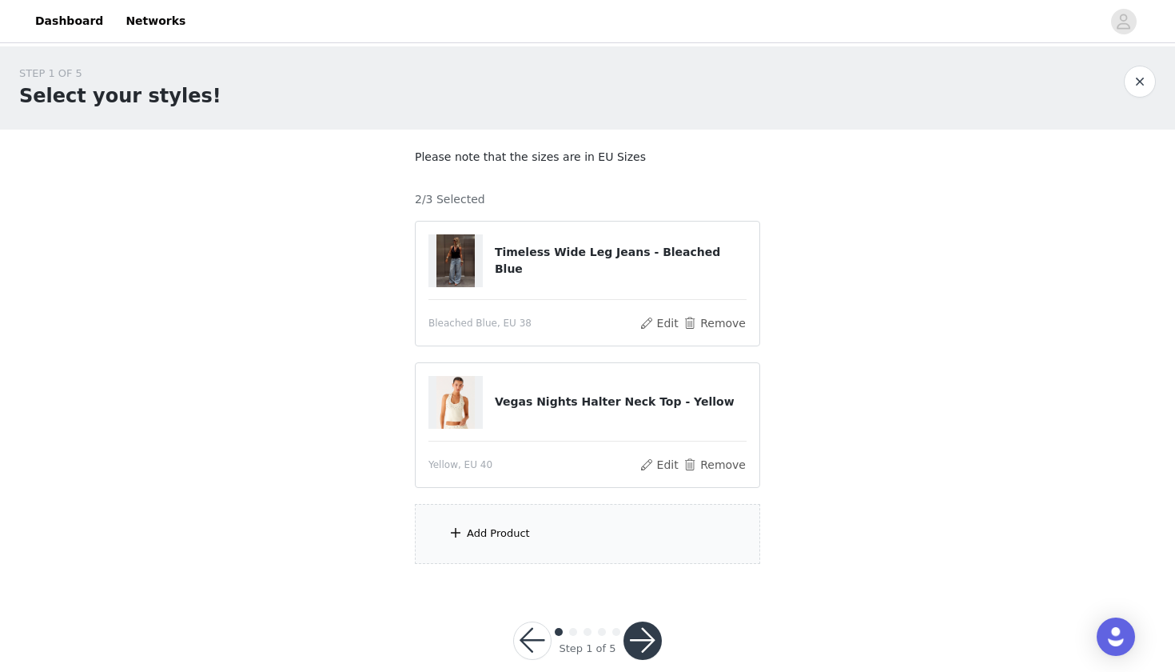
click at [501, 550] on div "Add Product" at bounding box center [587, 534] width 345 height 60
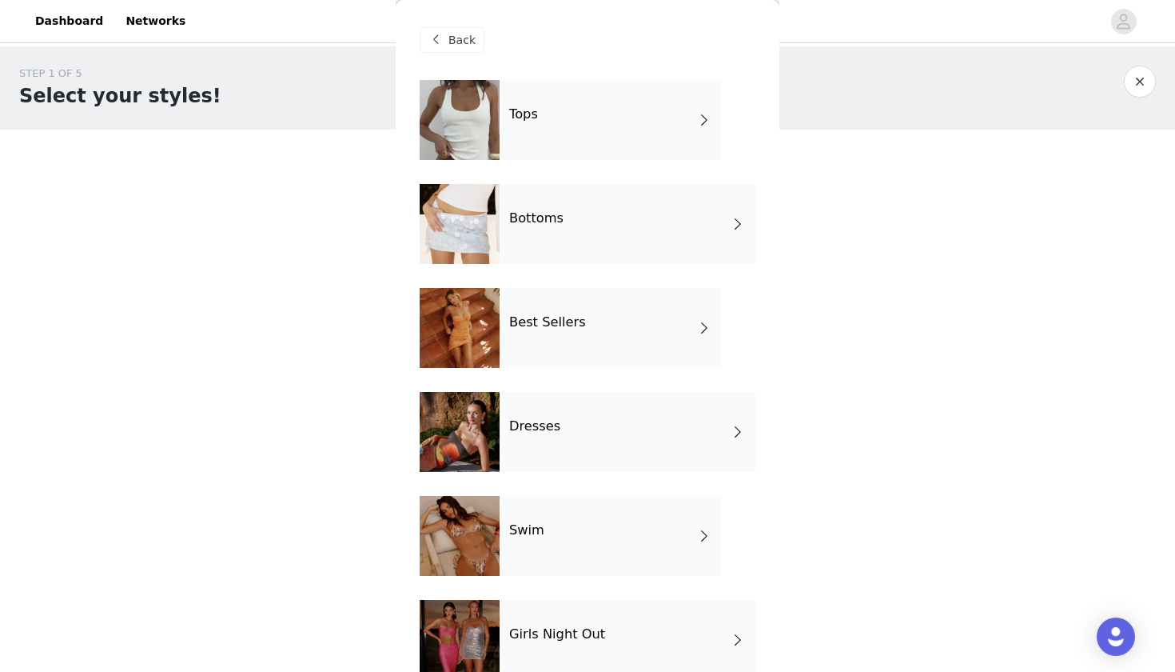
click at [540, 338] on div "Best Sellers" at bounding box center [611, 328] width 222 height 80
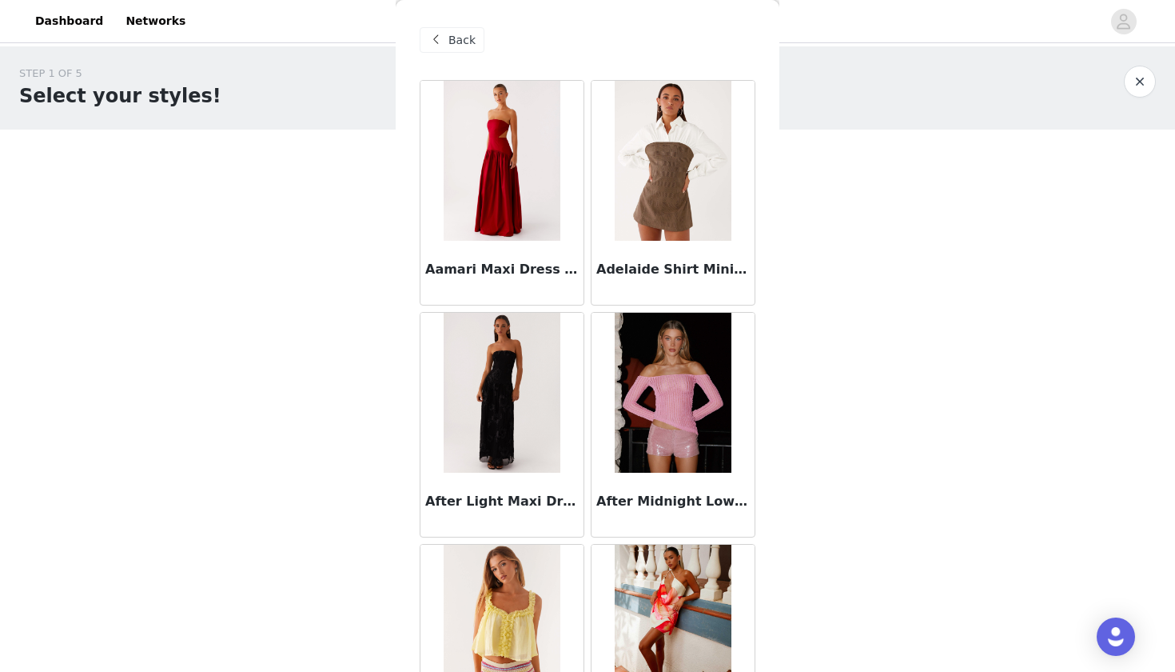
click at [651, 173] on img at bounding box center [673, 161] width 116 height 160
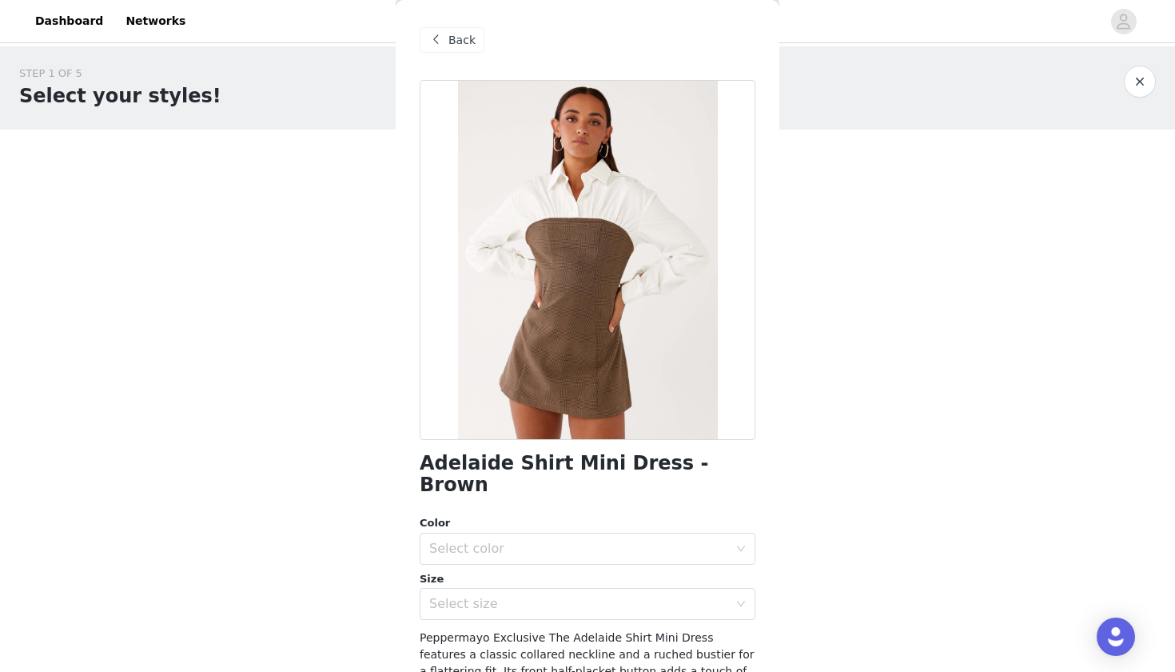
scroll to position [46, 0]
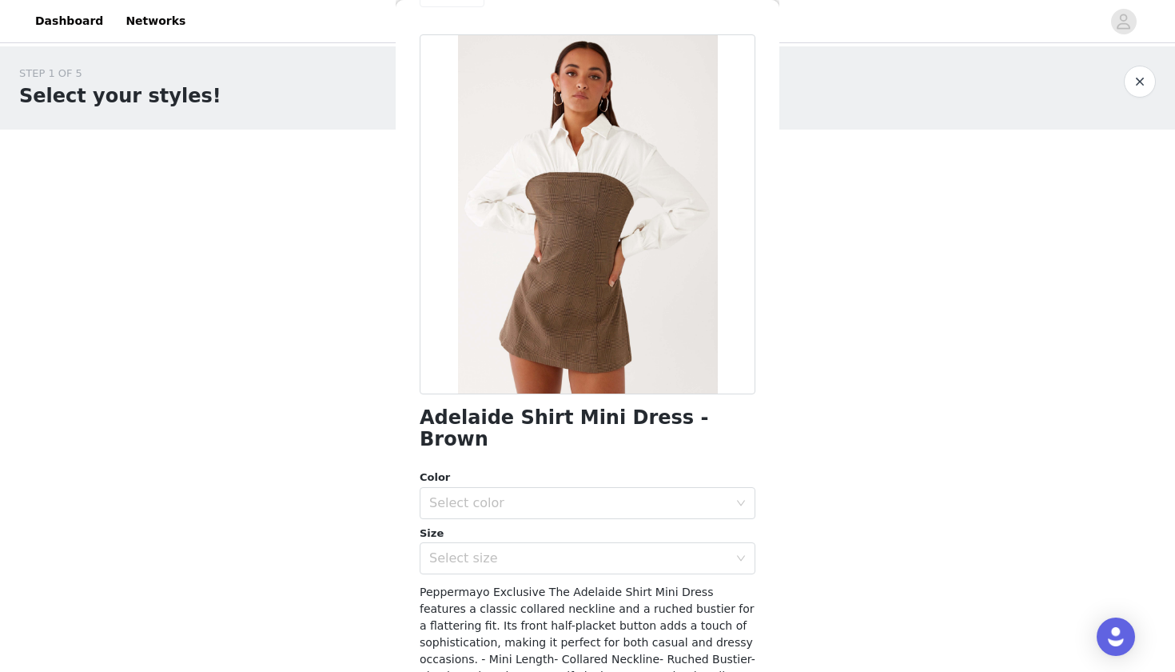
click at [551, 415] on h1 "Adelaide Shirt Mini Dress - Brown" at bounding box center [588, 428] width 336 height 43
copy div "Adelaide Shirt Mini Dress - Brown"
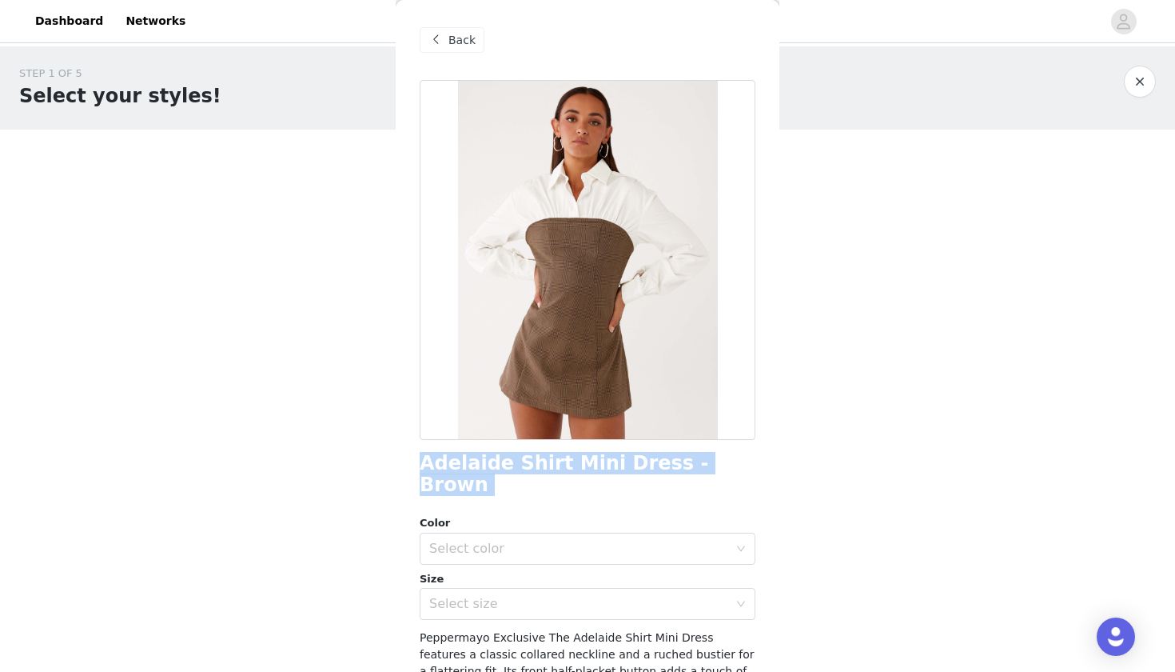
scroll to position [0, 0]
click at [462, 38] on span "Back" at bounding box center [462, 40] width 27 height 17
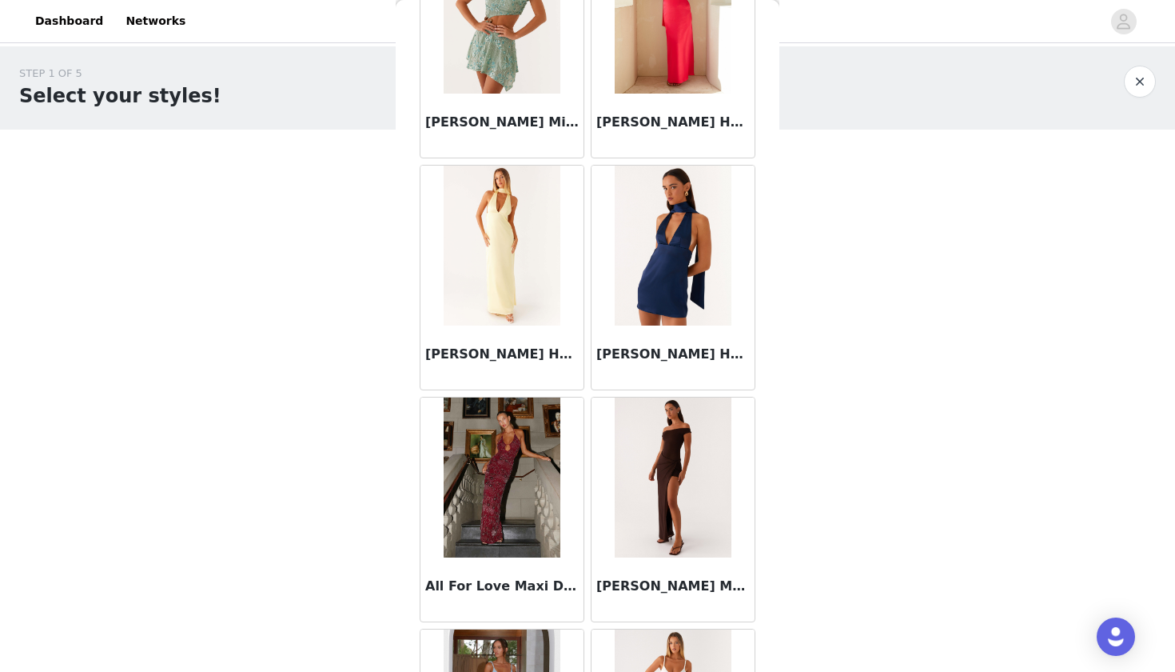
scroll to position [954, 0]
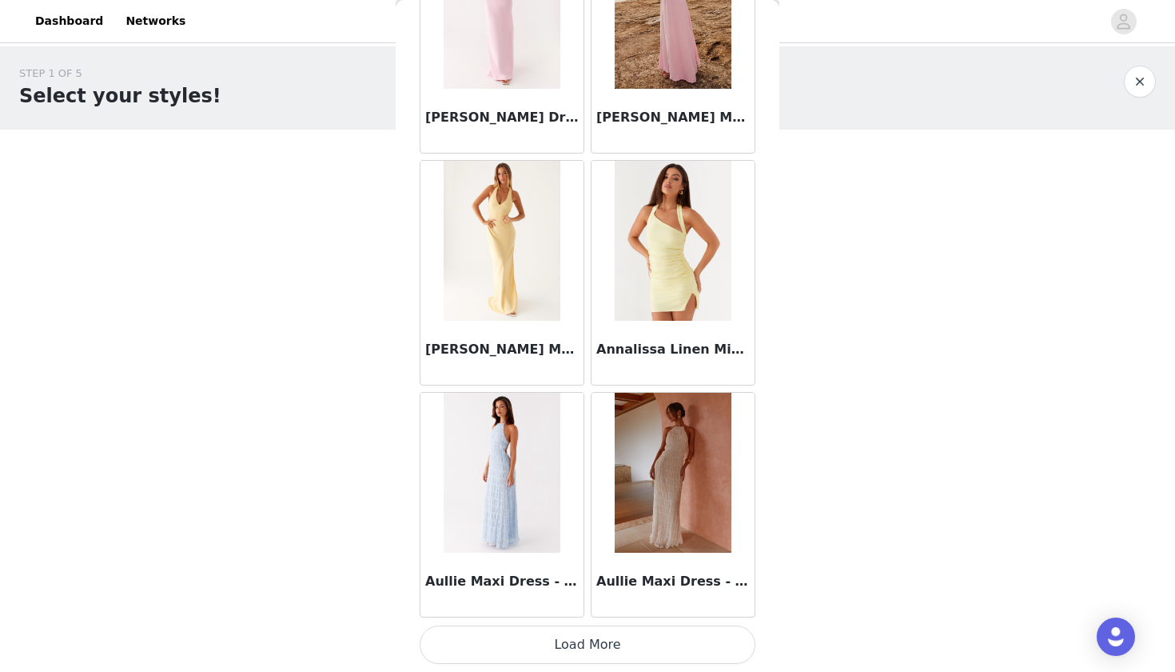
click at [600, 632] on button "Load More" at bounding box center [588, 644] width 336 height 38
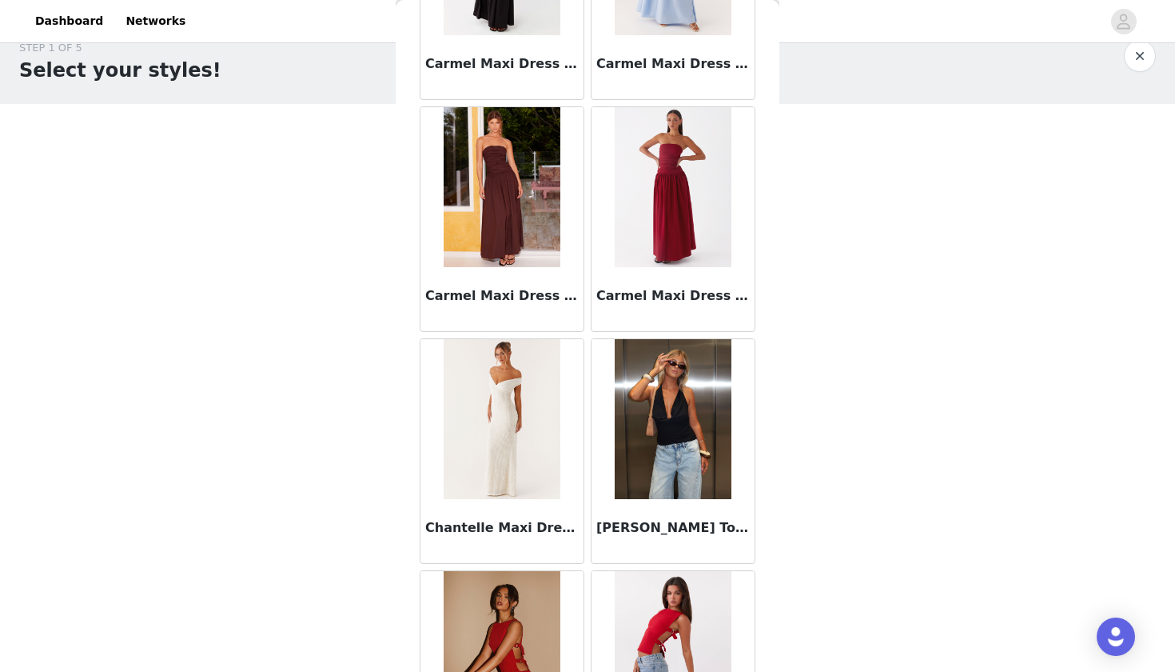
scroll to position [4067, 0]
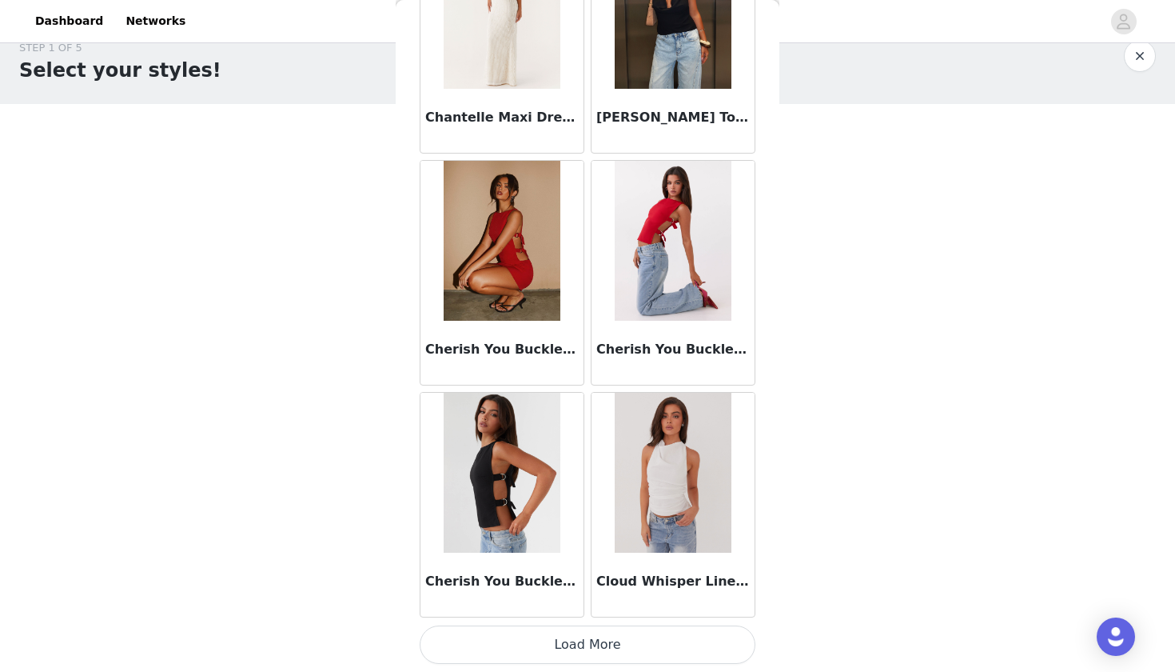
click at [581, 647] on button "Load More" at bounding box center [588, 644] width 336 height 38
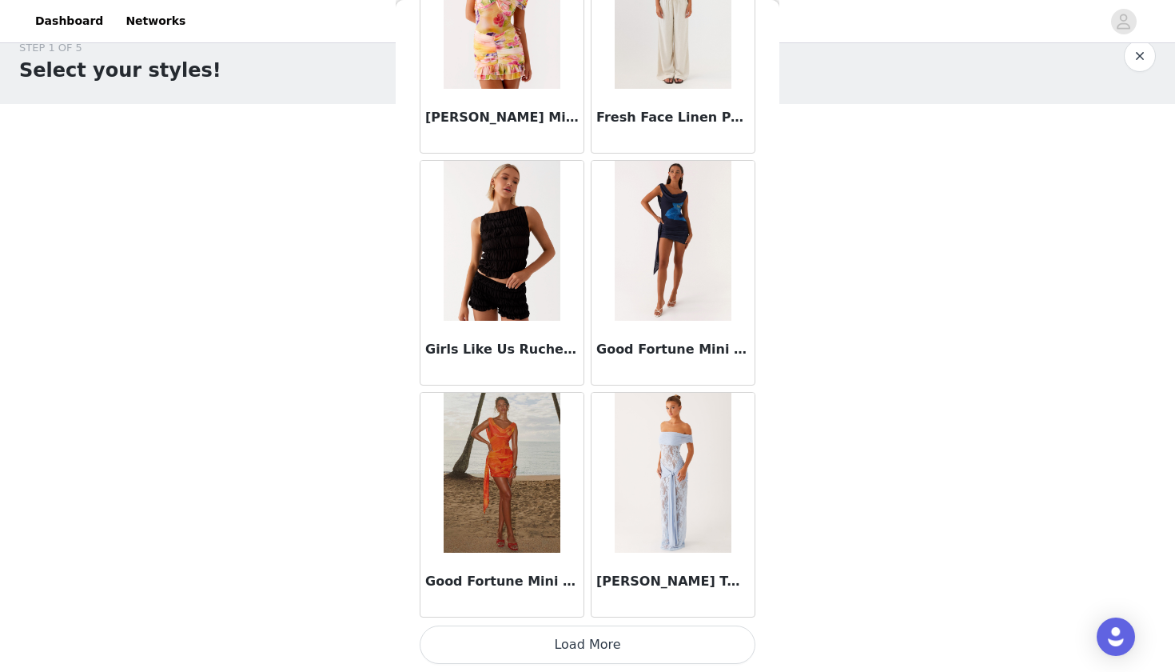
scroll to position [26, 0]
click at [621, 645] on button "Load More" at bounding box center [588, 644] width 336 height 38
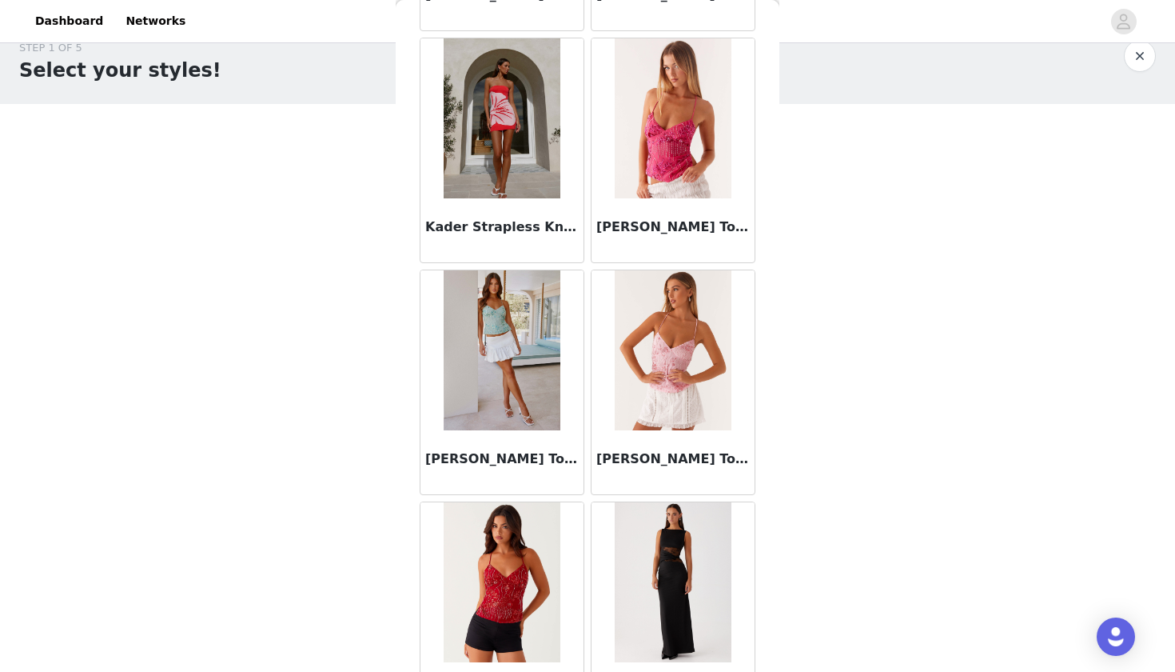
scroll to position [8249, 0]
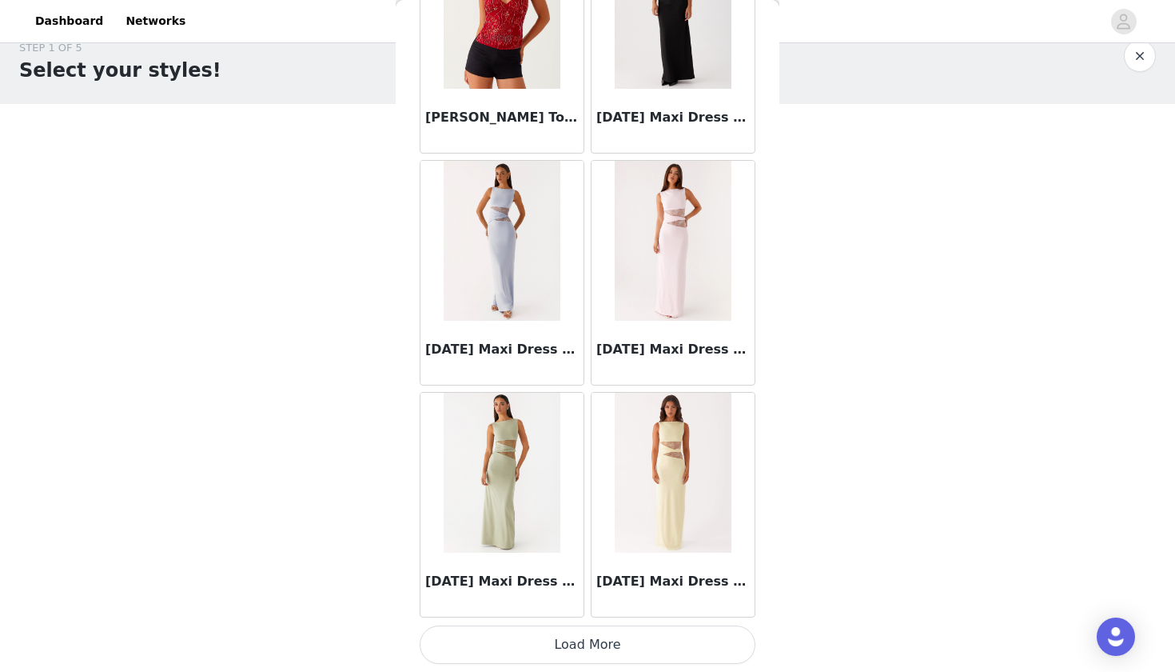
click at [640, 642] on button "Load More" at bounding box center [588, 644] width 336 height 38
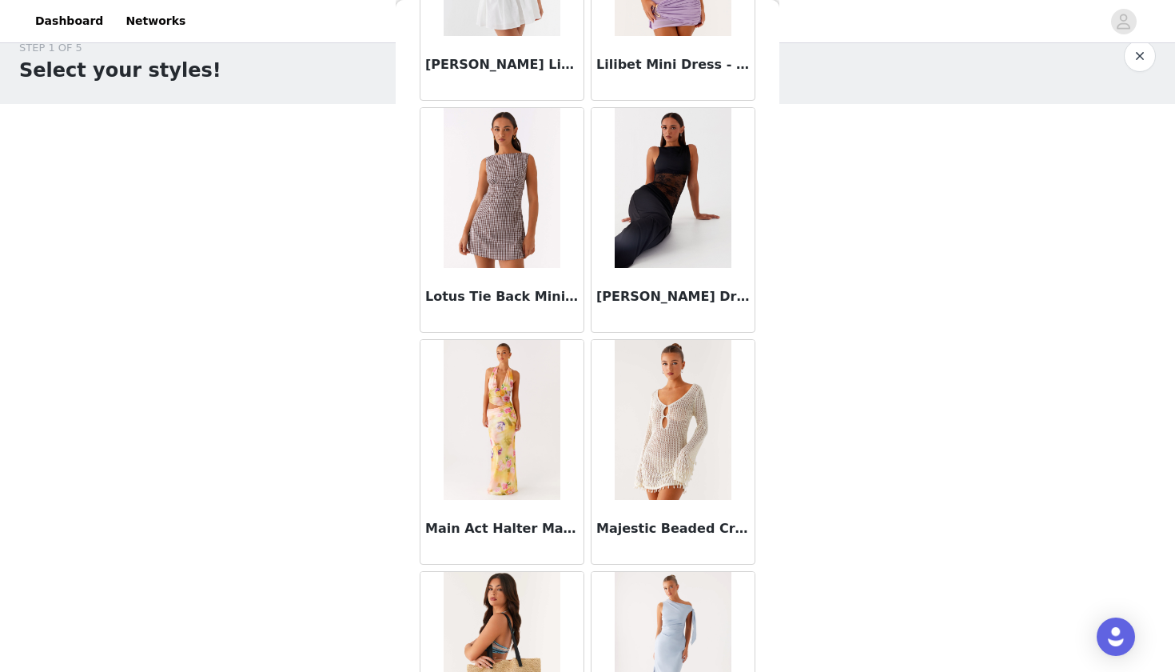
scroll to position [9667, 0]
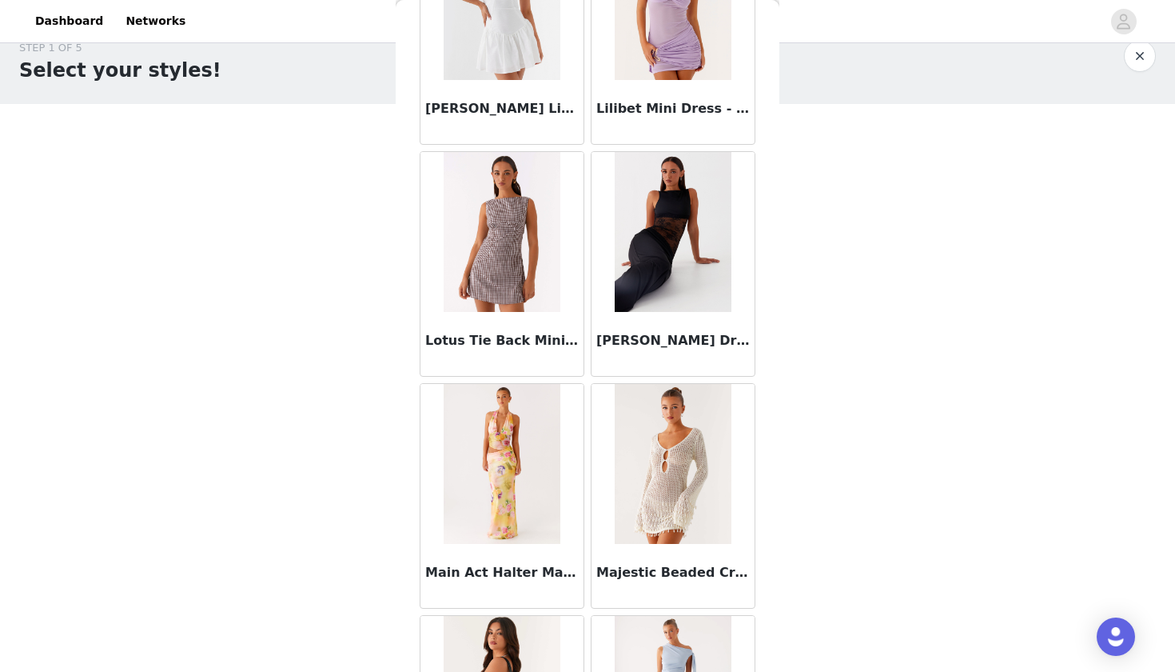
click at [503, 255] on img at bounding box center [502, 232] width 116 height 160
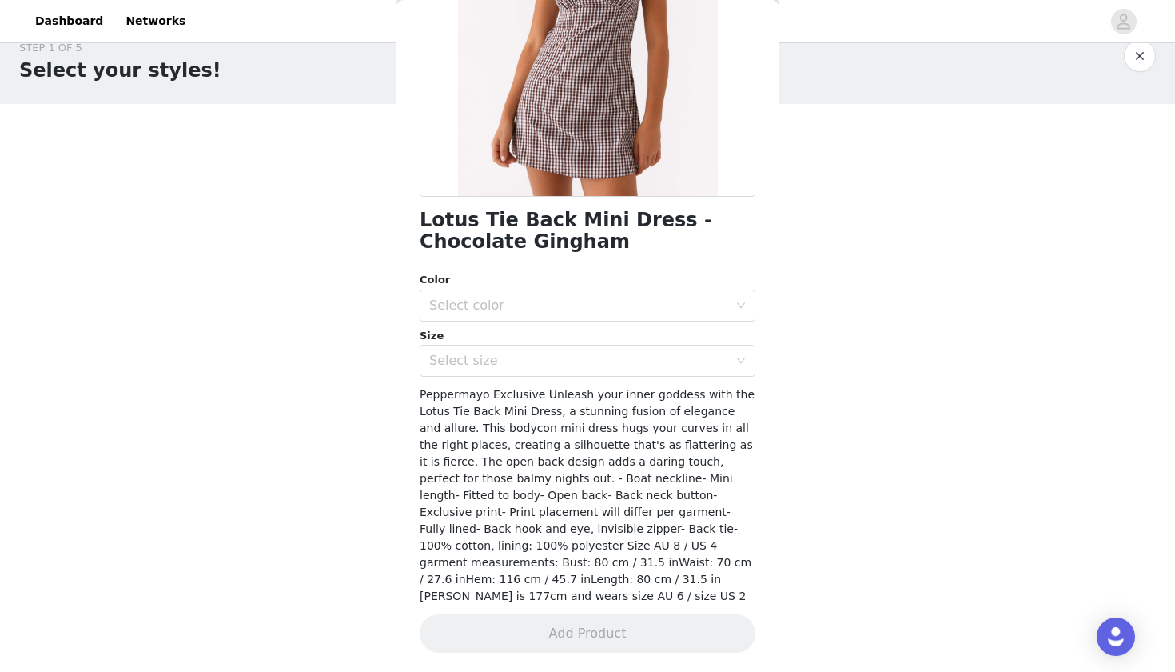
scroll to position [0, 0]
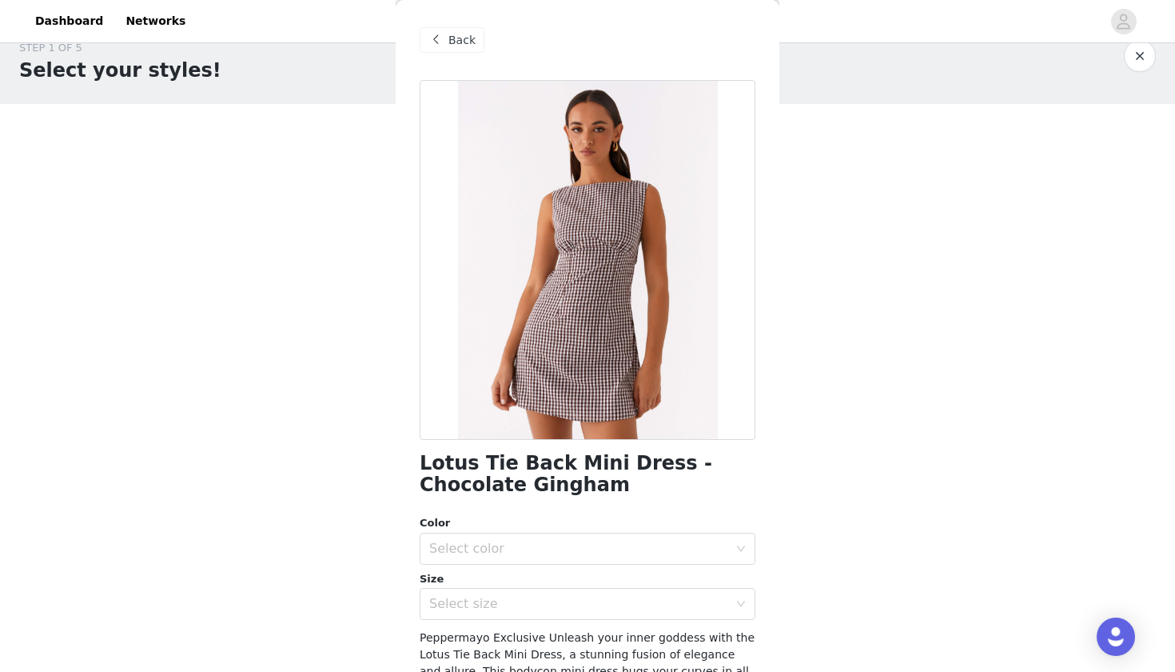
click at [450, 454] on h1 "Lotus Tie Back Mini Dress - Chocolate Gingham" at bounding box center [588, 474] width 336 height 43
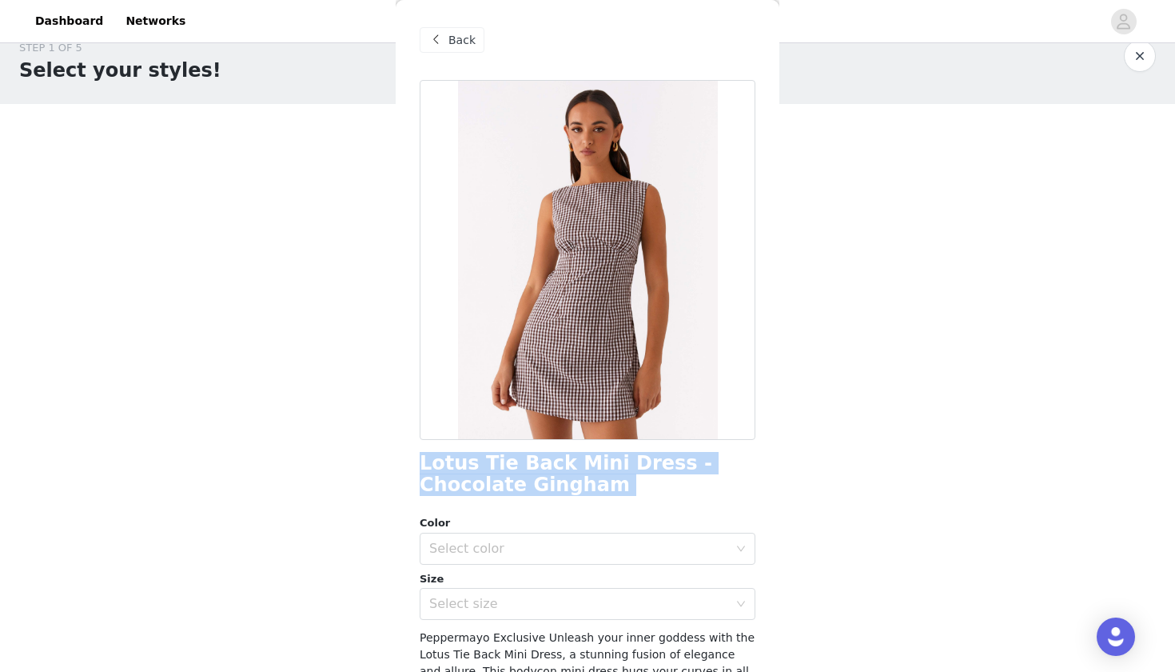
click at [450, 454] on h1 "Lotus Tie Back Mini Dress - Chocolate Gingham" at bounding box center [588, 474] width 336 height 43
copy div "Lotus Tie Back Mini Dress - Chocolate Gingham"
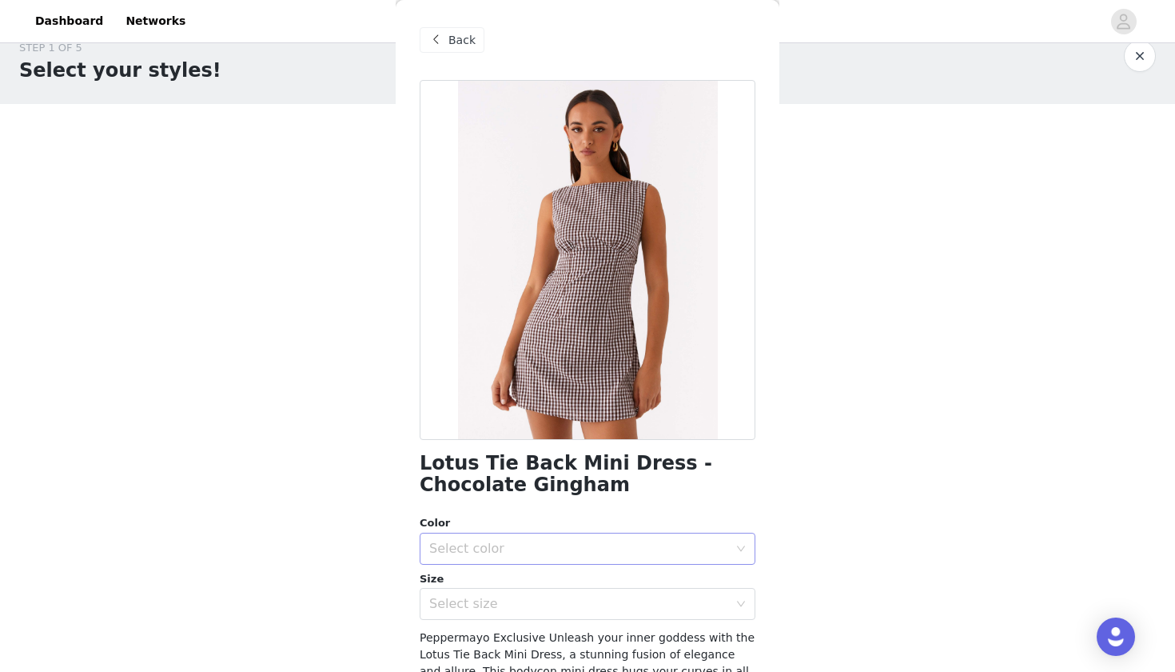
click at [568, 560] on div "Select color" at bounding box center [582, 548] width 306 height 30
click at [577, 592] on li "Chocolate Gingham" at bounding box center [588, 583] width 336 height 26
click at [566, 612] on div "Select size" at bounding box center [582, 603] width 306 height 30
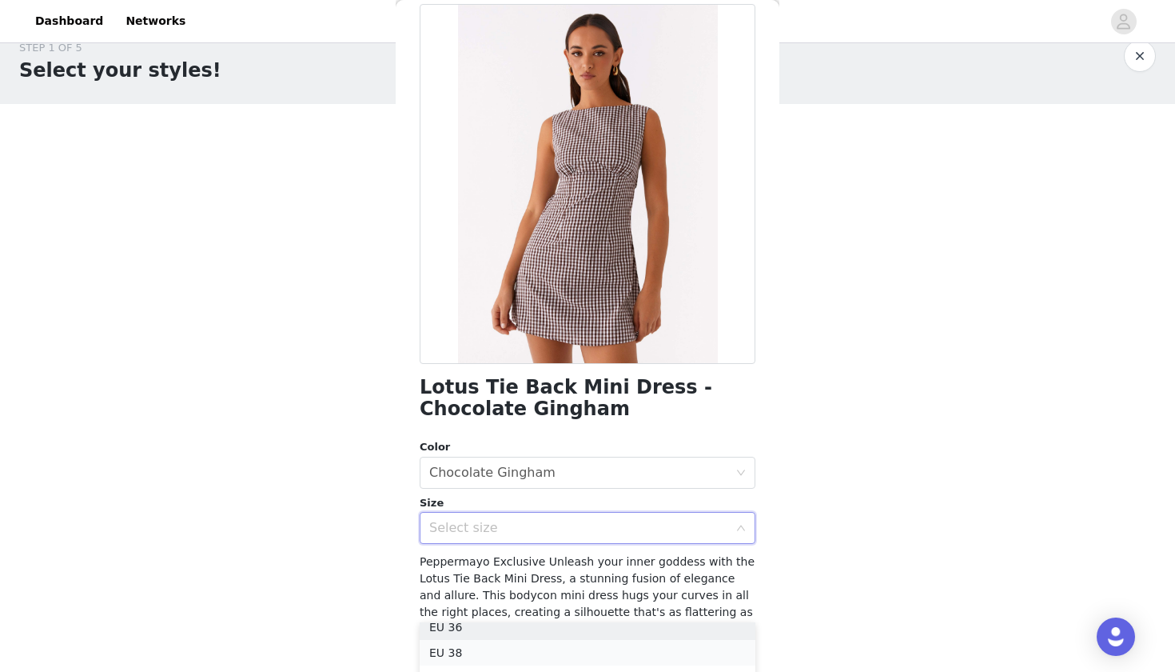
scroll to position [62, 0]
click at [561, 667] on li "EU 40" at bounding box center [588, 678] width 336 height 26
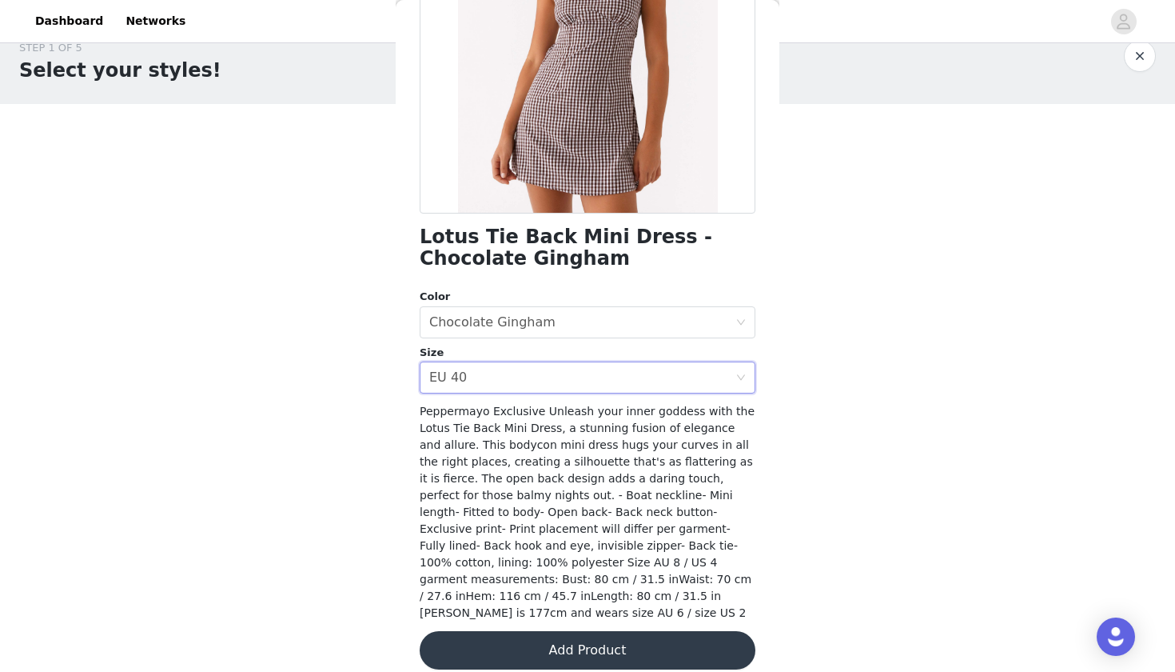
scroll to position [225, 0]
click at [608, 633] on button "Add Product" at bounding box center [588, 651] width 336 height 38
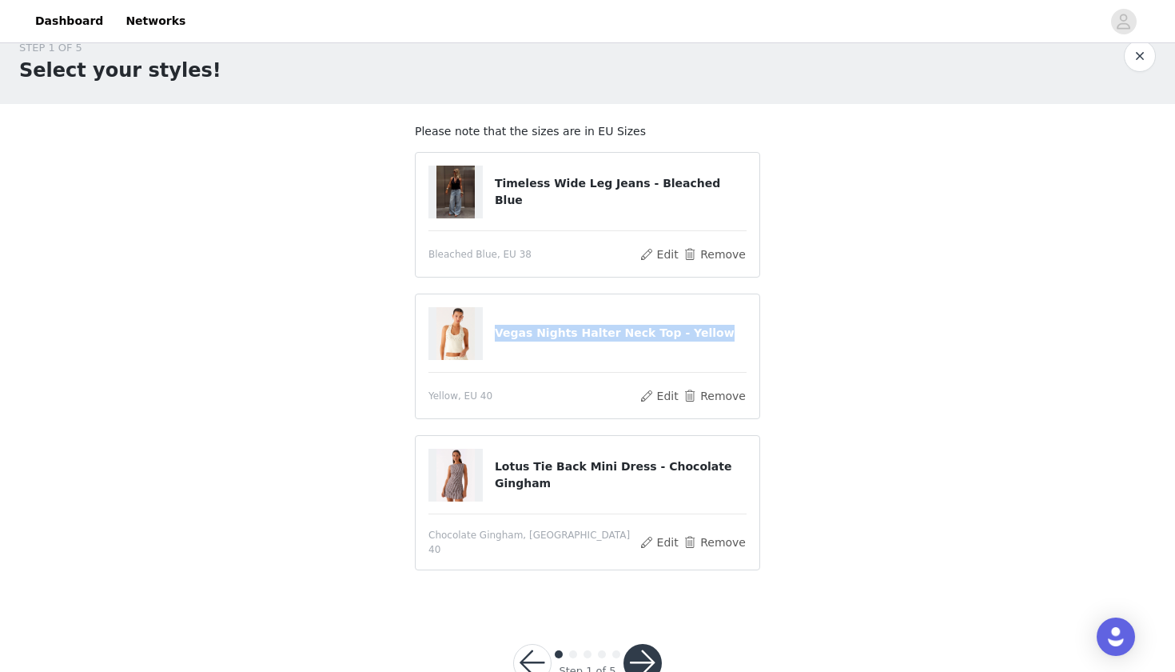
drag, startPoint x: 497, startPoint y: 335, endPoint x: 741, endPoint y: 336, distance: 243.8
click at [741, 336] on h4 "Vegas Nights Halter Neck Top - Yellow" at bounding box center [621, 333] width 252 height 17
copy h4 "Vegas Nights Halter Neck Top - Yellow"
click at [540, 659] on button "button" at bounding box center [532, 663] width 38 height 38
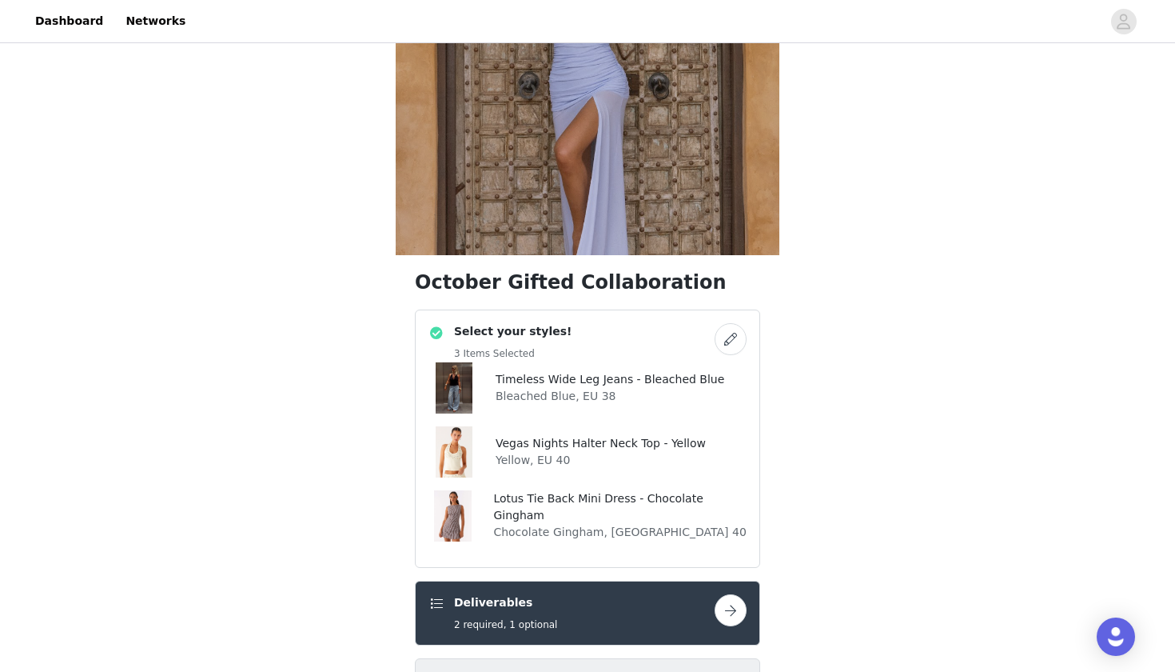
scroll to position [400, 0]
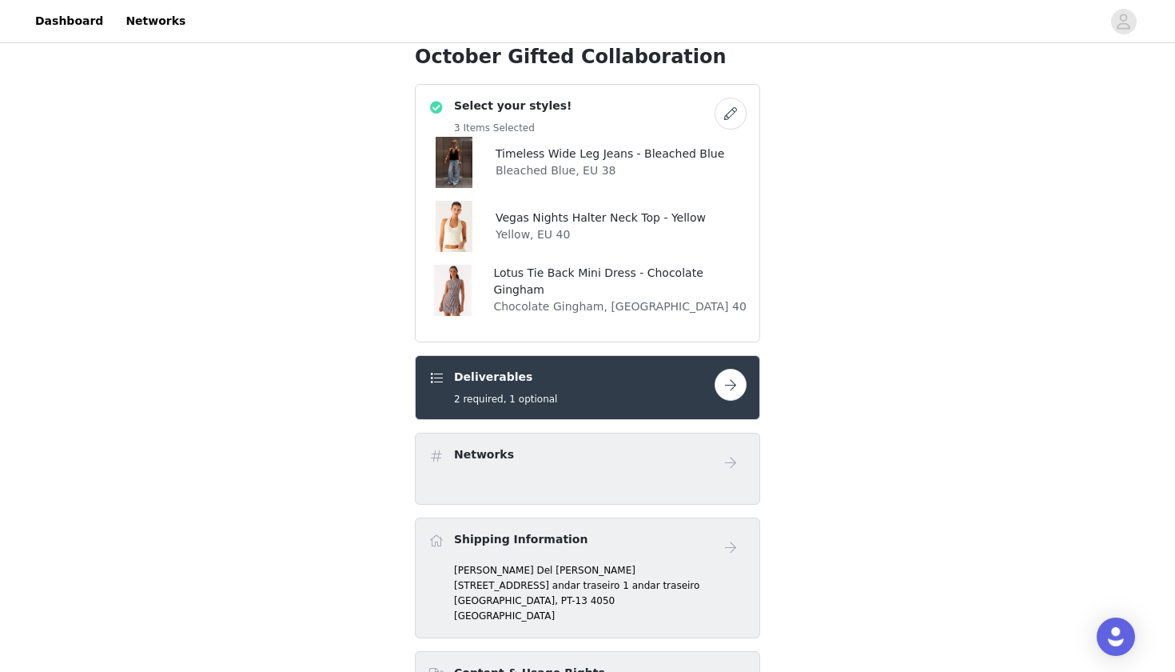
click at [717, 119] on button "button" at bounding box center [731, 114] width 32 height 32
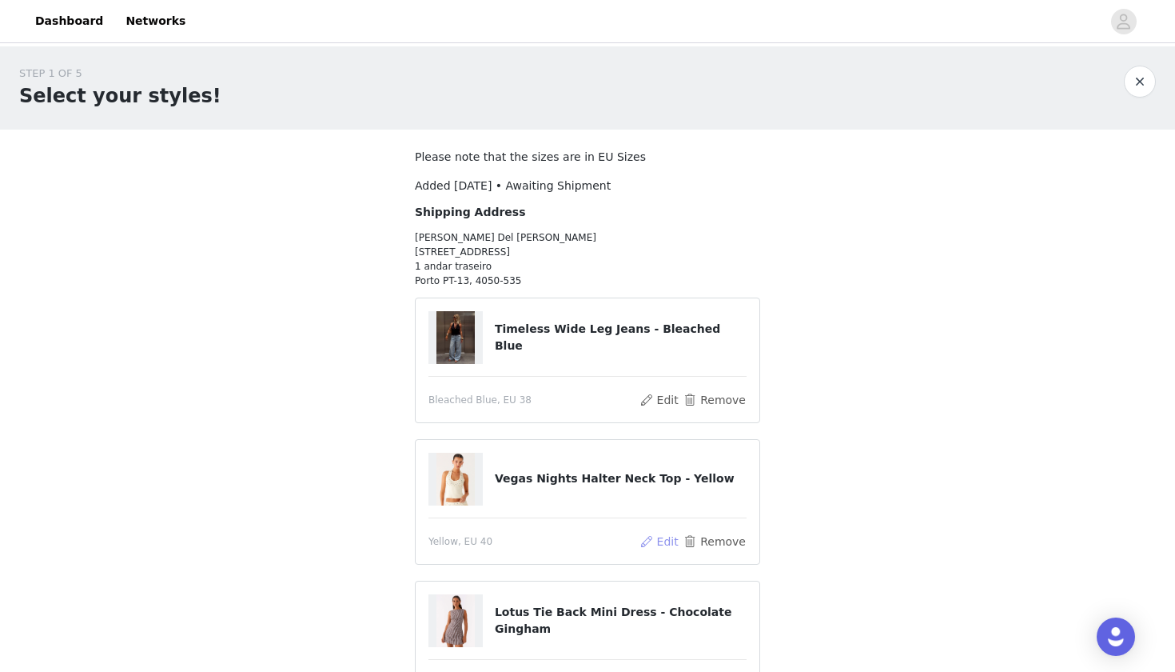
click at [658, 540] on button "Edit" at bounding box center [659, 541] width 41 height 19
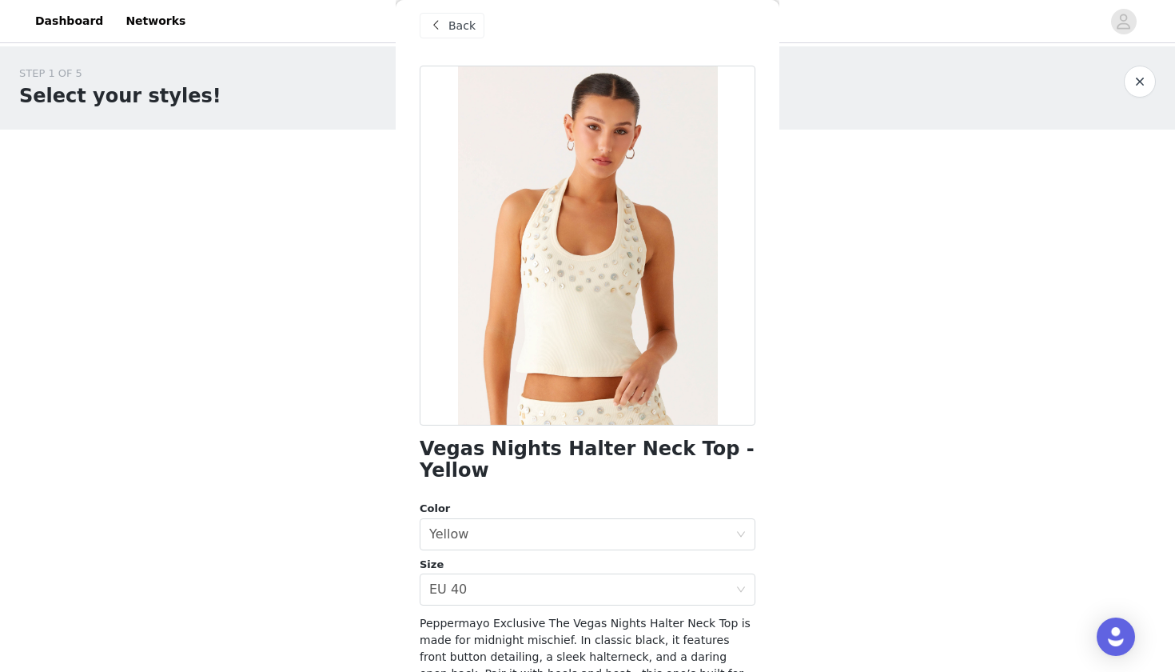
scroll to position [15, 0]
click at [451, 18] on span "Back" at bounding box center [462, 25] width 27 height 17
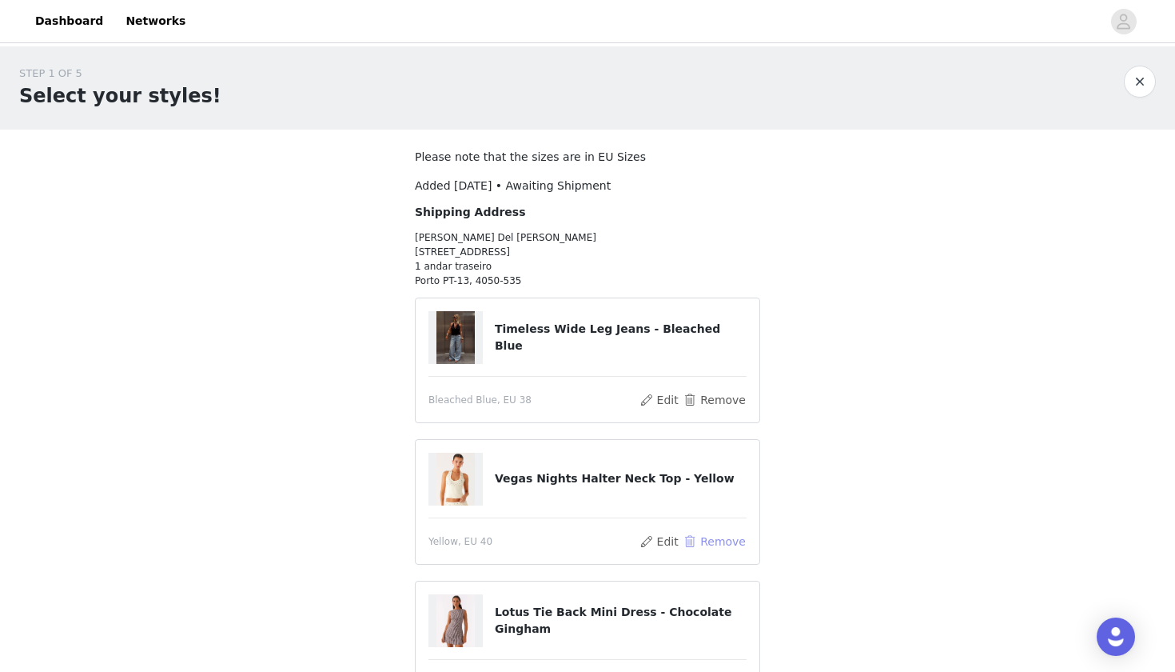
click at [706, 537] on button "Remove" at bounding box center [715, 541] width 64 height 19
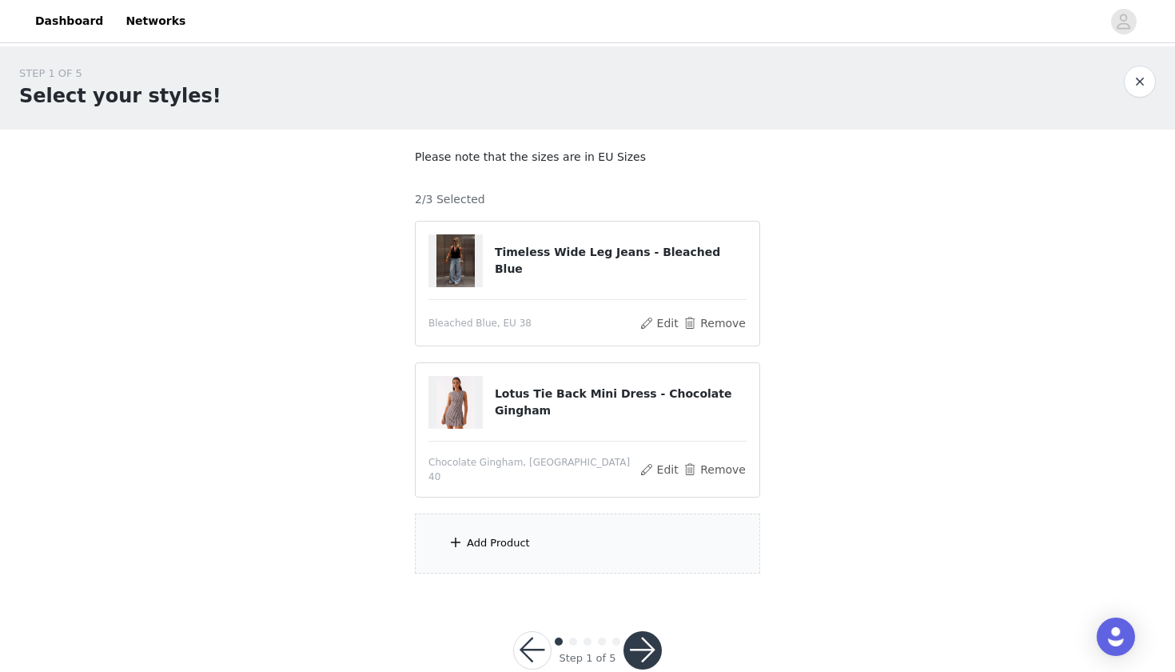
click at [510, 539] on div "Add Product" at bounding box center [498, 543] width 63 height 16
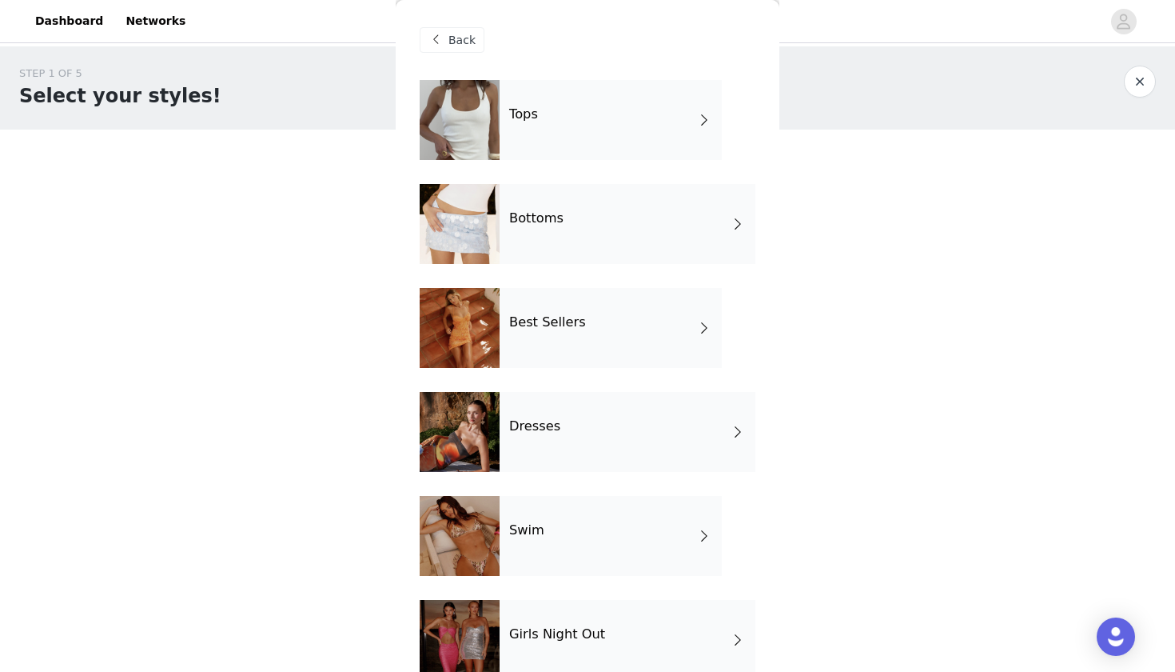
click at [552, 116] on div "Tops" at bounding box center [611, 120] width 222 height 80
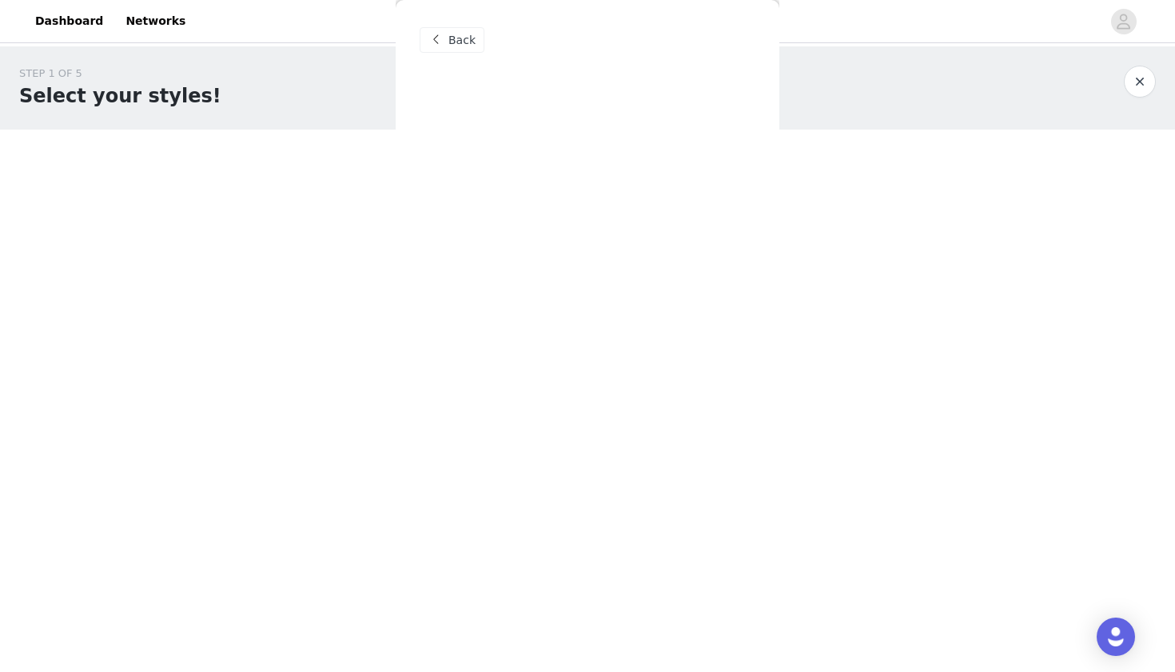
click at [459, 39] on div "Back" at bounding box center [588, 336] width 384 height 672
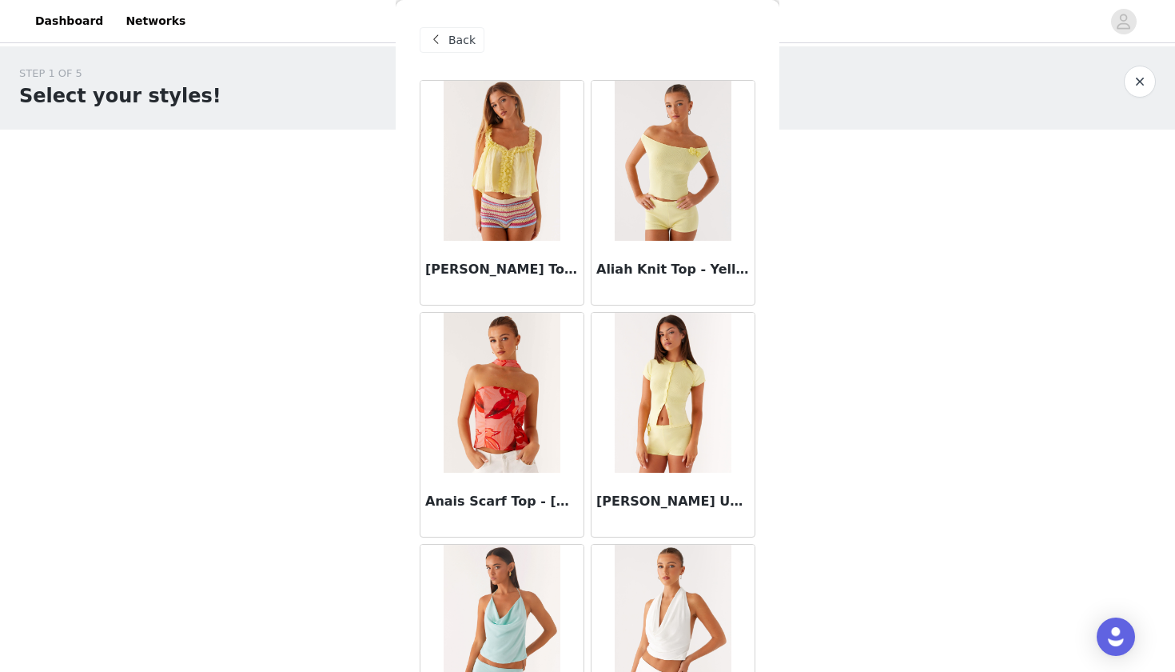
click at [433, 40] on span at bounding box center [435, 39] width 19 height 19
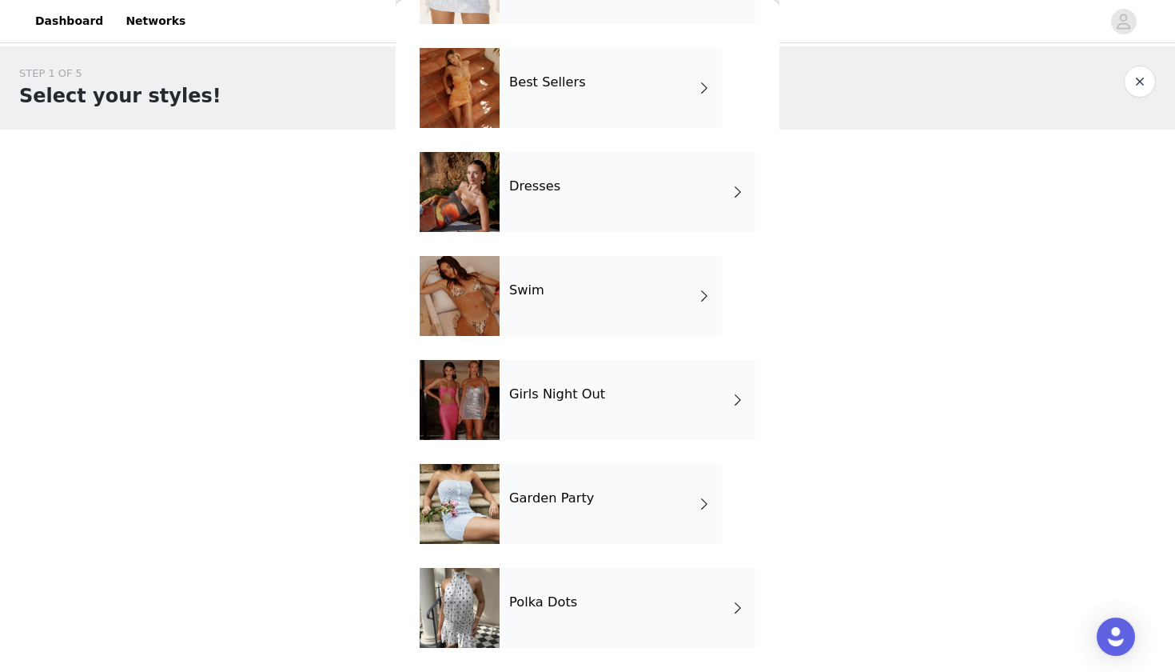
scroll to position [240, 0]
click at [564, 601] on h4 "Polka Dots" at bounding box center [543, 602] width 68 height 14
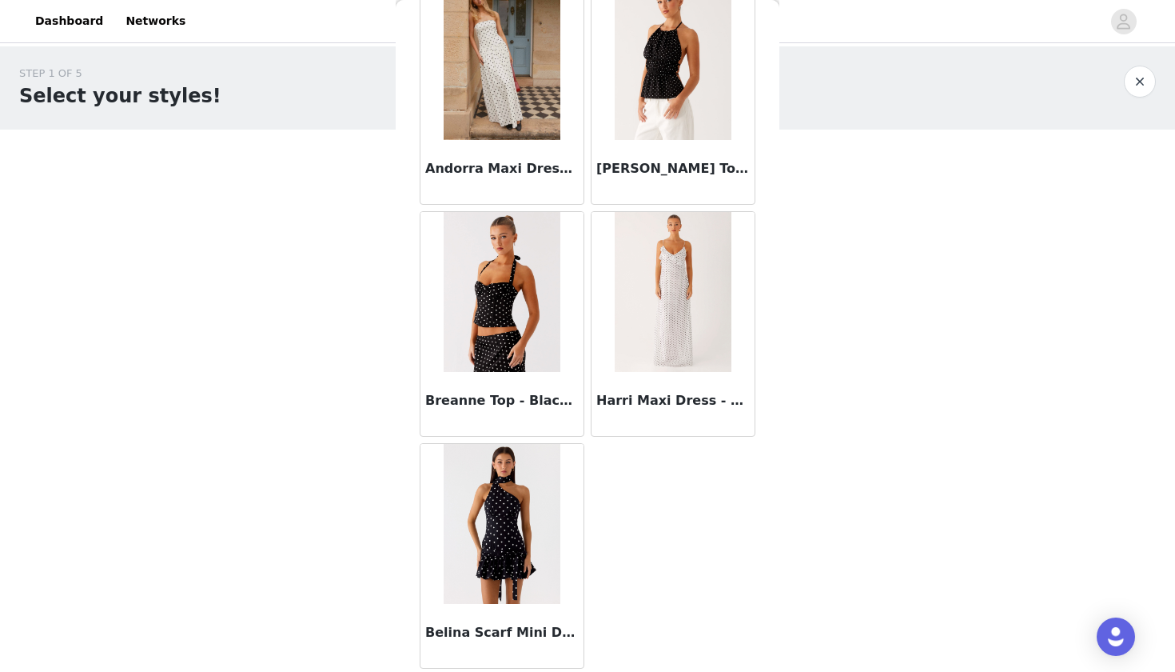
scroll to position [1260, 0]
click at [512, 524] on img at bounding box center [502, 524] width 116 height 160
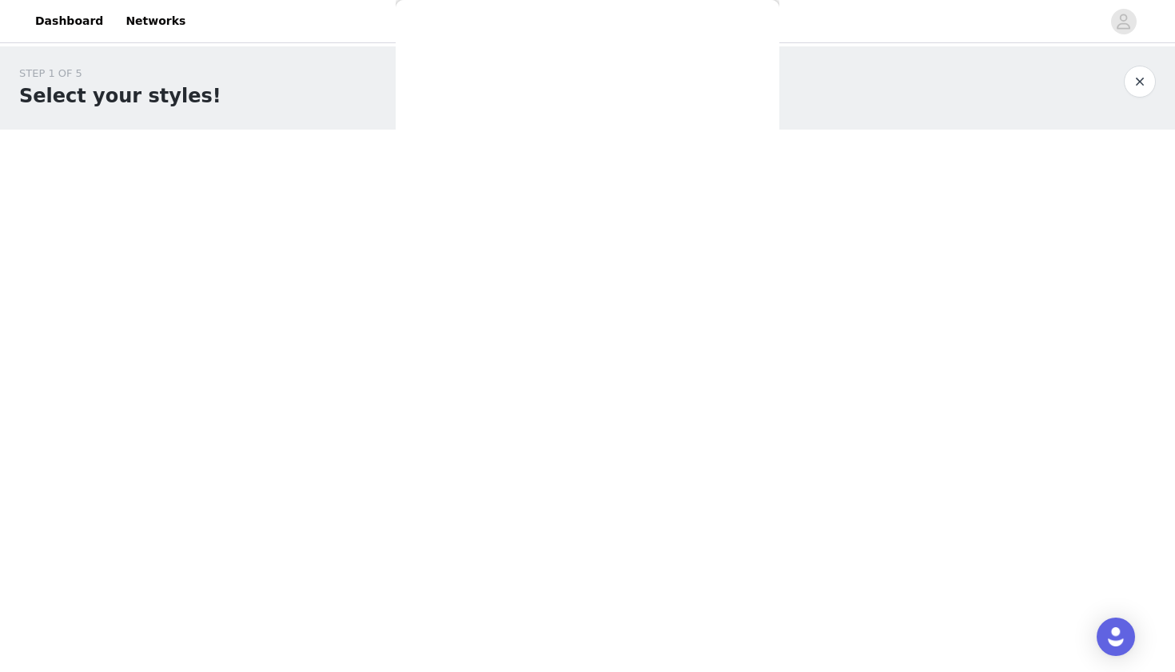
scroll to position [0, 0]
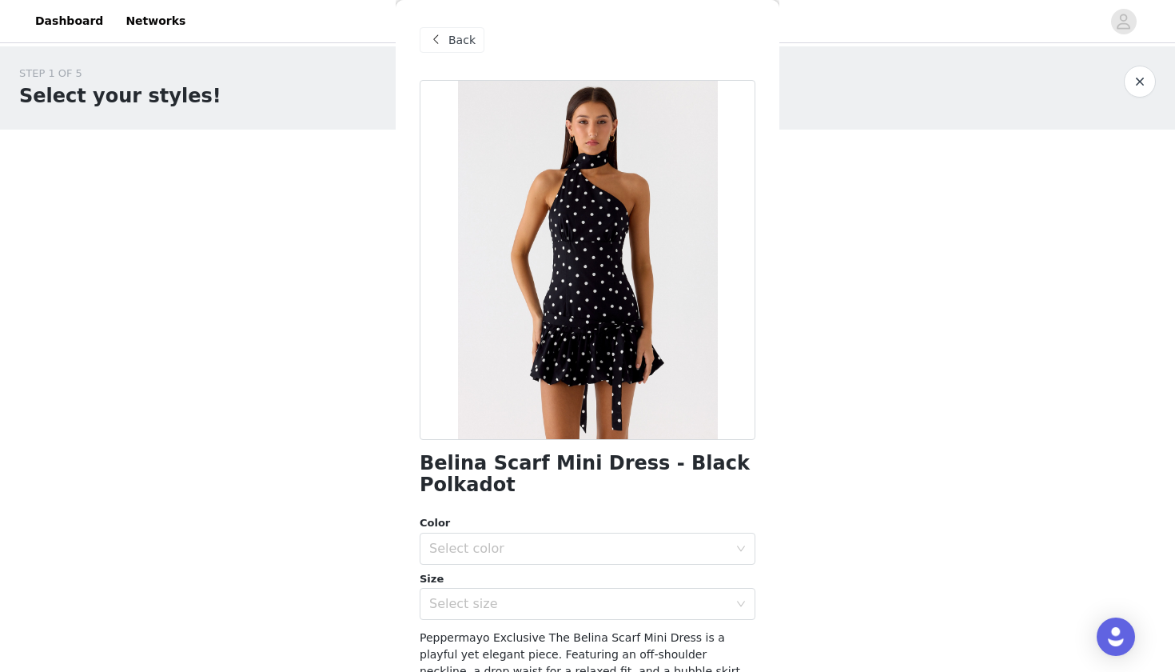
click at [463, 36] on span "Back" at bounding box center [462, 40] width 27 height 17
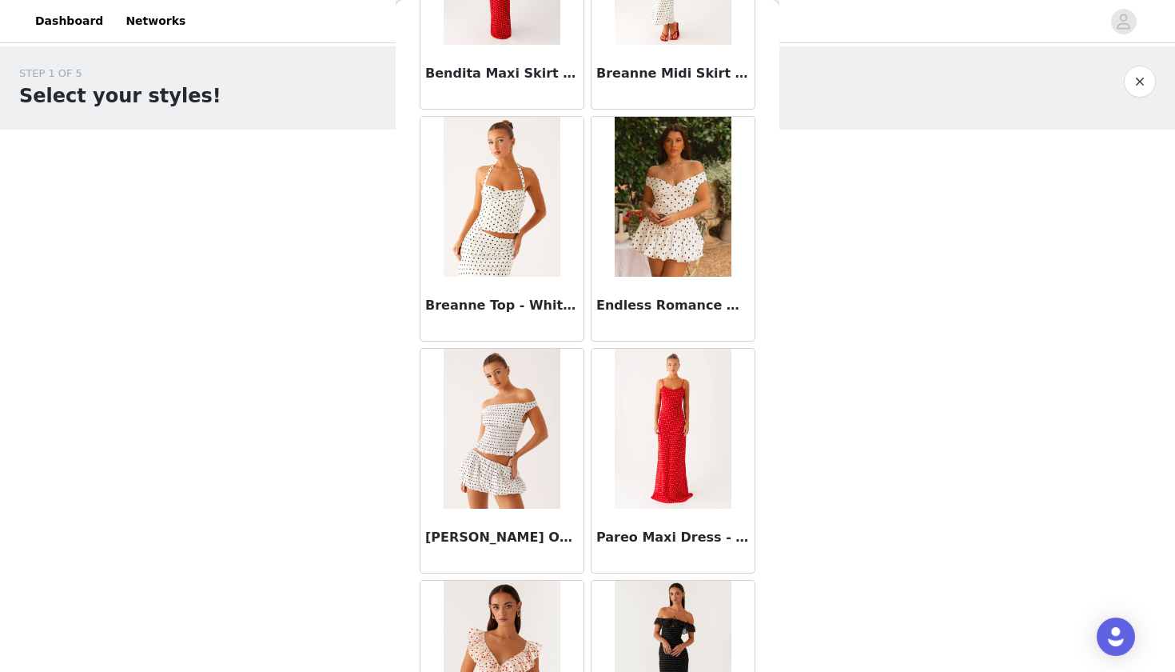
scroll to position [430, 0]
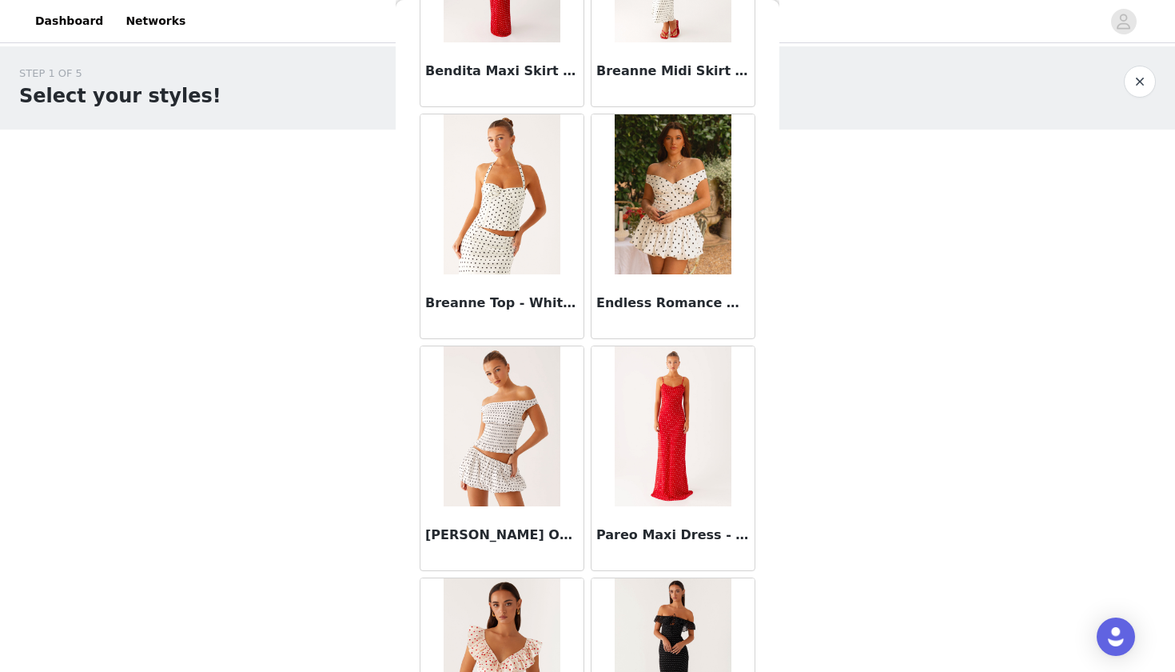
click at [672, 228] on img at bounding box center [673, 194] width 116 height 160
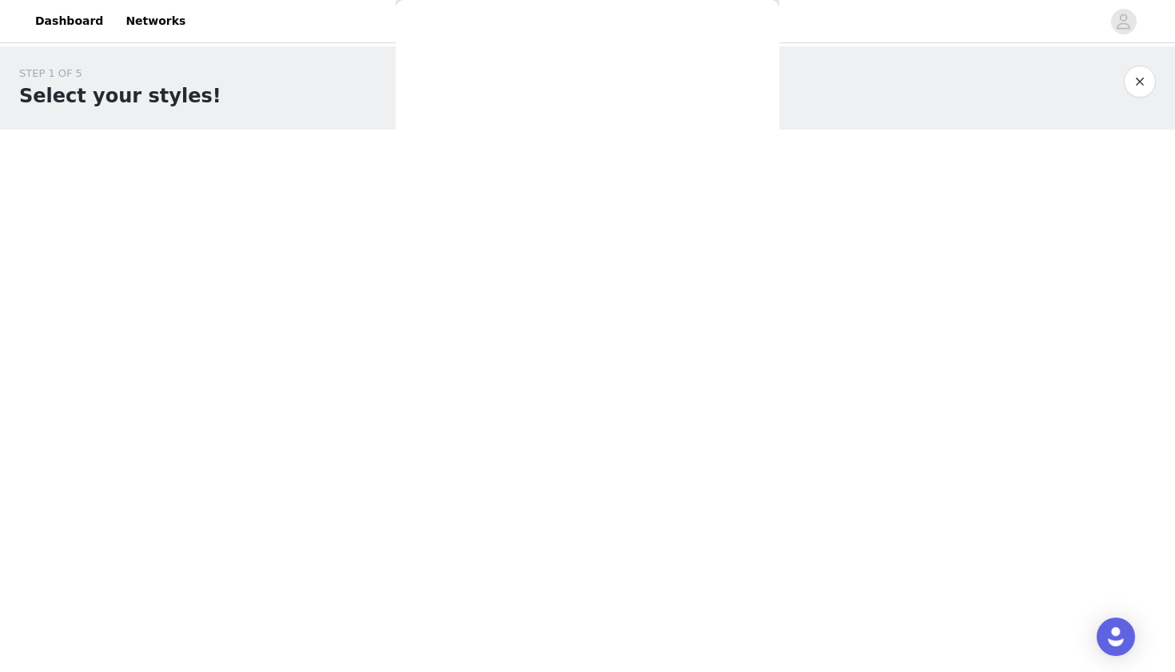
scroll to position [0, 0]
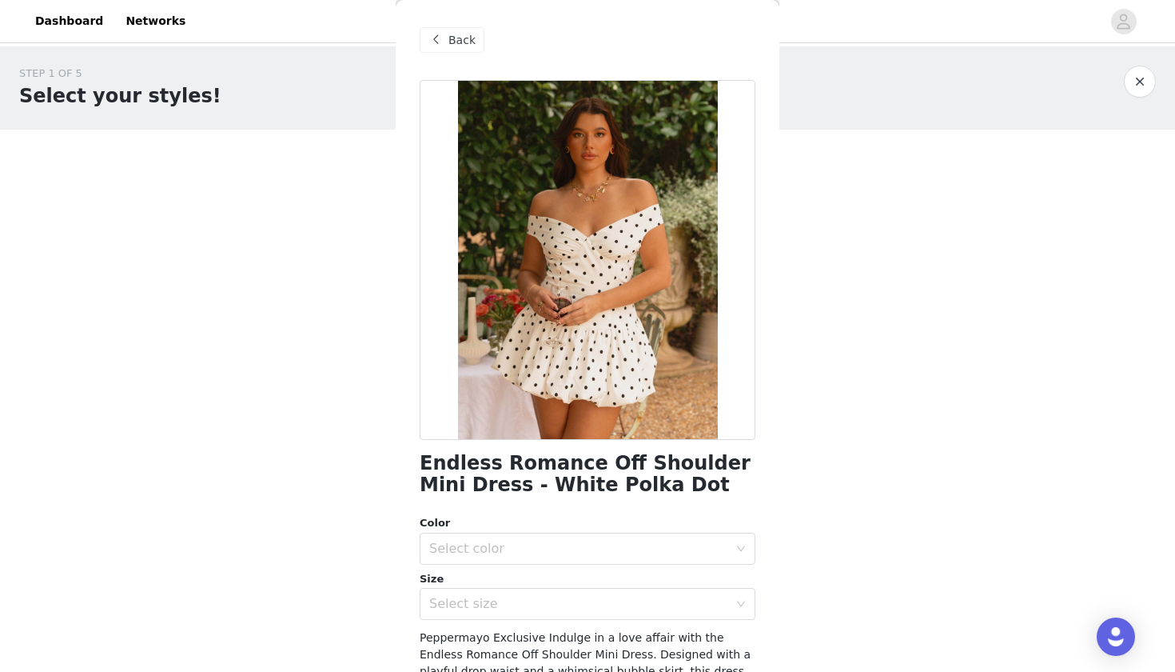
click at [449, 33] on span "Back" at bounding box center [462, 40] width 27 height 17
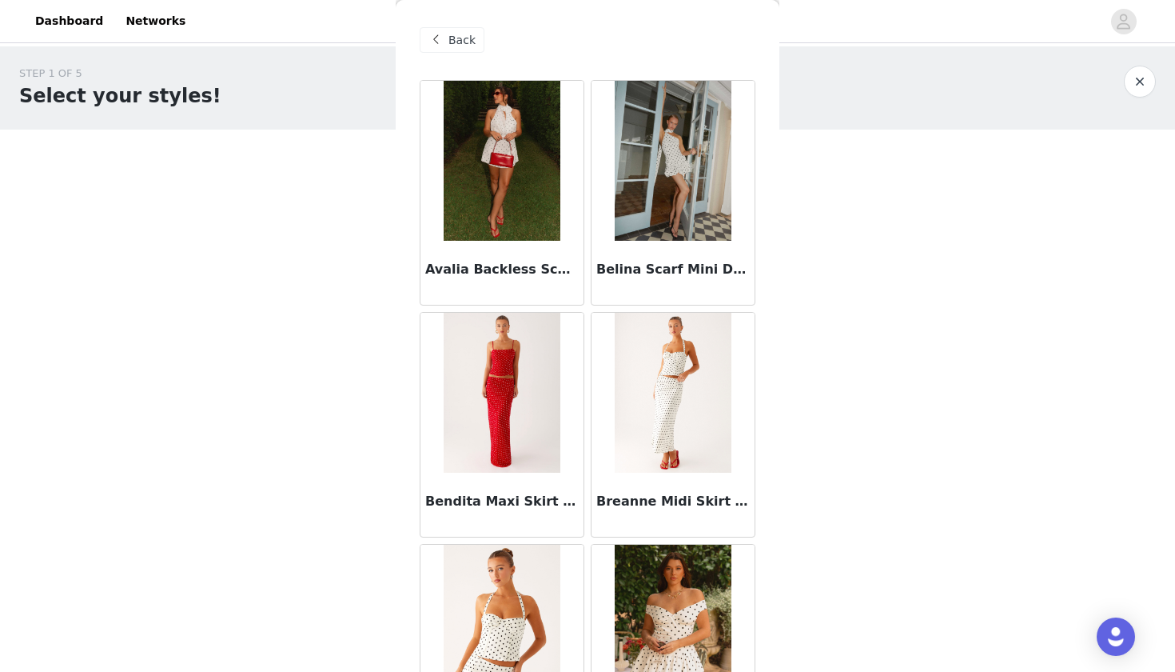
click at [450, 38] on span "Back" at bounding box center [462, 40] width 27 height 17
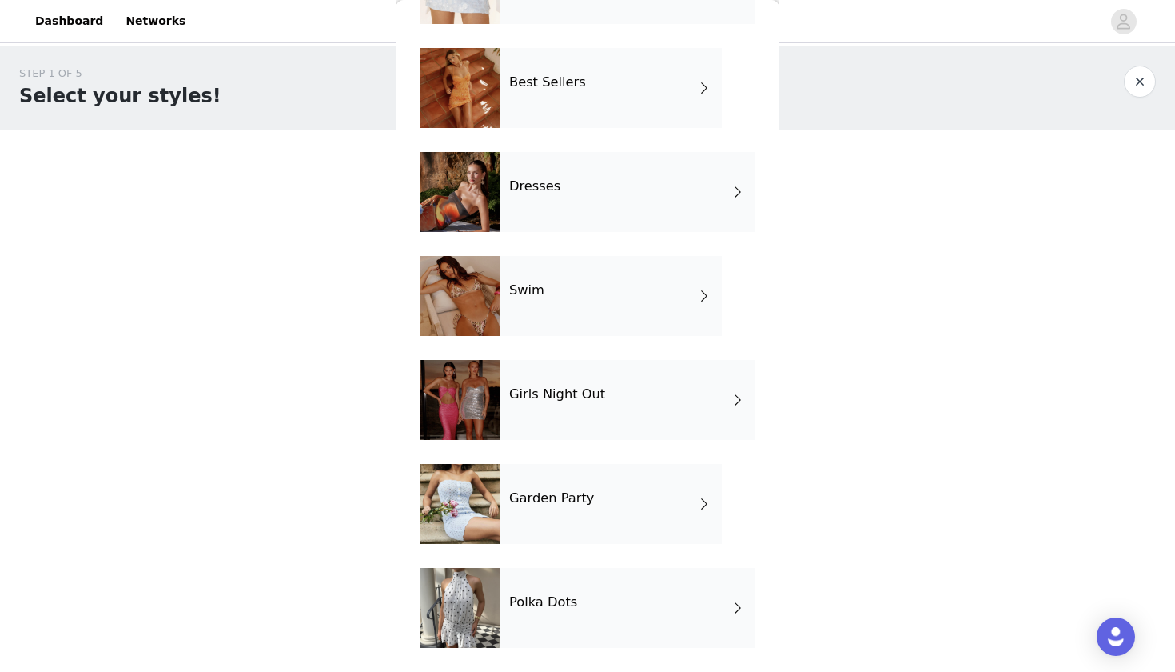
scroll to position [240, 0]
click at [600, 495] on div "Garden Party" at bounding box center [611, 504] width 222 height 80
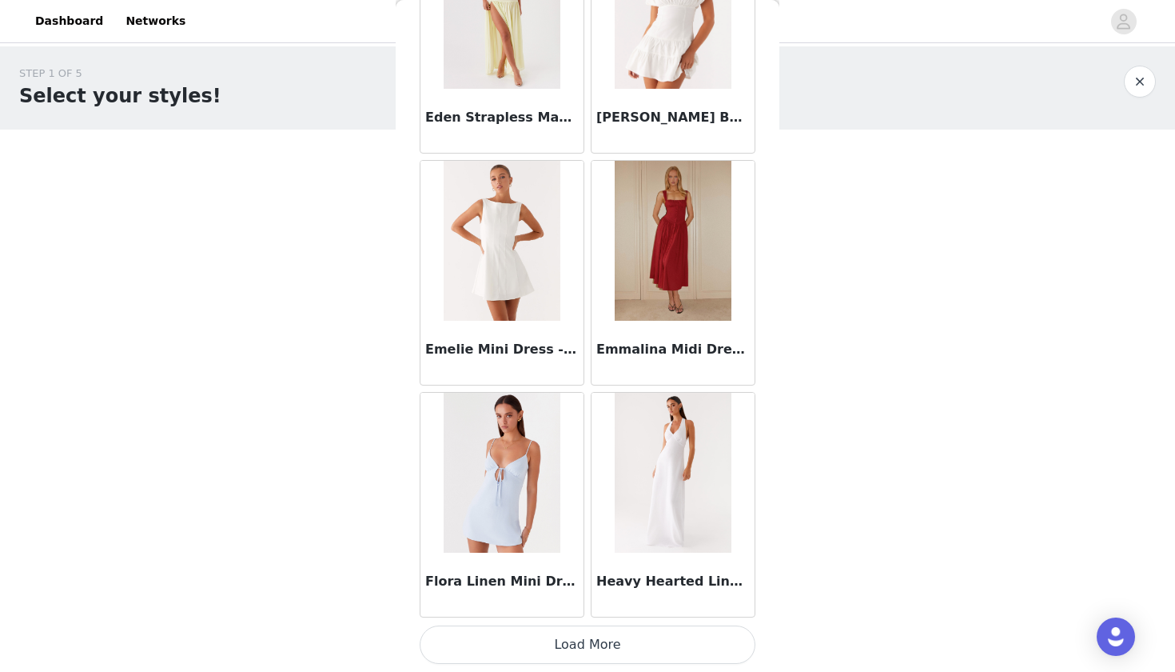
scroll to position [1768, 0]
click at [613, 643] on button "Load More" at bounding box center [588, 645] width 336 height 38
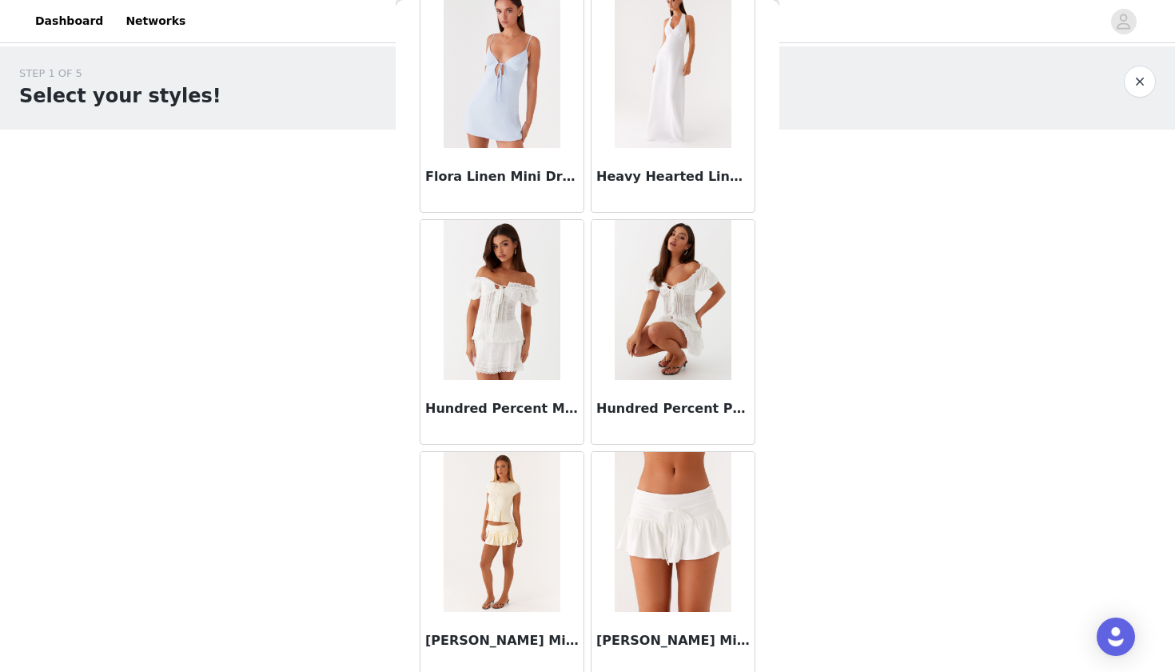
scroll to position [2195, 0]
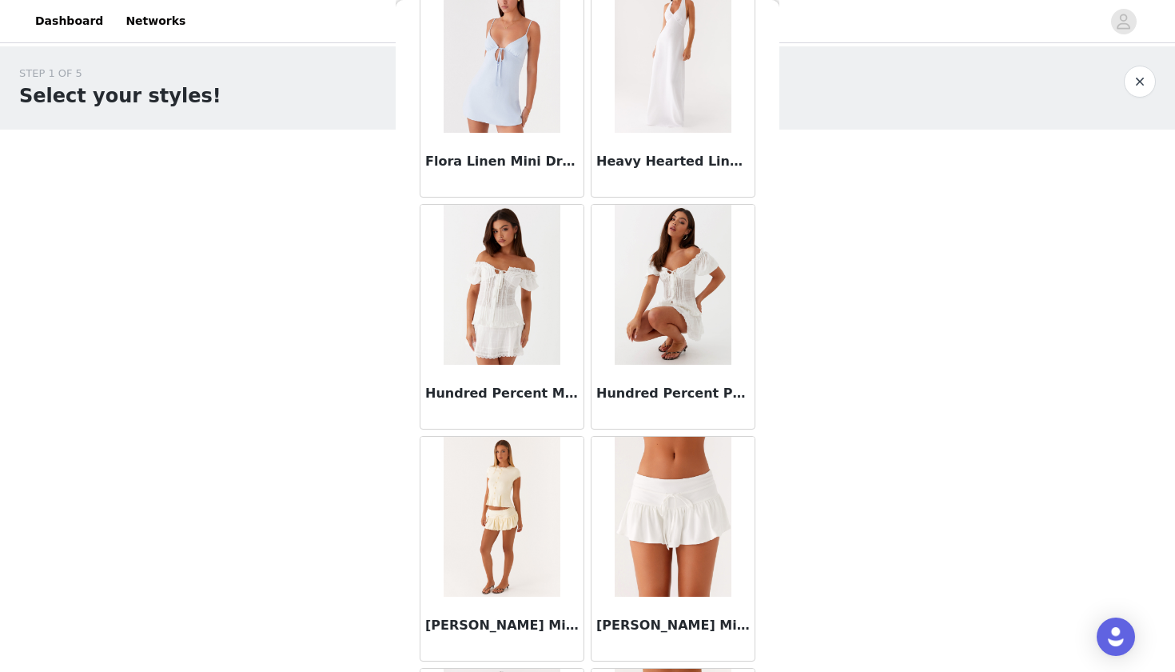
click at [684, 301] on img at bounding box center [673, 285] width 116 height 160
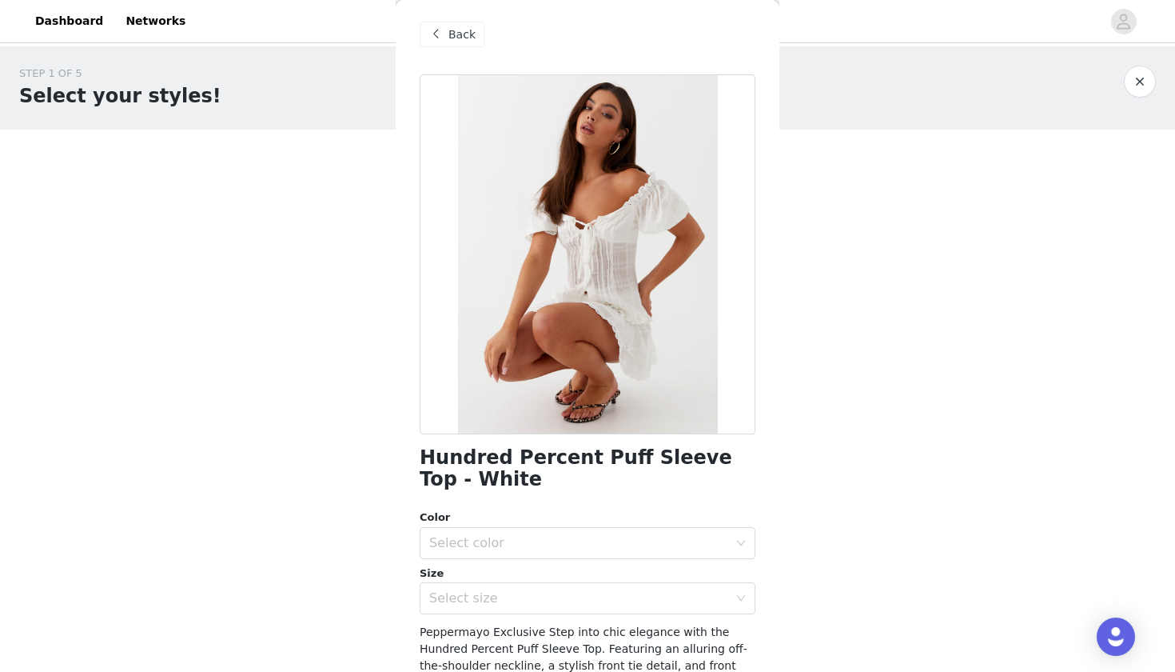
scroll to position [8, 0]
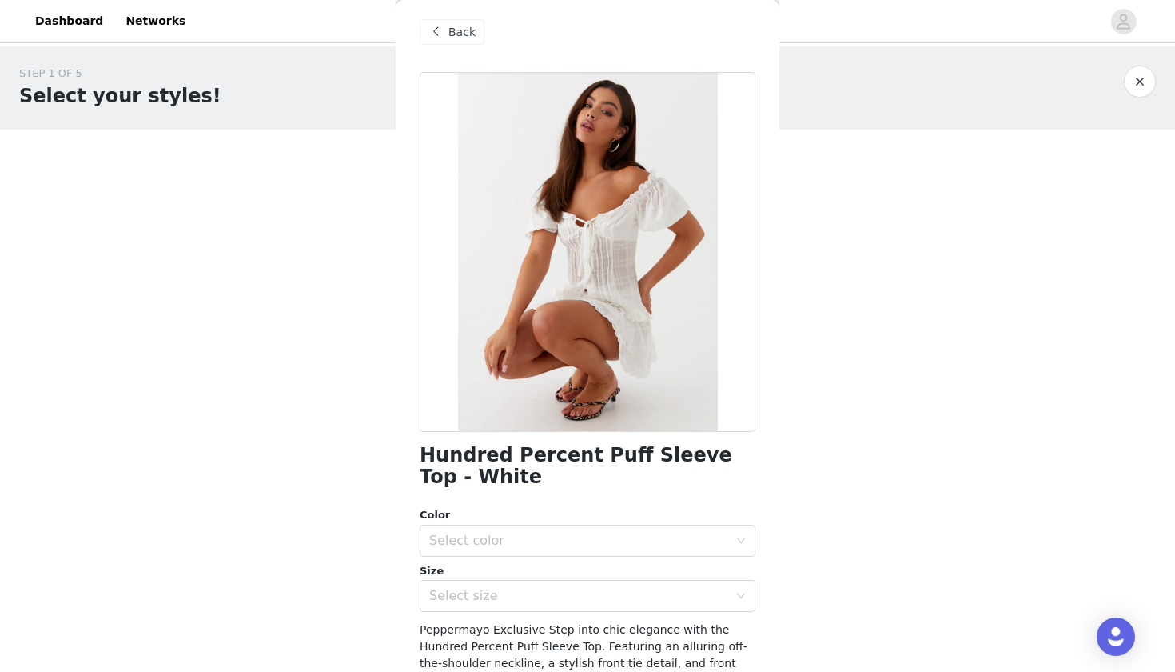
click at [464, 34] on span "Back" at bounding box center [462, 32] width 27 height 17
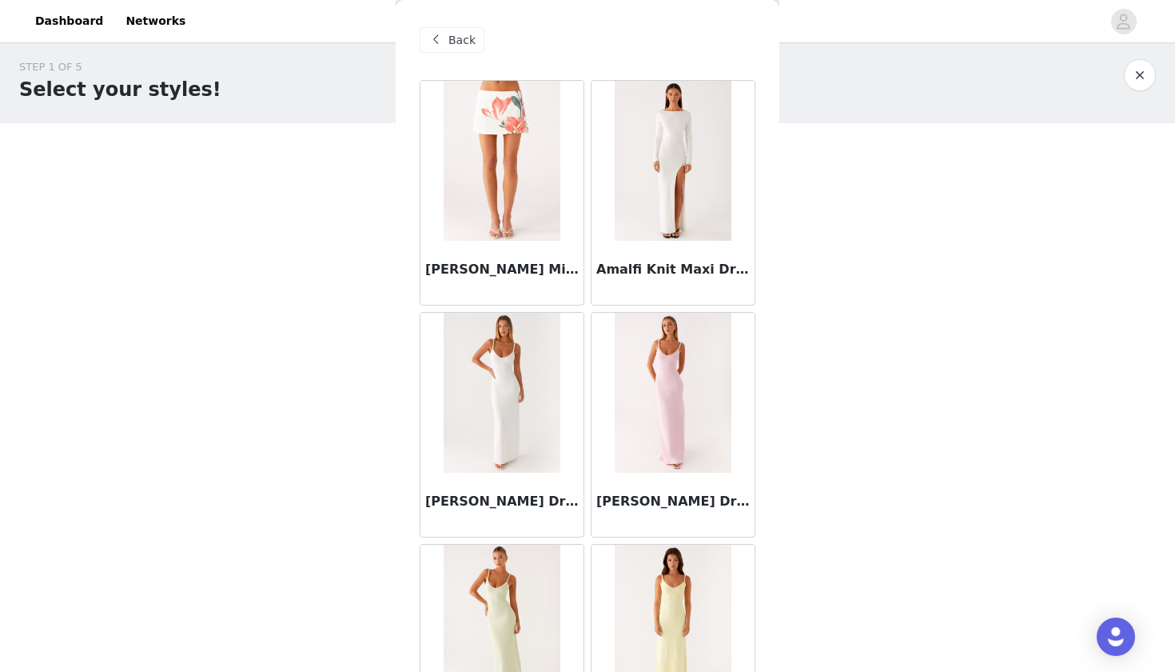
scroll to position [0, 0]
click at [471, 38] on span "Back" at bounding box center [462, 40] width 27 height 17
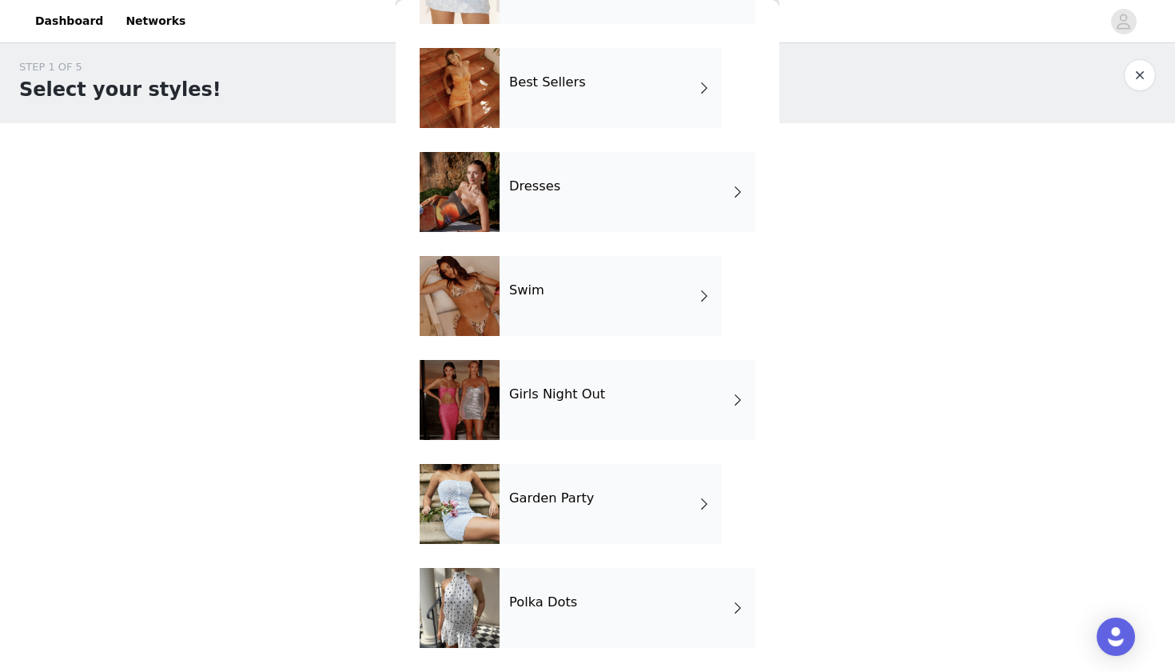
click at [548, 391] on h4 "Girls Night Out" at bounding box center [557, 394] width 96 height 14
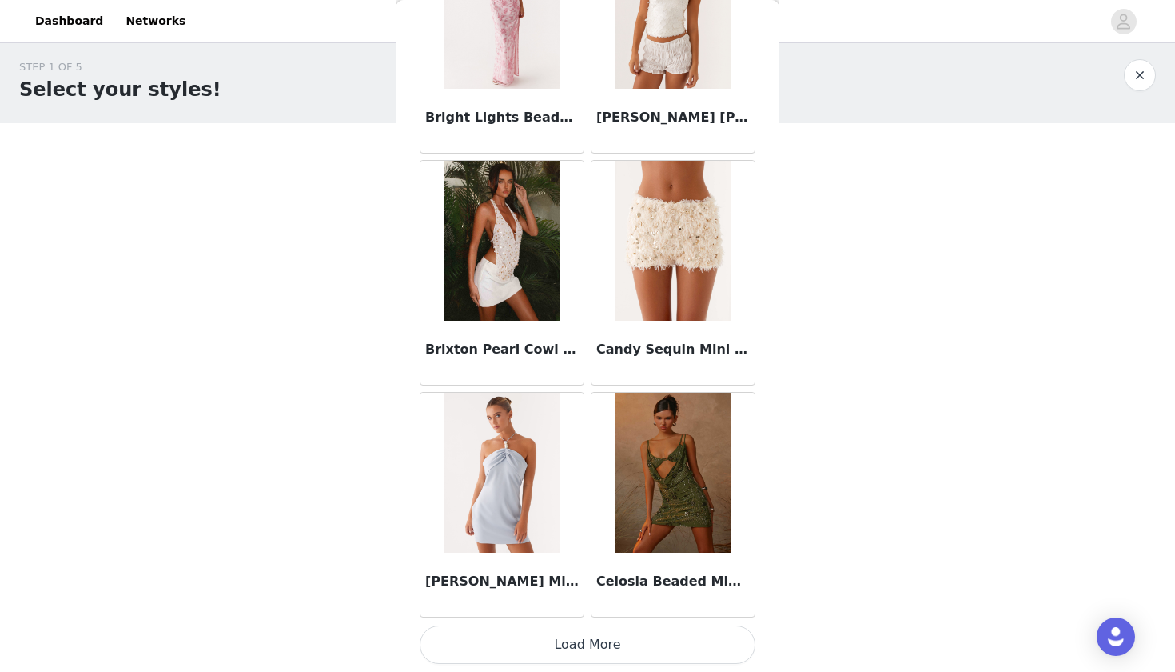
scroll to position [10, 0]
click at [551, 649] on button "Load More" at bounding box center [588, 644] width 336 height 38
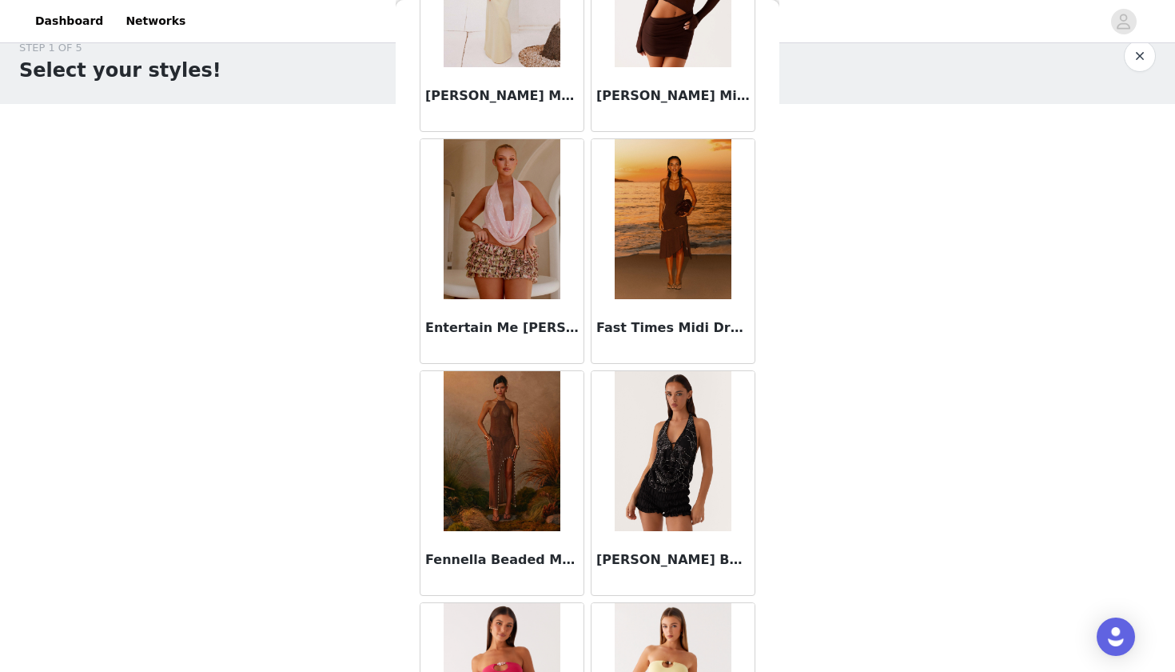
scroll to position [3267, 0]
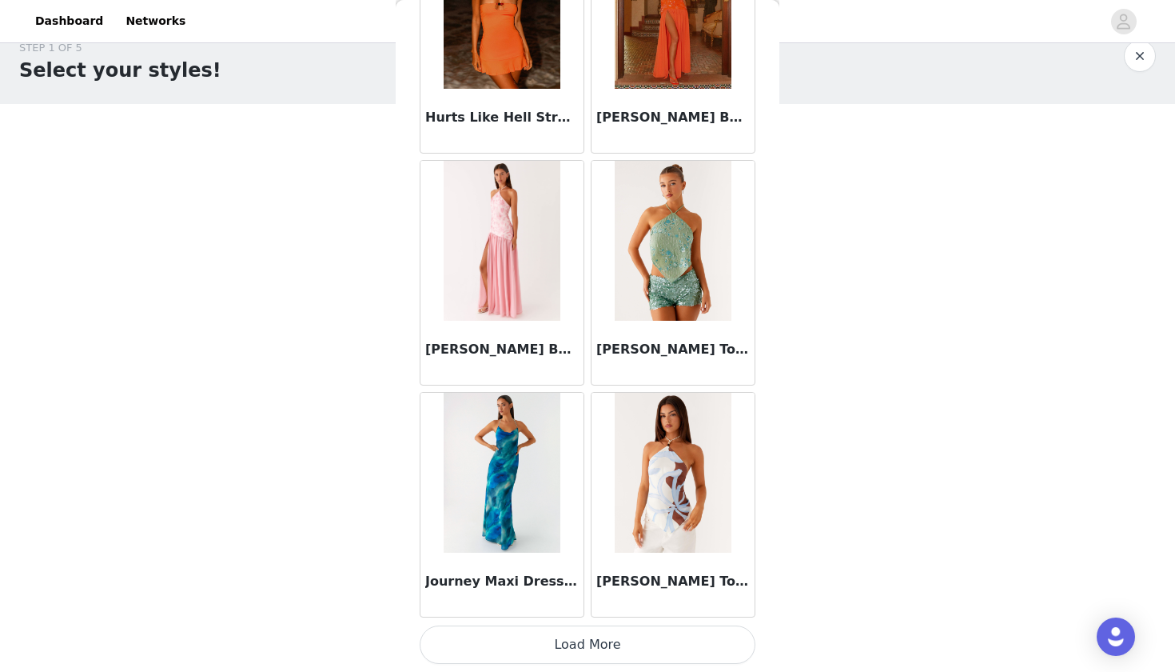
click at [620, 655] on button "Load More" at bounding box center [588, 644] width 336 height 38
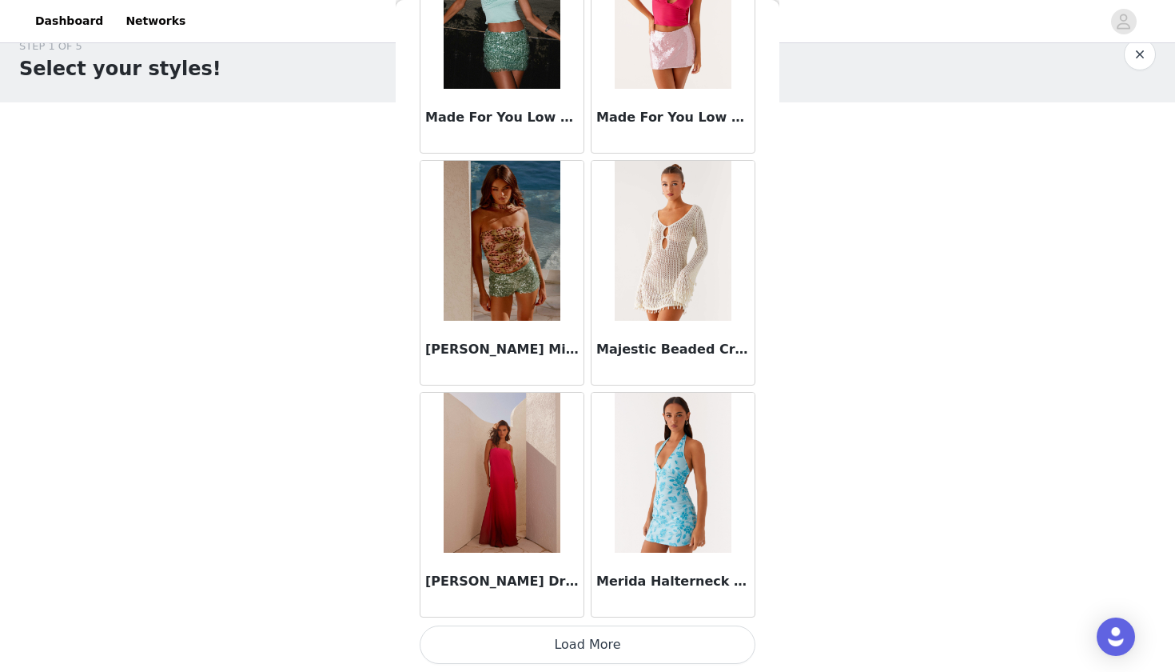
scroll to position [26, 0]
click at [644, 646] on button "Load More" at bounding box center [588, 644] width 336 height 38
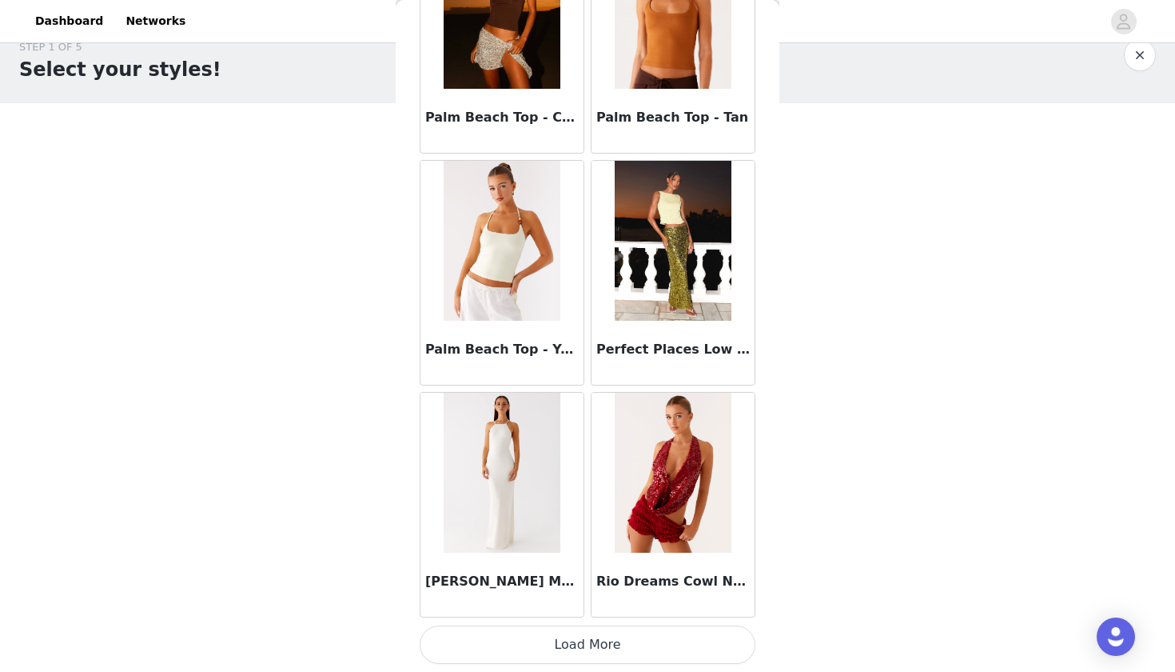
scroll to position [0, 0]
click at [644, 634] on button "Load More" at bounding box center [588, 644] width 336 height 38
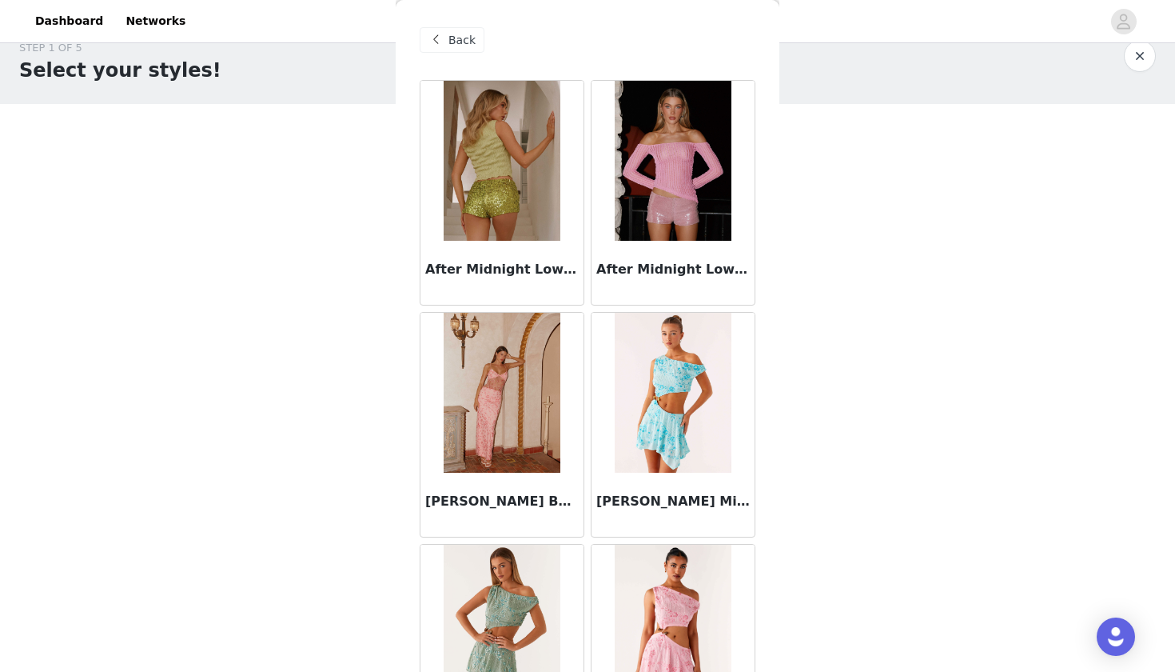
click at [457, 46] on span "Back" at bounding box center [462, 40] width 27 height 17
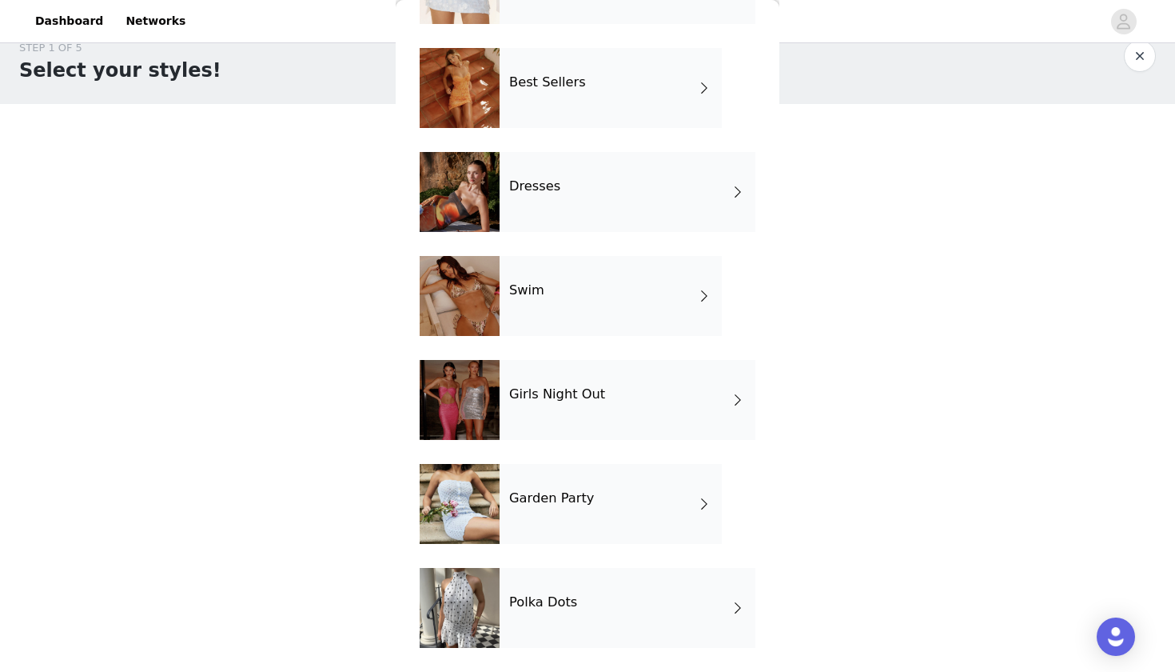
click at [545, 194] on div "Dresses" at bounding box center [628, 192] width 256 height 80
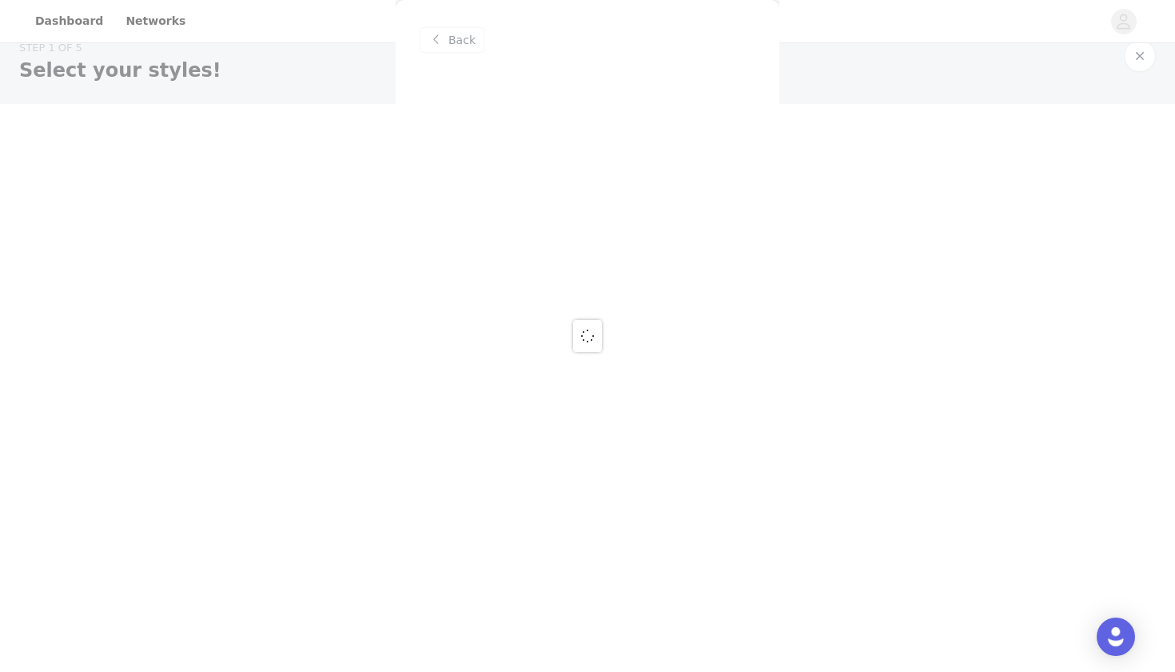
click at [452, 45] on div at bounding box center [587, 336] width 1175 height 672
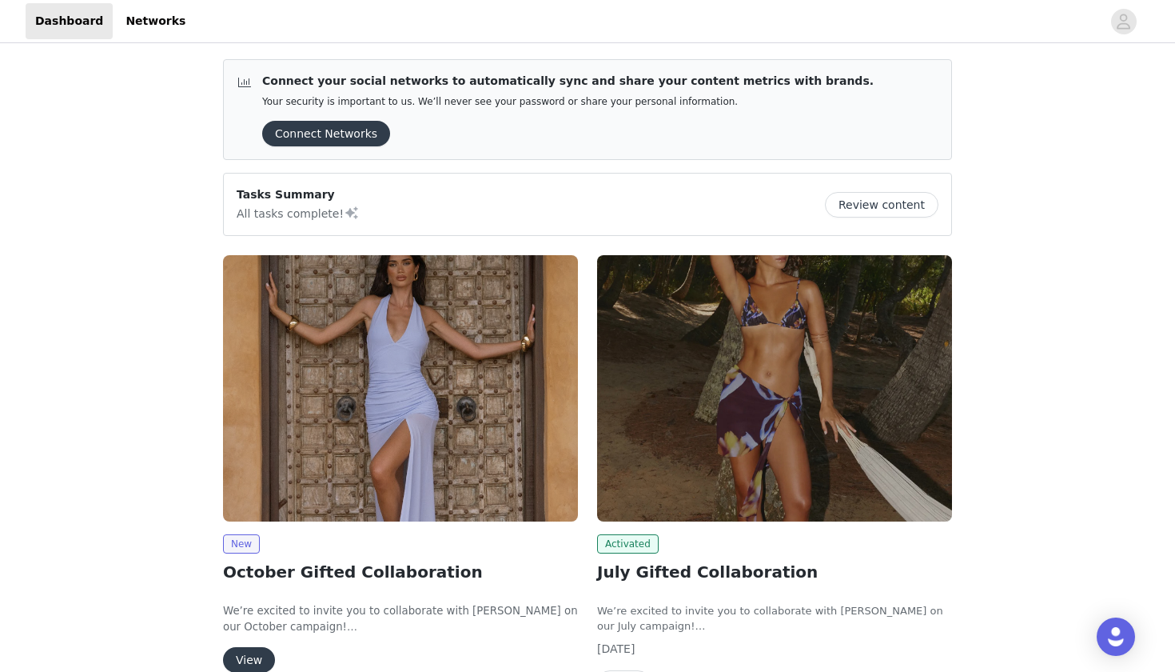
click at [717, 458] on img at bounding box center [774, 388] width 355 height 266
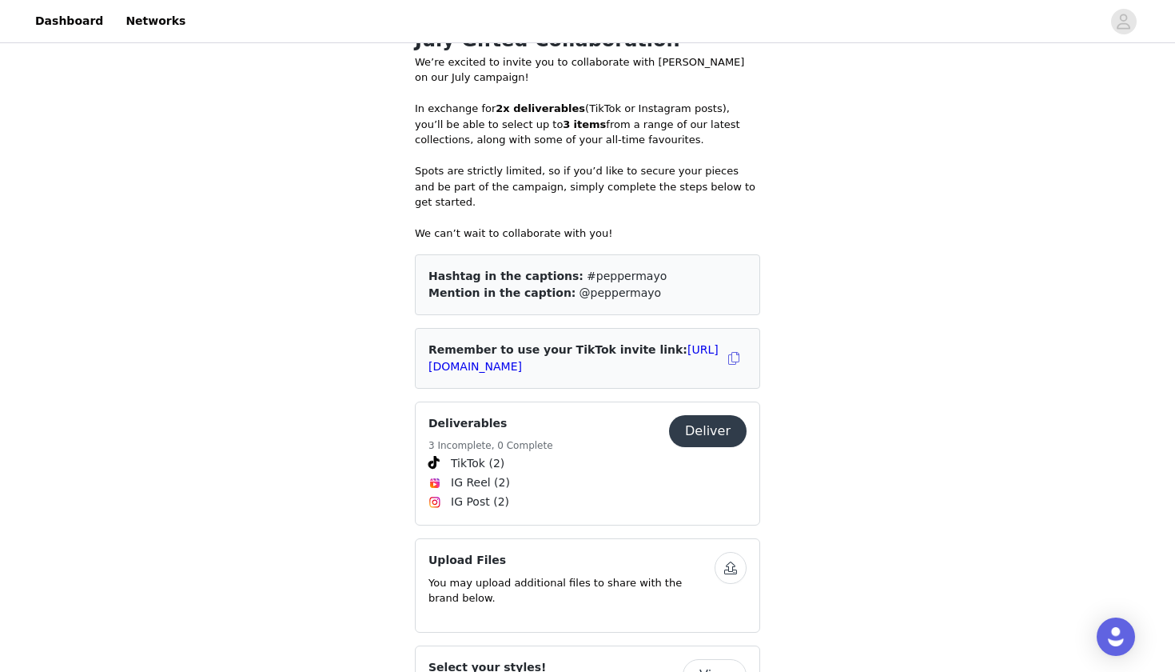
scroll to position [586, 0]
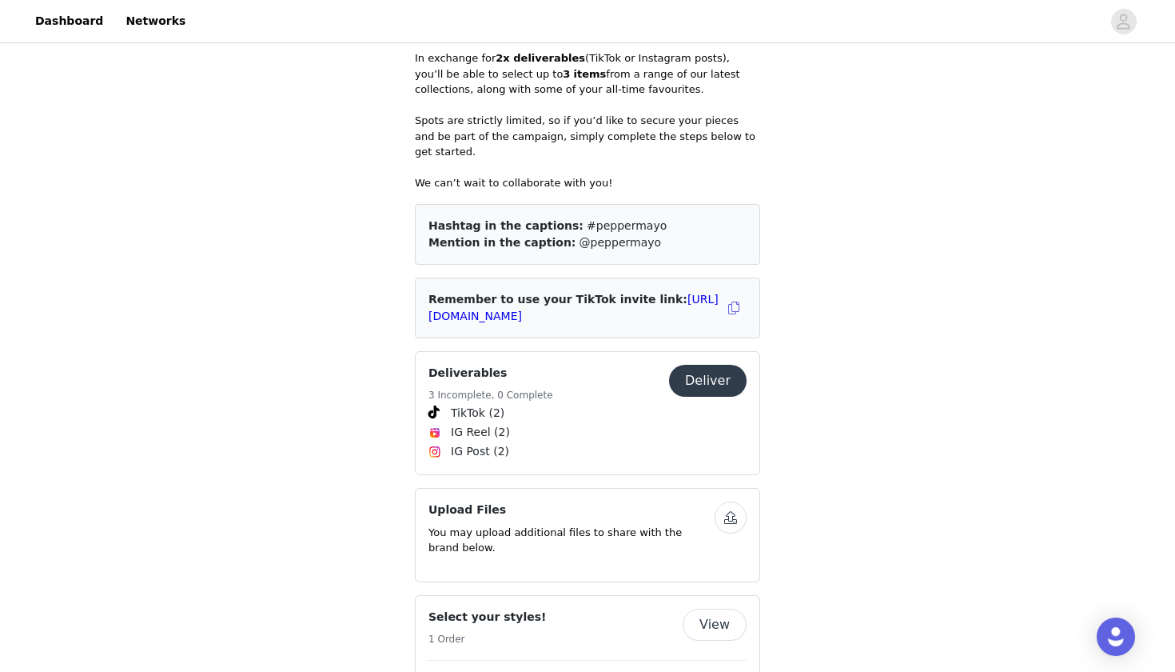
click at [524, 404] on span "TikTok (2)" at bounding box center [588, 413] width 318 height 19
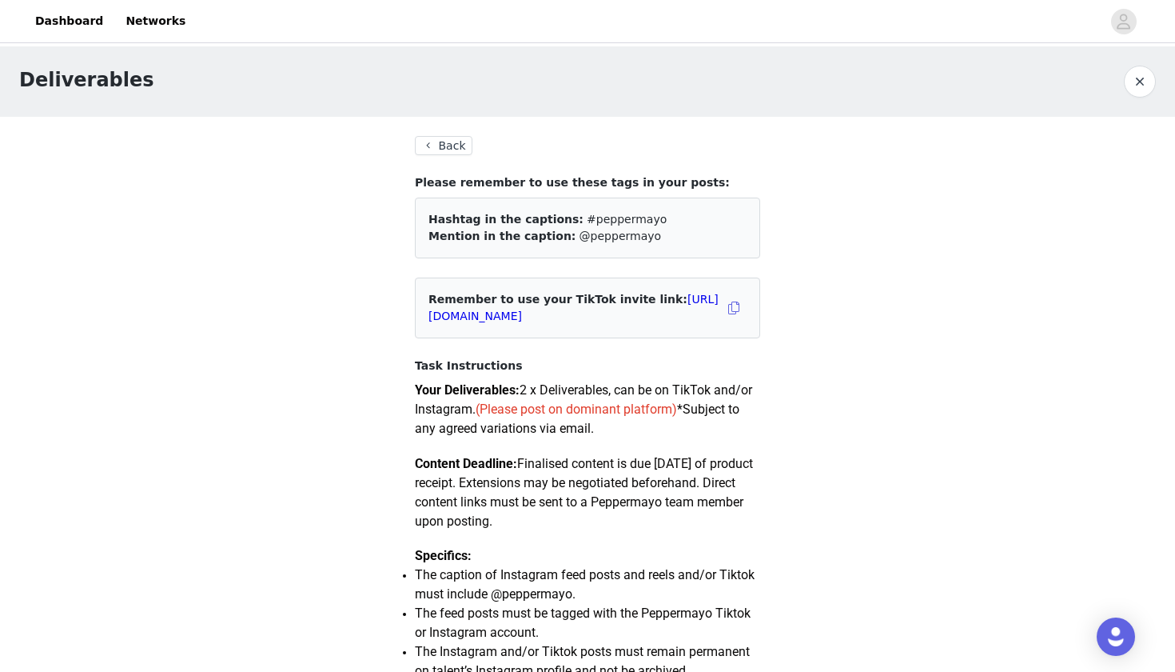
click at [461, 142] on button "Back" at bounding box center [444, 145] width 58 height 19
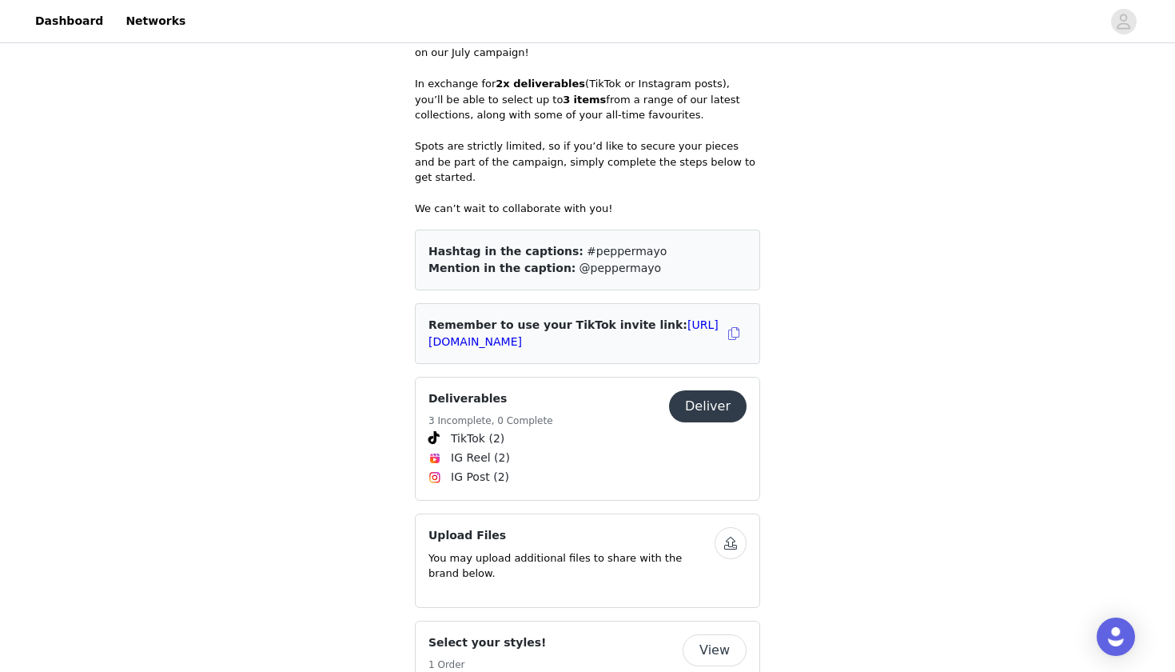
scroll to position [901, 0]
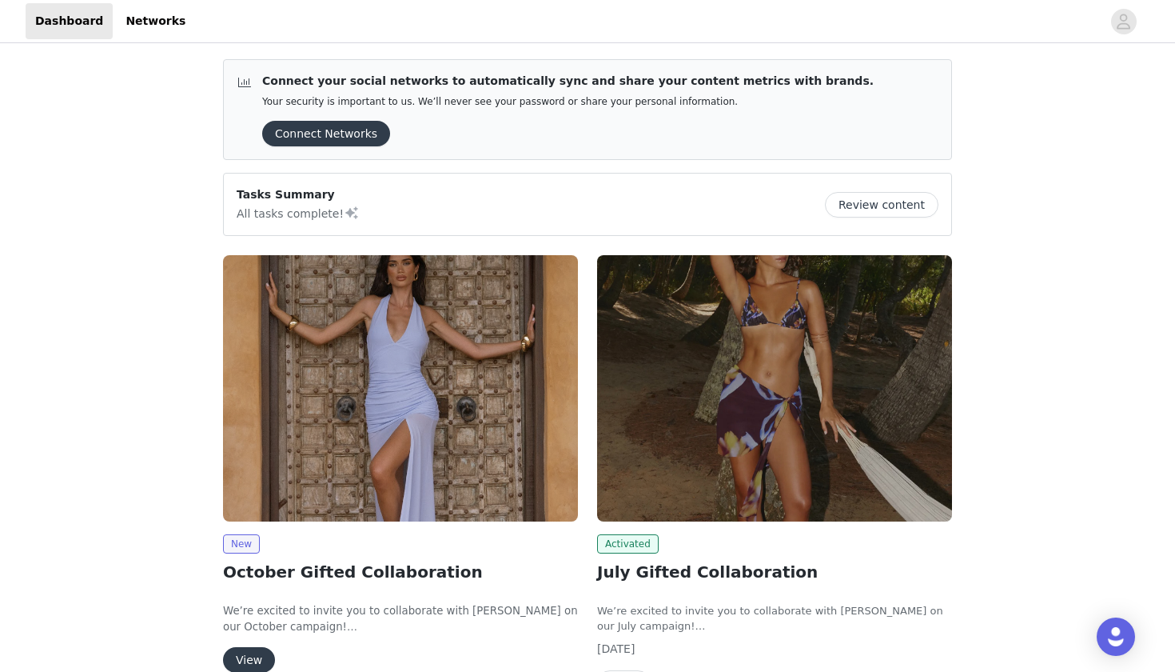
scroll to position [176, 0]
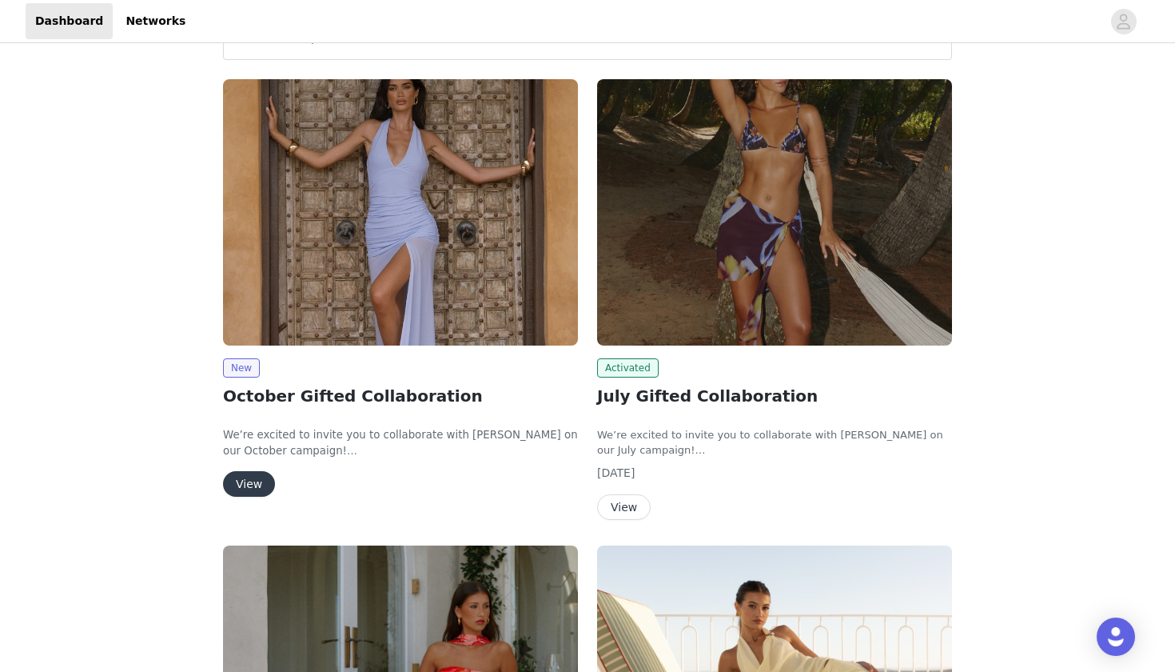
click at [251, 476] on button "View" at bounding box center [249, 484] width 52 height 26
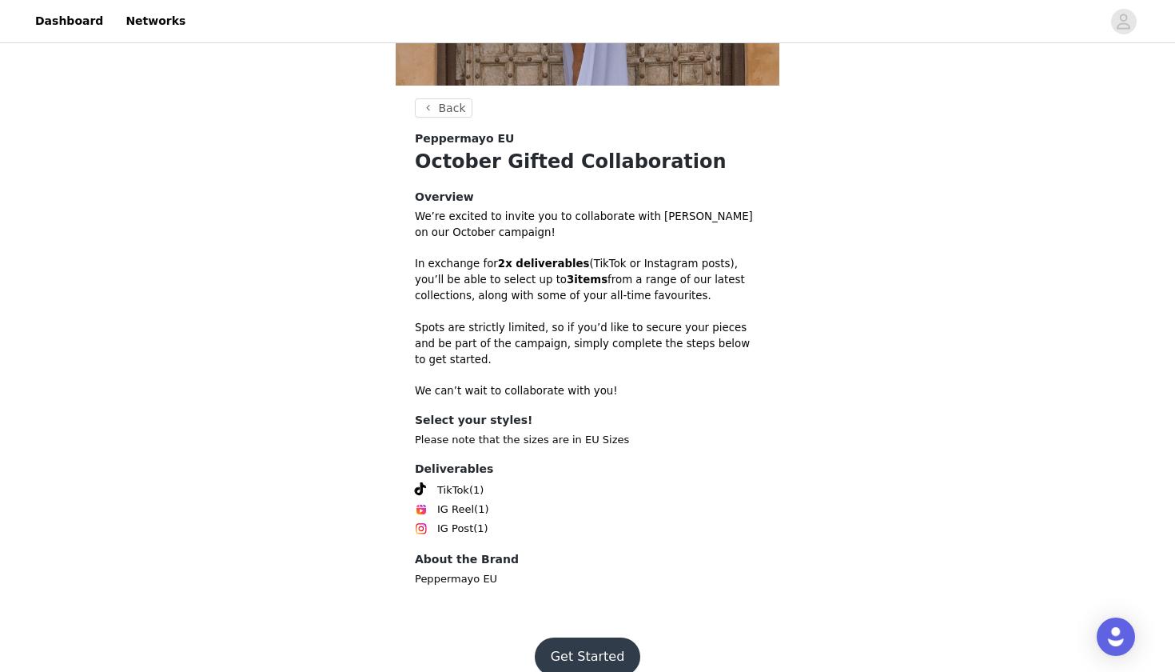
scroll to position [343, 0]
click at [564, 638] on button "Get Started" at bounding box center [588, 657] width 106 height 38
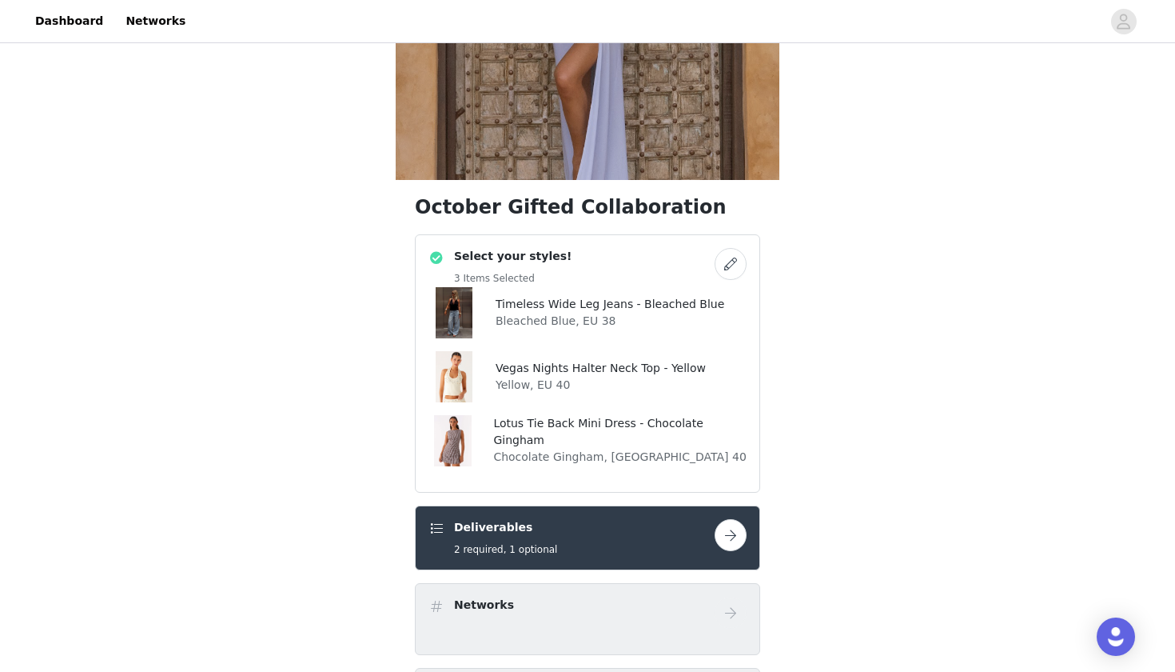
scroll to position [380, 0]
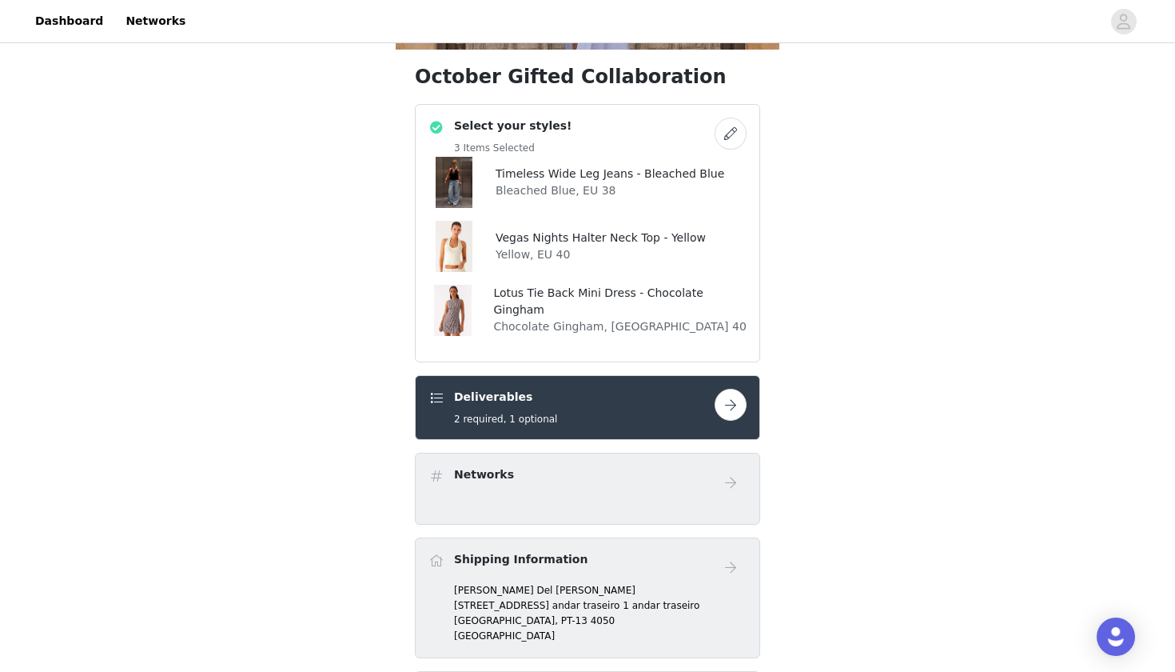
click at [716, 403] on button "button" at bounding box center [731, 405] width 32 height 32
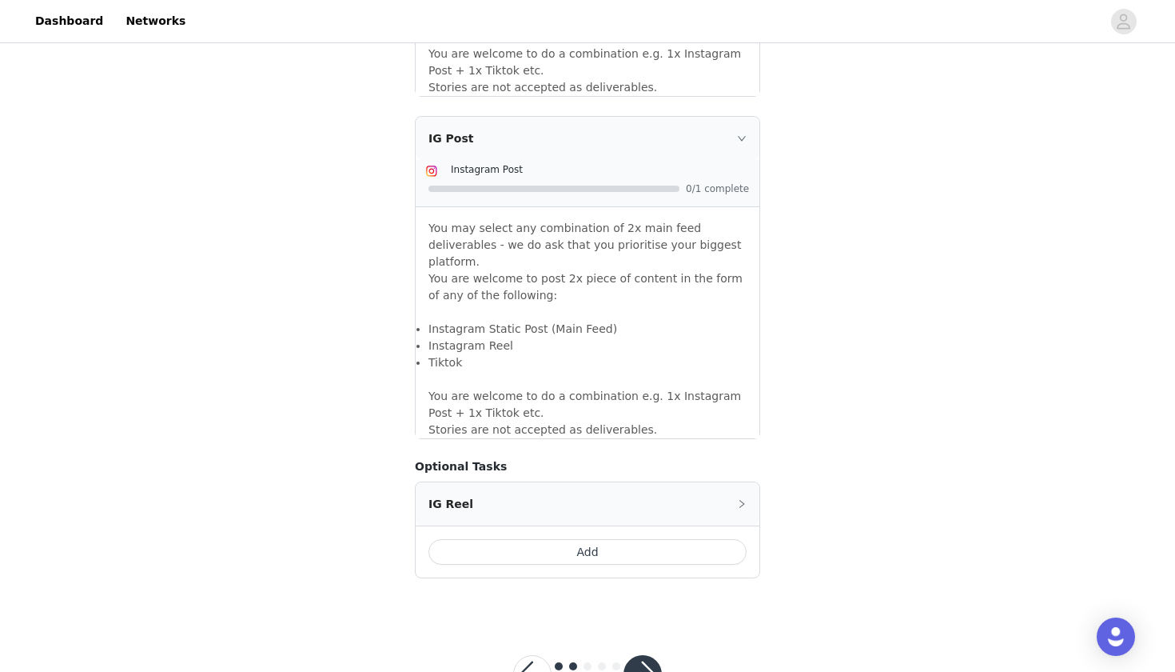
scroll to position [1314, 0]
click at [635, 656] on button "button" at bounding box center [643, 675] width 38 height 38
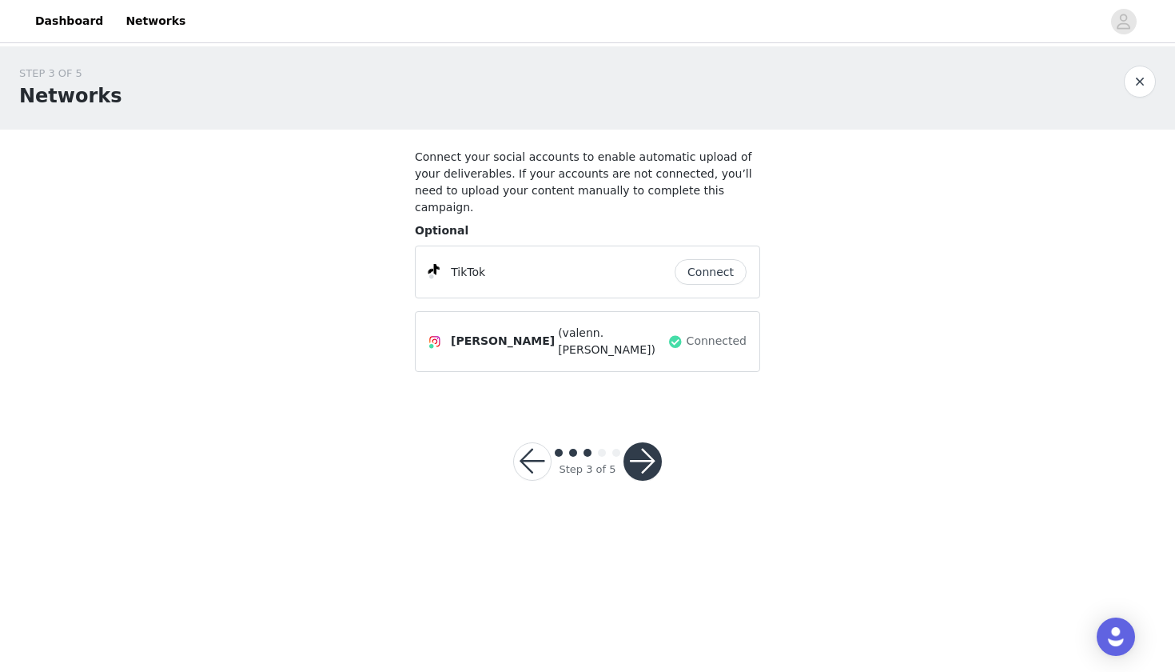
click at [642, 442] on button "button" at bounding box center [643, 461] width 38 height 38
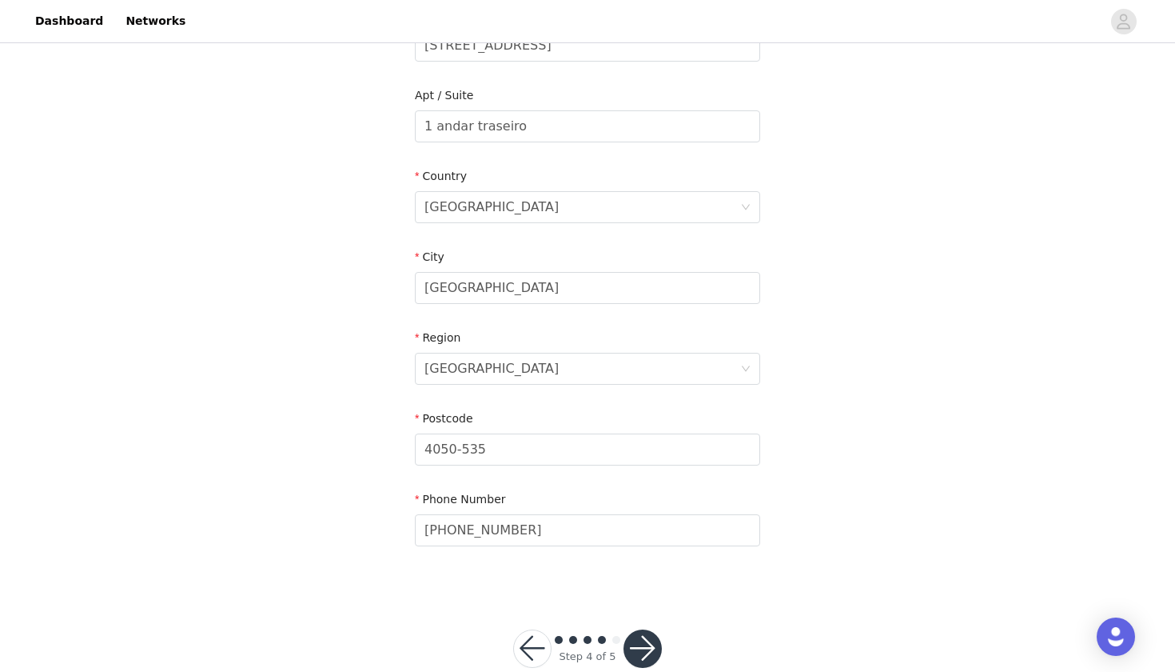
scroll to position [414, 0]
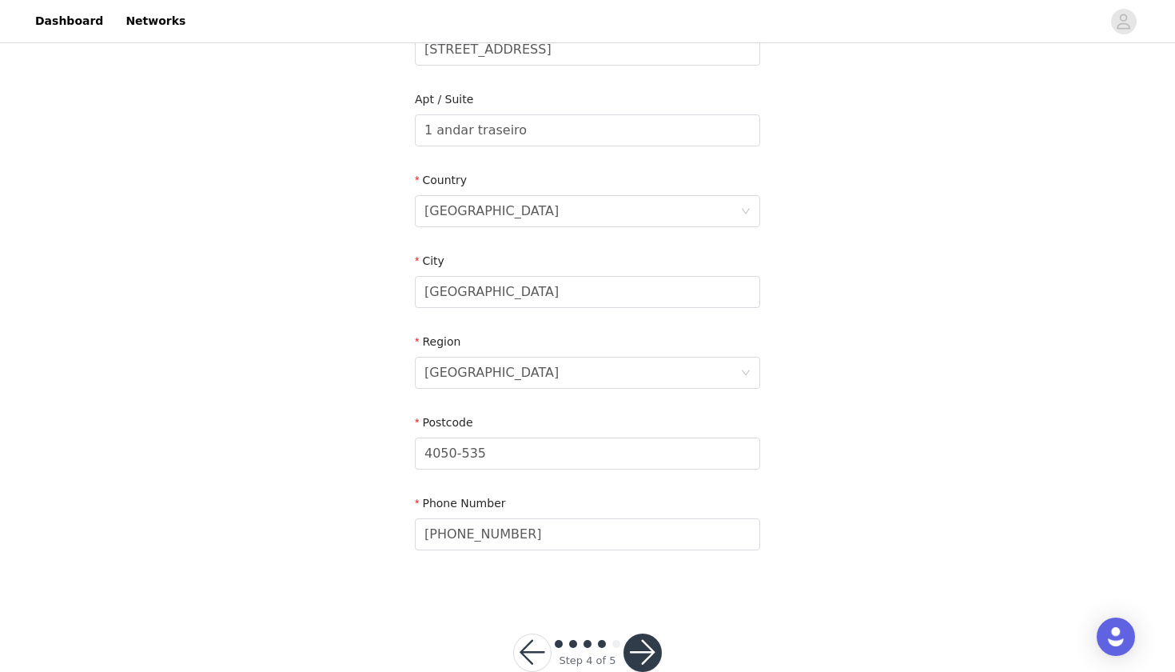
click at [644, 647] on button "button" at bounding box center [643, 652] width 38 height 38
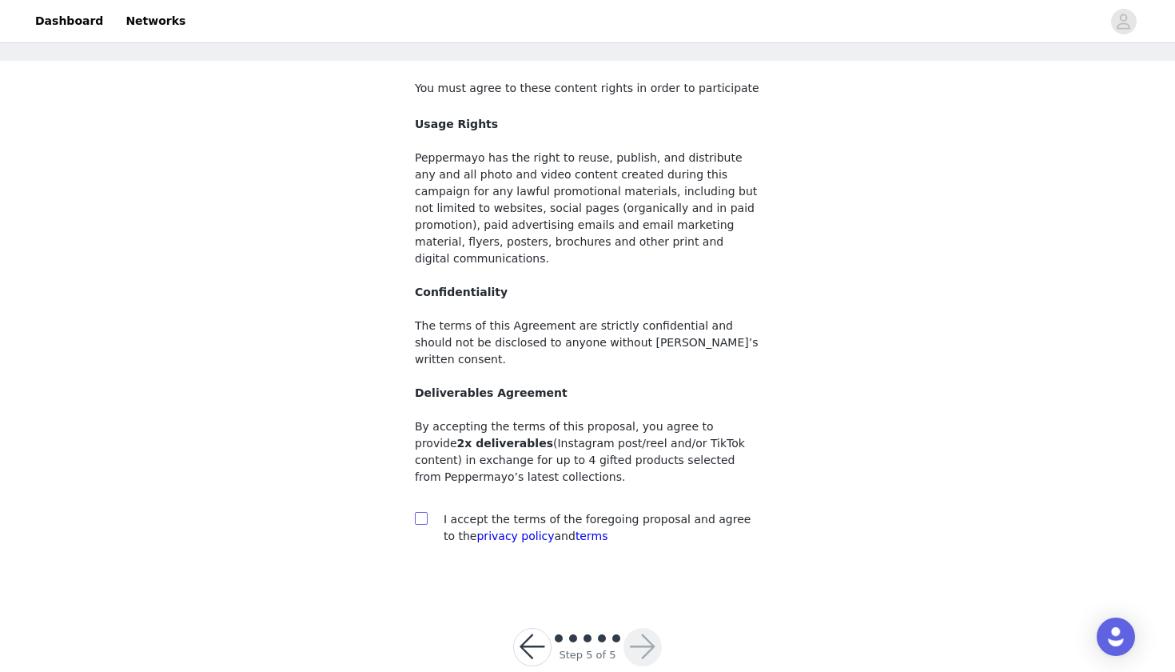
scroll to position [67, 0]
click at [418, 513] on input "checkbox" at bounding box center [420, 518] width 11 height 11
checkbox input "true"
click at [639, 629] on button "button" at bounding box center [643, 648] width 38 height 38
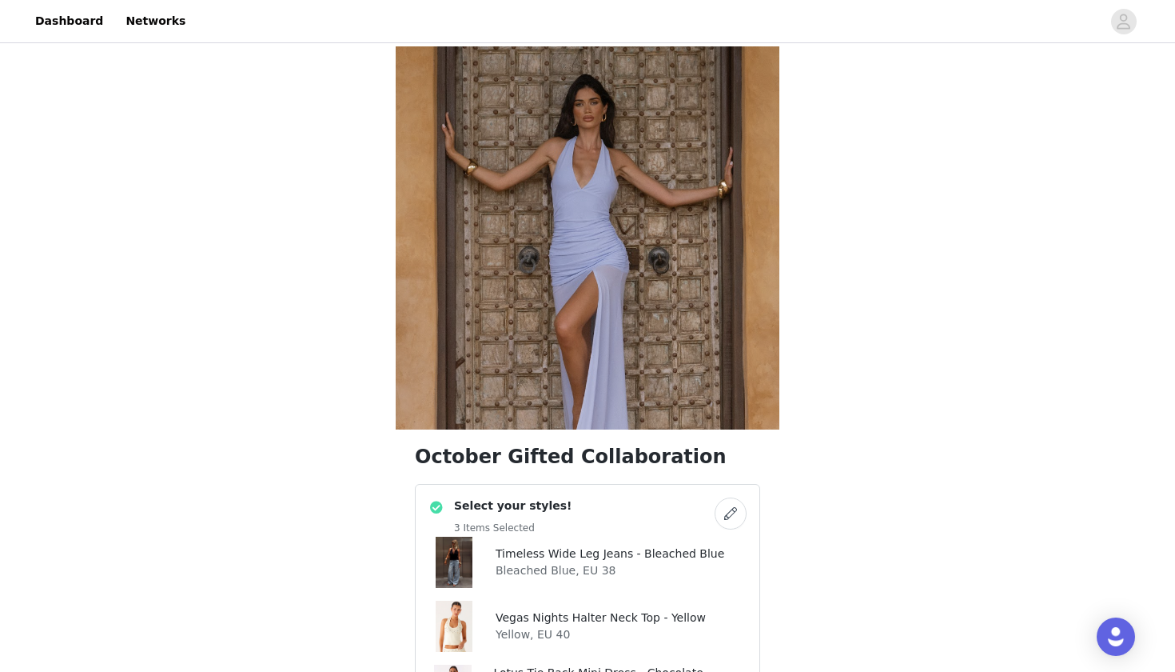
scroll to position [234, 0]
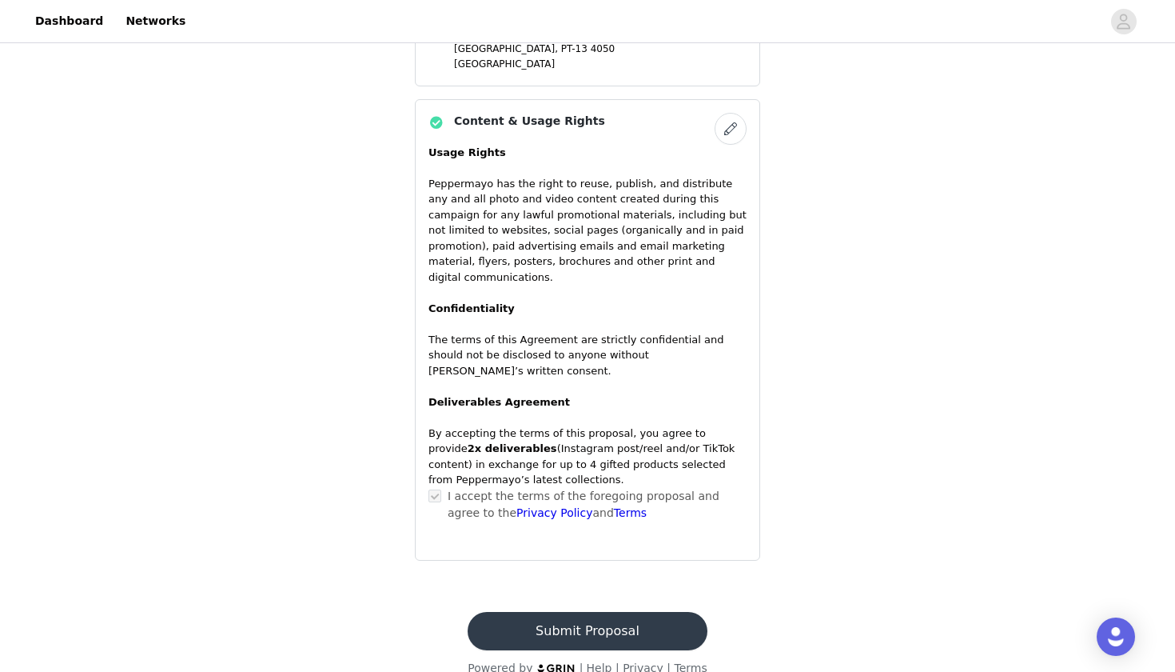
click at [584, 612] on button "Submit Proposal" at bounding box center [587, 631] width 239 height 38
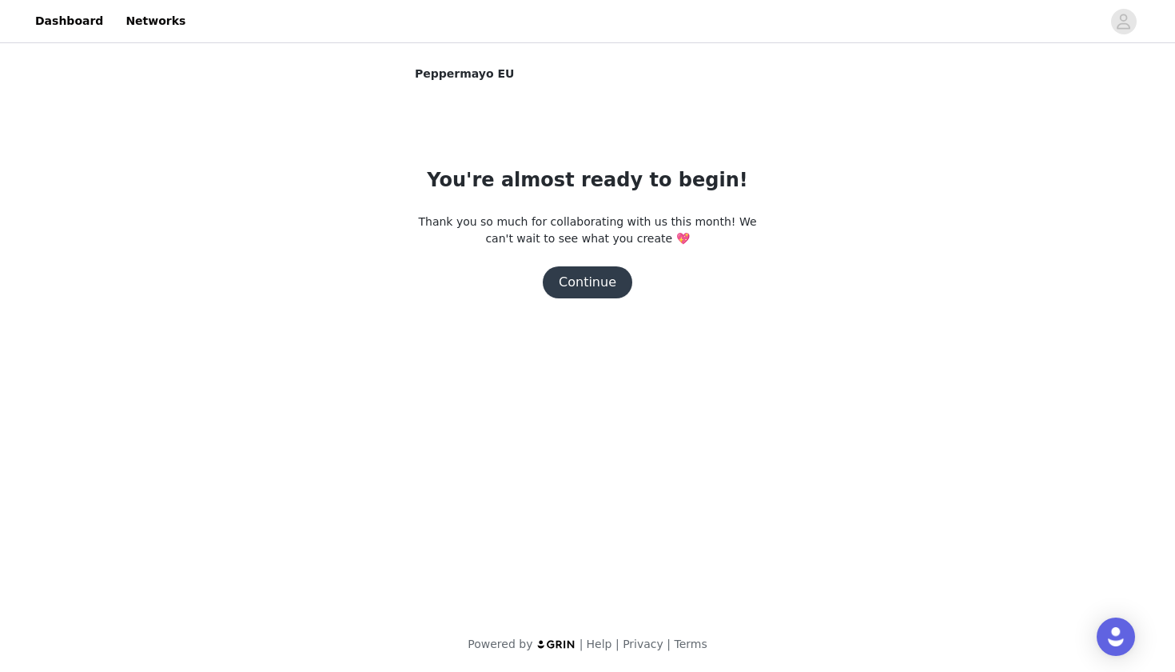
scroll to position [0, 0]
click at [592, 286] on button "Continue" at bounding box center [588, 282] width 90 height 32
